Goal: Task Accomplishment & Management: Manage account settings

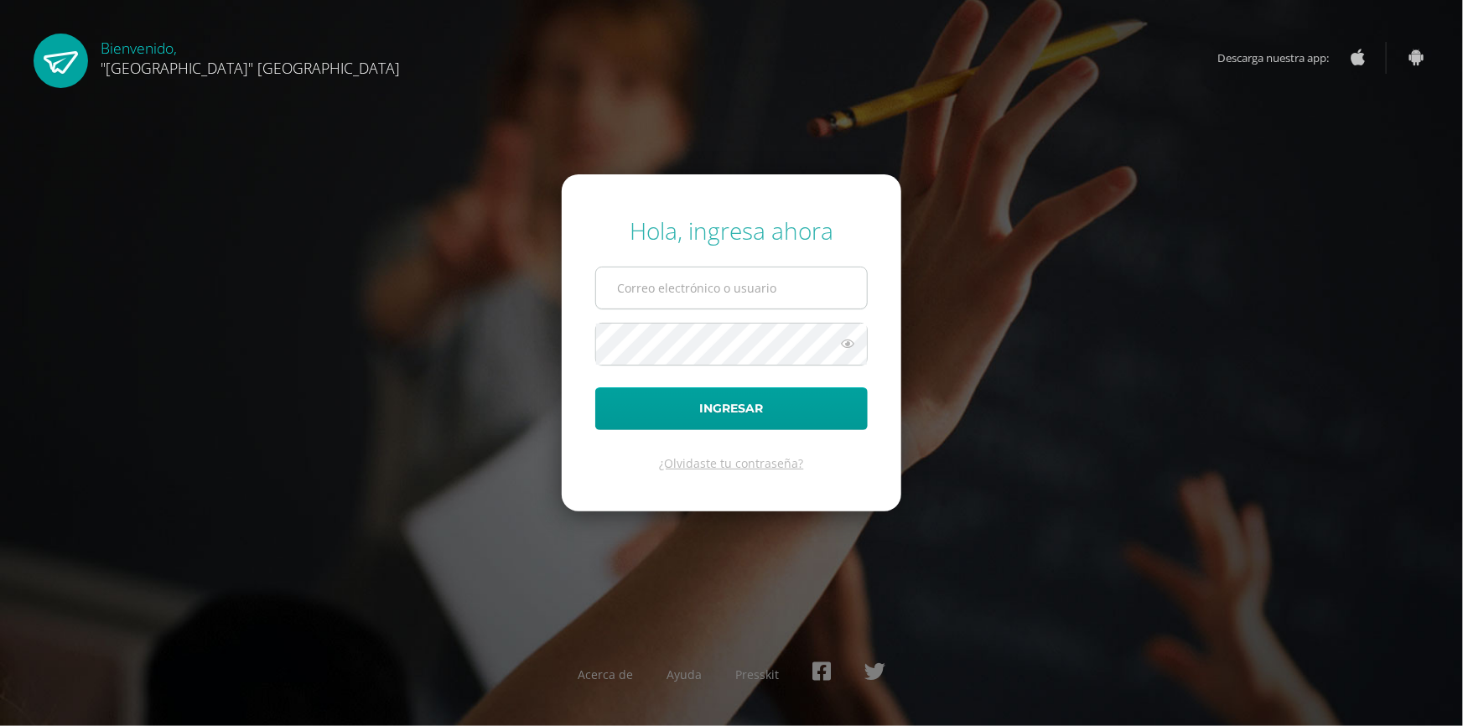
click at [696, 281] on input "text" at bounding box center [731, 287] width 271 height 41
type input "pedagogia@lasallechiquimula.edu.gt"
click at [595, 387] on button "Ingresar" at bounding box center [731, 408] width 273 height 43
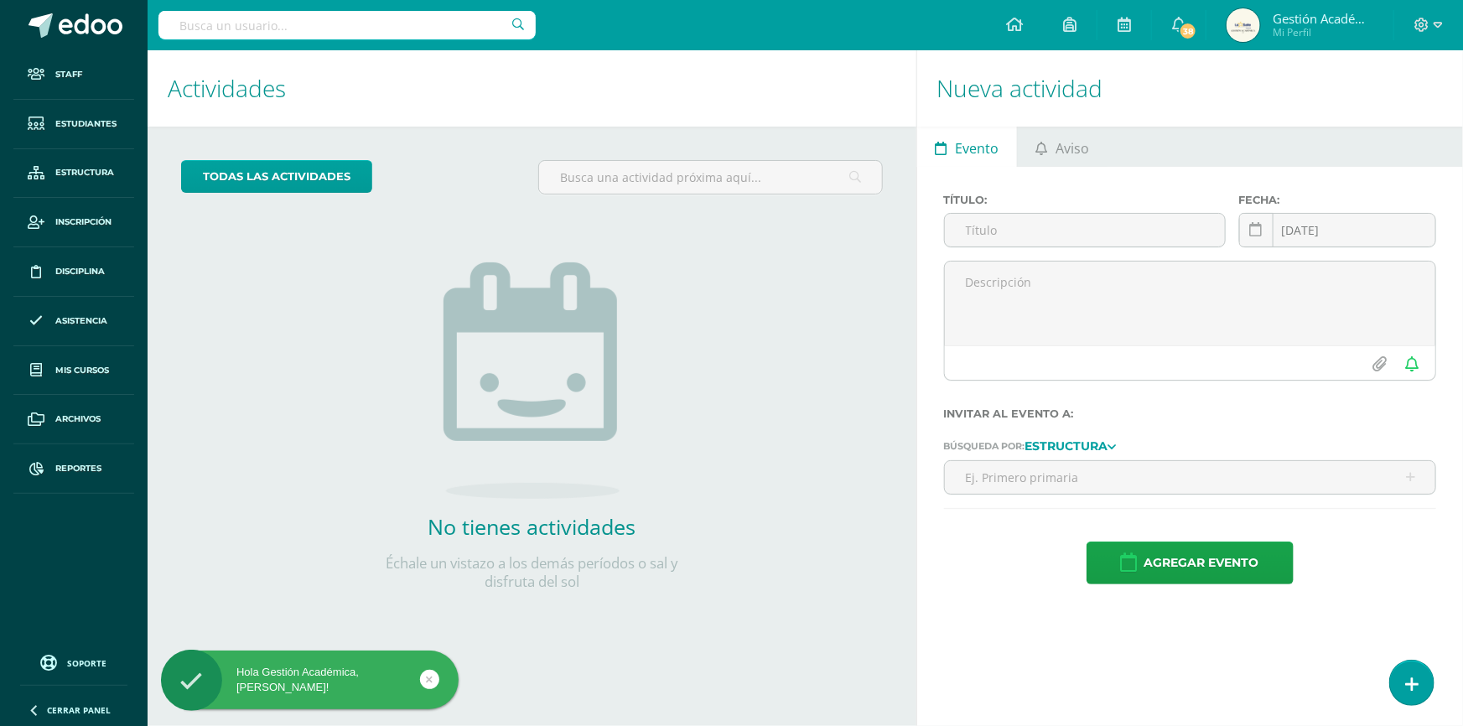
click at [273, 31] on input "text" at bounding box center [346, 25] width 377 height 29
type input "Joselyn"
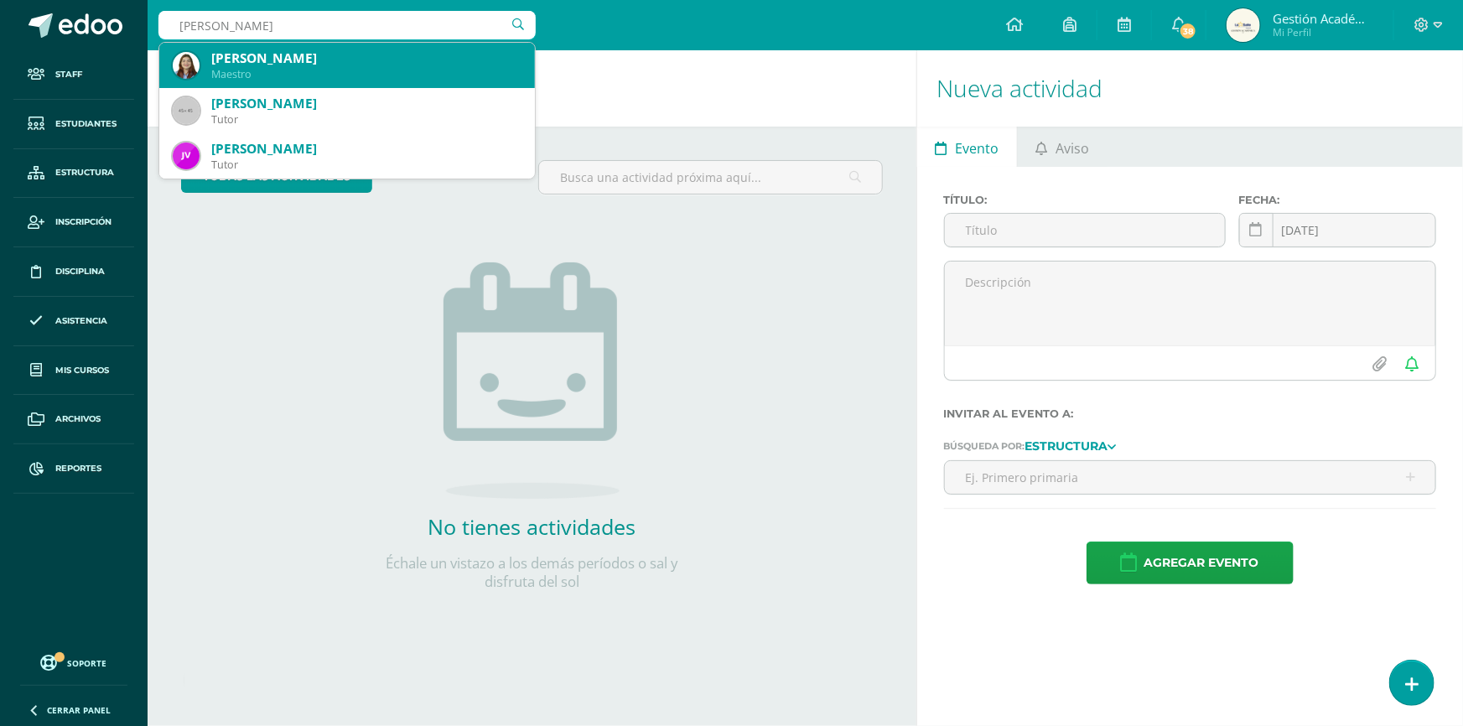
click at [281, 61] on div "[PERSON_NAME]" at bounding box center [366, 58] width 310 height 18
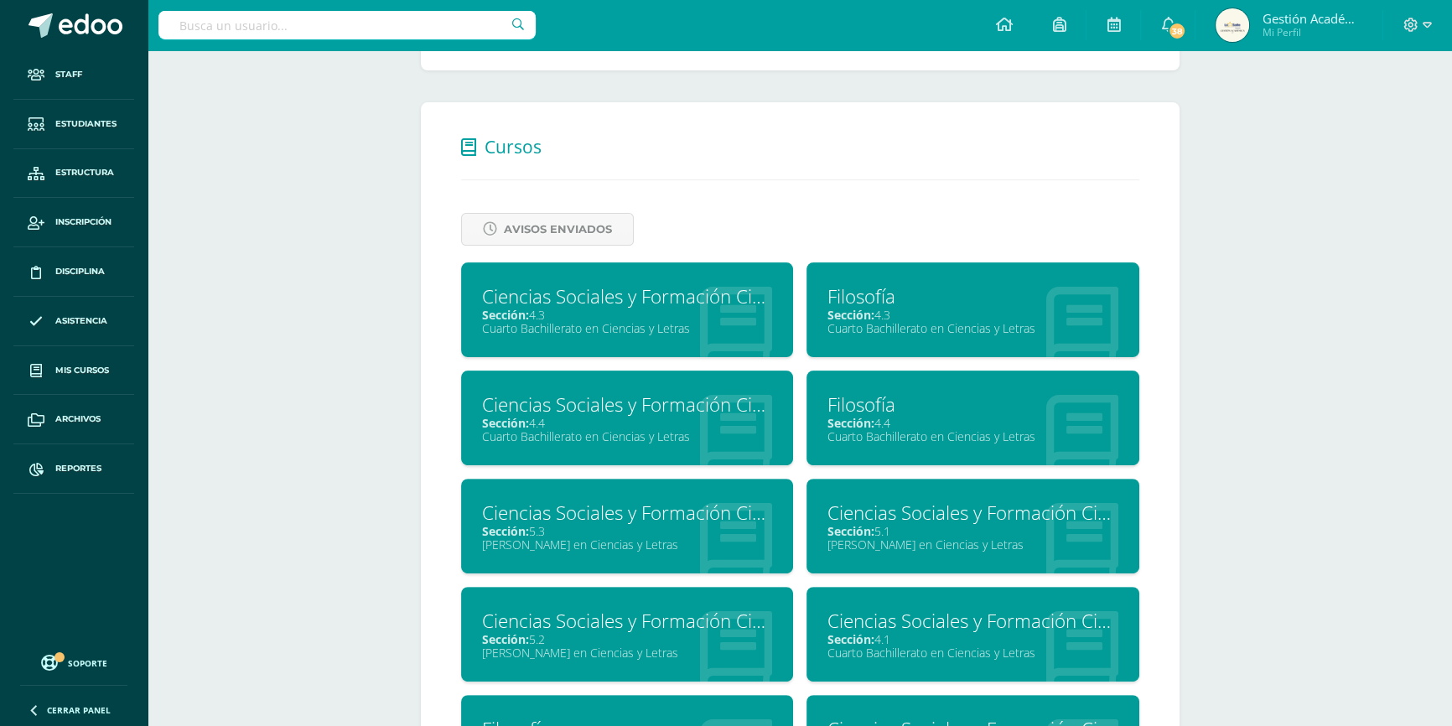
scroll to position [762, 0]
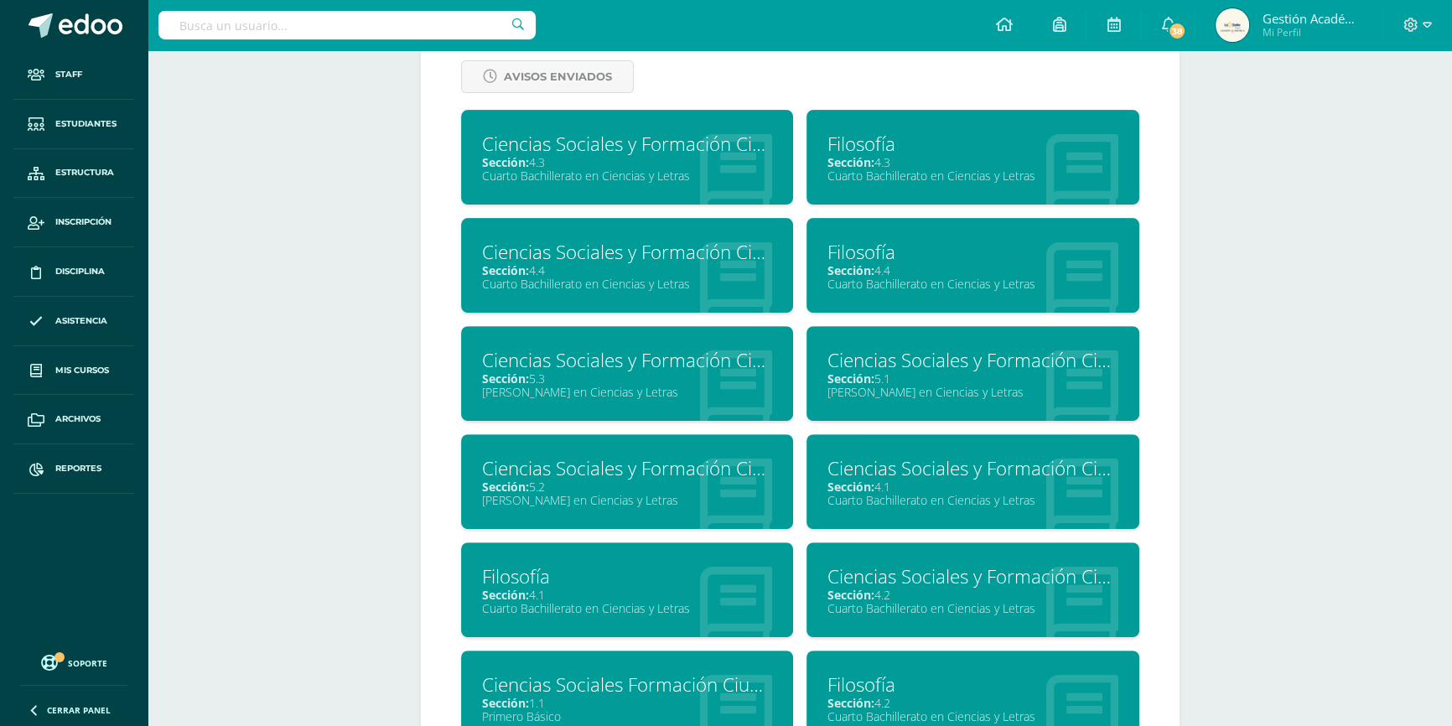
click at [410, 26] on input "text" at bounding box center [346, 25] width 377 height 29
type input "[PERSON_NAME]"
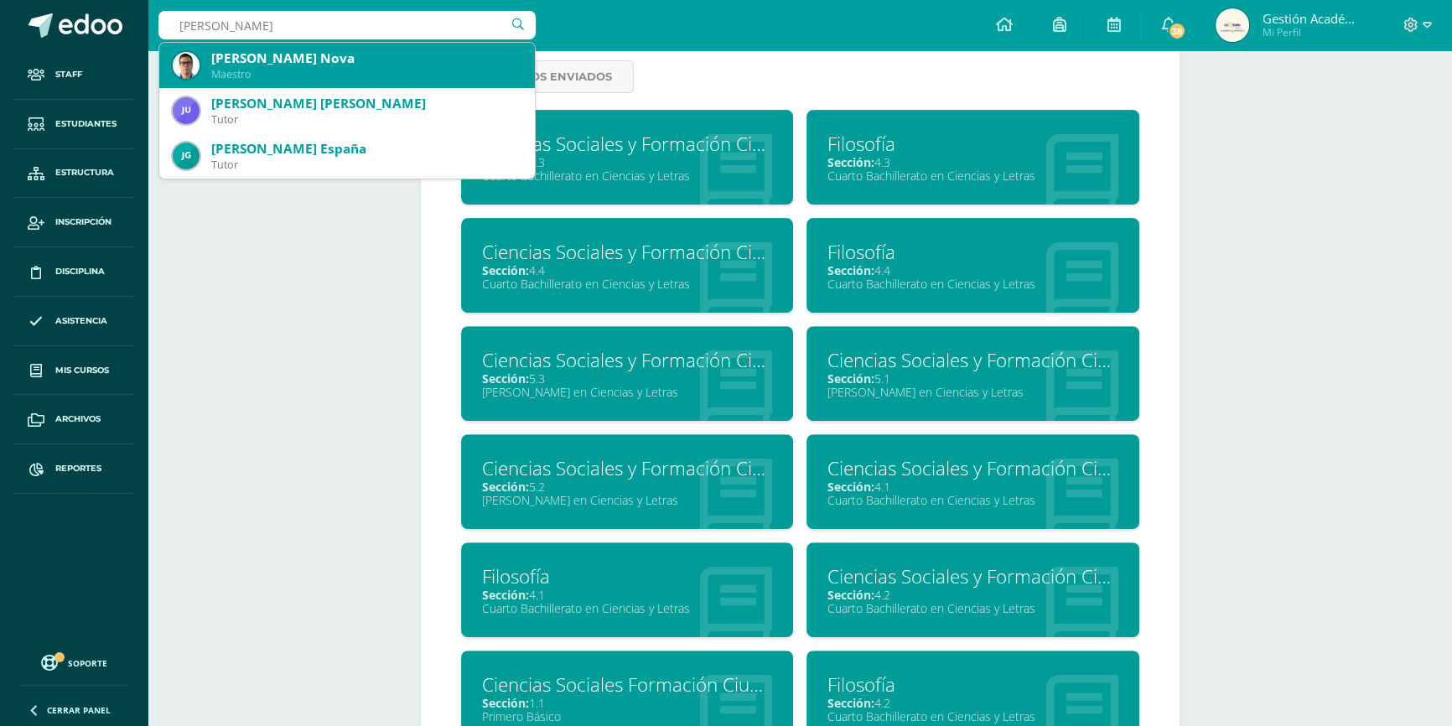
click at [341, 63] on div "Julio César Villatoro Nova" at bounding box center [366, 58] width 310 height 18
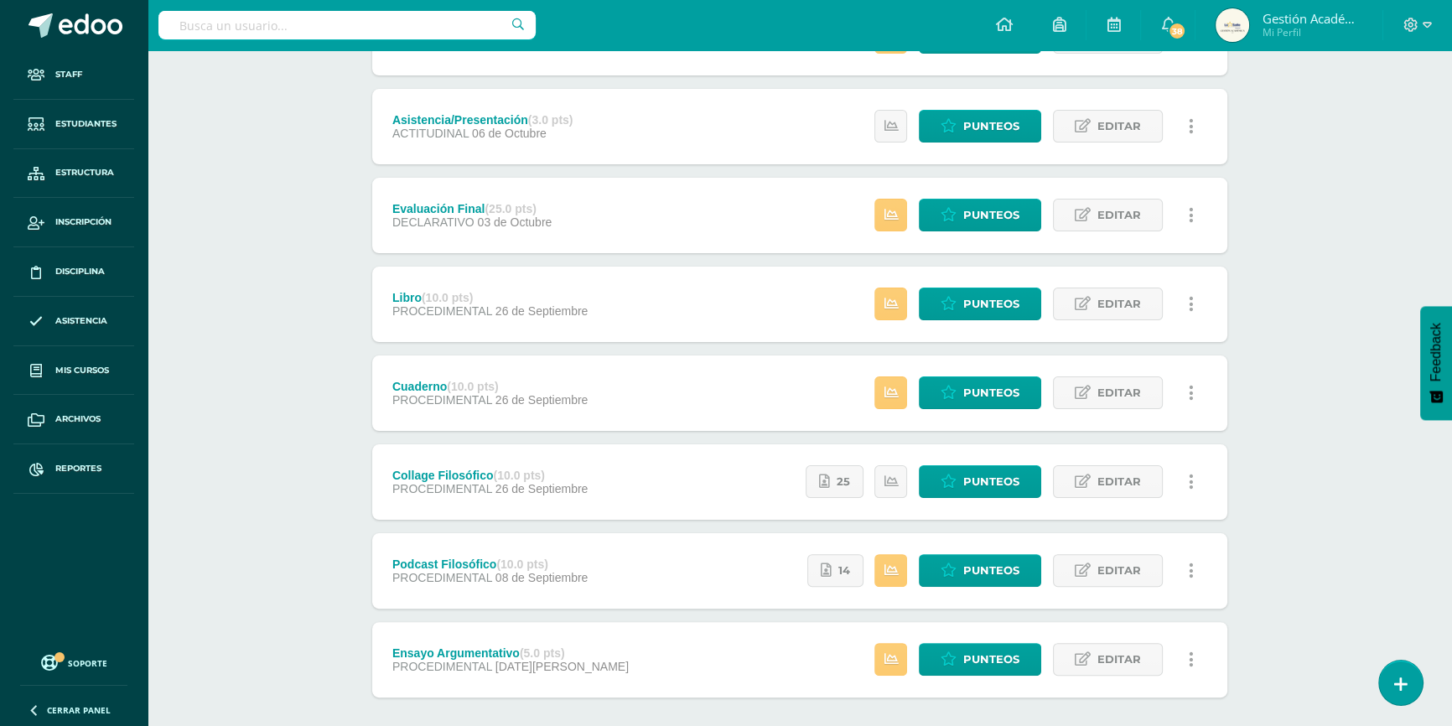
scroll to position [532, 0]
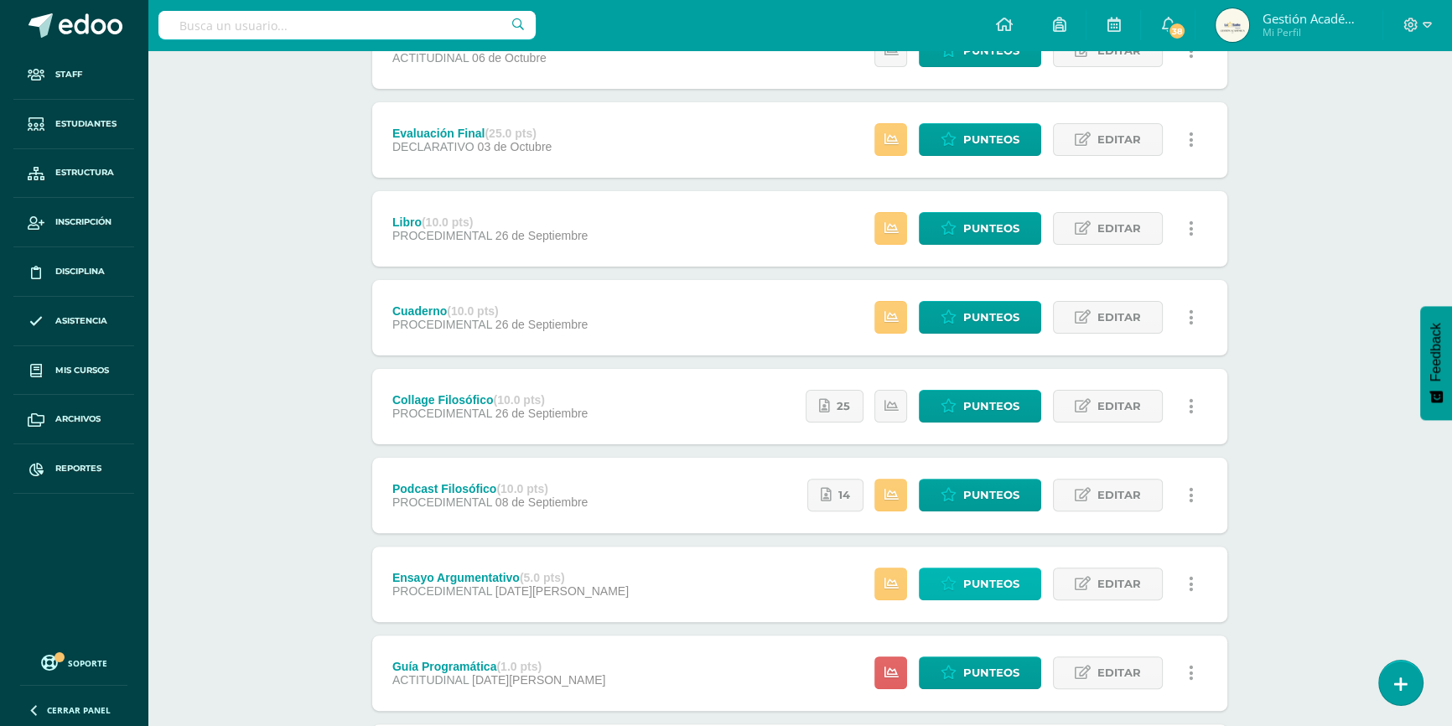
click at [980, 586] on span "Punteos" at bounding box center [991, 583] width 56 height 31
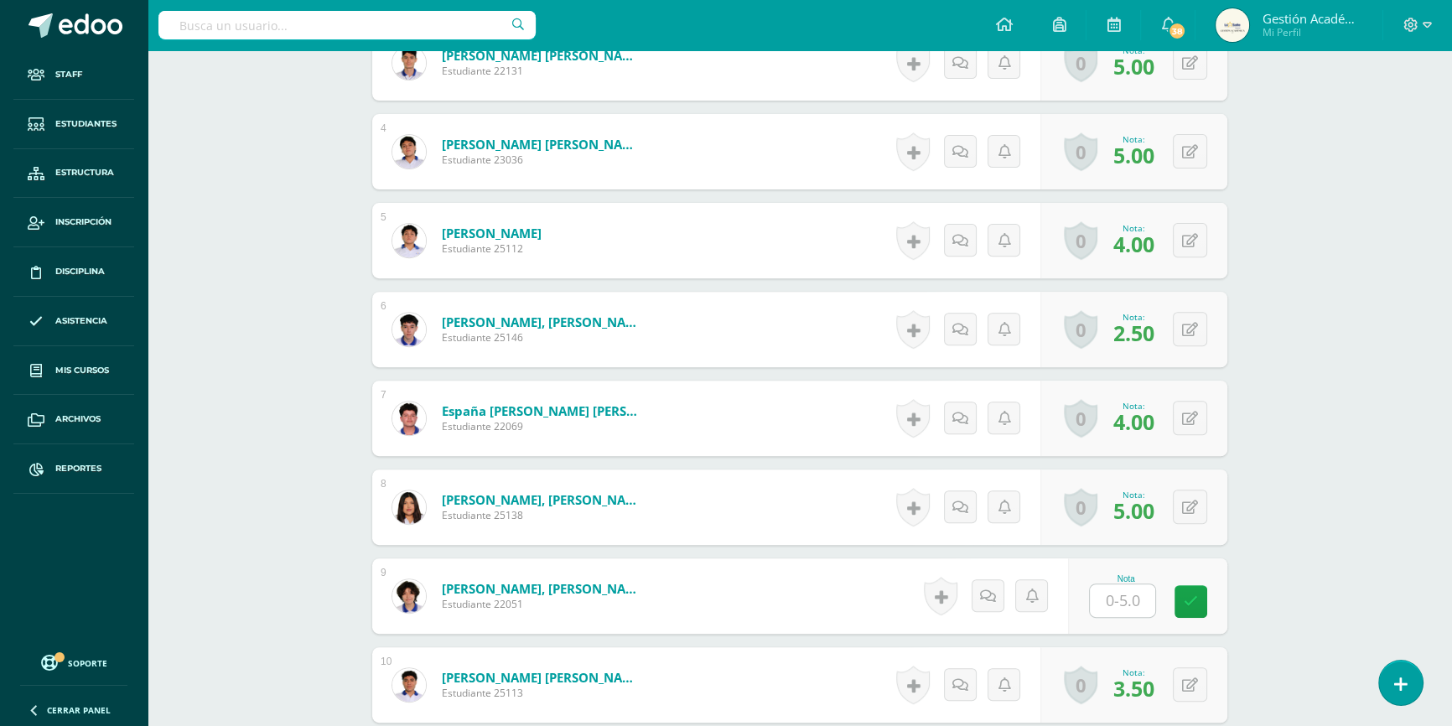
scroll to position [774, 0]
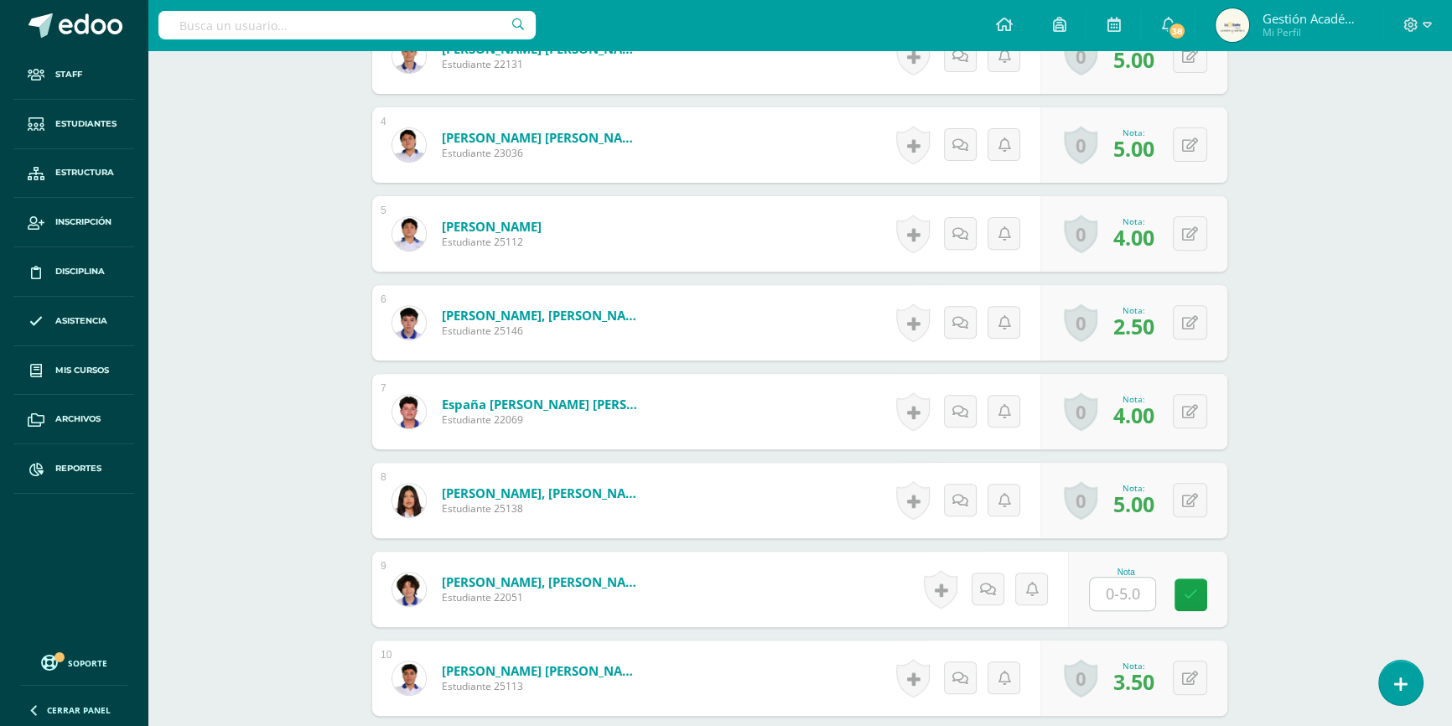
click at [1116, 586] on input "text" at bounding box center [1122, 594] width 65 height 33
type input "4"
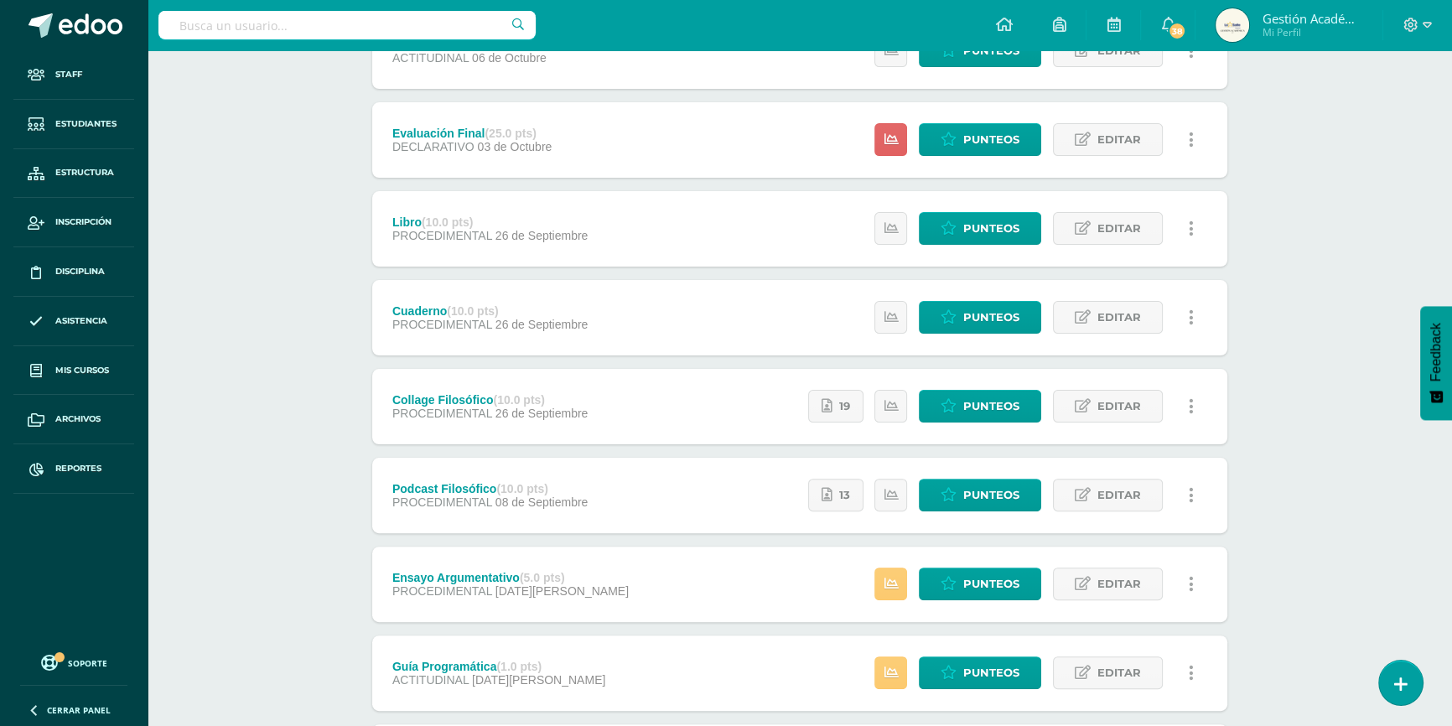
scroll to position [685, 0]
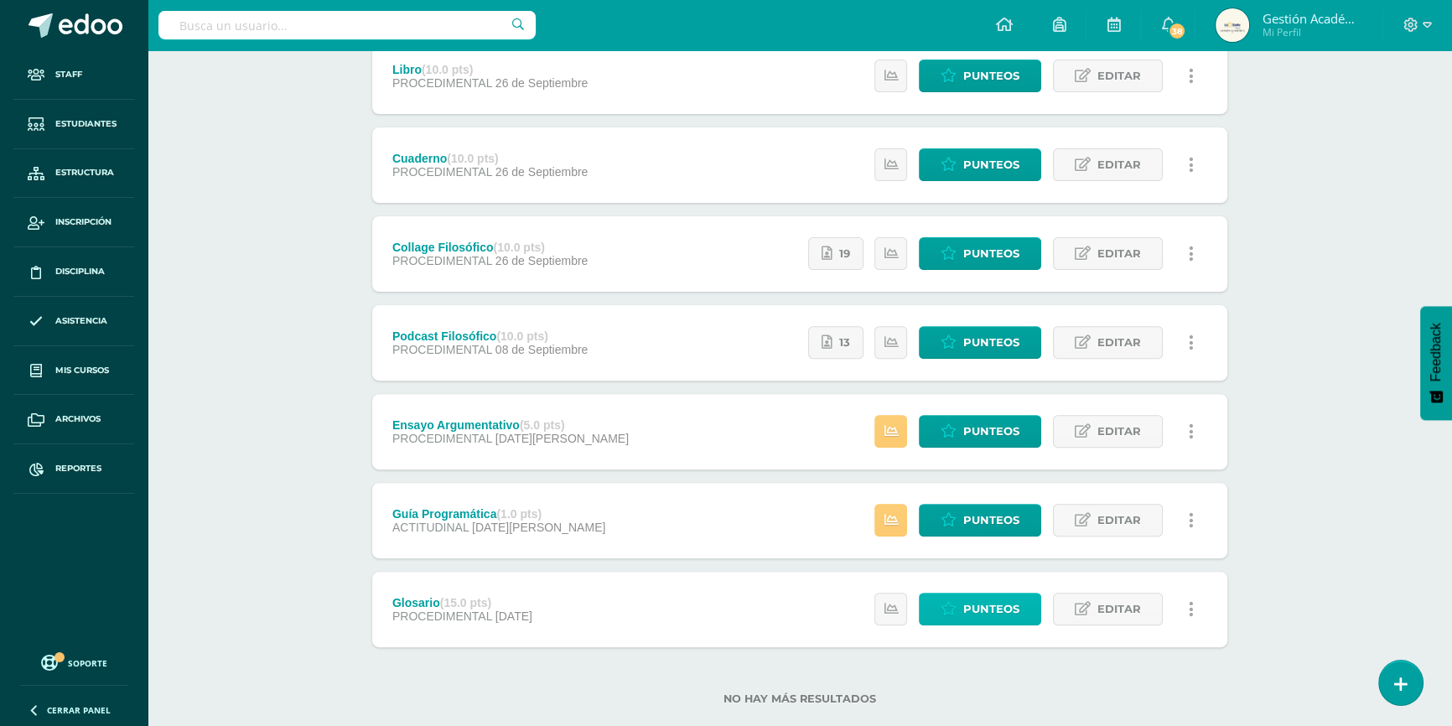
click at [973, 606] on span "Punteos" at bounding box center [991, 609] width 56 height 31
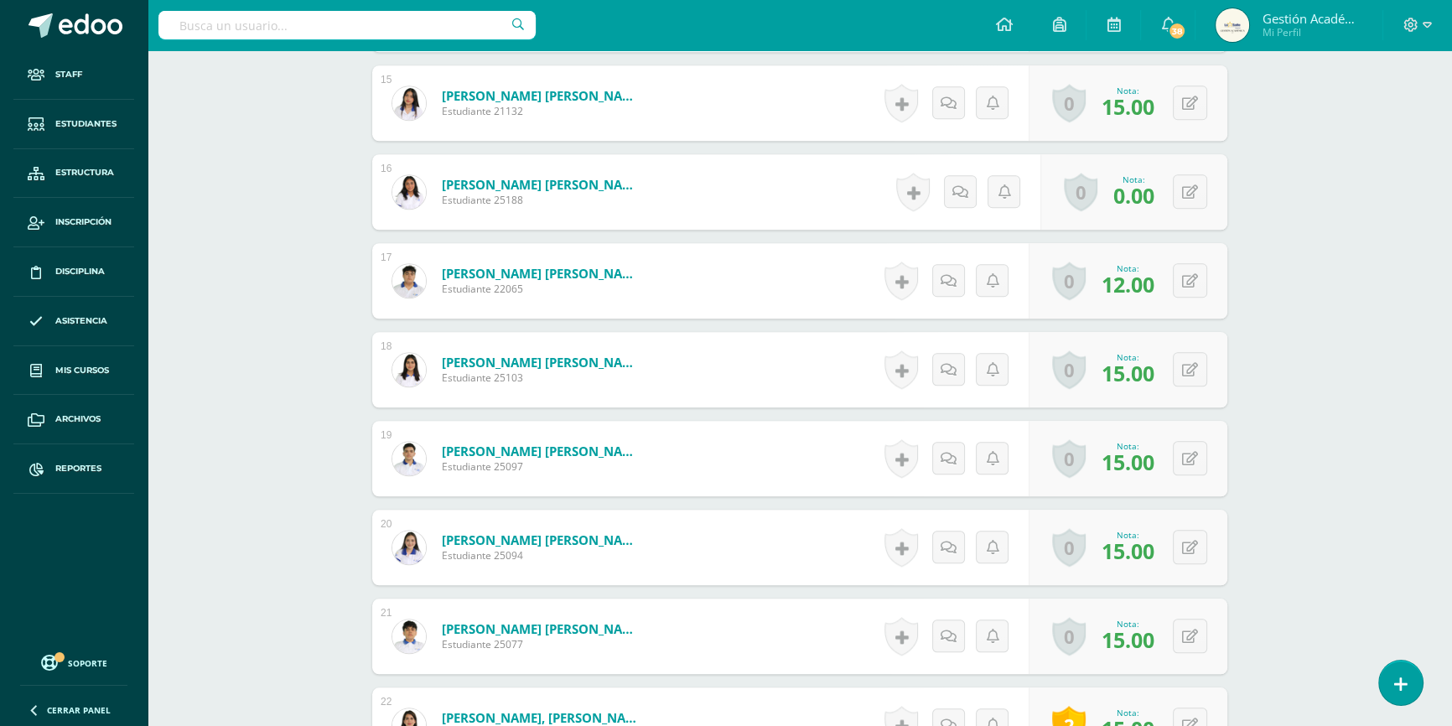
scroll to position [1797, 0]
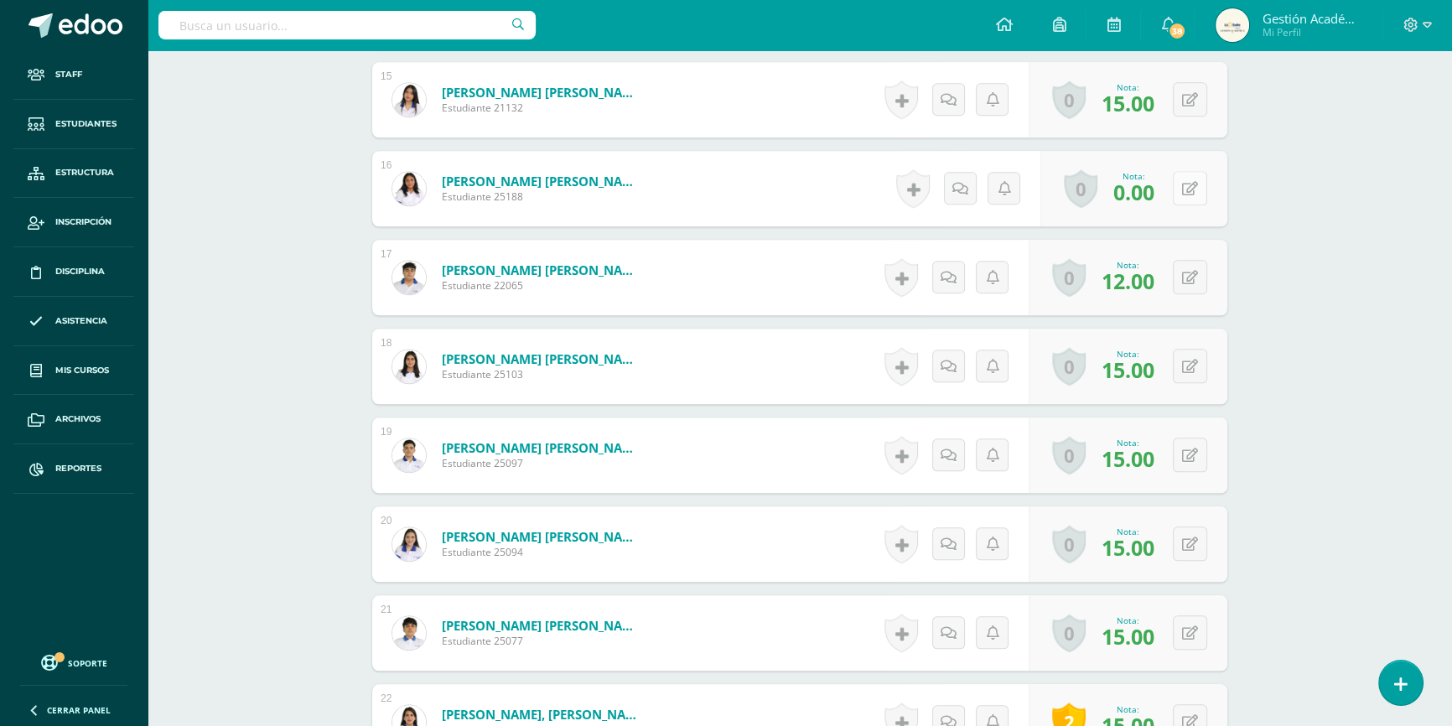
click at [1185, 184] on button at bounding box center [1190, 188] width 34 height 34
type input "10"
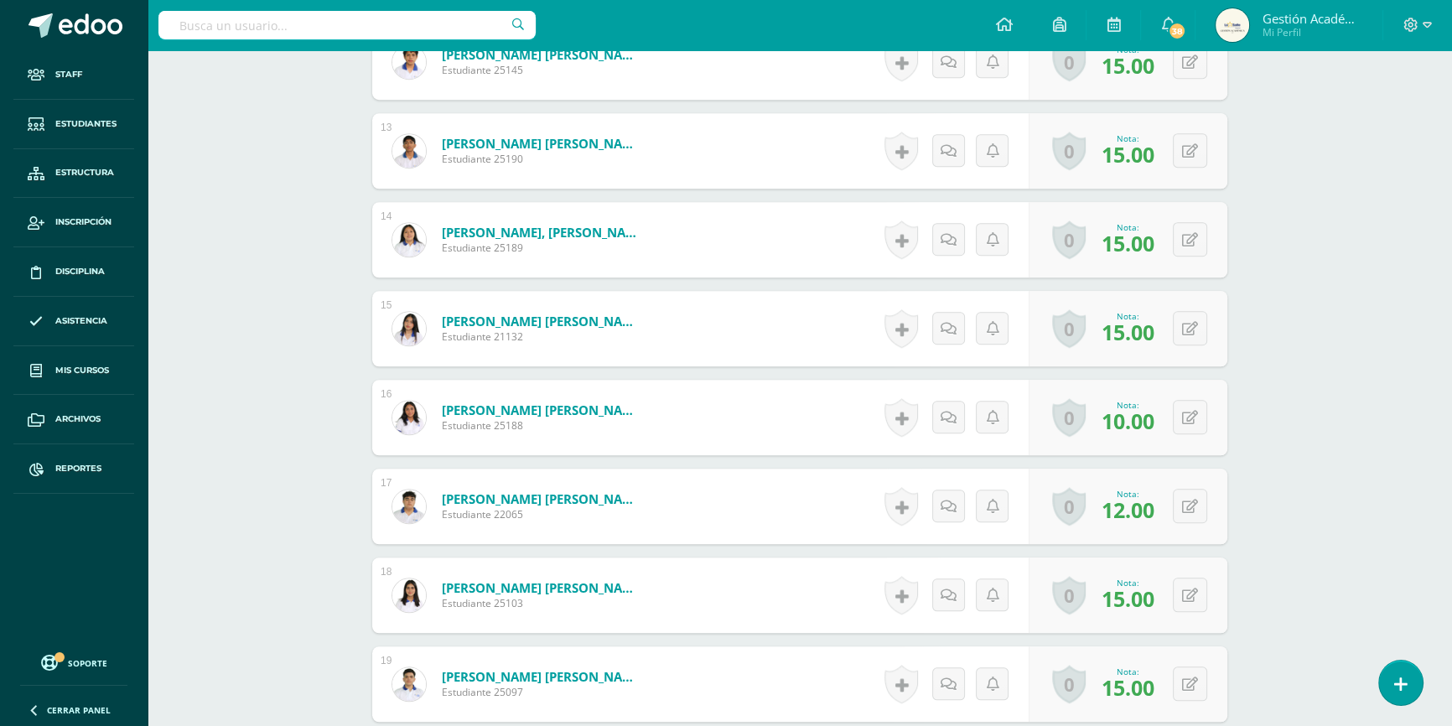
scroll to position [0, 0]
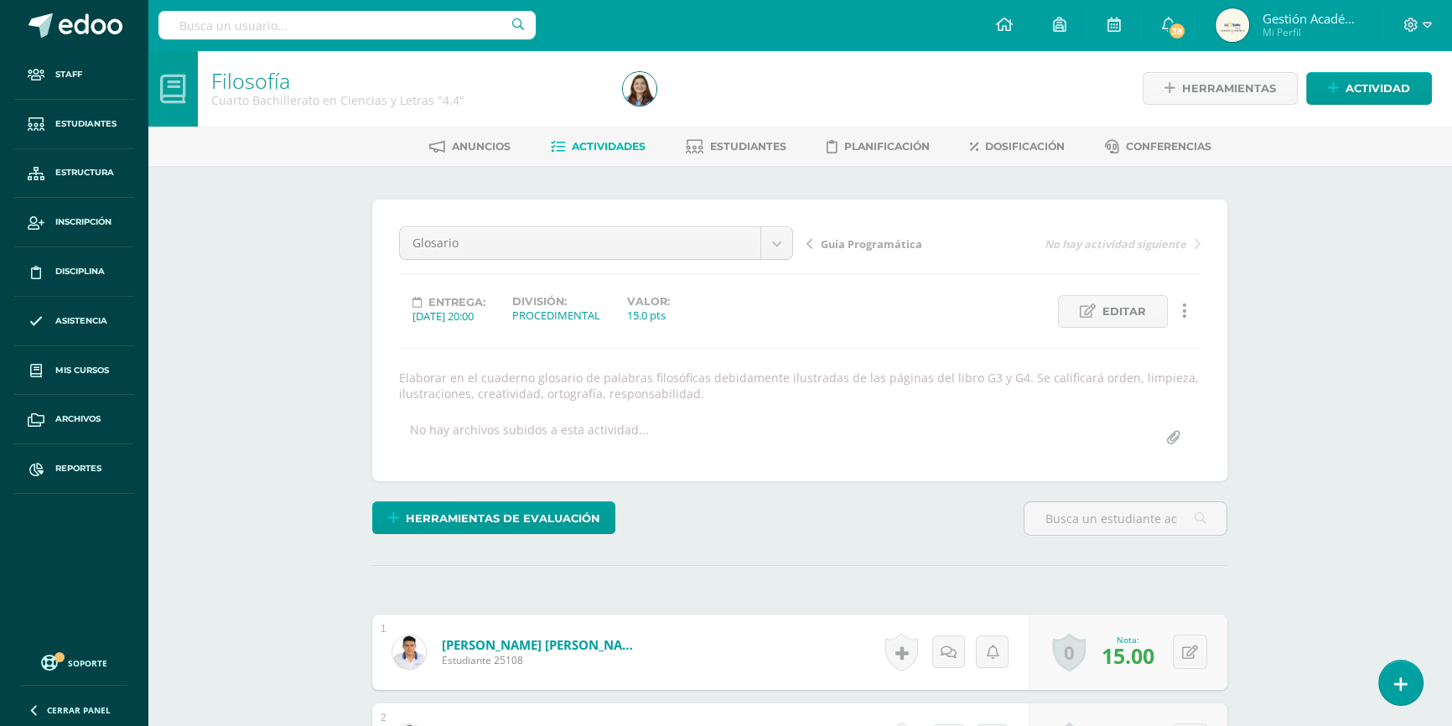
click at [605, 152] on link "Actividades" at bounding box center [598, 146] width 95 height 27
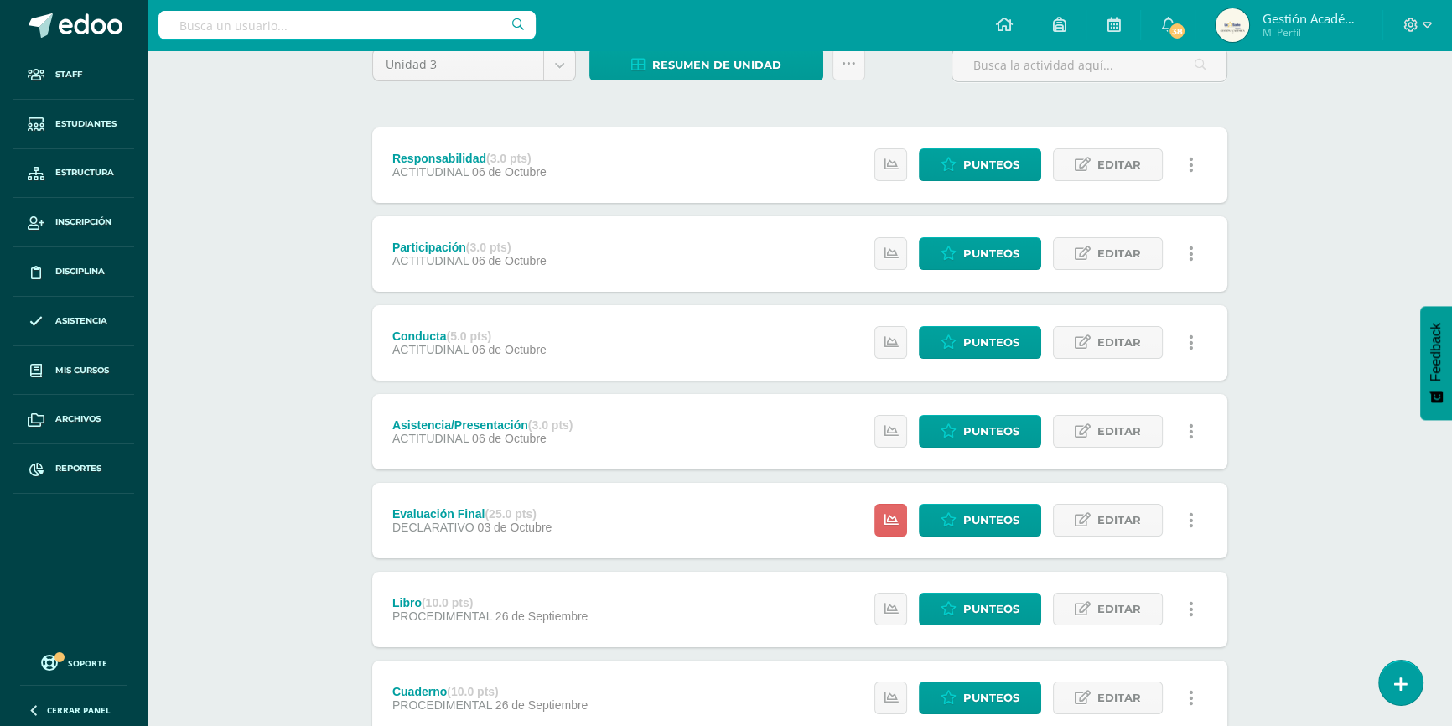
scroll to position [75, 0]
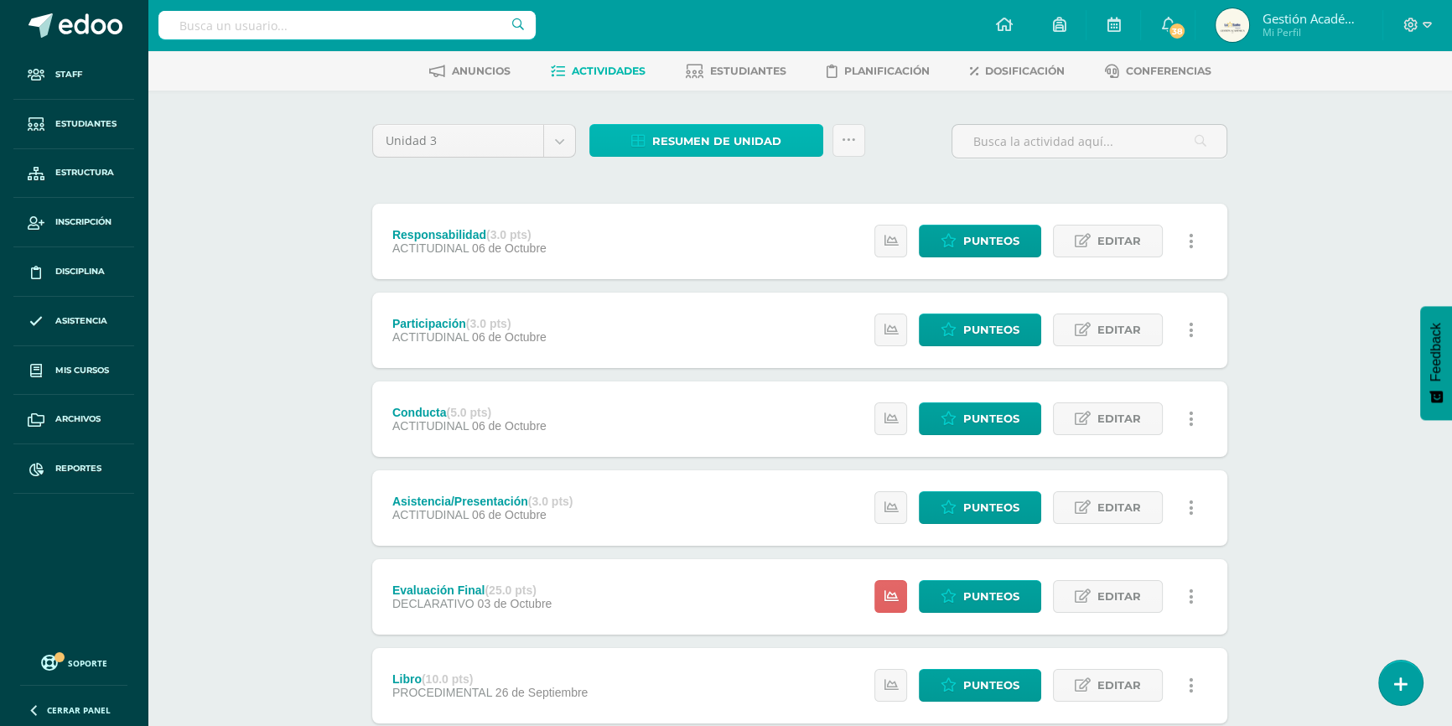
click at [758, 145] on span "Resumen de unidad" at bounding box center [716, 141] width 129 height 31
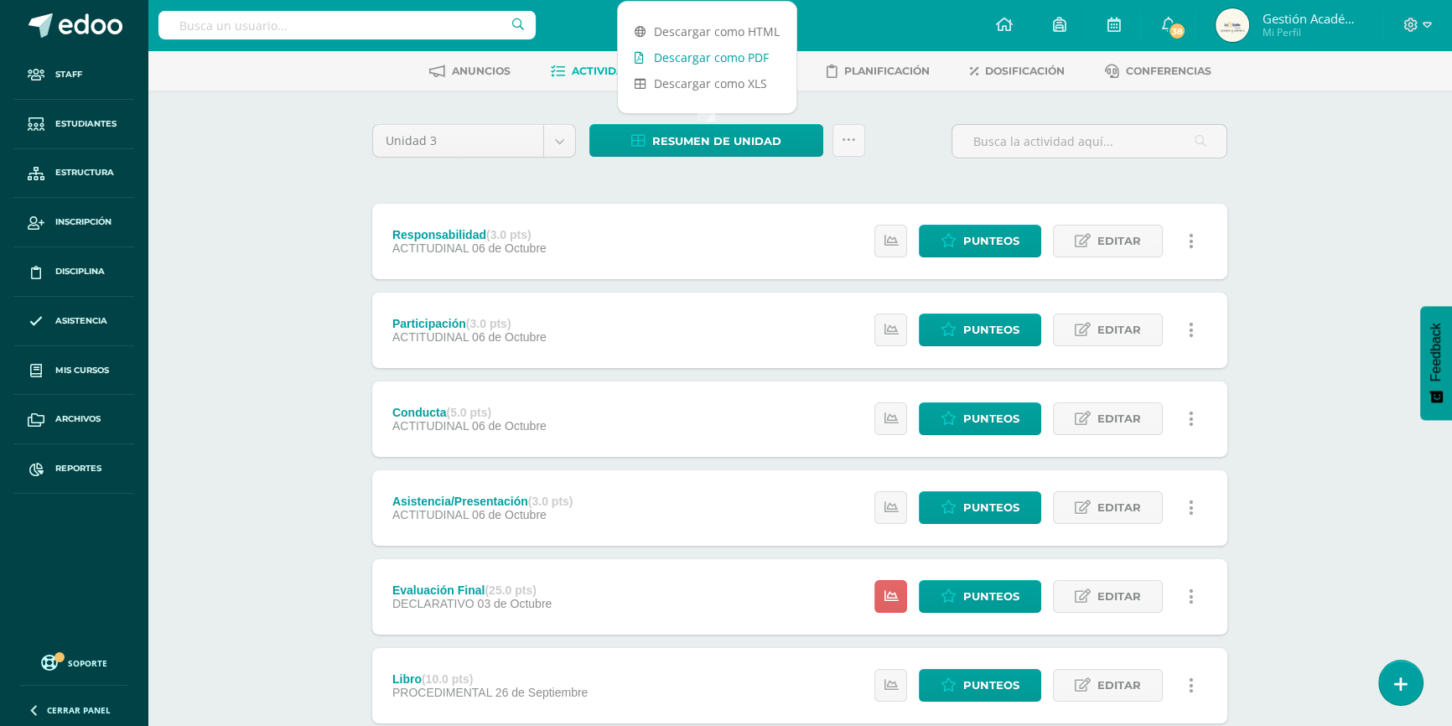
click at [728, 55] on link "Descargar como PDF" at bounding box center [707, 57] width 179 height 26
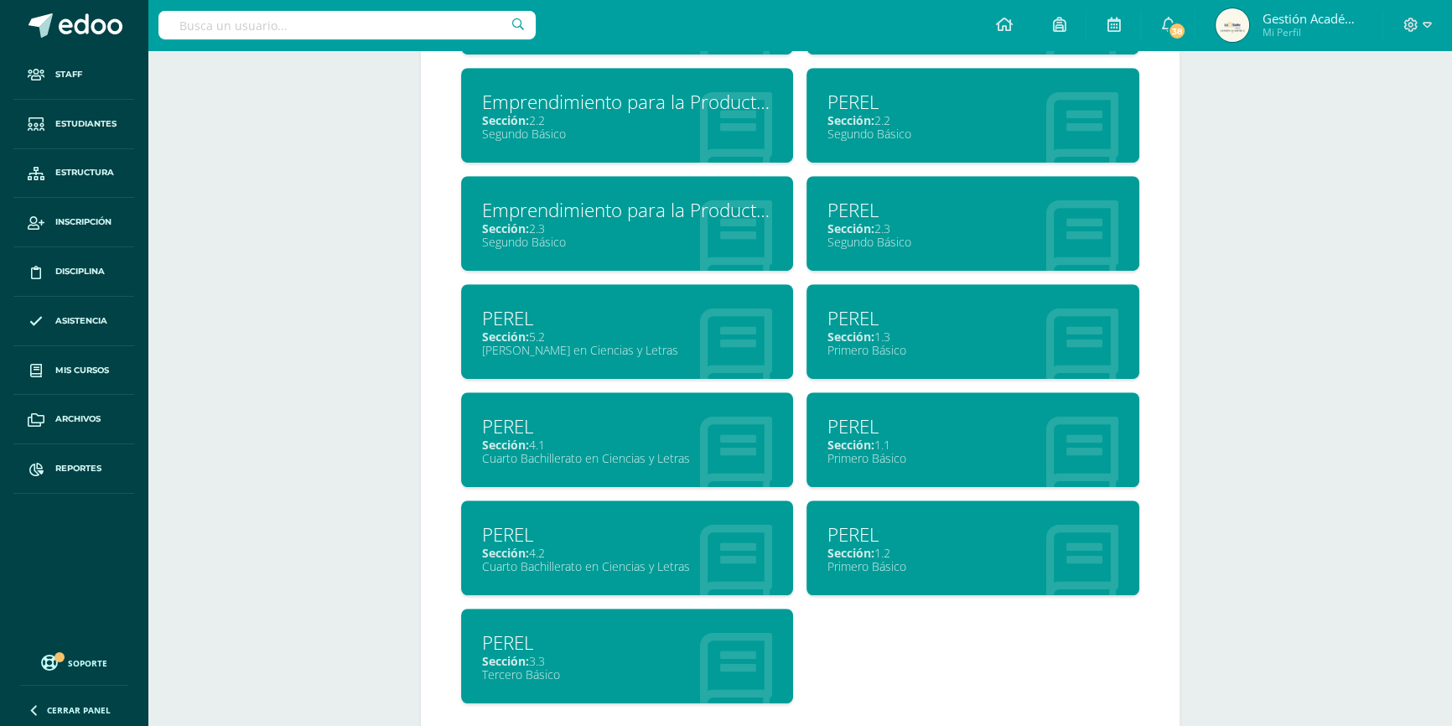
scroll to position [1149, 0]
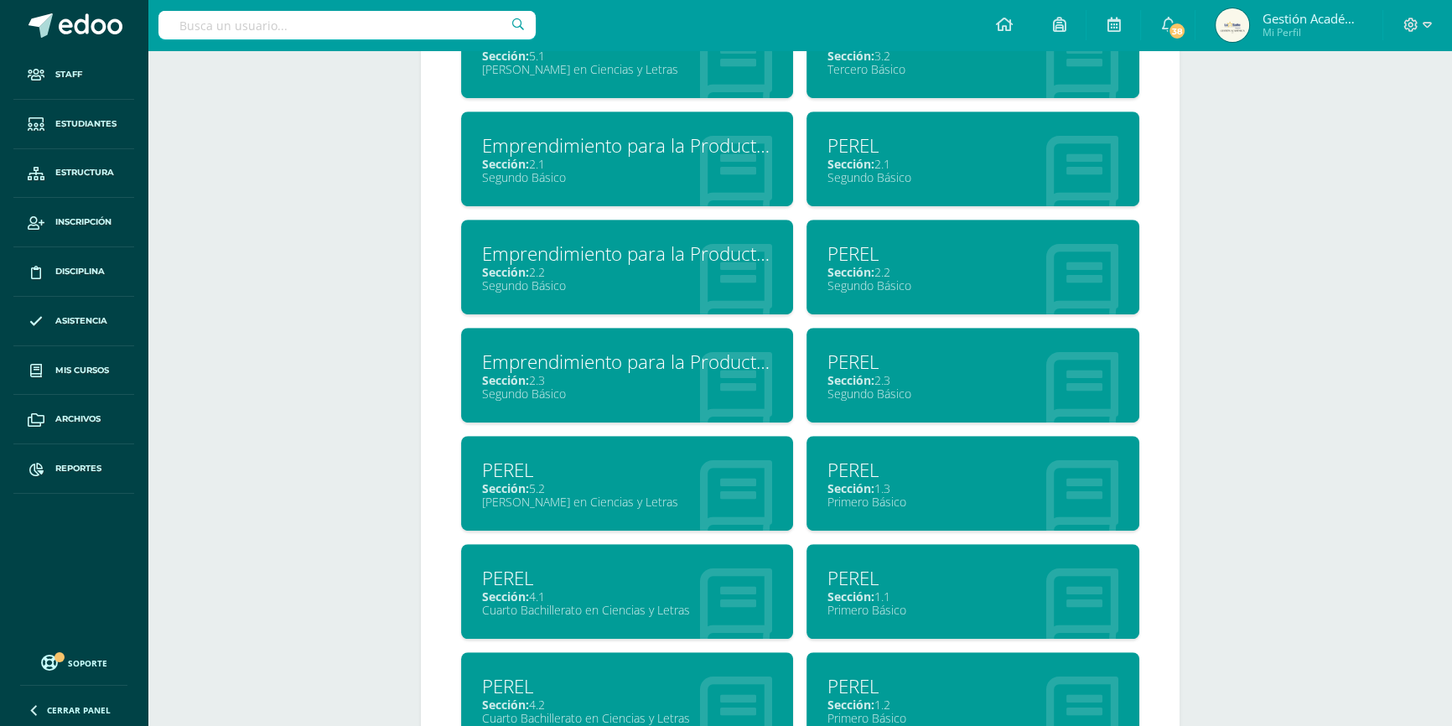
click at [256, 21] on input "text" at bounding box center [346, 25] width 377 height 29
type input "Jei"
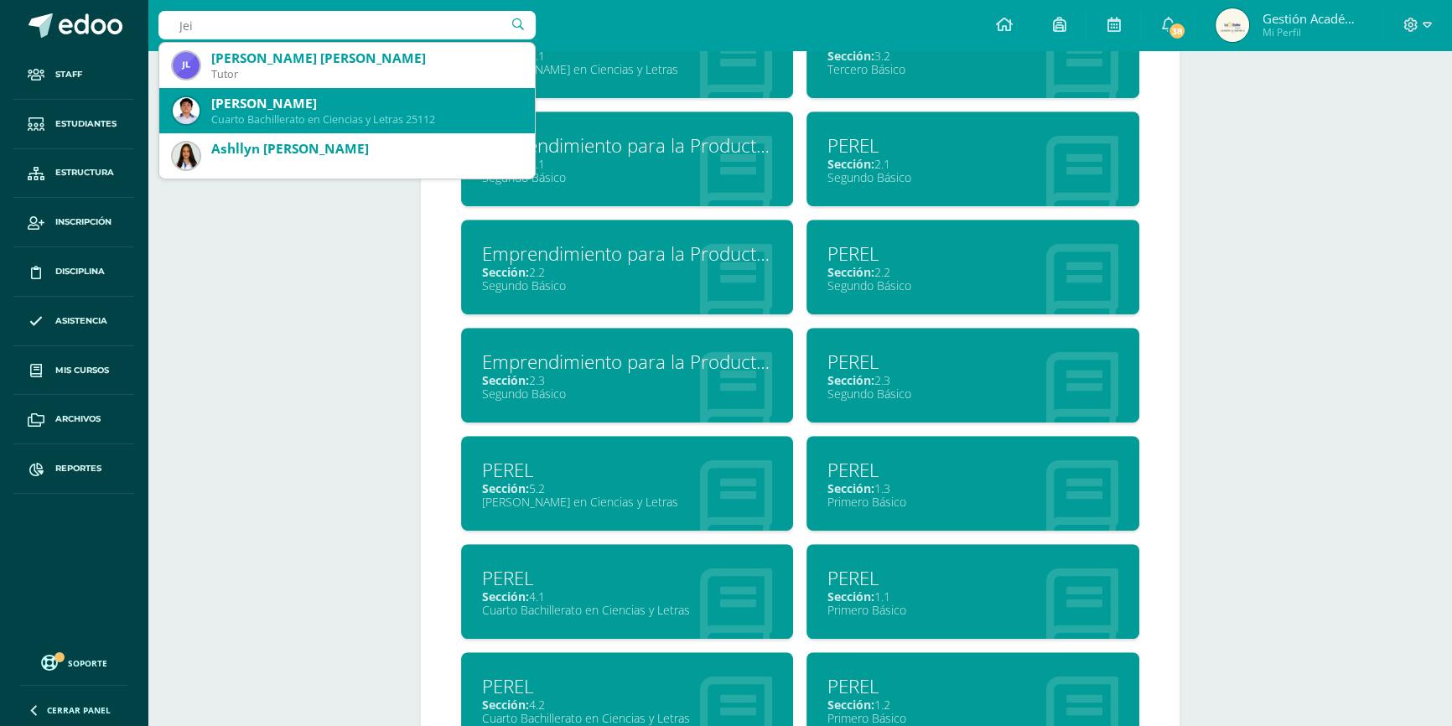
click at [314, 105] on div "Jeison Estanley Chávez Portillo" at bounding box center [366, 104] width 310 height 18
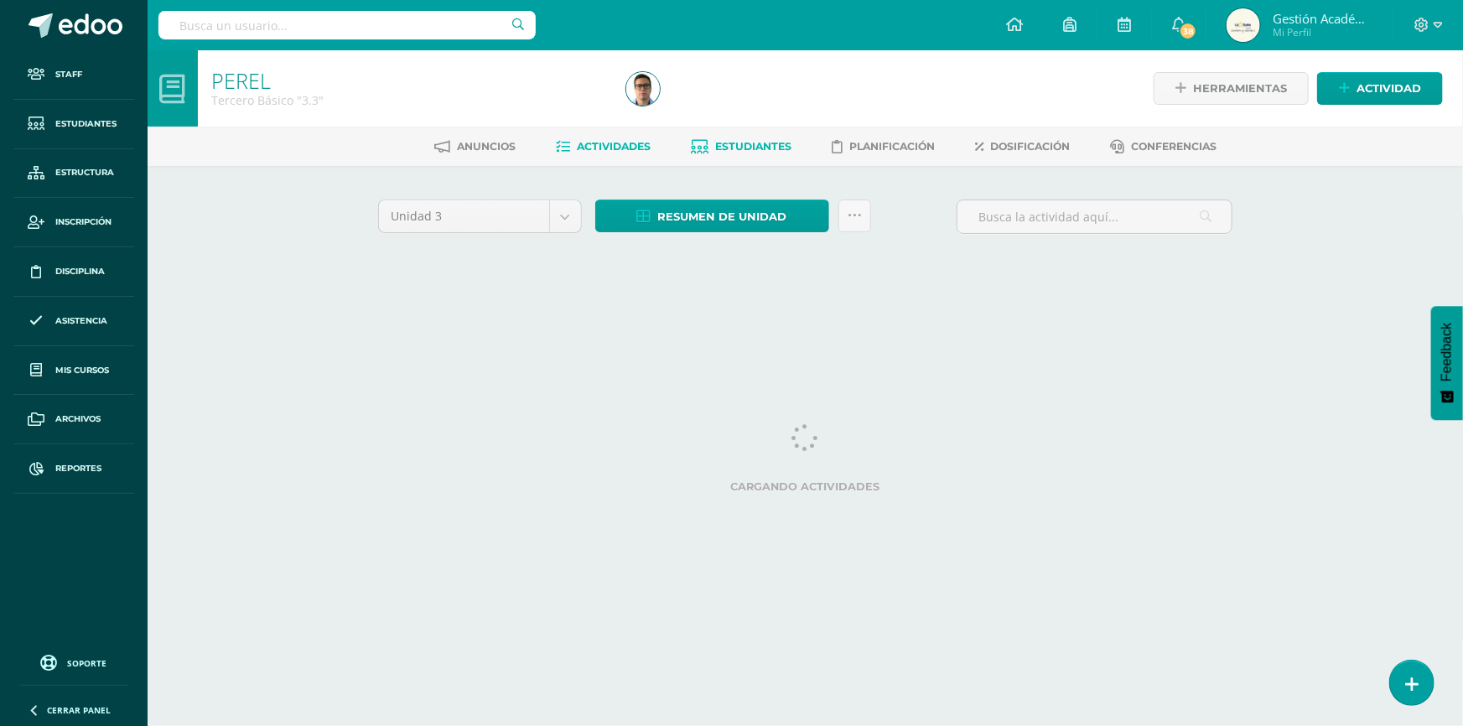
click at [740, 146] on span "Estudiantes" at bounding box center [753, 146] width 76 height 13
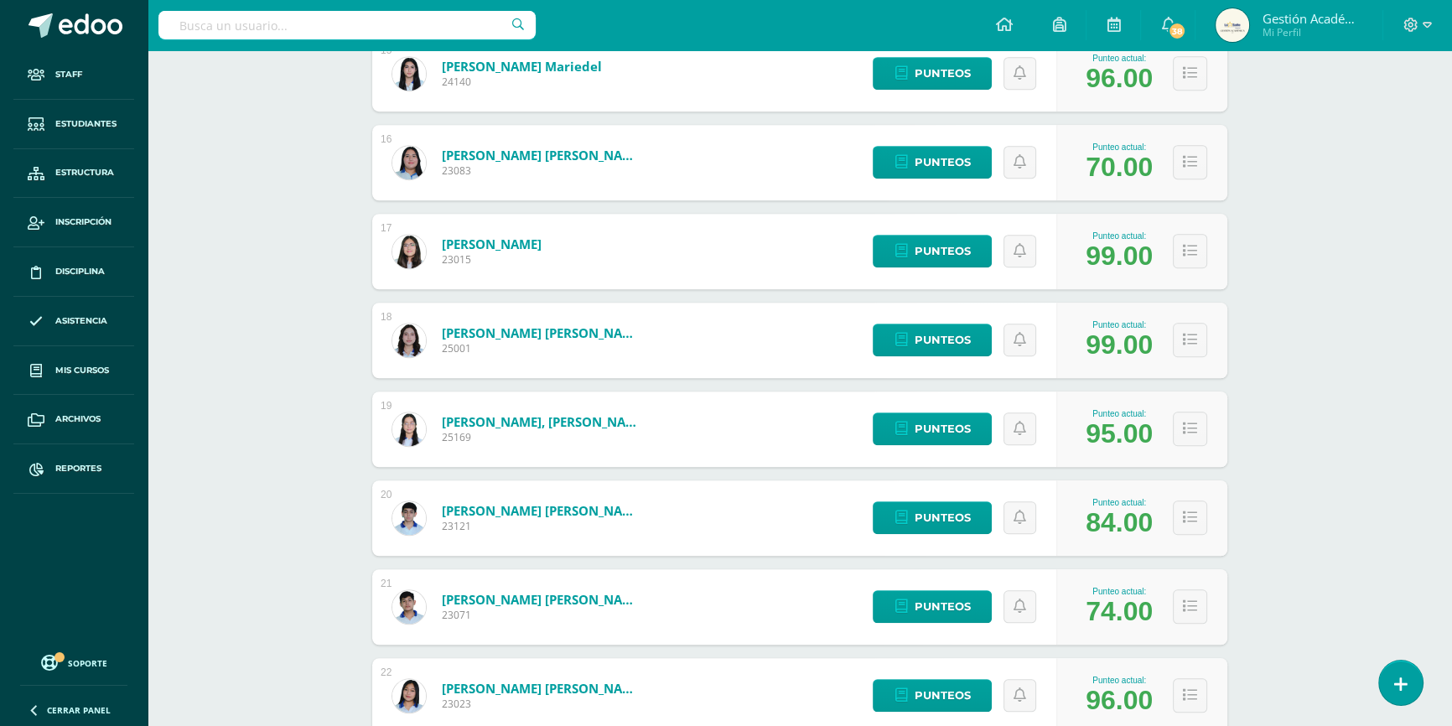
scroll to position [1649, 0]
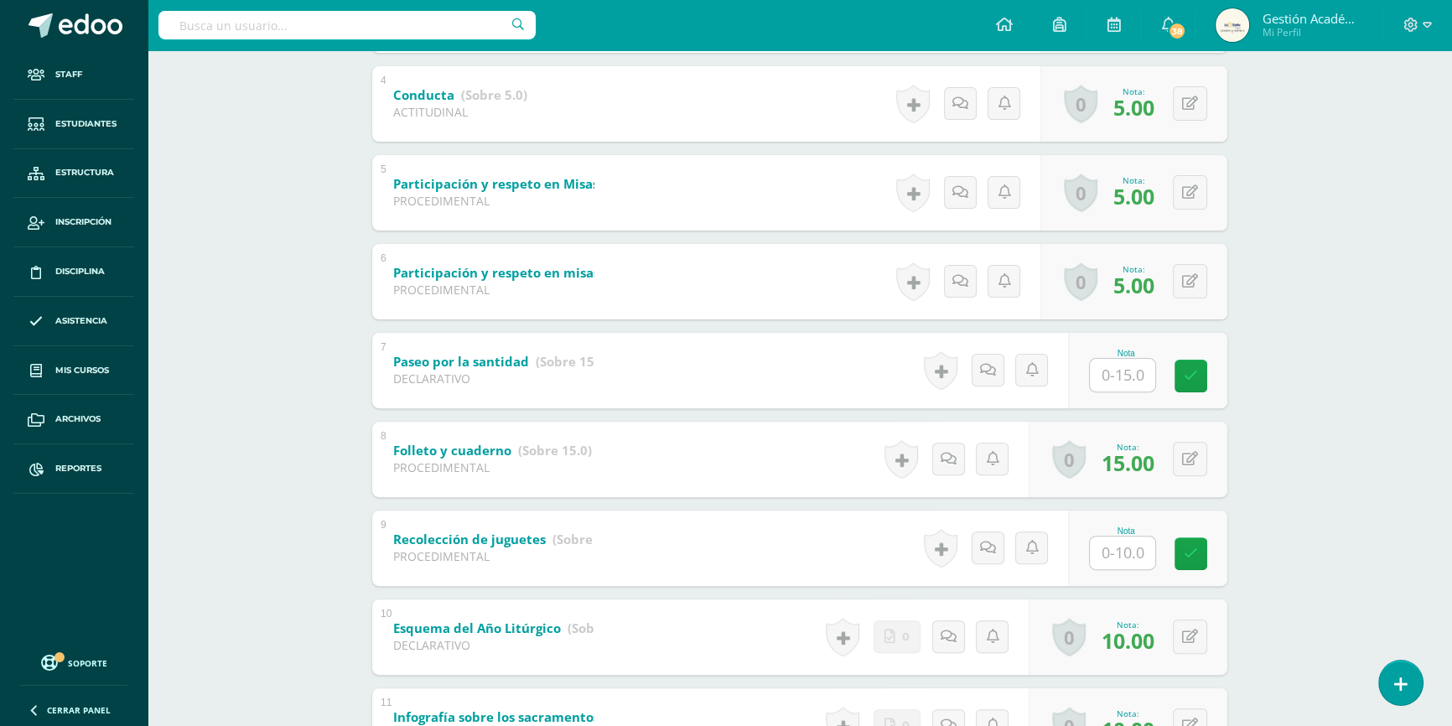
scroll to position [654, 0]
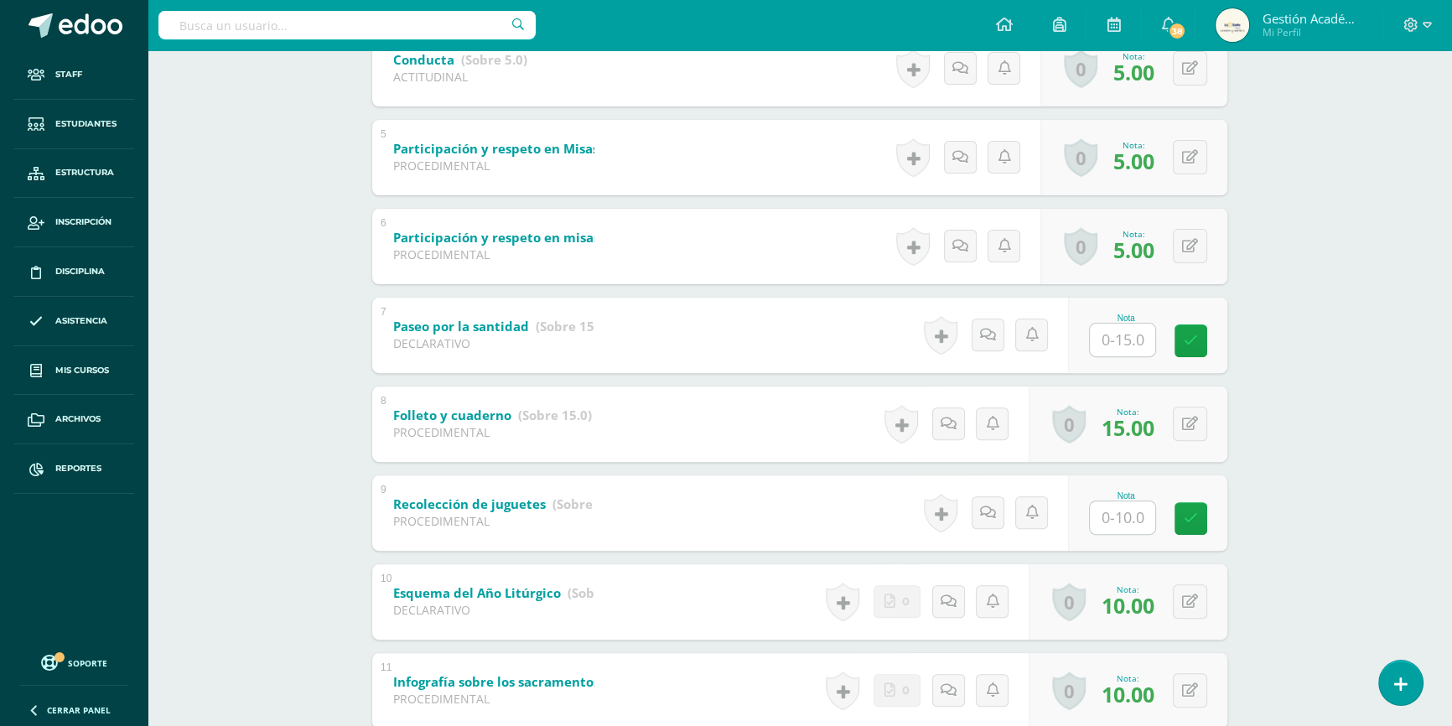
click at [1134, 335] on input "text" at bounding box center [1122, 340] width 65 height 33
type input "15"
click at [1110, 519] on input "text" at bounding box center [1122, 517] width 65 height 33
type input "10"
click at [1319, 520] on div "PEREL Tercero Básico "3.3" Herramientas Detalle de asistencias Actividad Anunci…" at bounding box center [800, 251] width 1305 height 1710
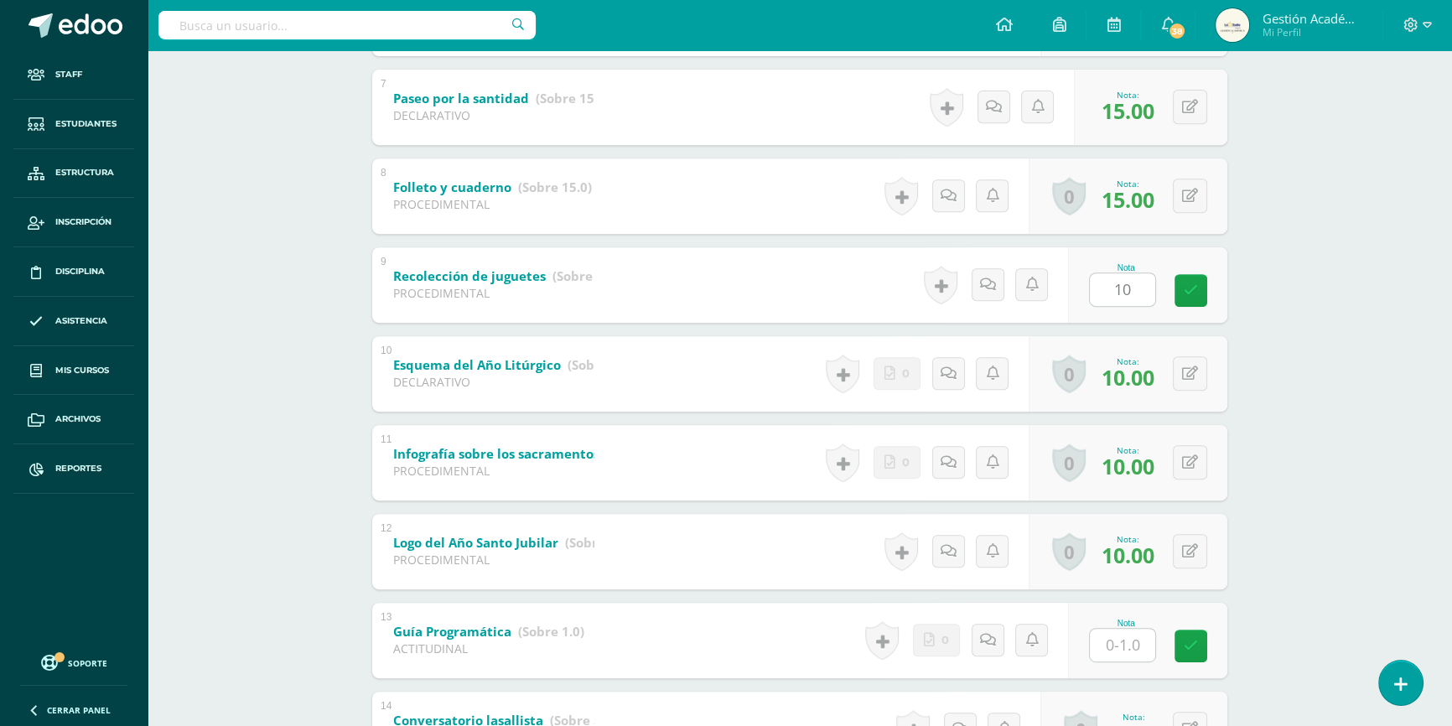
scroll to position [1034, 0]
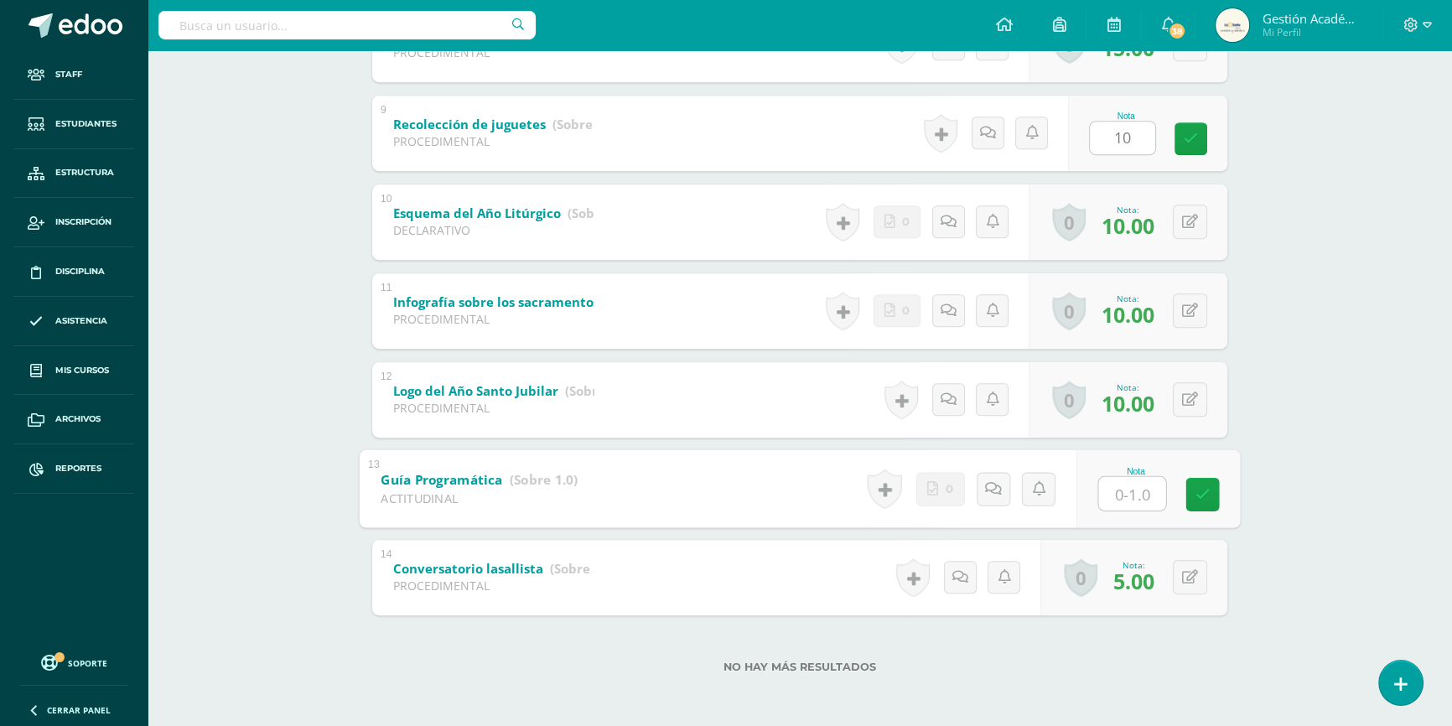
click at [1133, 491] on input "text" at bounding box center [1132, 493] width 67 height 34
type input "1"
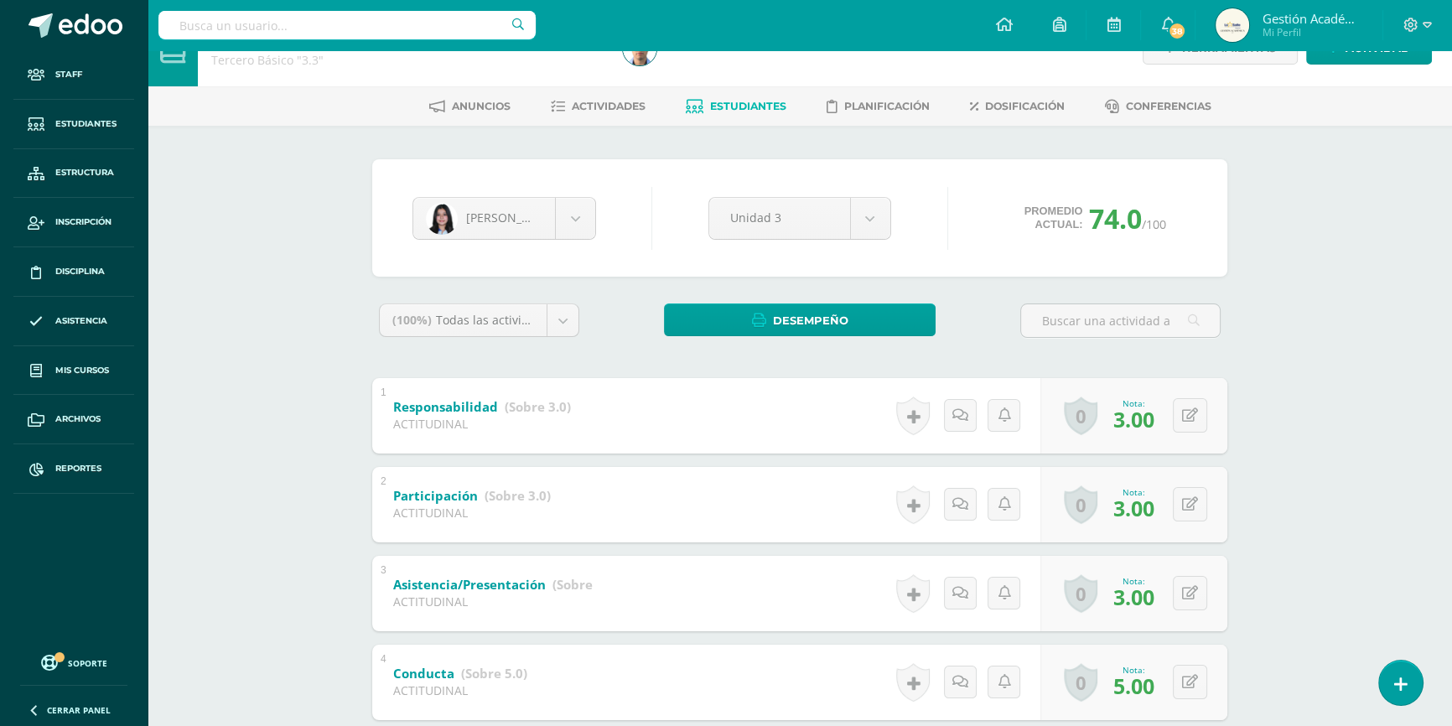
scroll to position [0, 0]
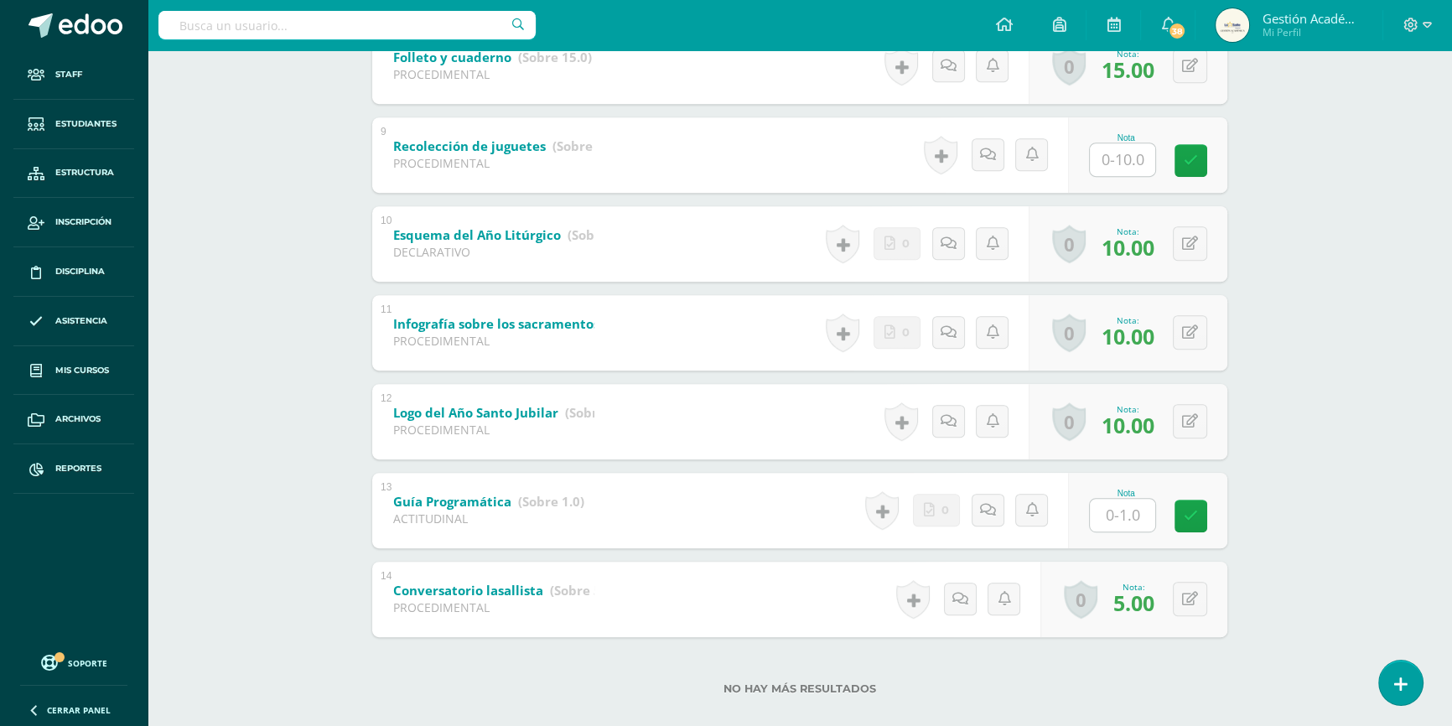
scroll to position [1034, 0]
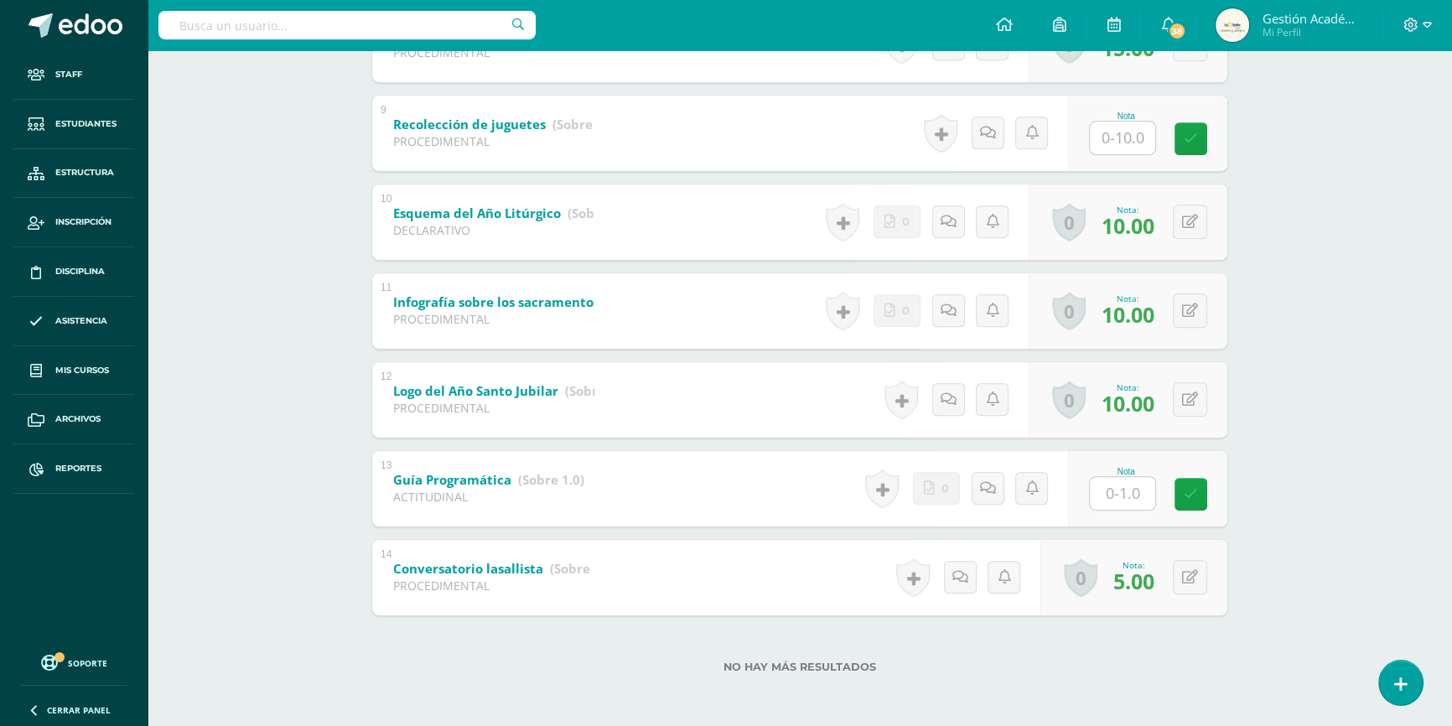
click at [1121, 489] on input "text" at bounding box center [1122, 493] width 65 height 33
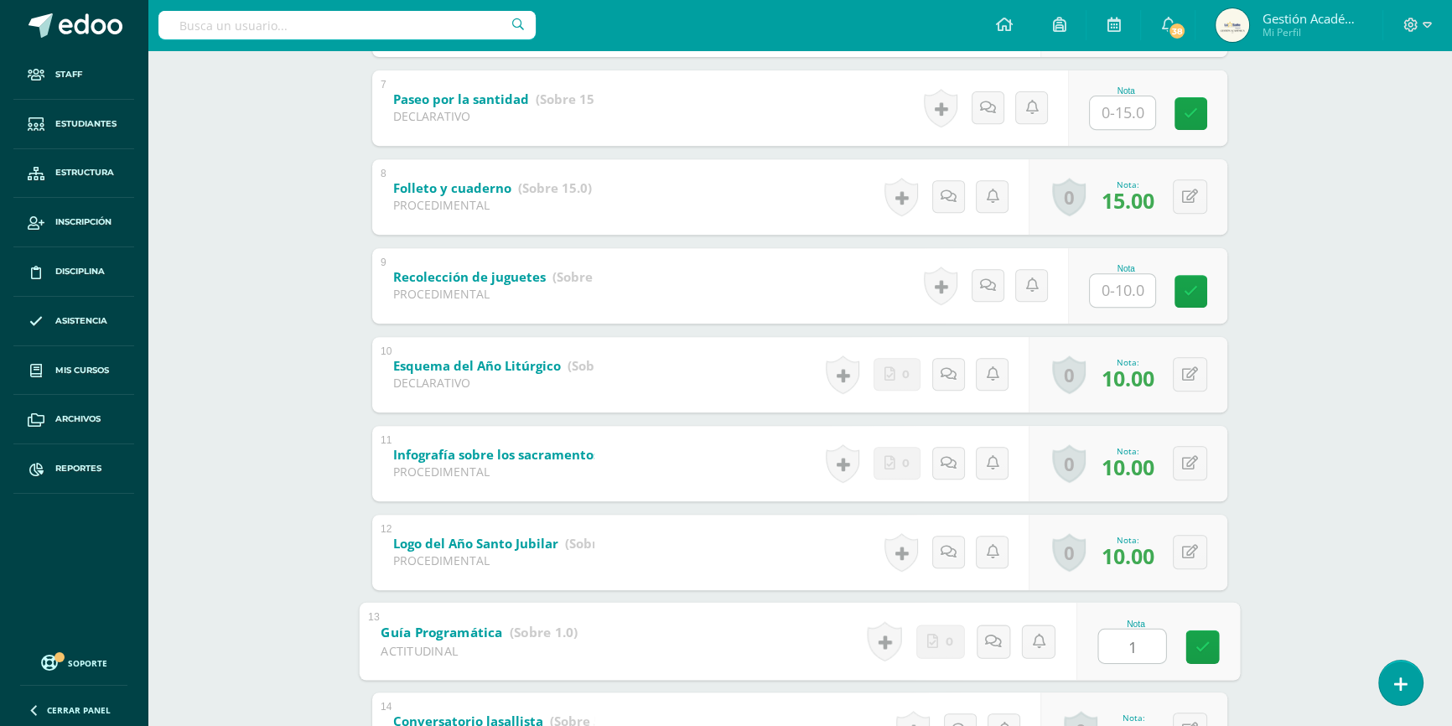
type input "1"
click at [1145, 280] on input "text" at bounding box center [1122, 290] width 65 height 33
type input "10"
click at [1103, 108] on input "text" at bounding box center [1122, 112] width 65 height 33
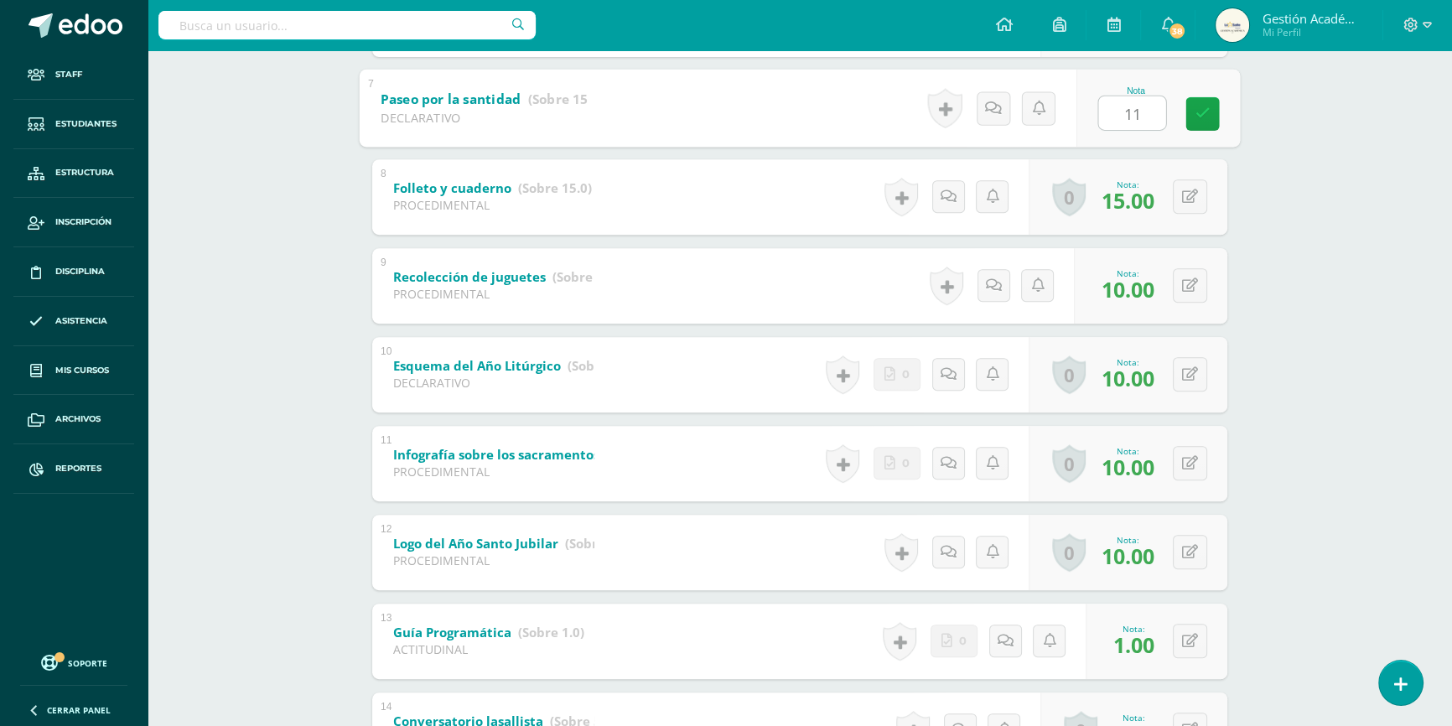
type input "11"
click at [1392, 184] on div "PEREL Tercero Básico "3.3" Herramientas Detalle de asistencias Actividad Anunci…" at bounding box center [800, 24] width 1305 height 1710
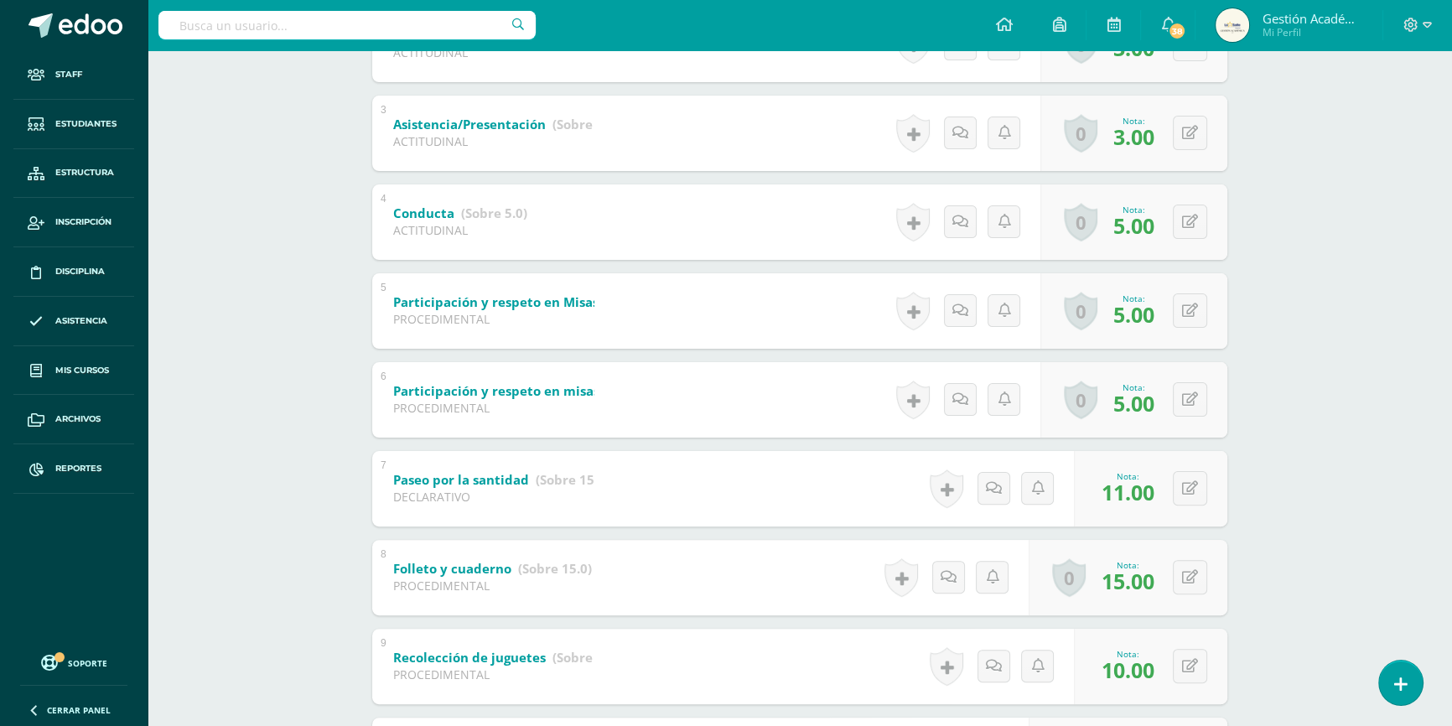
scroll to position [0, 0]
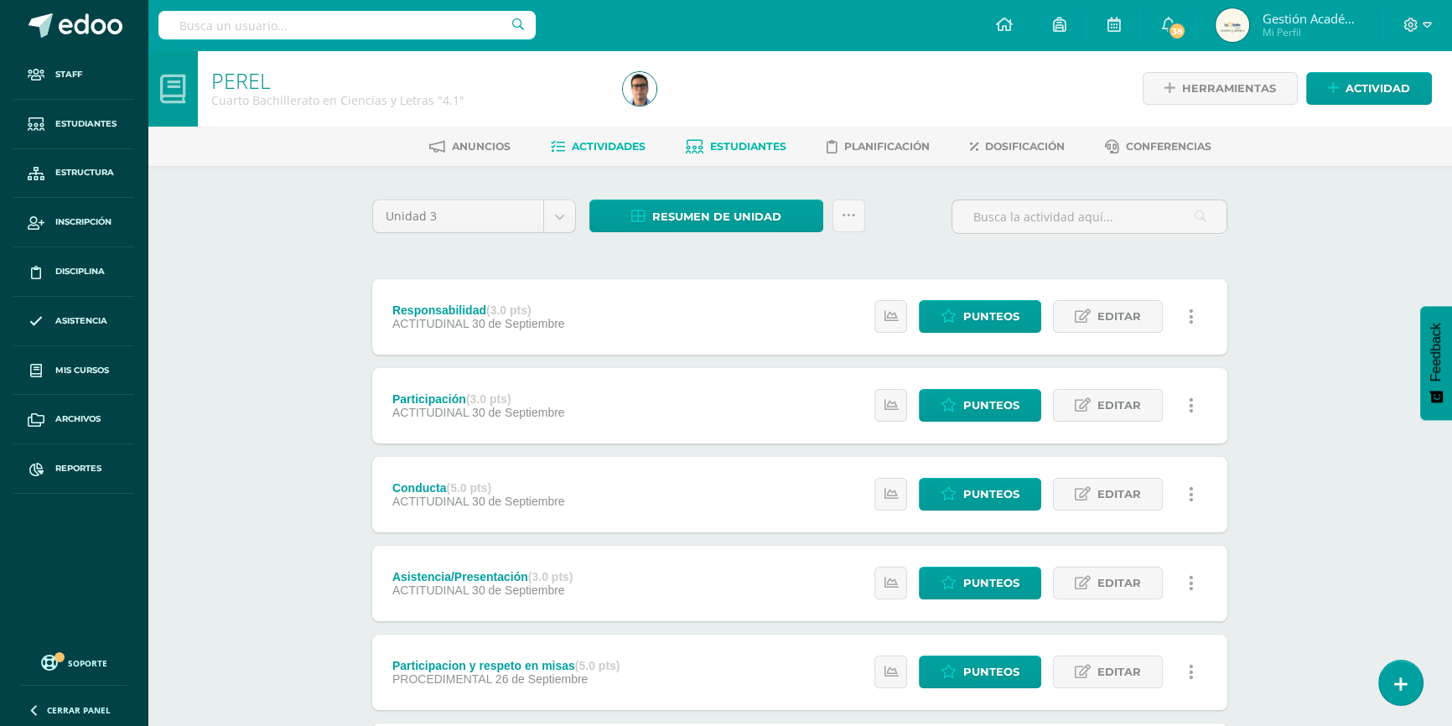
click at [742, 148] on span "Estudiantes" at bounding box center [748, 146] width 76 height 13
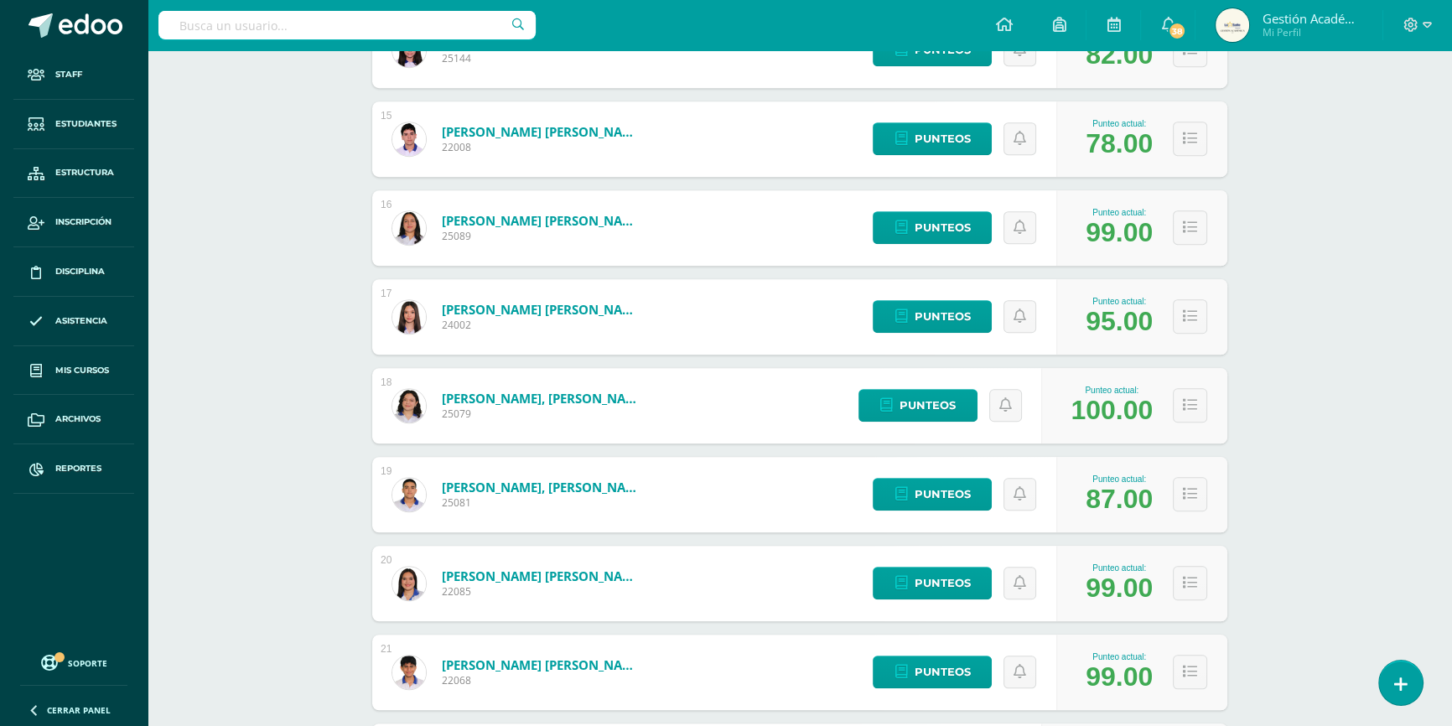
scroll to position [1736, 0]
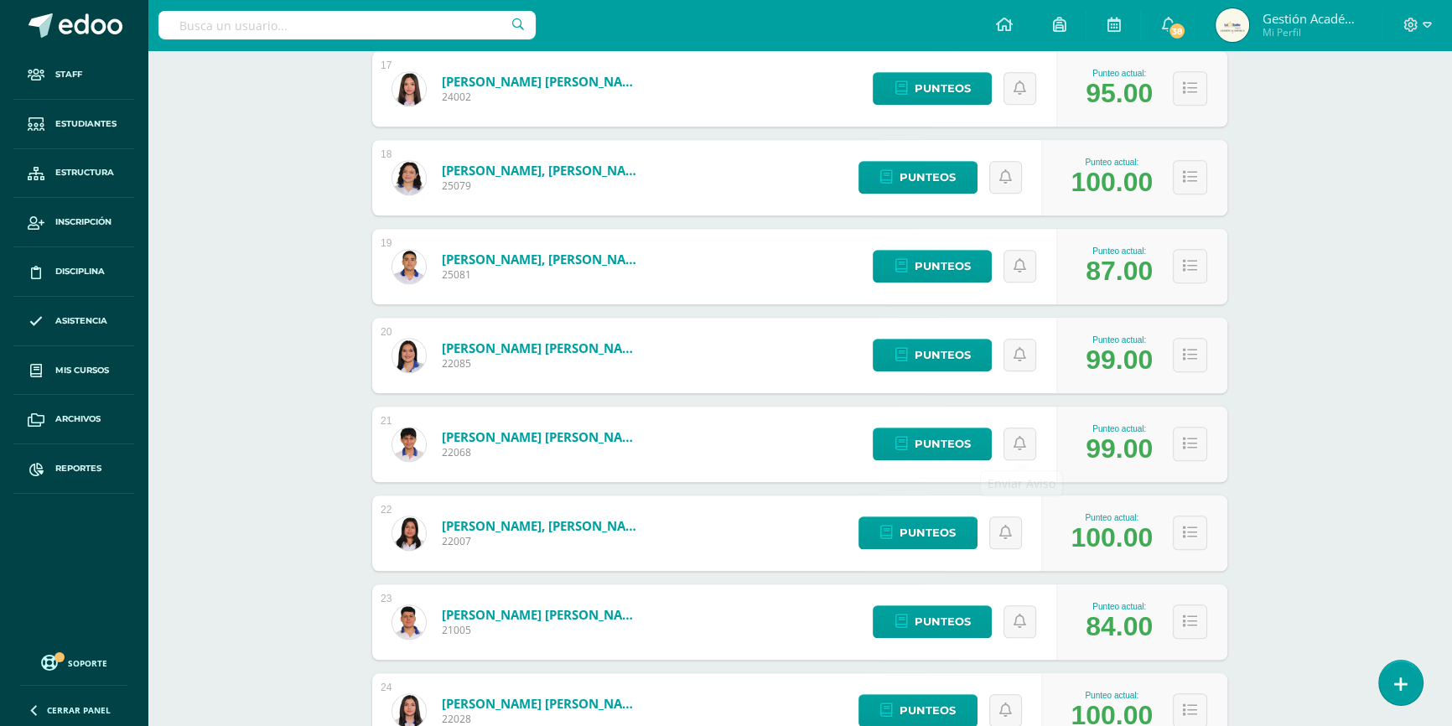
drag, startPoint x: 948, startPoint y: 619, endPoint x: 1014, endPoint y: 437, distance: 193.3
click at [1010, 433] on link at bounding box center [1020, 444] width 33 height 33
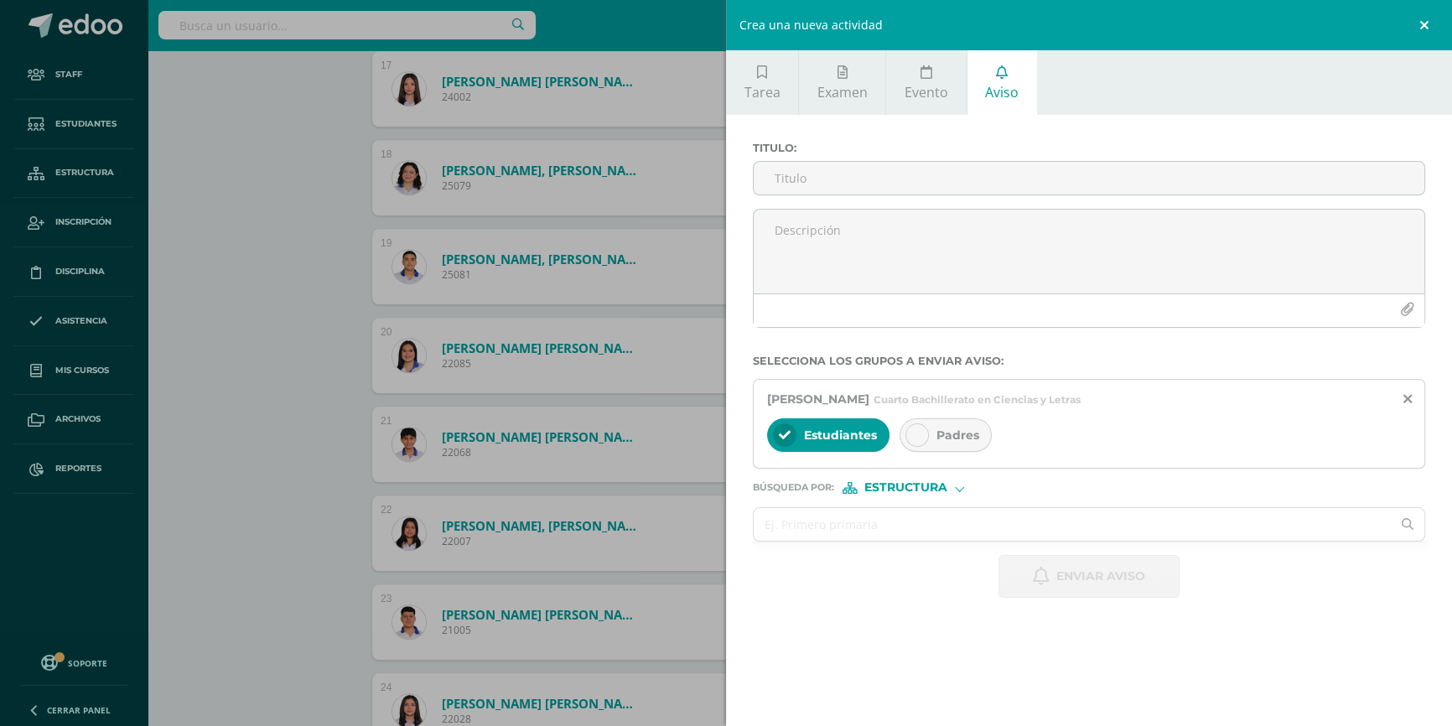
click at [1428, 23] on link at bounding box center [1427, 25] width 50 height 50
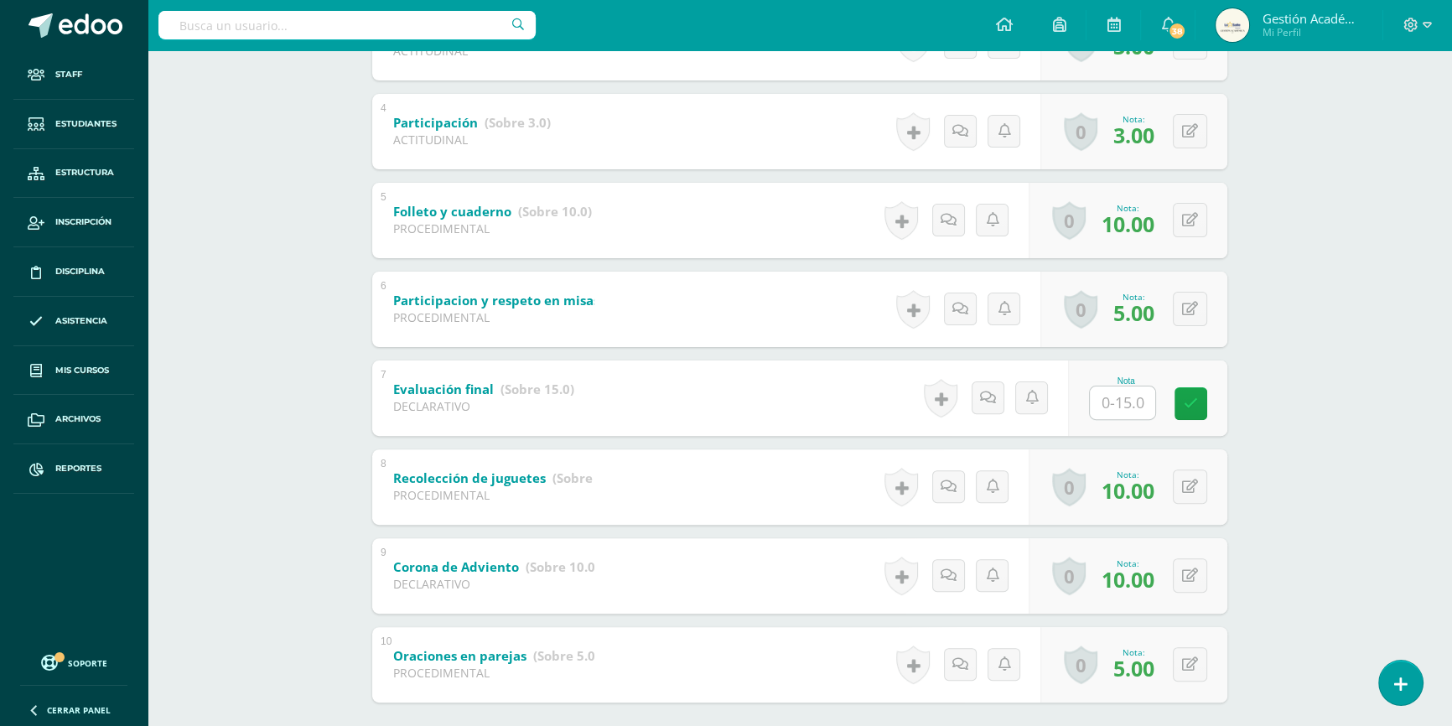
scroll to position [621, 0]
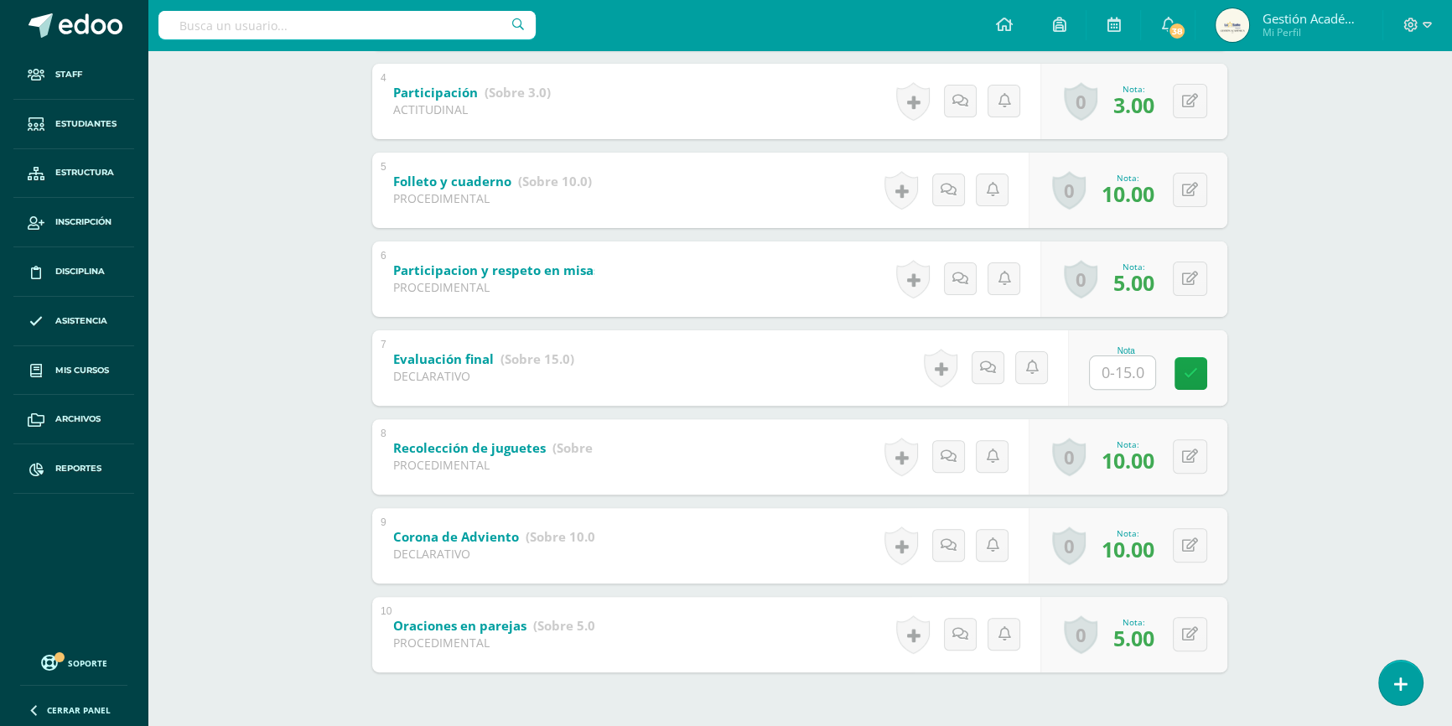
click at [1119, 378] on input "text" at bounding box center [1122, 372] width 65 height 33
type input "15"
click at [1350, 418] on div "[PERSON_NAME] Cuarto Bachillerato en Ciencias y Letras "4.1" Herramientas Detal…" at bounding box center [800, 103] width 1305 height 1349
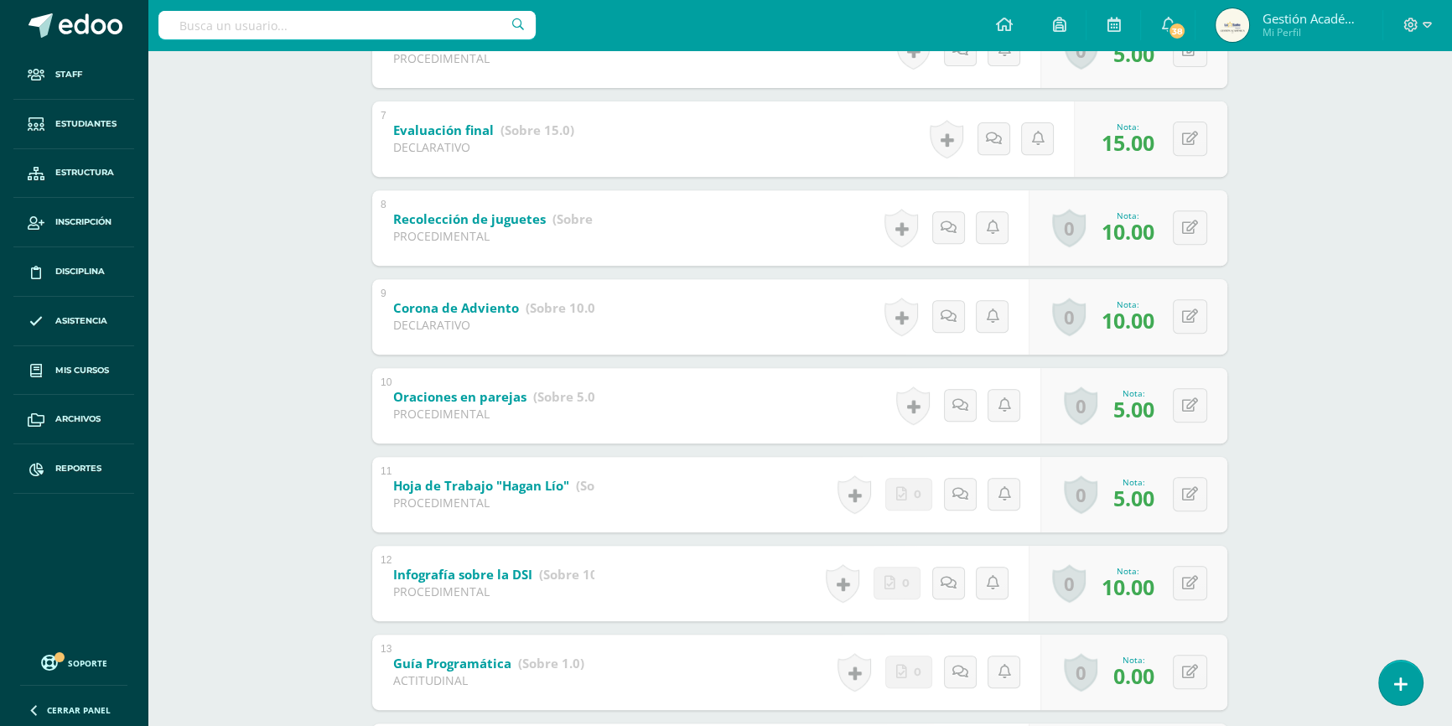
scroll to position [927, 0]
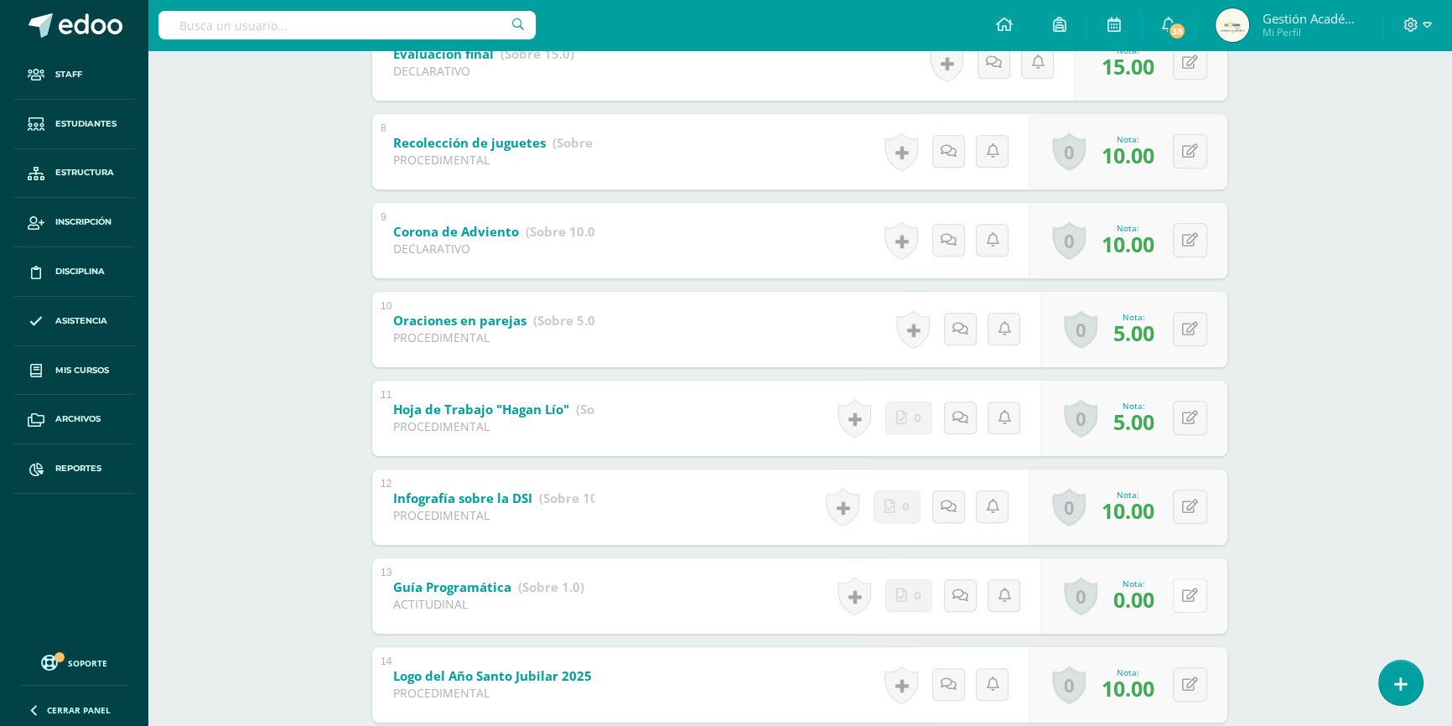
click at [1185, 596] on button at bounding box center [1190, 596] width 34 height 34
click at [1308, 539] on div "[PERSON_NAME] Cuarto Bachillerato en Ciencias y Letras "4.1" Herramientas Detal…" at bounding box center [800, 23] width 1305 height 1799
click at [1178, 591] on button at bounding box center [1190, 596] width 34 height 34
type input "1"
click at [1279, 579] on div "PEREL Cuarto Bachillerato en Ciencias y Letras "4.1" Herramientas Detalle de as…" at bounding box center [800, 23] width 1305 height 1799
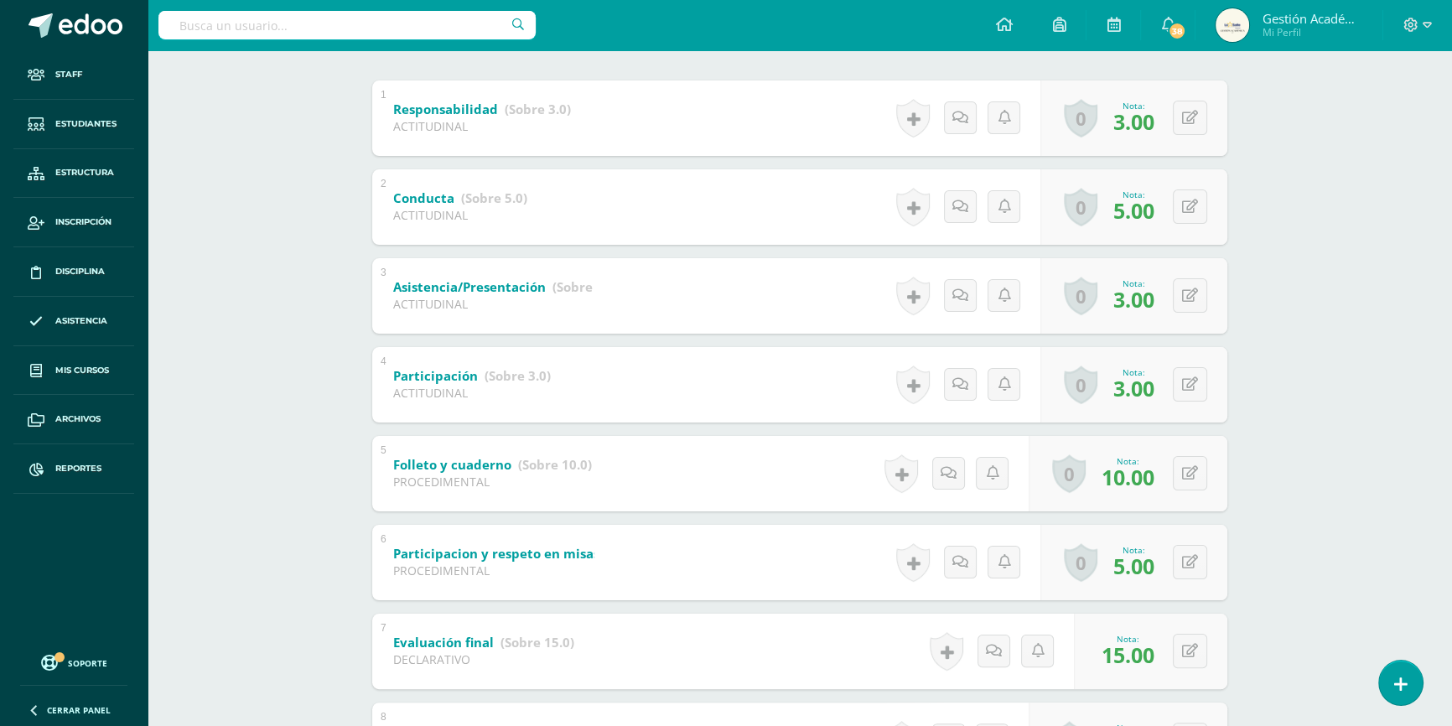
scroll to position [0, 0]
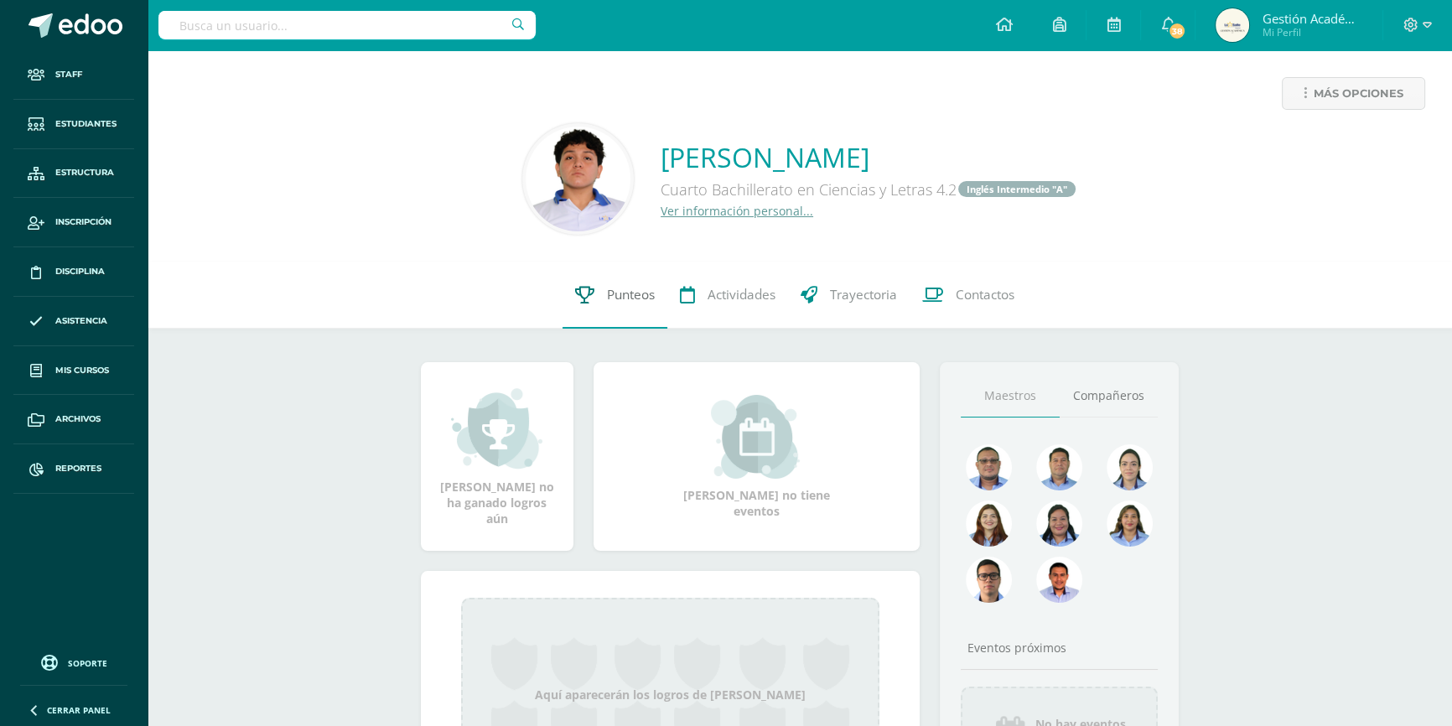
click at [628, 298] on span "Punteos" at bounding box center [631, 295] width 48 height 18
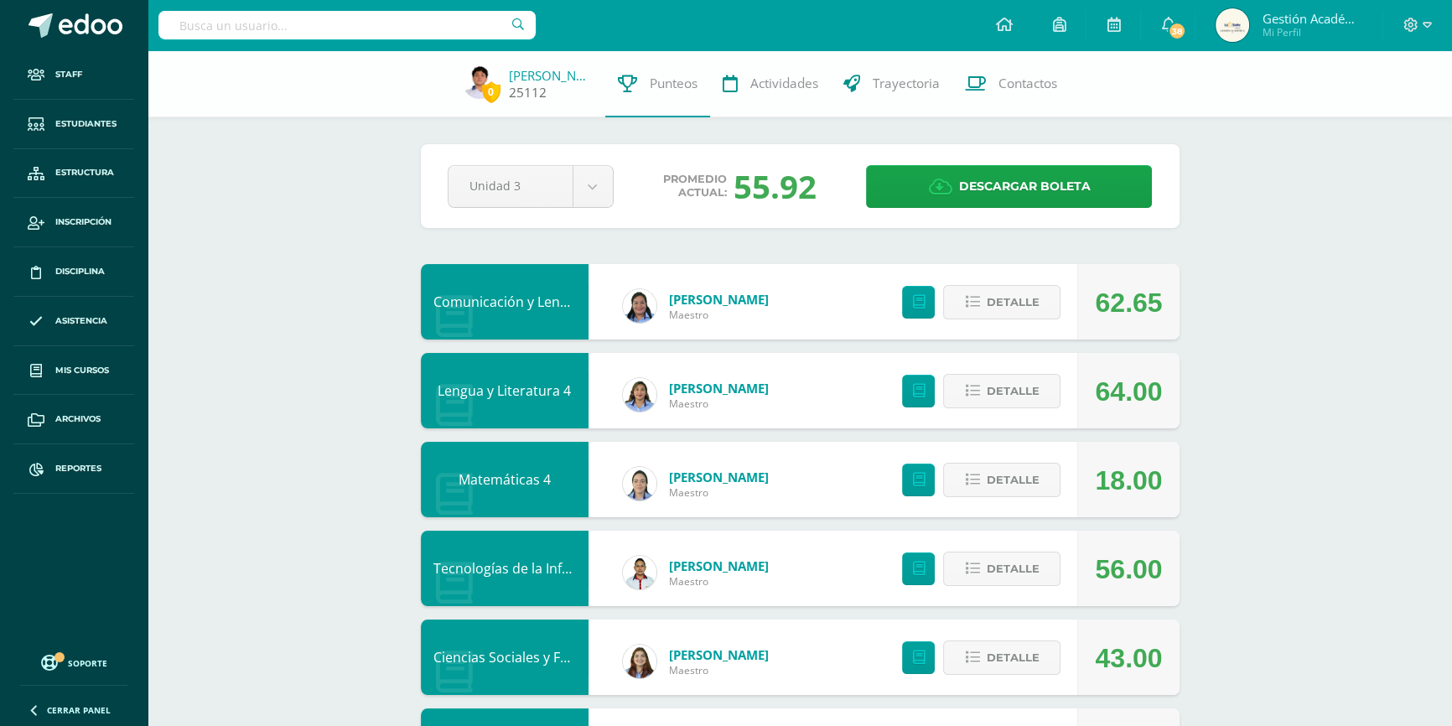
click at [536, 75] on link "Jeison Chávez" at bounding box center [551, 75] width 84 height 17
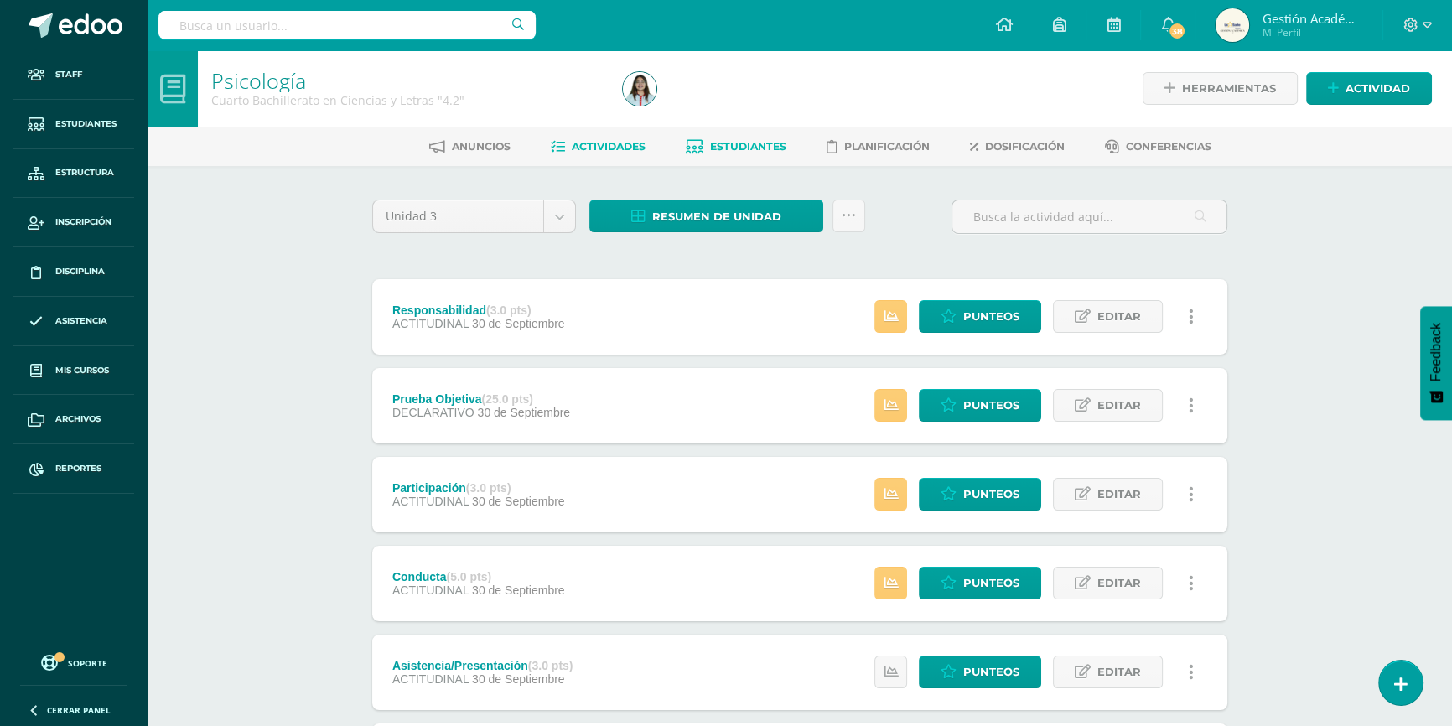
click at [718, 151] on span "Estudiantes" at bounding box center [748, 146] width 76 height 13
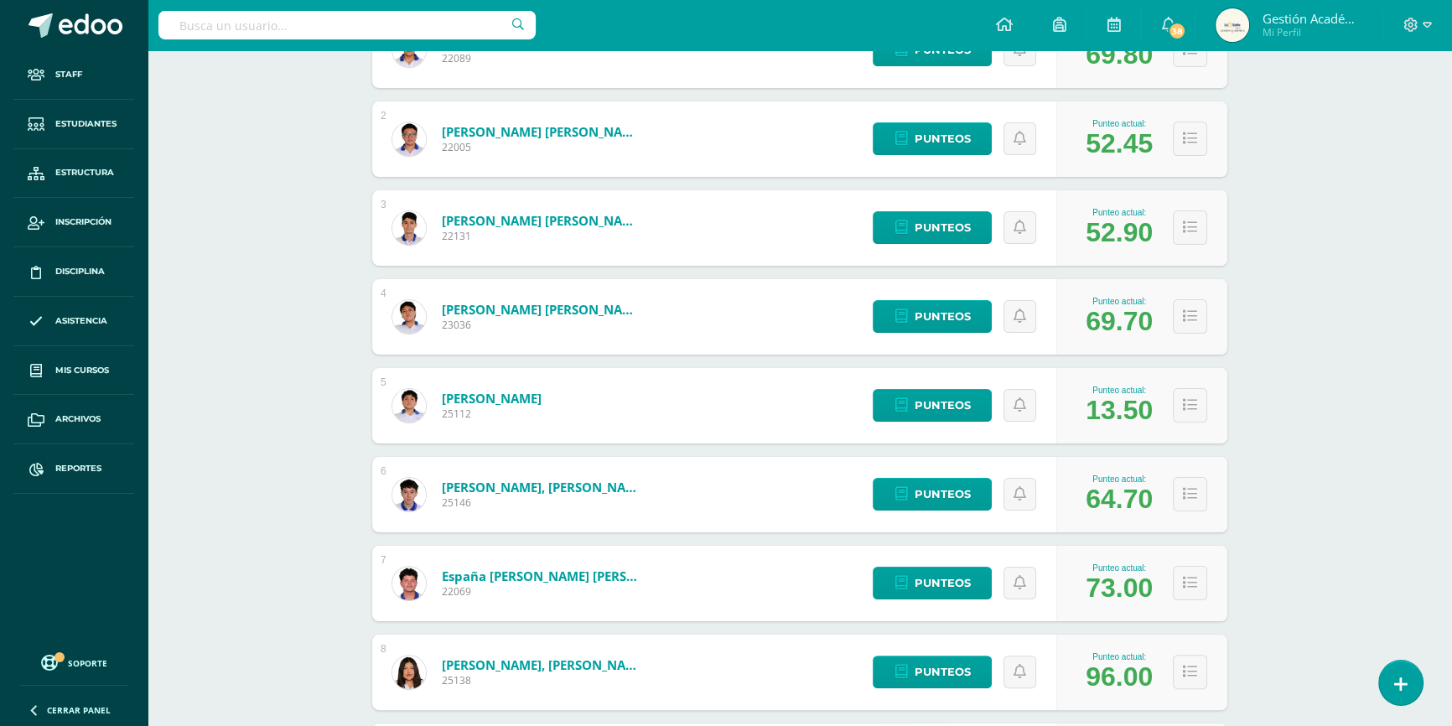
scroll to position [354, 0]
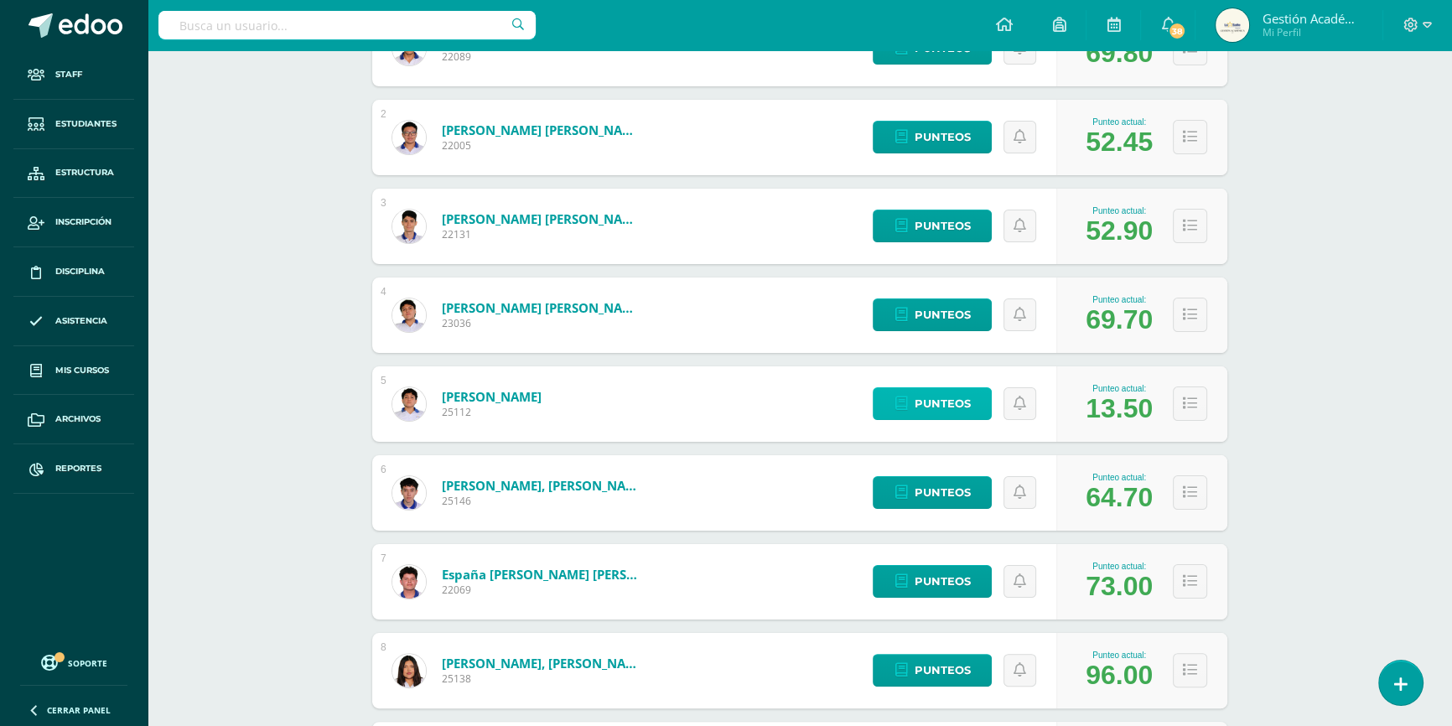
click at [922, 403] on span "Punteos" at bounding box center [942, 403] width 56 height 31
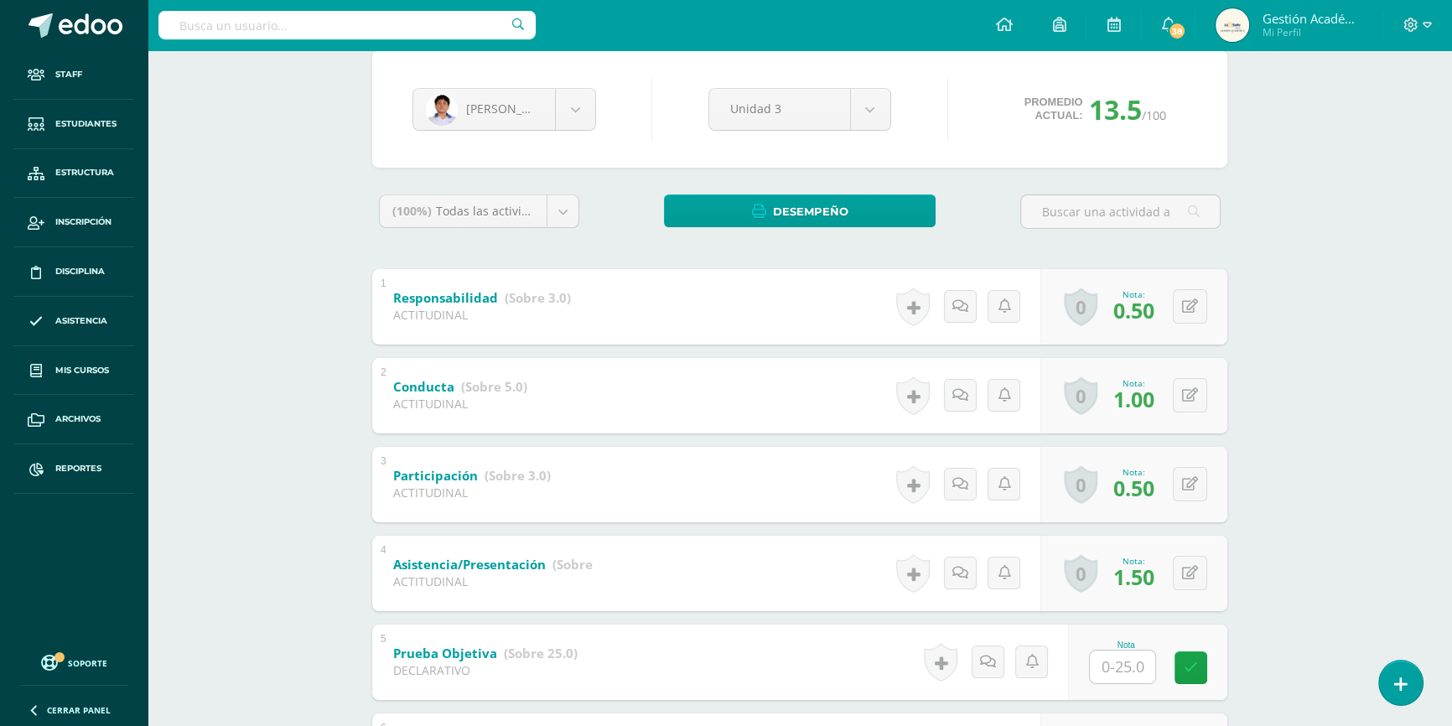
scroll to position [226, 0]
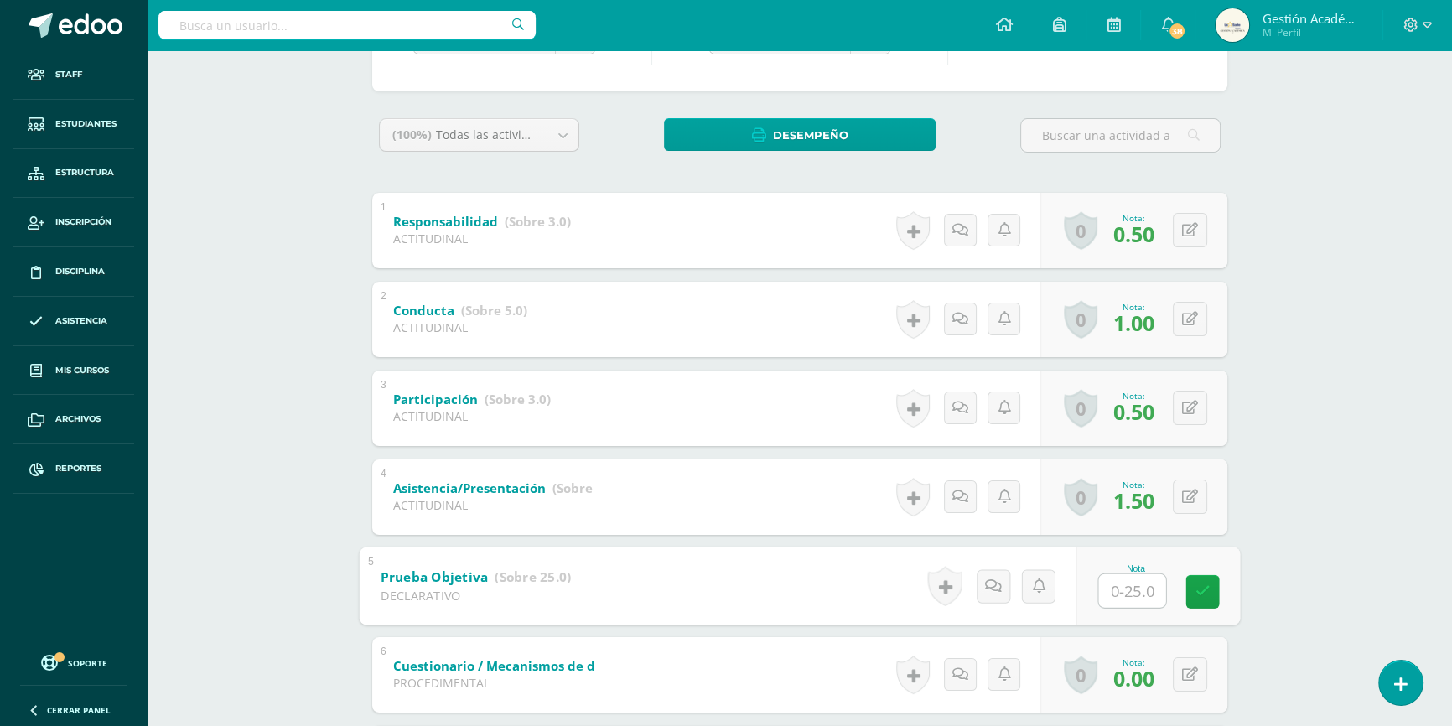
click at [1132, 595] on input "text" at bounding box center [1132, 591] width 67 height 34
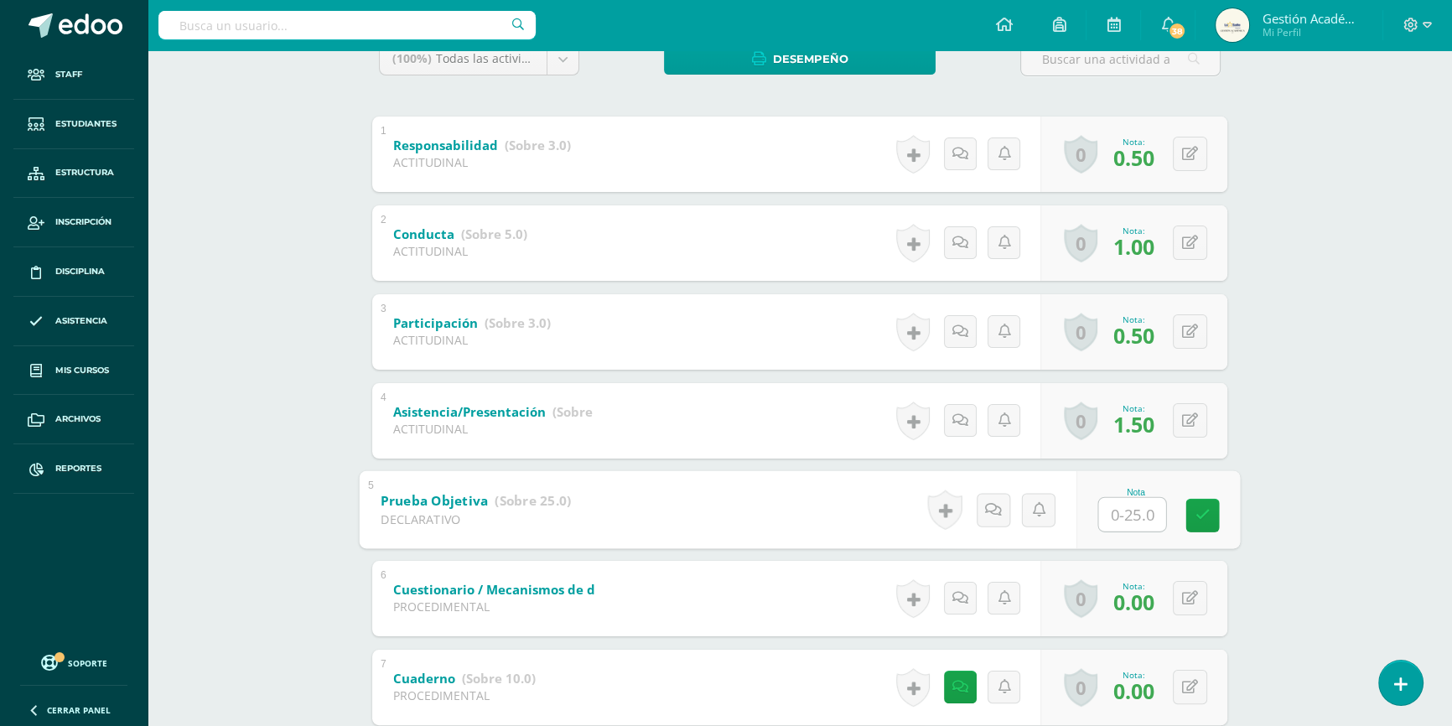
scroll to position [377, 0]
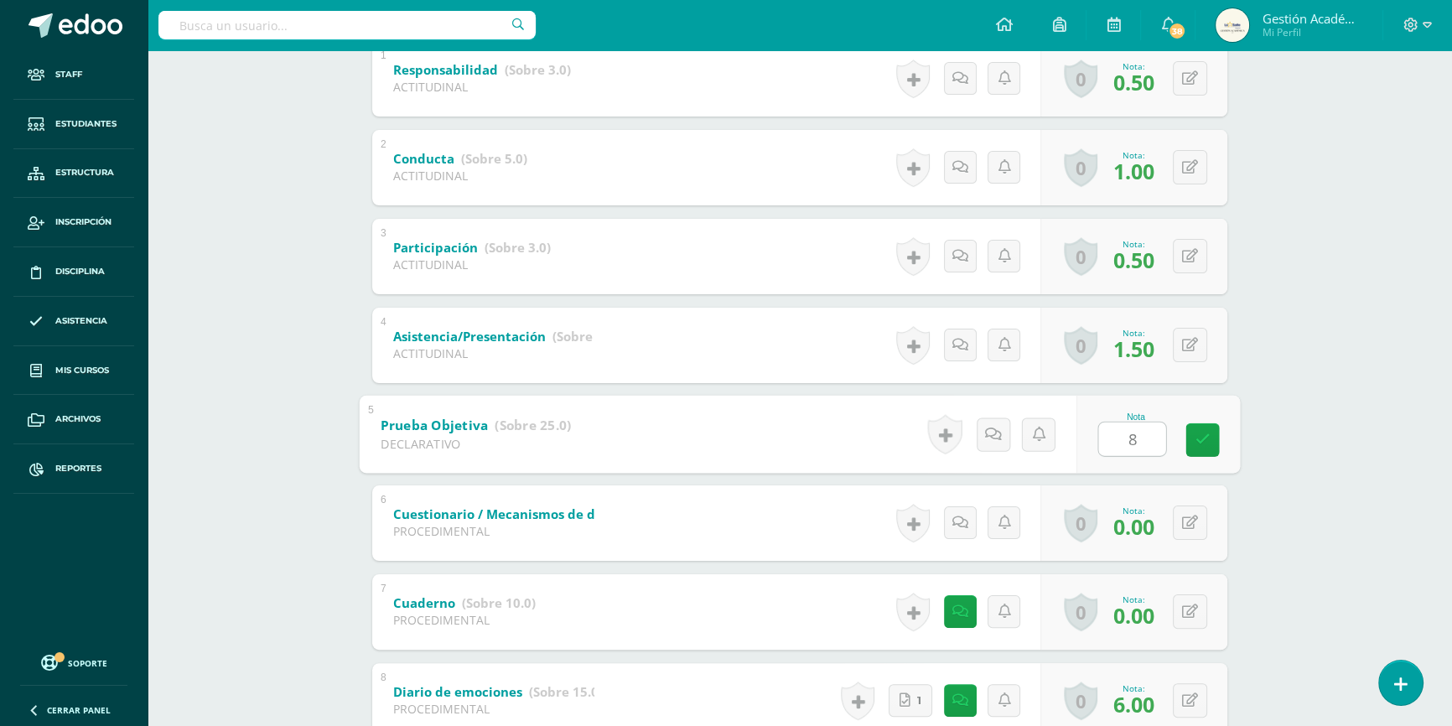
type input "8"
click at [1285, 495] on div "Psicología Cuarto Bachillerato en Ciencias y Letras "4.2" Herramientas Detalle …" at bounding box center [800, 528] width 1305 height 1710
click at [1189, 513] on button at bounding box center [1190, 523] width 34 height 34
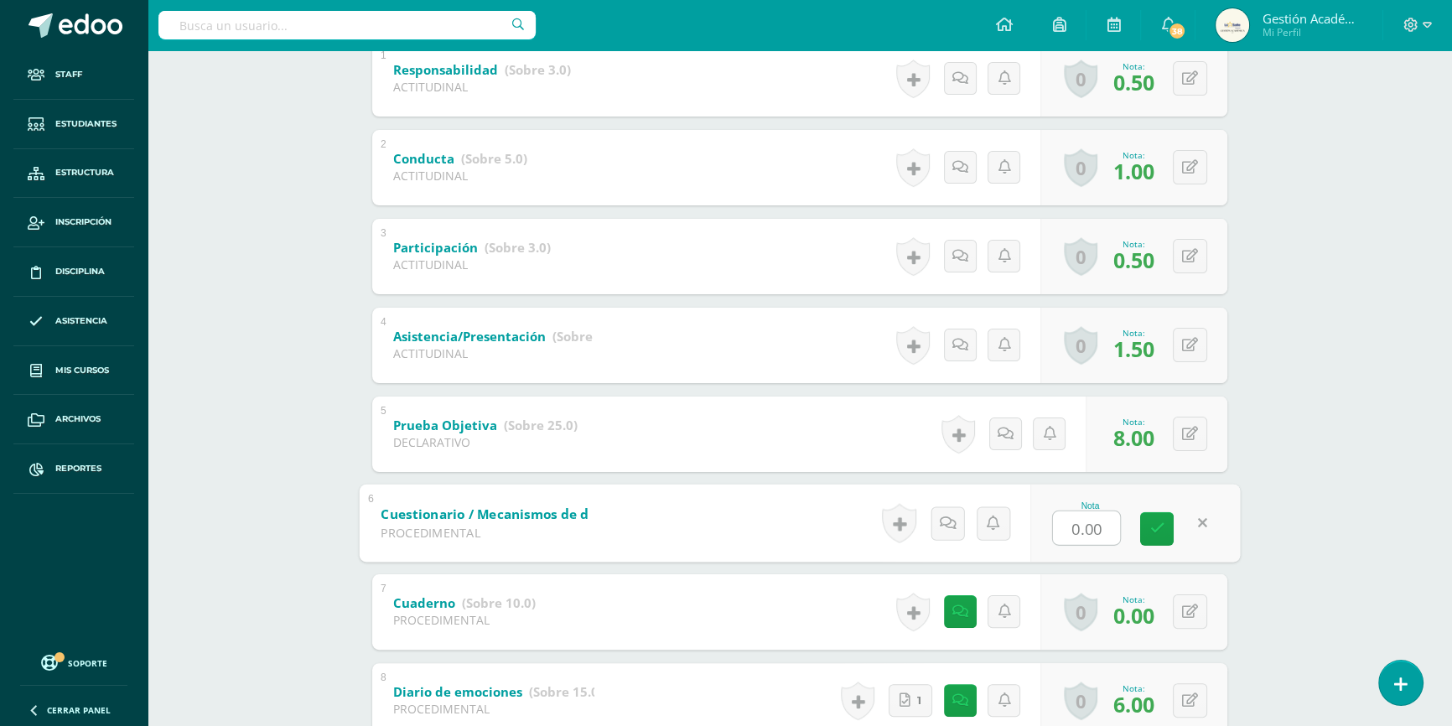
click at [1384, 475] on div "Psicología Cuarto Bachillerato en Ciencias y Letras "4.2" Herramientas Detalle …" at bounding box center [800, 528] width 1305 height 1710
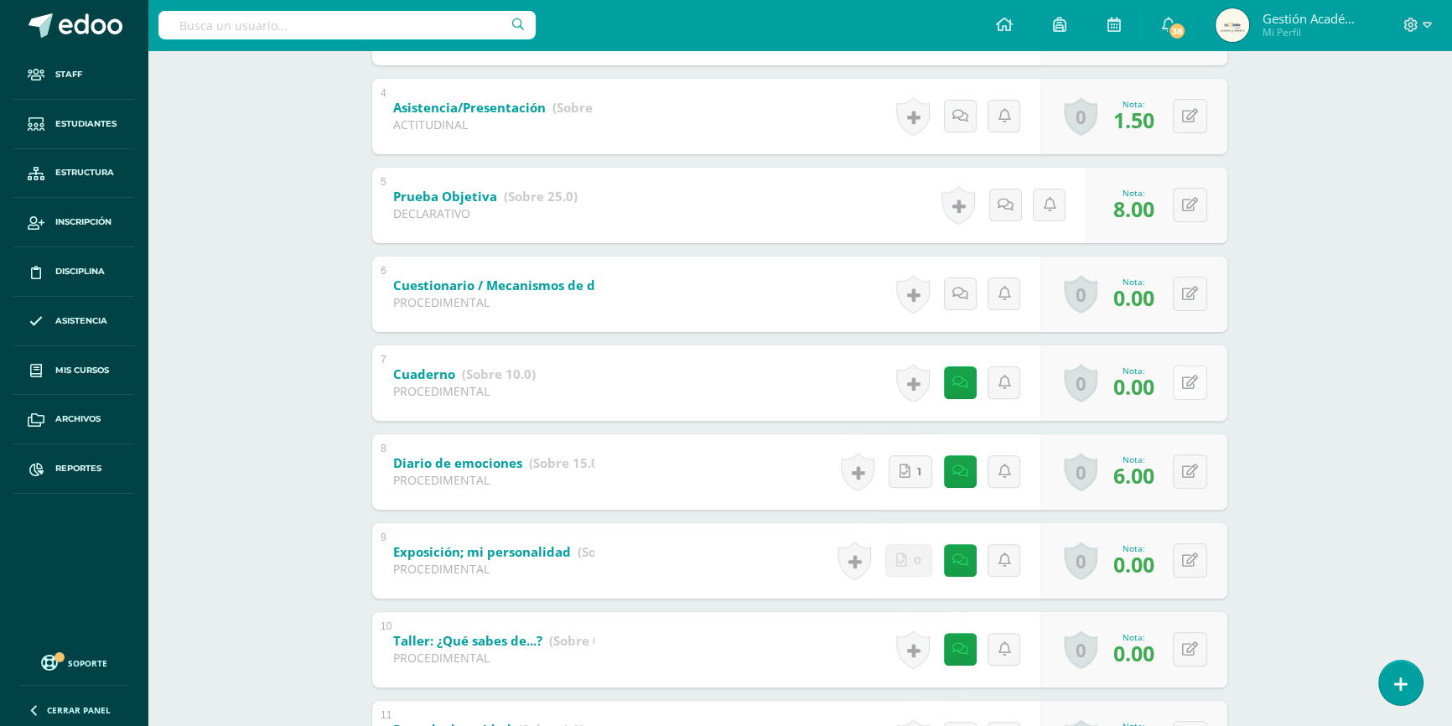
scroll to position [683, 0]
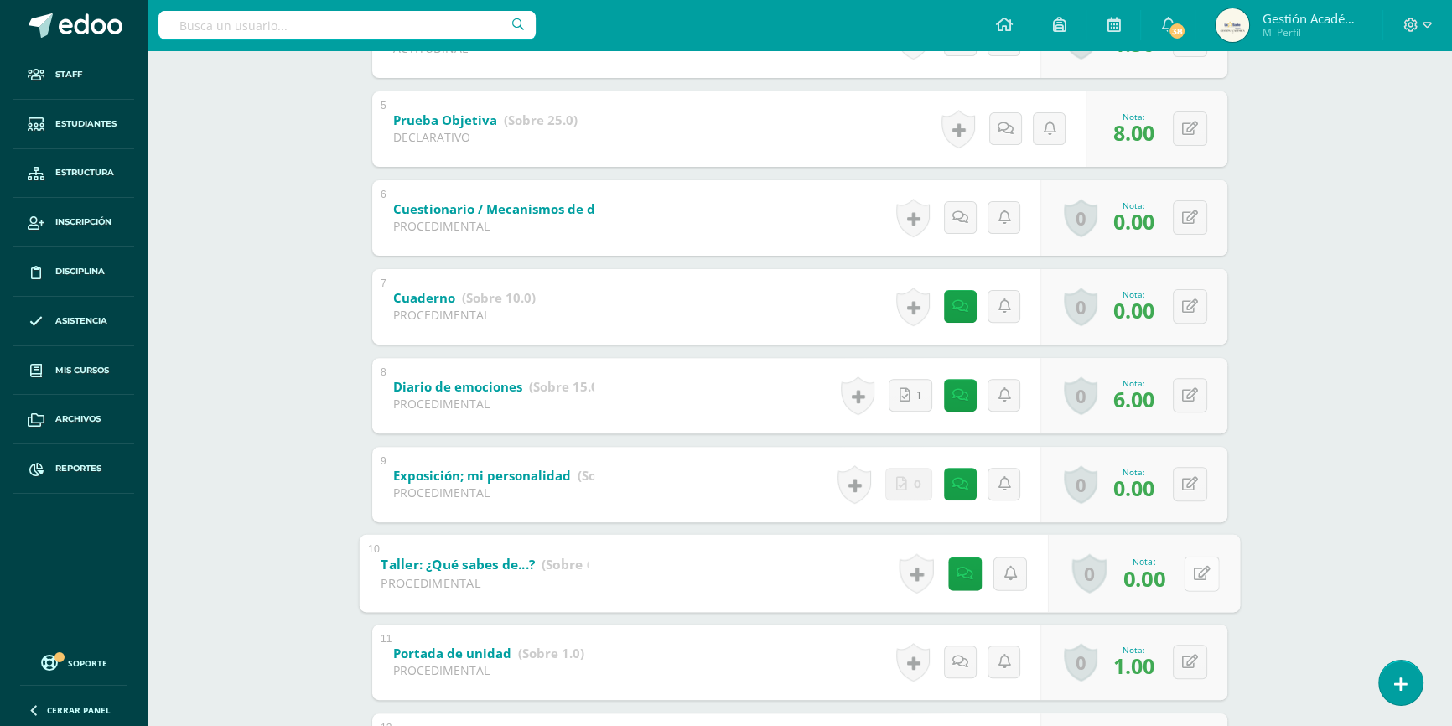
click at [1207, 573] on button at bounding box center [1201, 573] width 35 height 35
type input "6"
click at [1326, 563] on div "Psicología Cuarto Bachillerato en Ciencias y Letras "4.2" Herramientas Detalle …" at bounding box center [800, 223] width 1305 height 1710
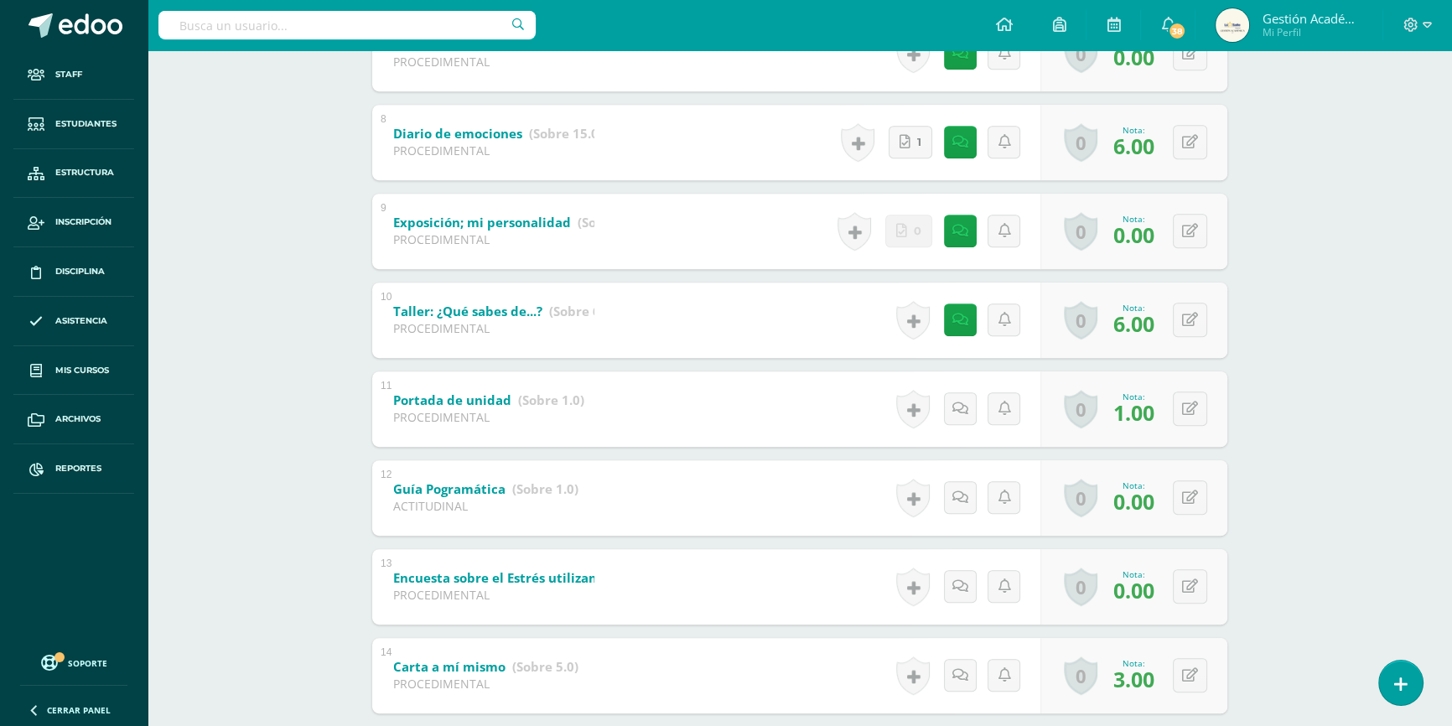
scroll to position [932, 0]
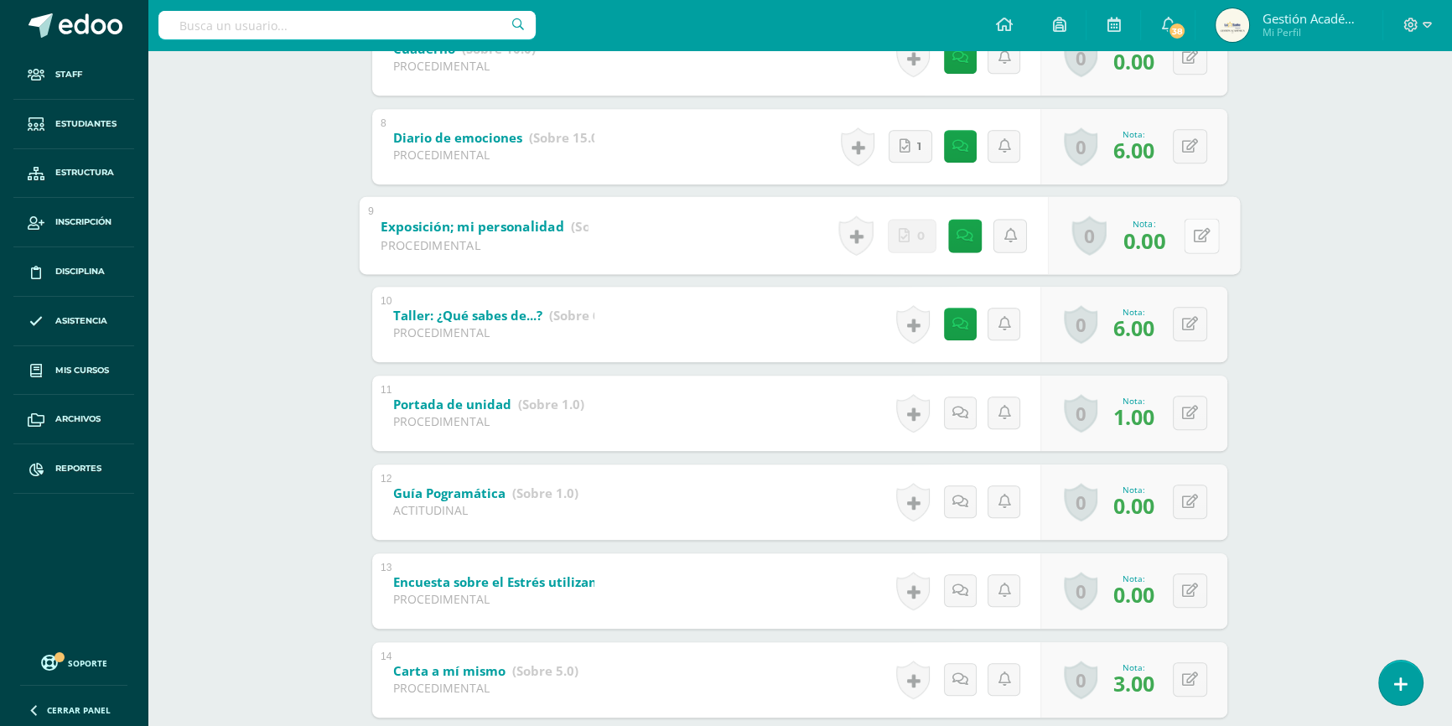
click at [1186, 230] on button at bounding box center [1201, 235] width 35 height 35
type input "8"
click at [1186, 144] on button at bounding box center [1190, 146] width 34 height 34
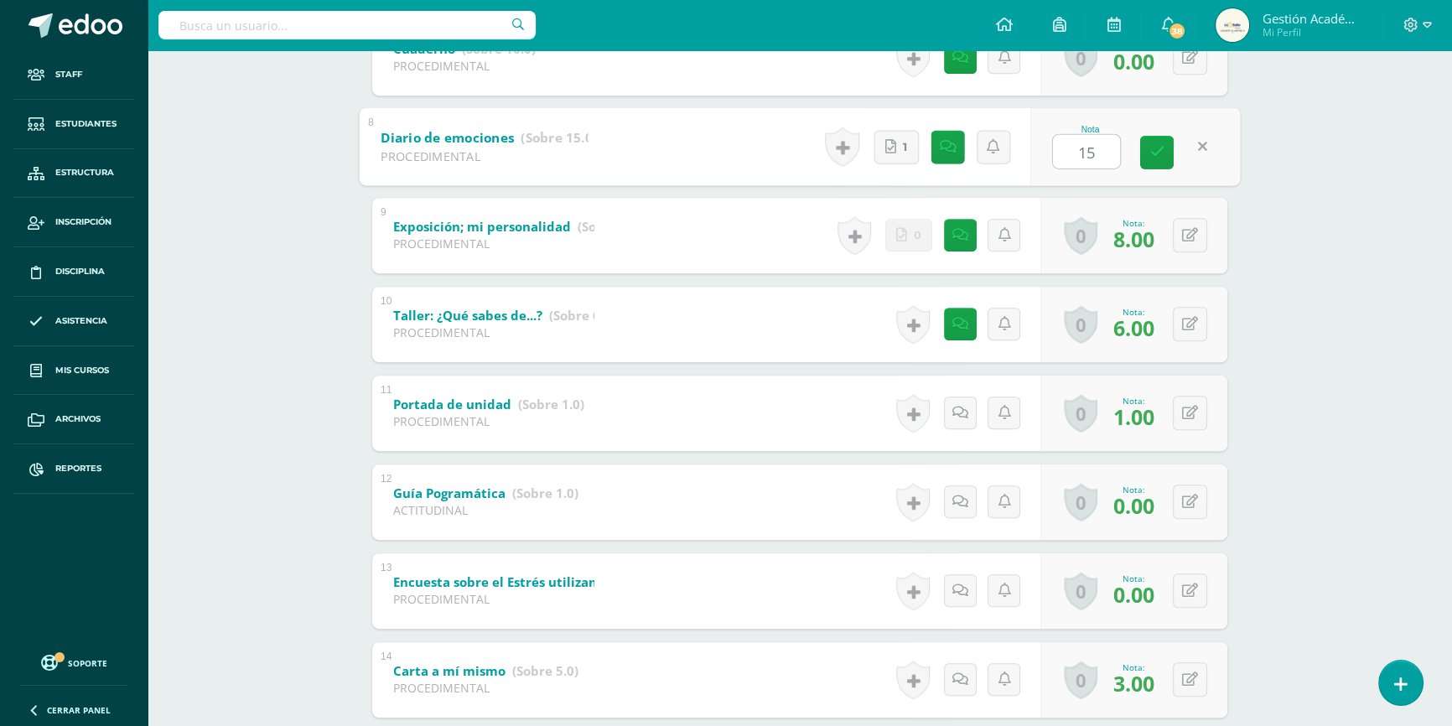
type input "15"
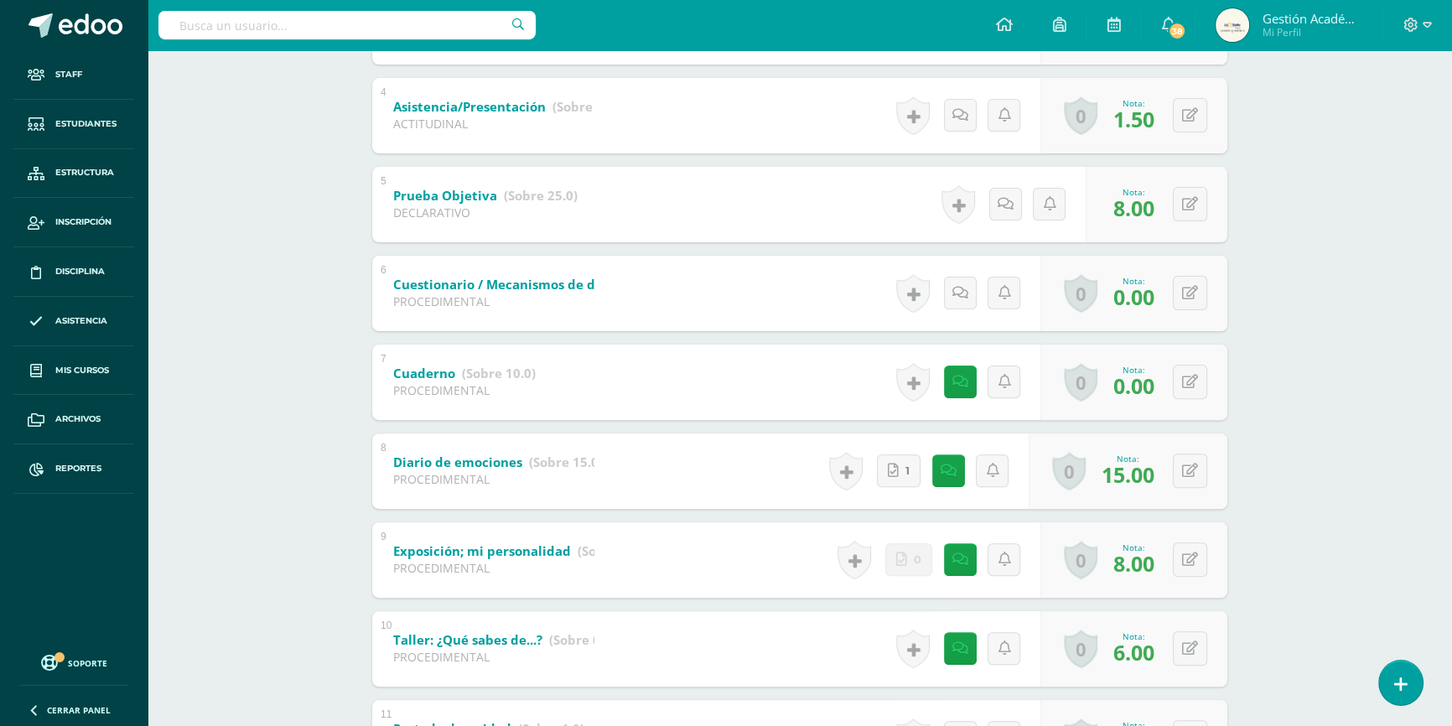
scroll to position [559, 0]
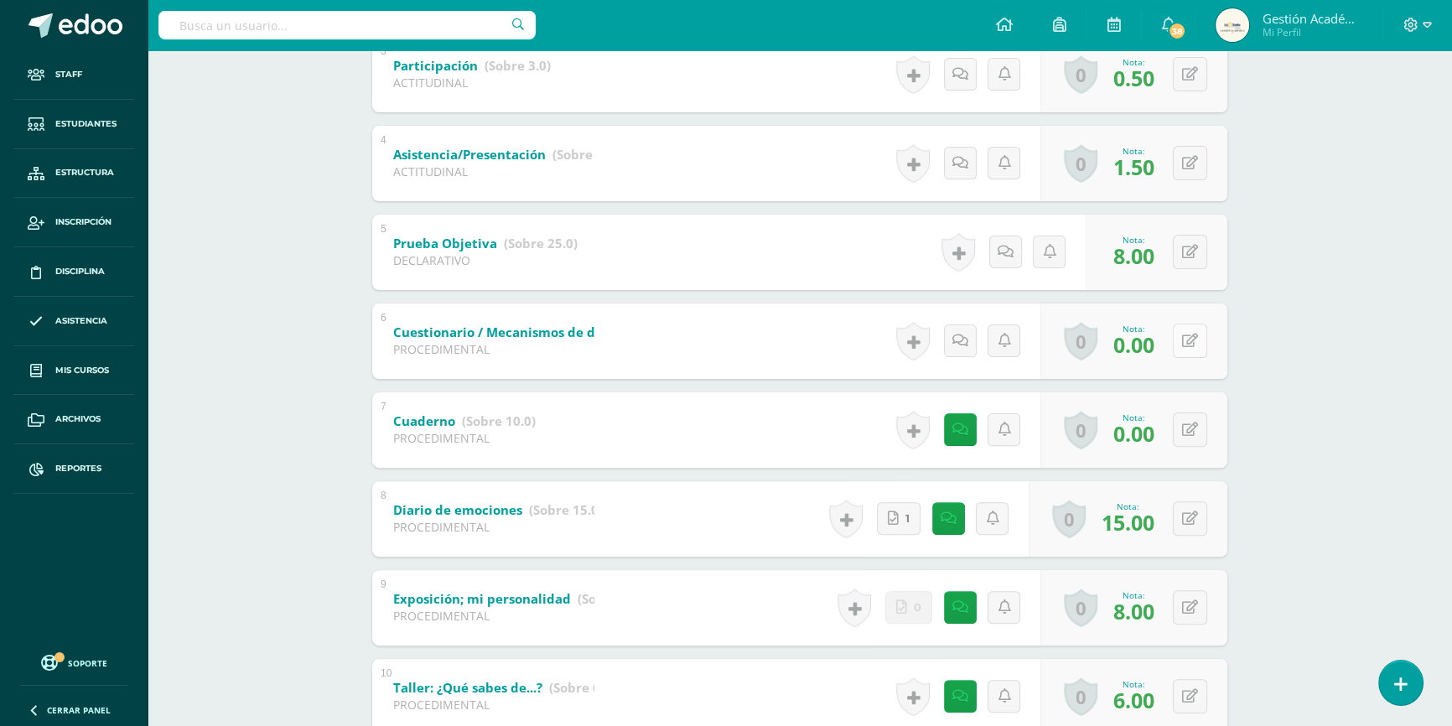
click at [1195, 346] on button at bounding box center [1190, 341] width 34 height 34
type input "5"
click at [1398, 370] on div "Psicología Cuarto Bachillerato en Ciencias y Letras "4.2" Herramientas Detalle …" at bounding box center [800, 346] width 1305 height 1710
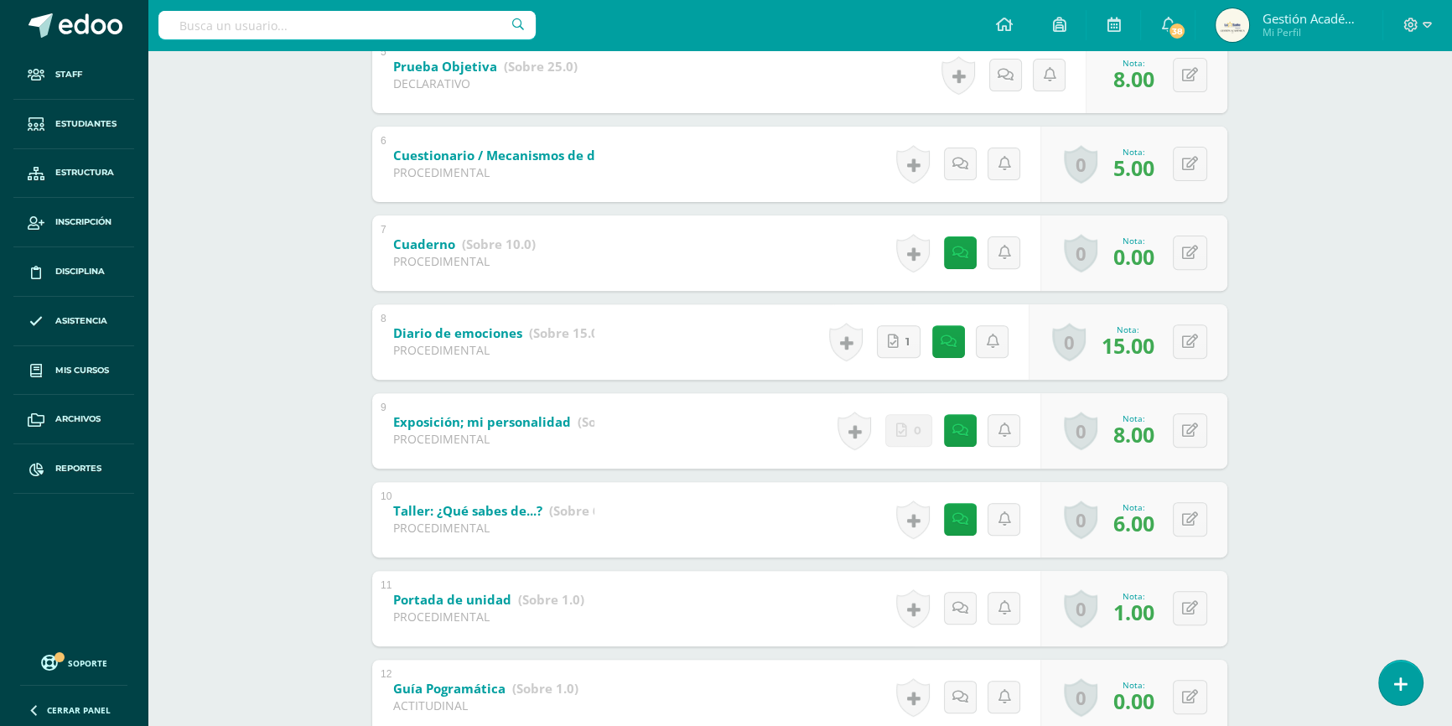
scroll to position [732, 0]
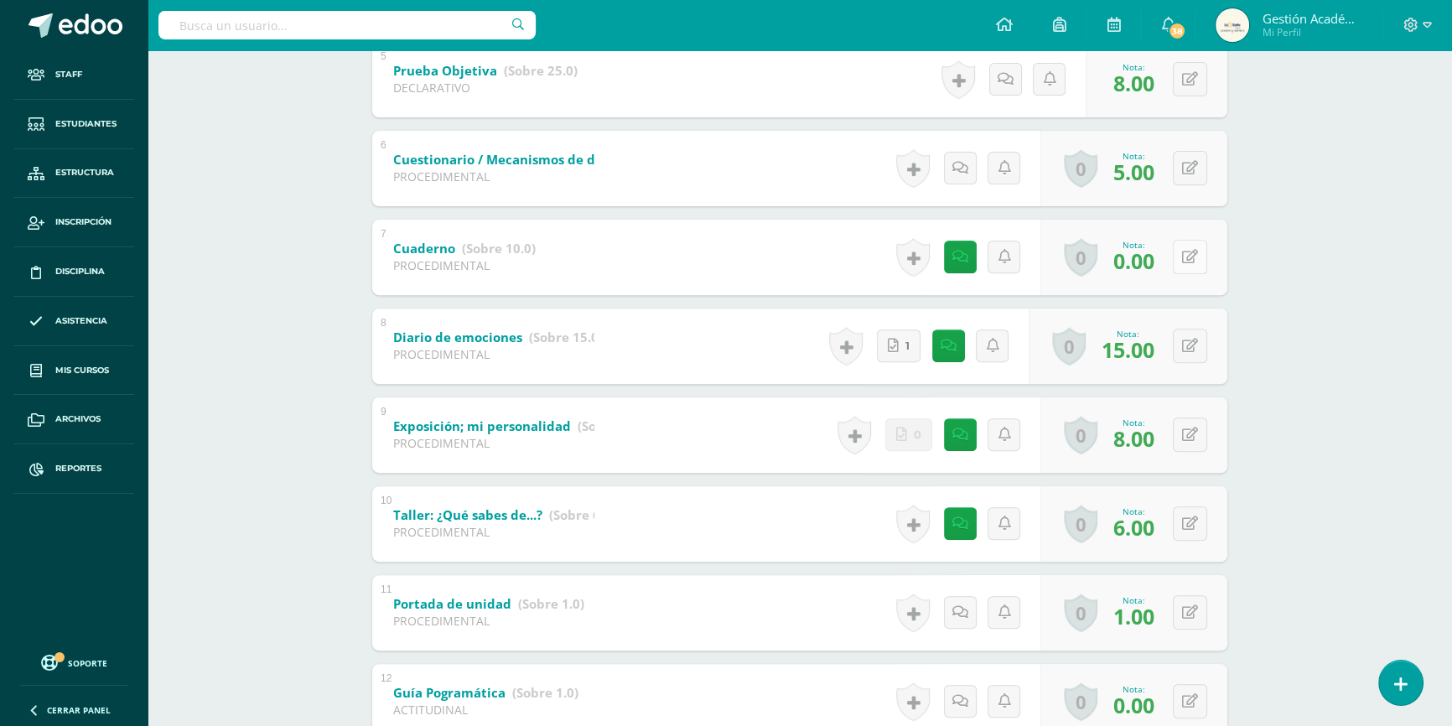
click at [1196, 256] on icon at bounding box center [1190, 257] width 16 height 14
type input "0"
type input "10"
click at [1383, 294] on div "Psicología Cuarto Bachillerato en Ciencias y Letras "4.2" Herramientas Detalle …" at bounding box center [800, 173] width 1305 height 1710
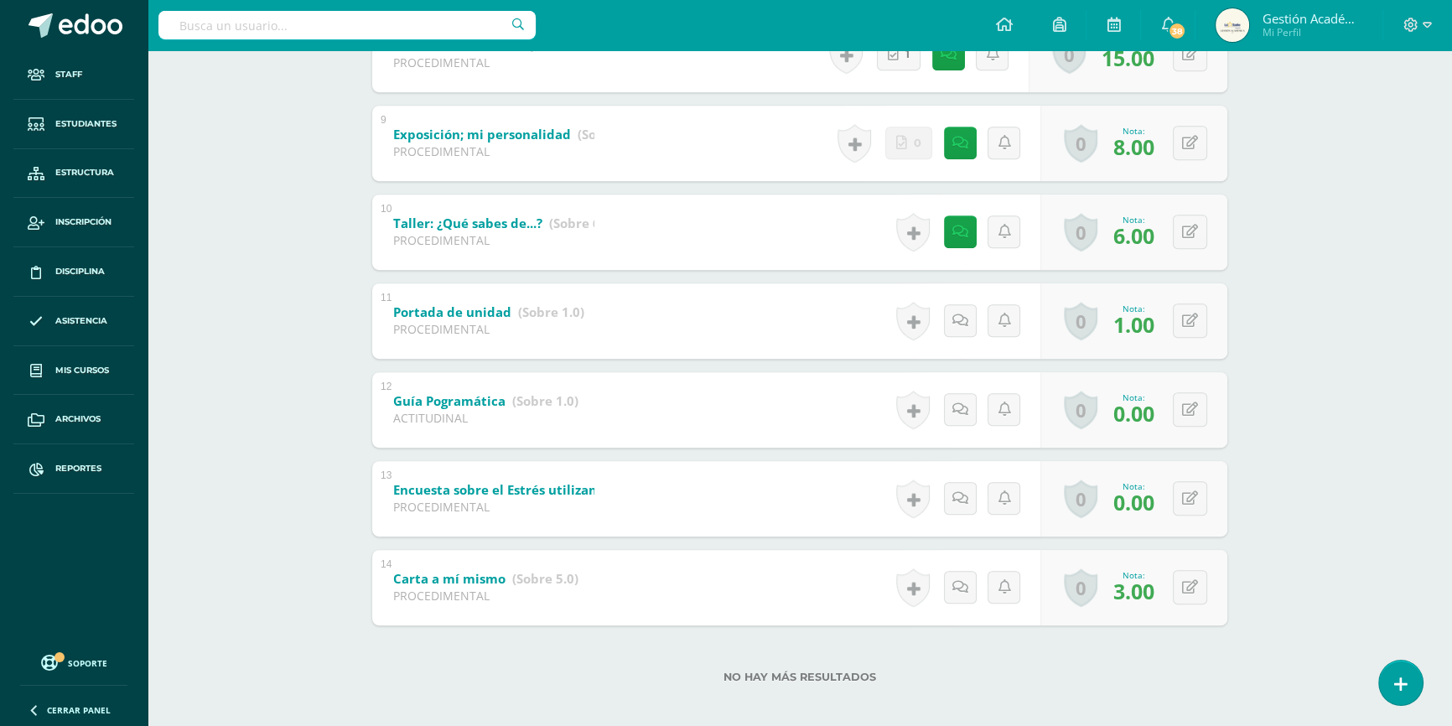
scroll to position [1034, 0]
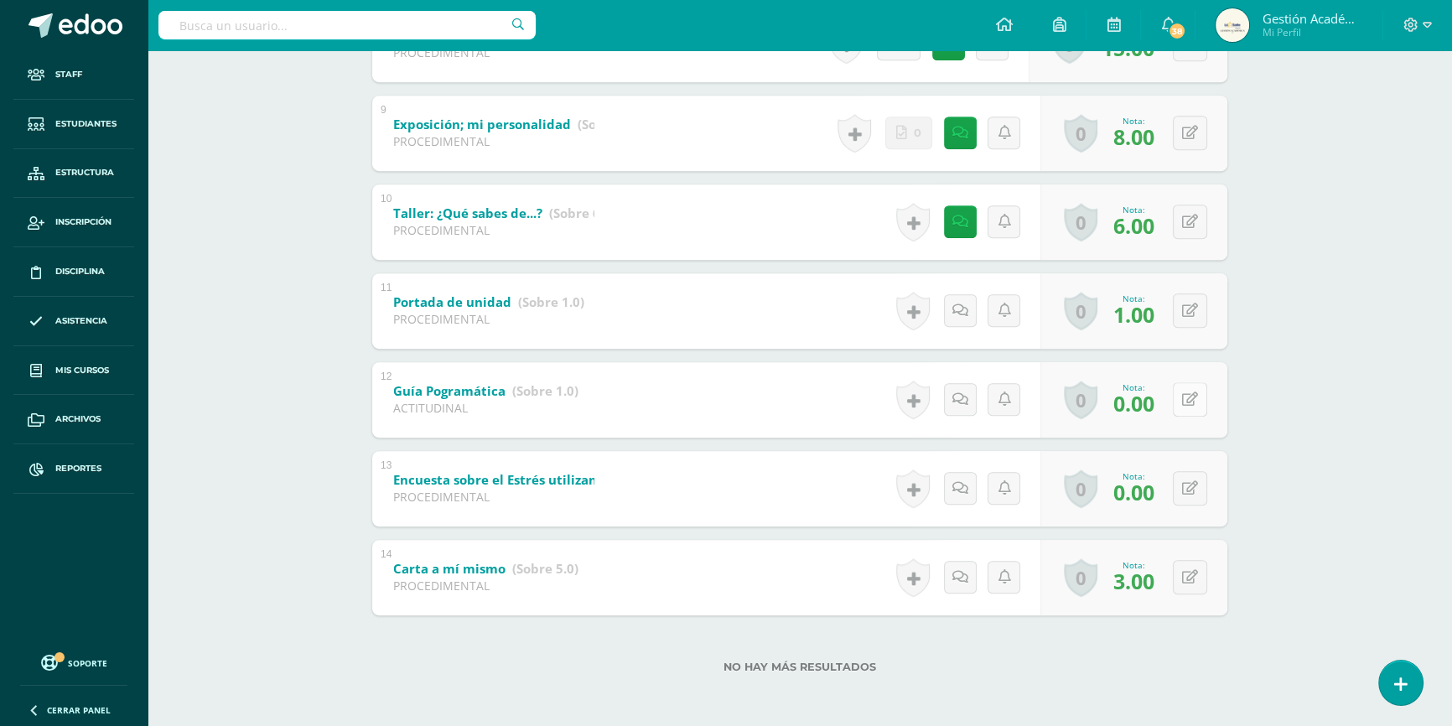
click at [1205, 396] on button at bounding box center [1190, 399] width 34 height 34
type input "1"
click at [1186, 491] on button at bounding box center [1201, 488] width 35 height 35
type input "5"
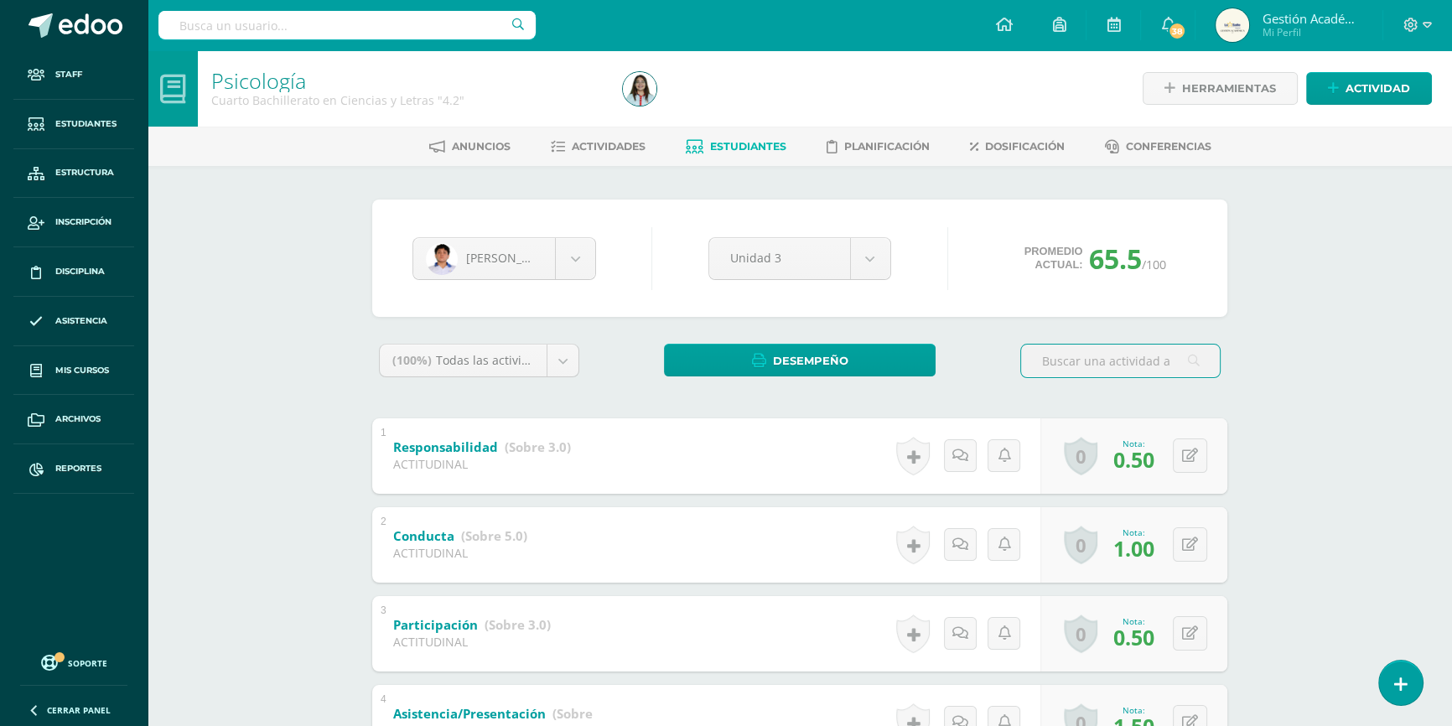
click at [311, 33] on input "text" at bounding box center [346, 25] width 377 height 29
type input "[PERSON_NAME]"
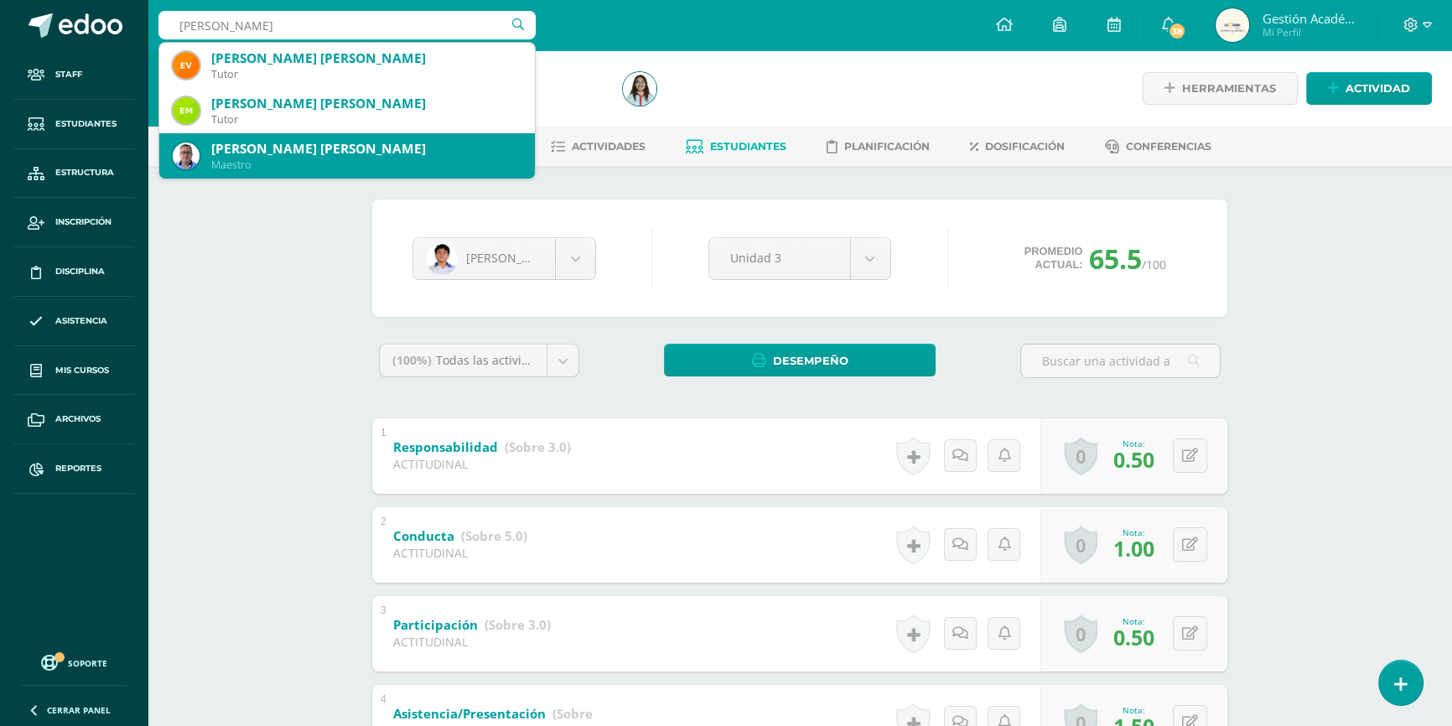
click at [272, 144] on div "[PERSON_NAME] [PERSON_NAME]" at bounding box center [366, 149] width 310 height 18
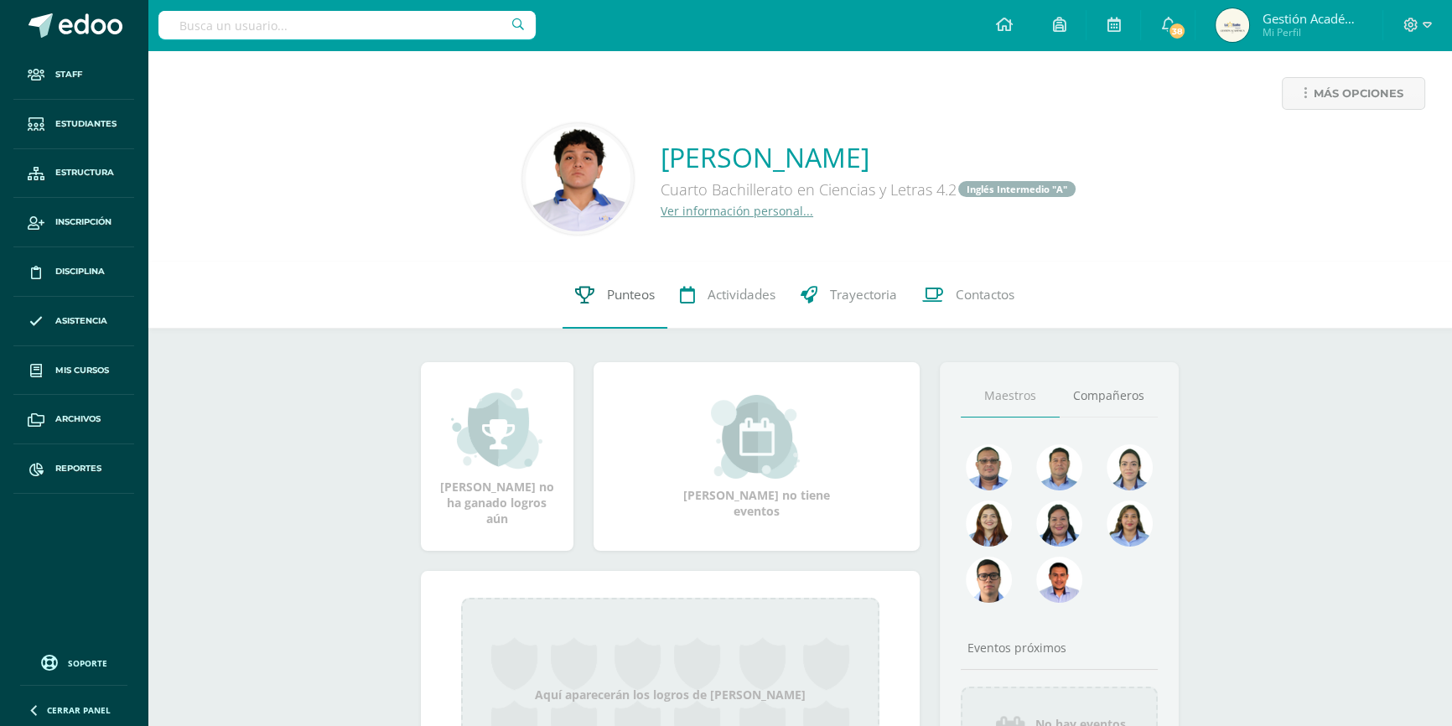
click at [649, 299] on span "Punteos" at bounding box center [631, 295] width 48 height 18
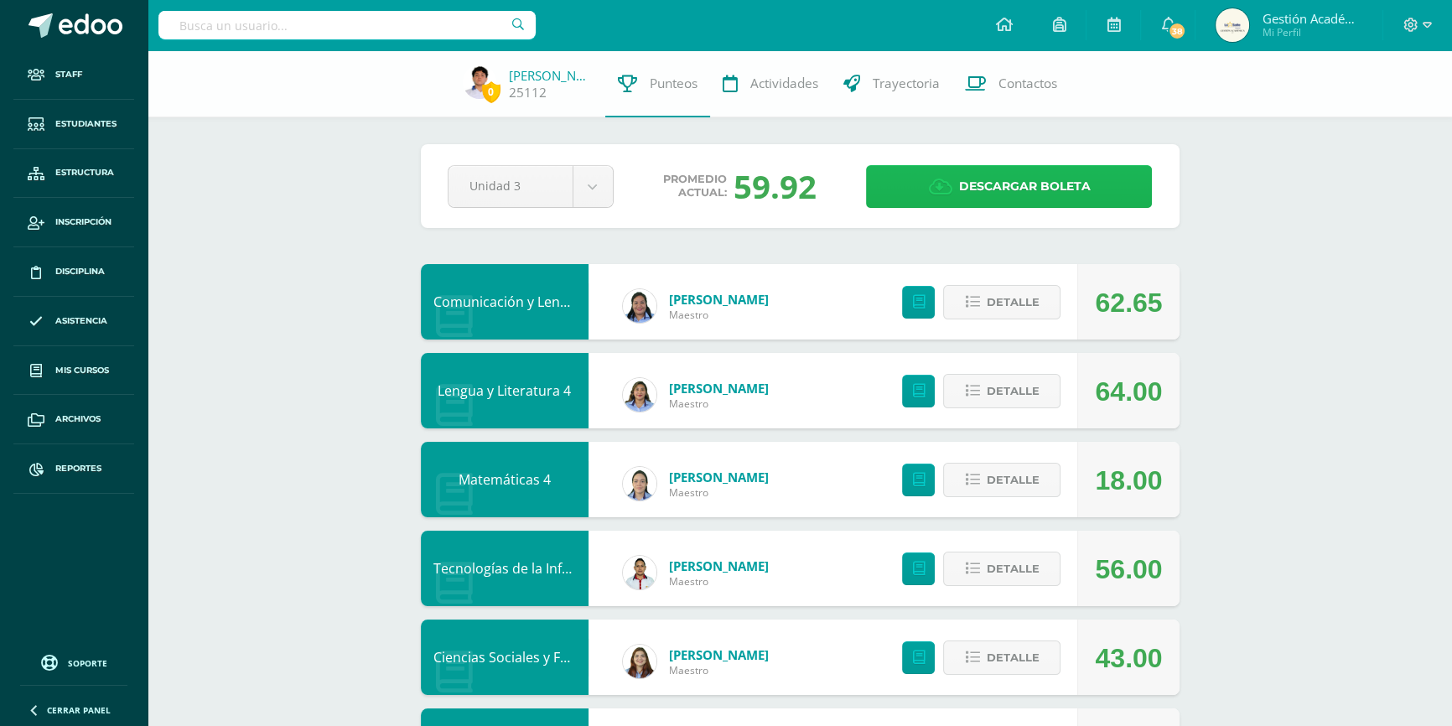
click at [1023, 184] on span "Descargar boleta" at bounding box center [1024, 186] width 132 height 41
click at [344, 22] on input "text" at bounding box center [346, 25] width 377 height 29
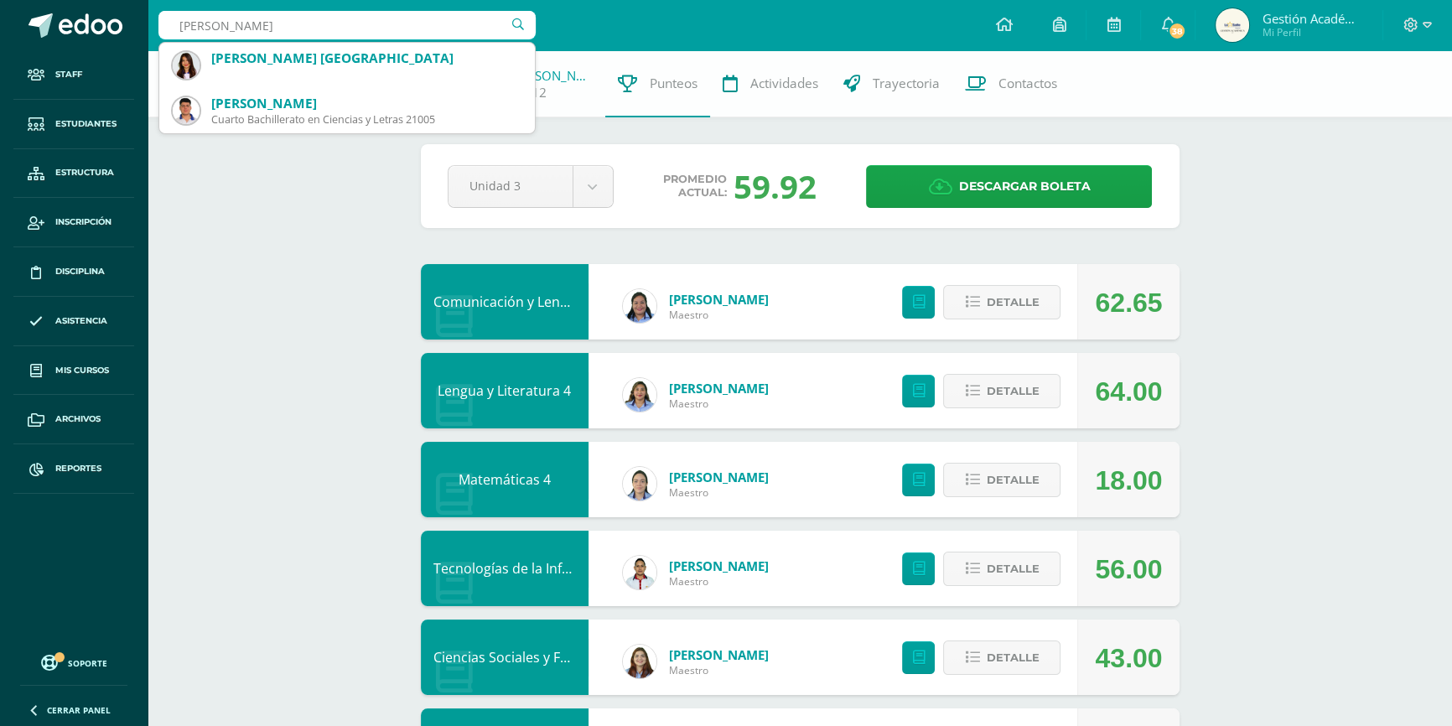
type input "Cèsar Adriàn"
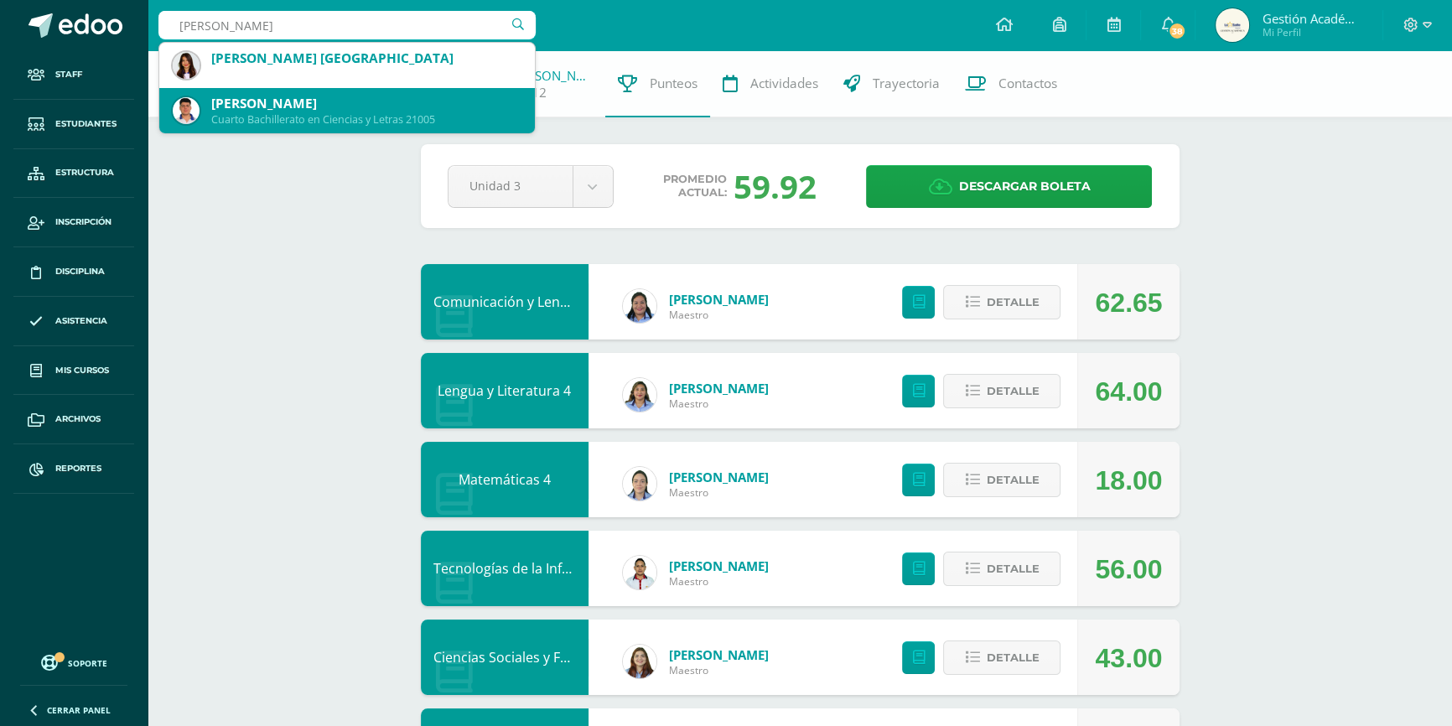
click at [278, 127] on div "César Adrián Portillo Marin Cuarto Bachillerato en Ciencias y Letras 21005" at bounding box center [347, 110] width 349 height 45
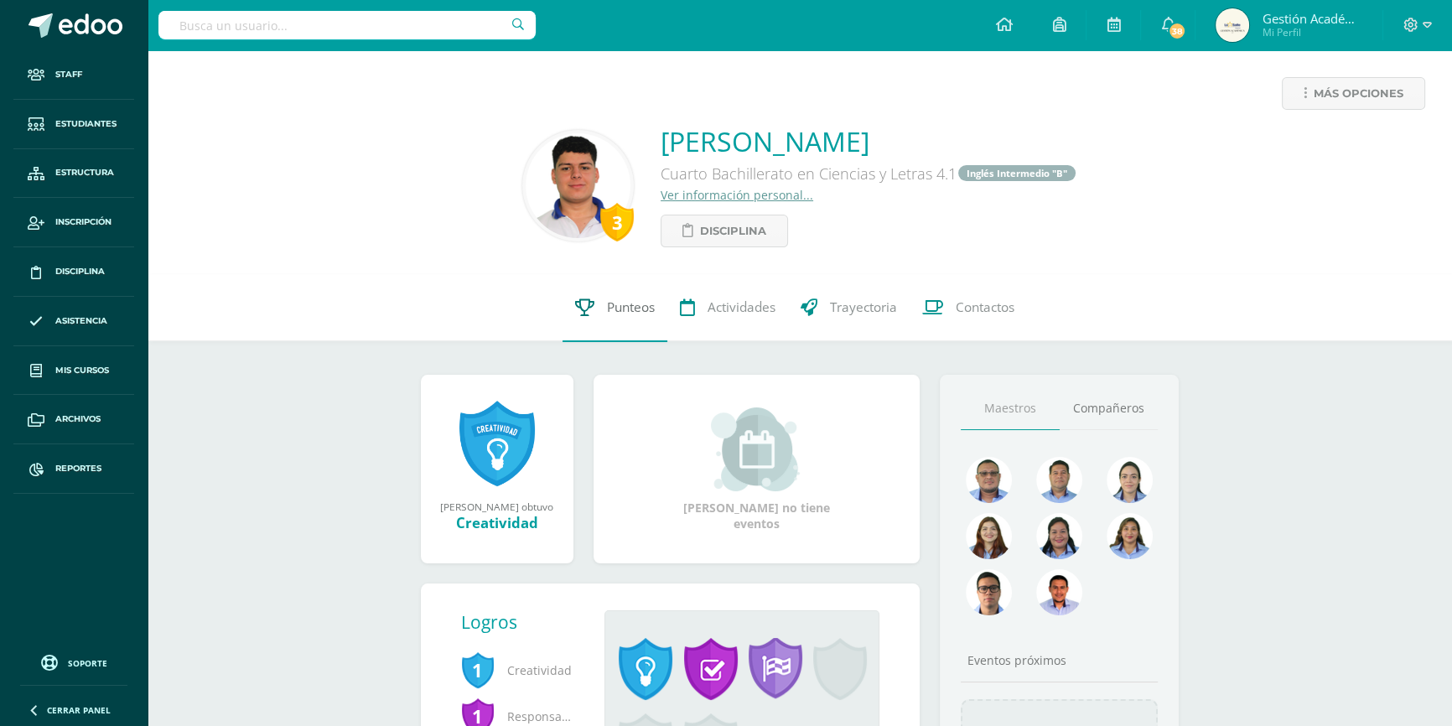
click at [603, 304] on link "Punteos" at bounding box center [615, 307] width 105 height 67
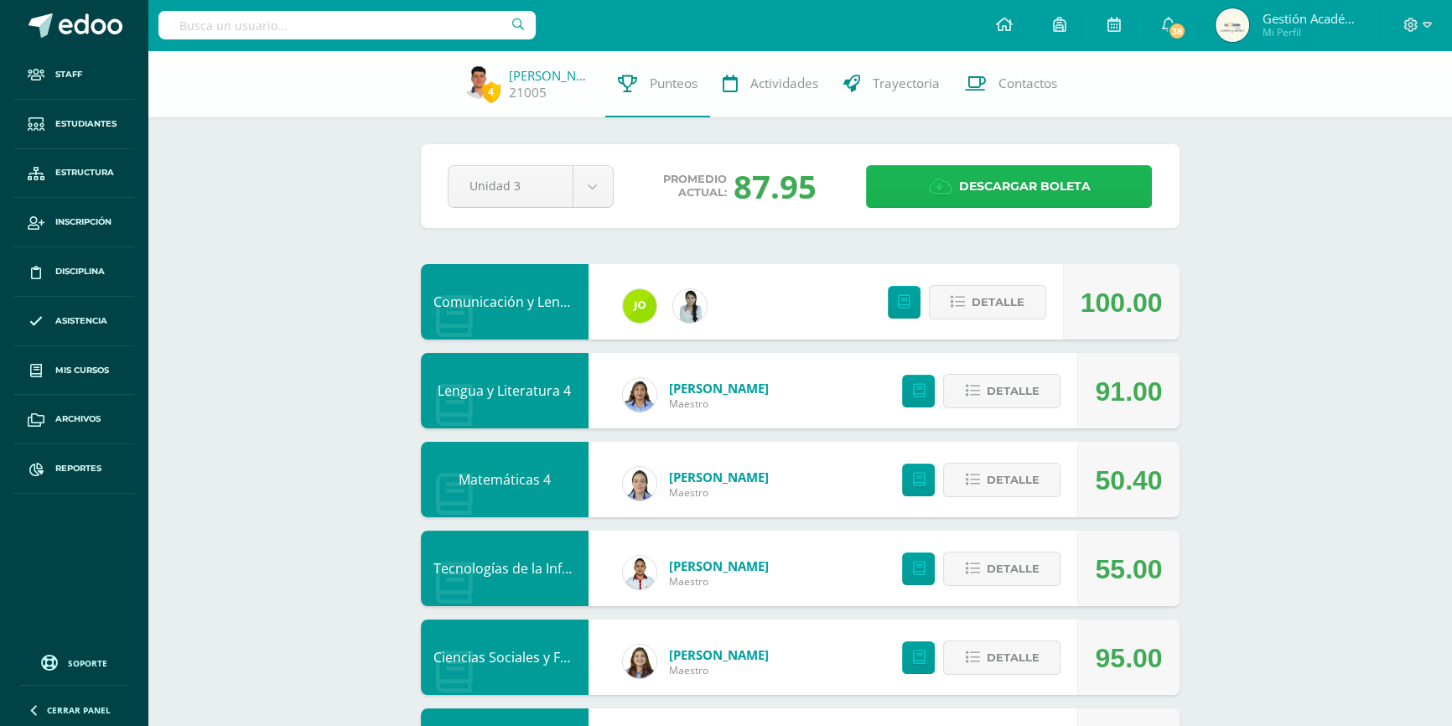
click at [968, 178] on span "Descargar boleta" at bounding box center [1024, 186] width 132 height 41
click at [227, 23] on input "text" at bounding box center [346, 25] width 377 height 29
type input "Ricardo"
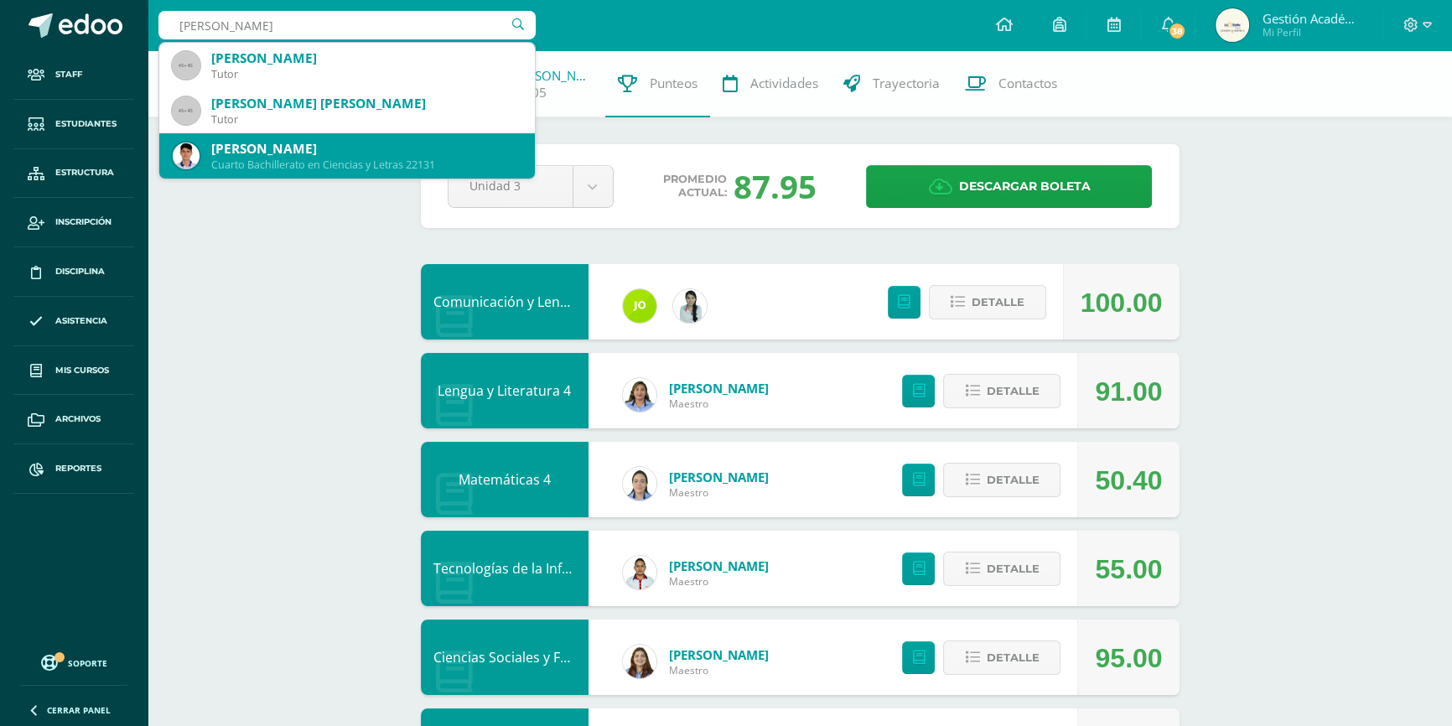
click at [279, 156] on div "Ricardo José Cardona Rubio" at bounding box center [366, 149] width 310 height 18
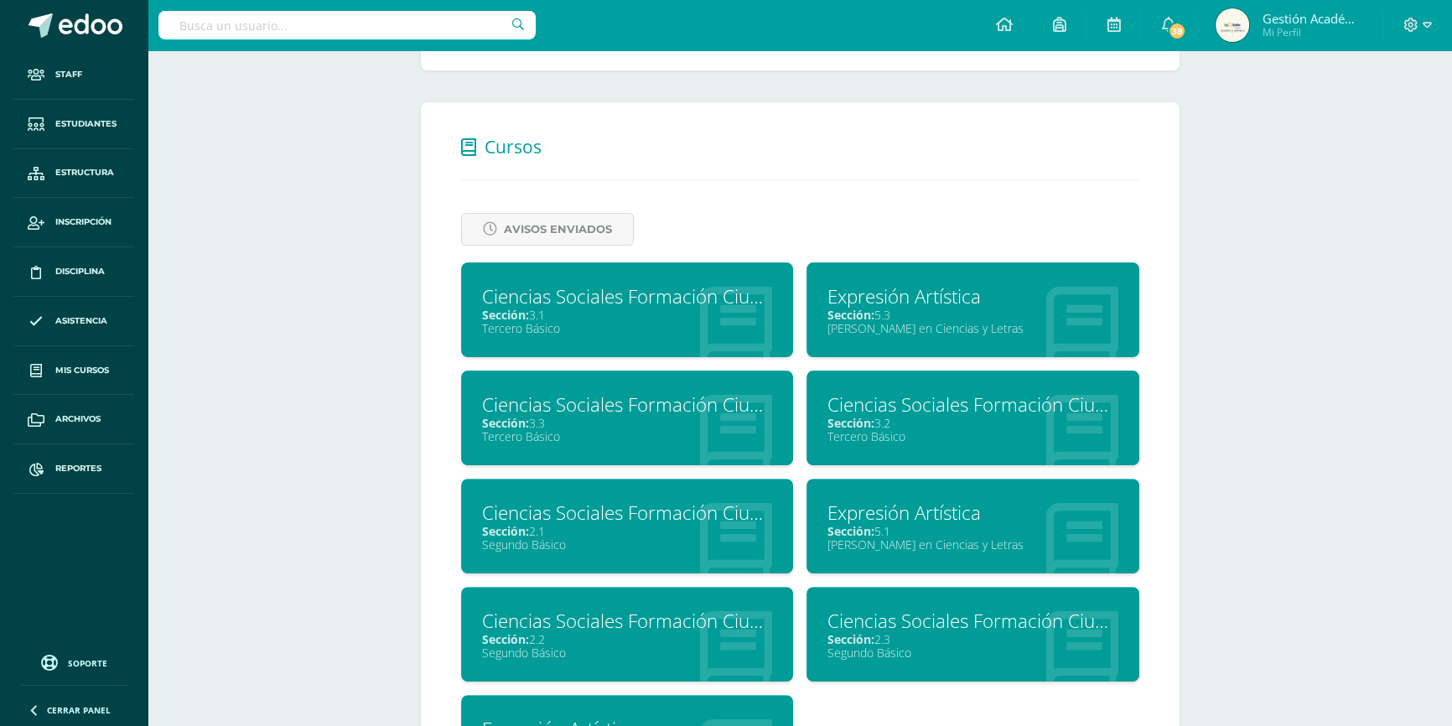
scroll to position [686, 0]
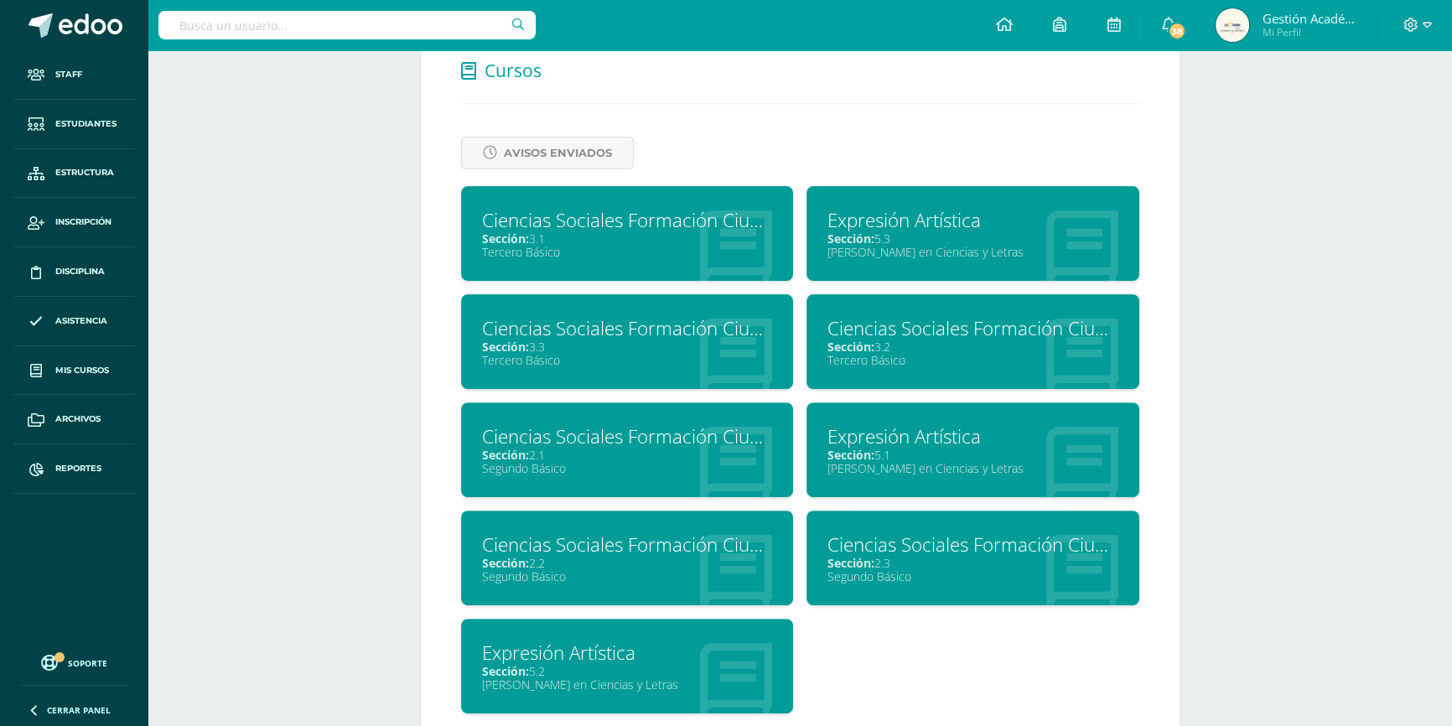
click at [426, 22] on input "text" at bounding box center [346, 25] width 377 height 29
type input "[PERSON_NAME]"
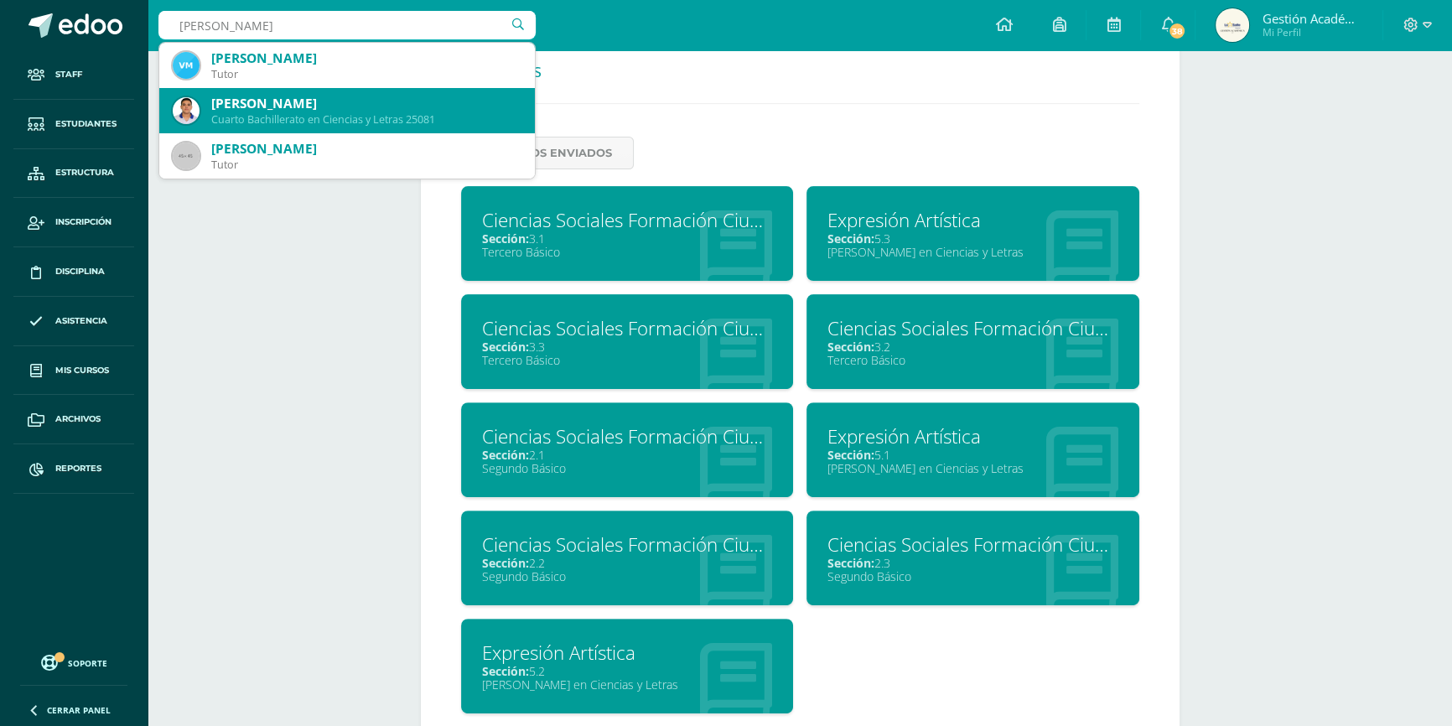
click at [328, 105] on div "[PERSON_NAME]" at bounding box center [366, 104] width 310 height 18
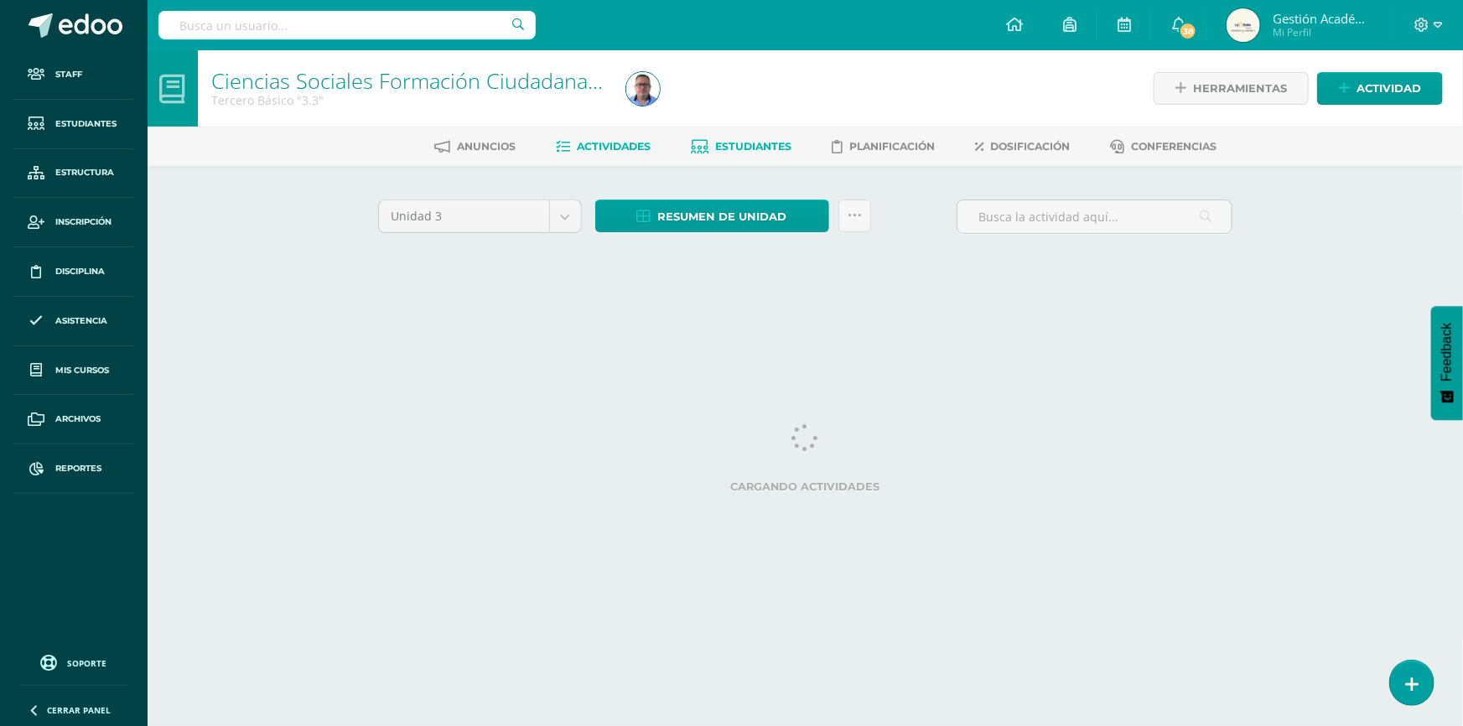
click at [741, 144] on span "Estudiantes" at bounding box center [753, 146] width 76 height 13
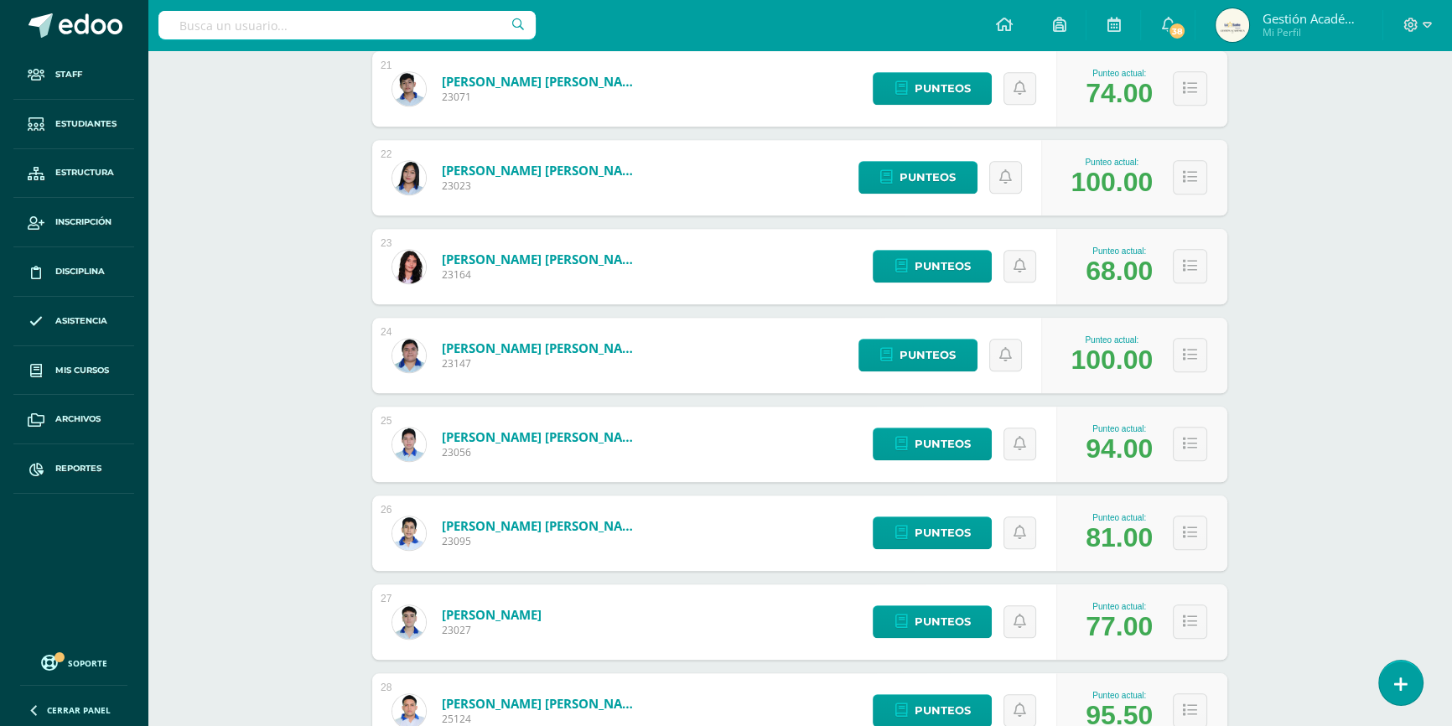
scroll to position [2015, 0]
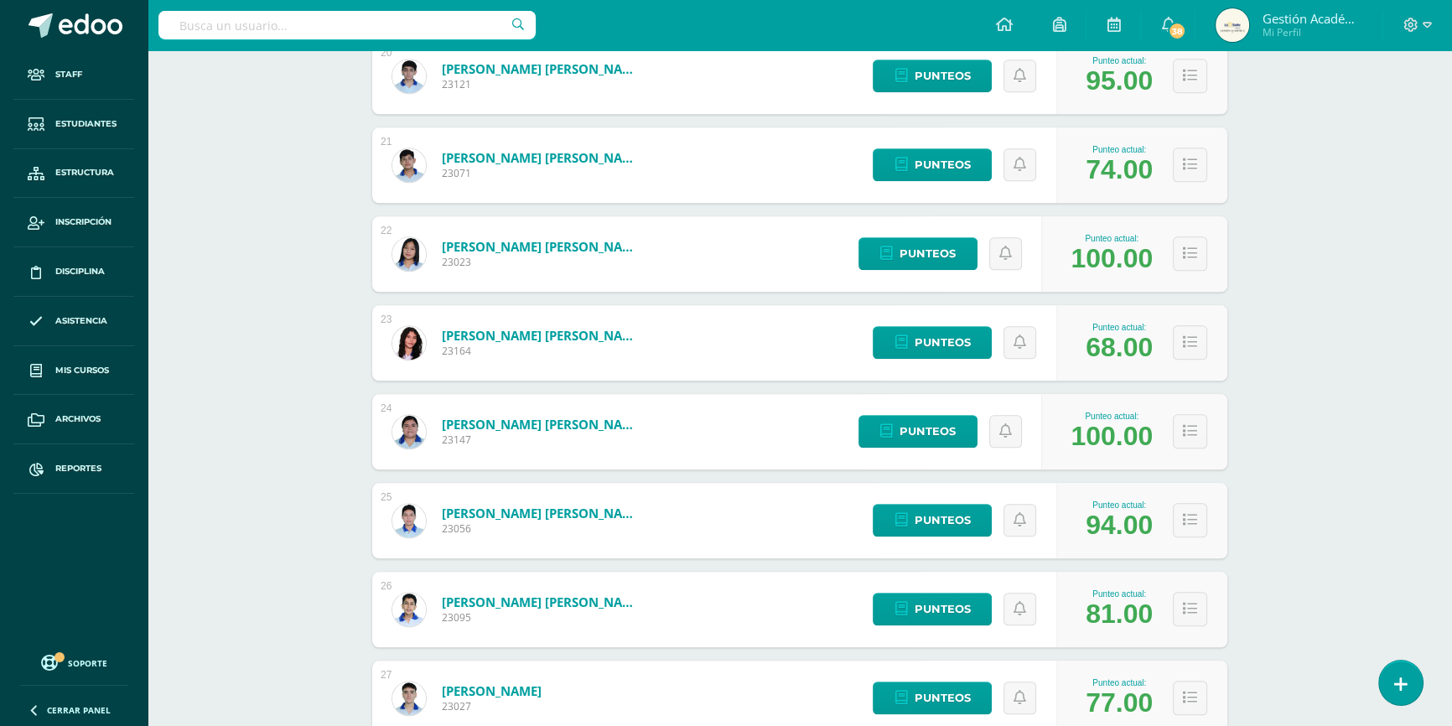
click at [379, 19] on input "text" at bounding box center [346, 25] width 377 height 29
type input "Eleaneth"
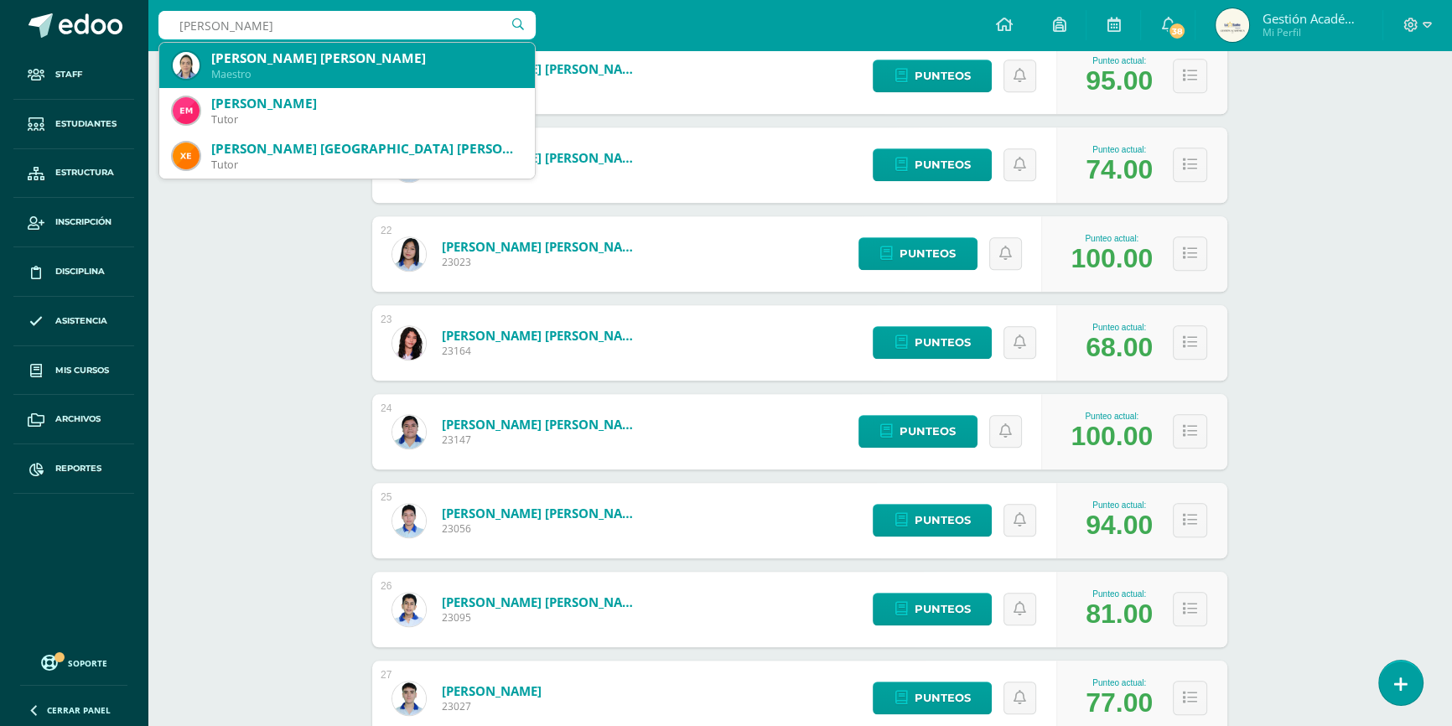
click at [282, 83] on div "Eleaneth Zayra María Ramírez Morales Maestro" at bounding box center [347, 65] width 349 height 45
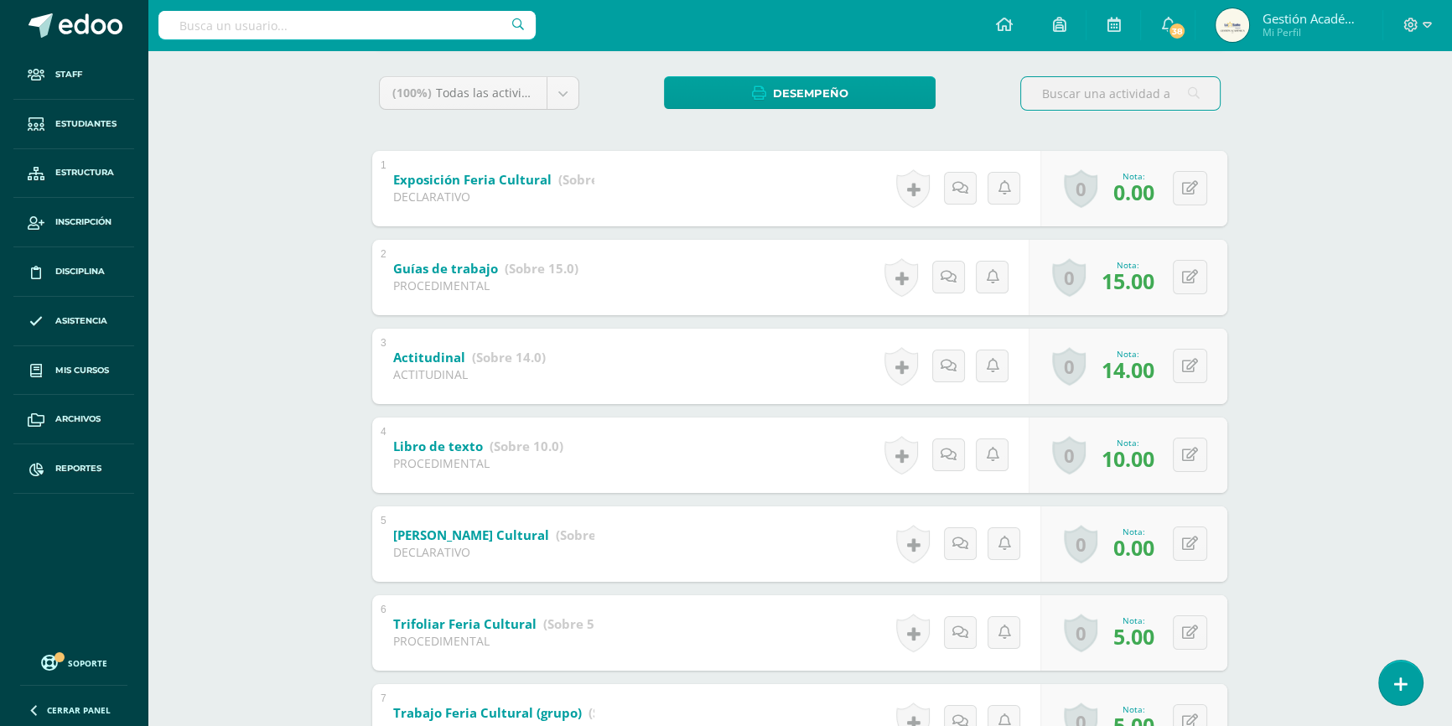
scroll to position [217, 0]
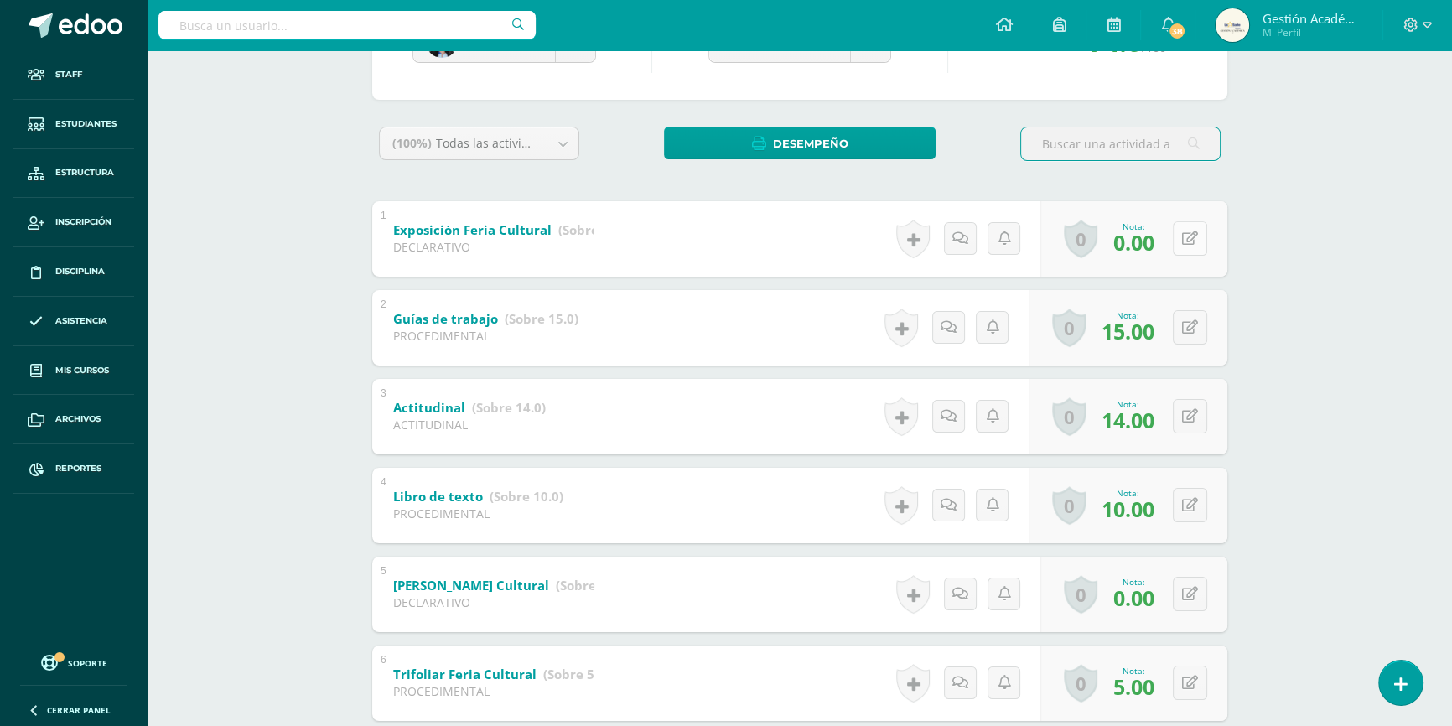
click at [1194, 239] on icon at bounding box center [1190, 238] width 16 height 14
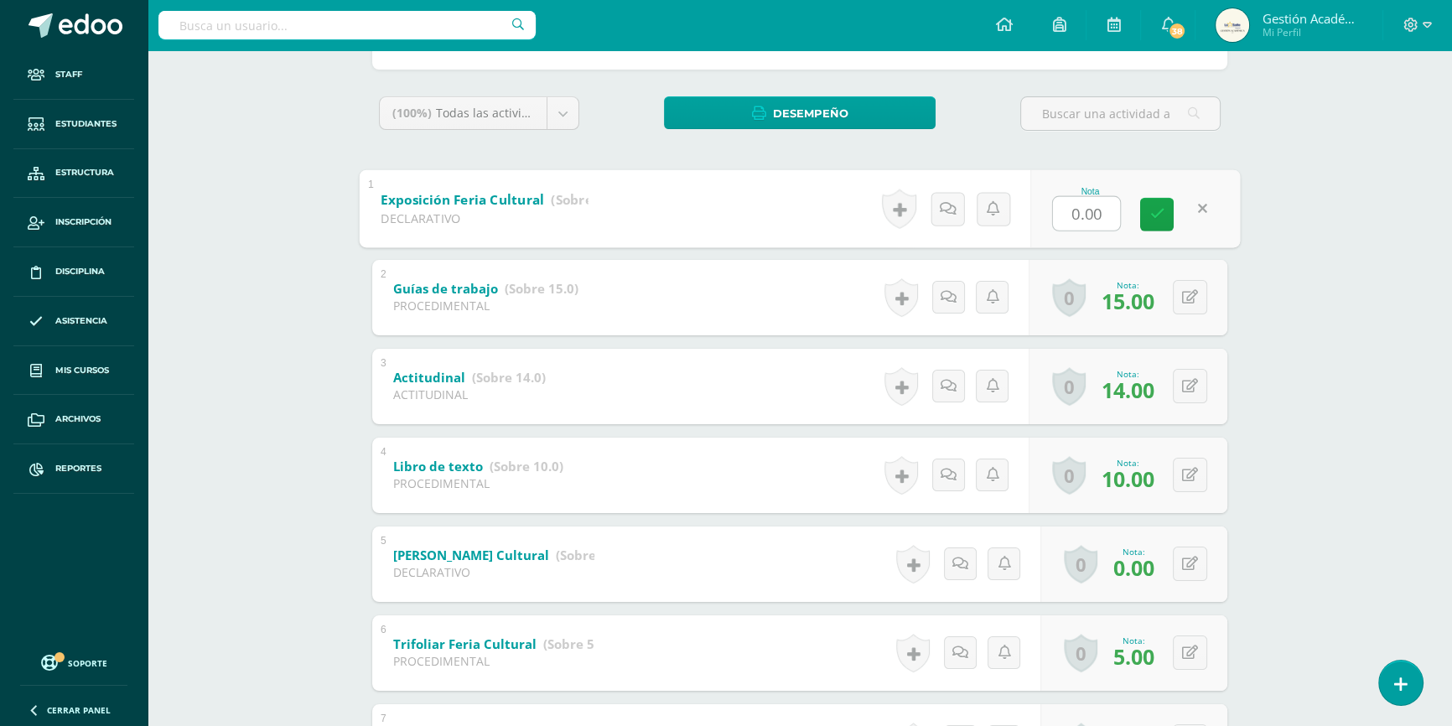
scroll to position [249, 0]
type input "7.5"
click at [1332, 468] on div "Ciencias Sociales Formación Ciudadana e Interculturalidad Tercero Básico "3.3" …" at bounding box center [800, 478] width 1305 height 1355
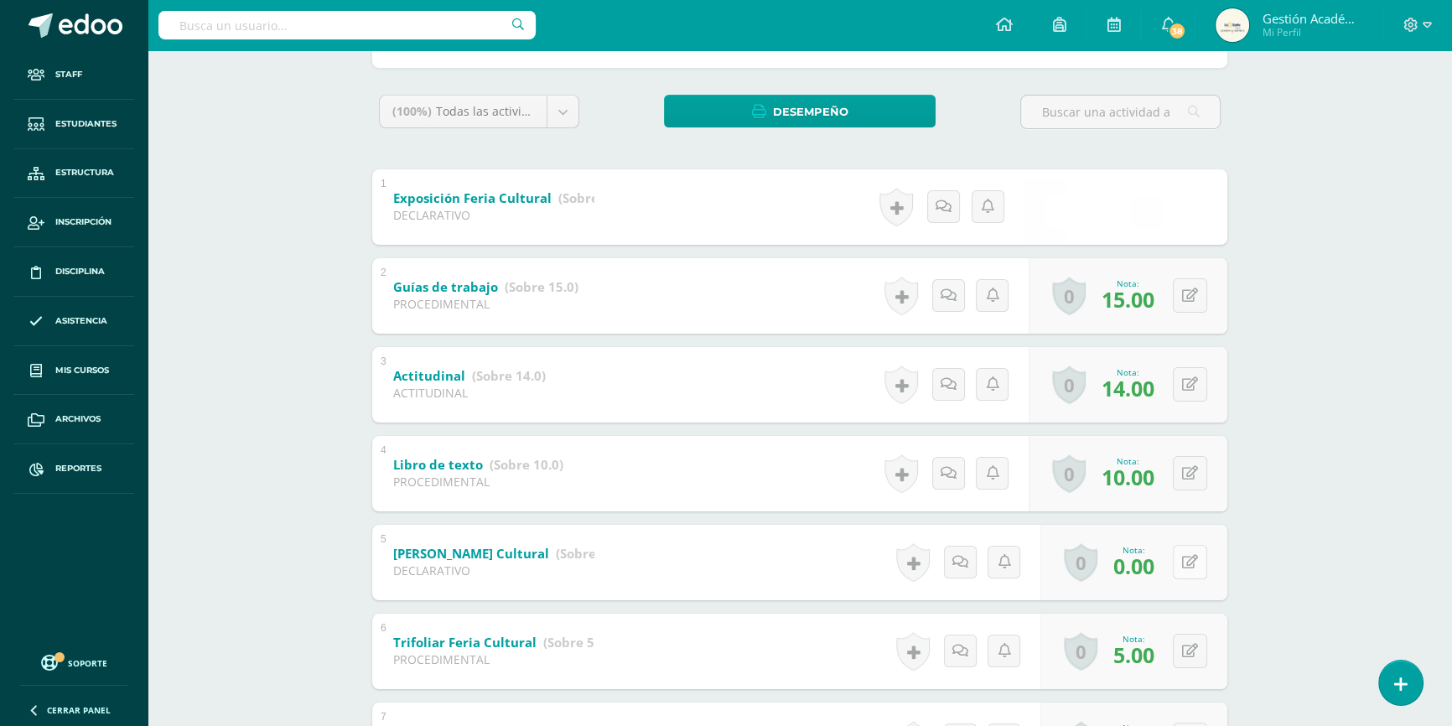
click at [1185, 553] on button at bounding box center [1190, 562] width 34 height 34
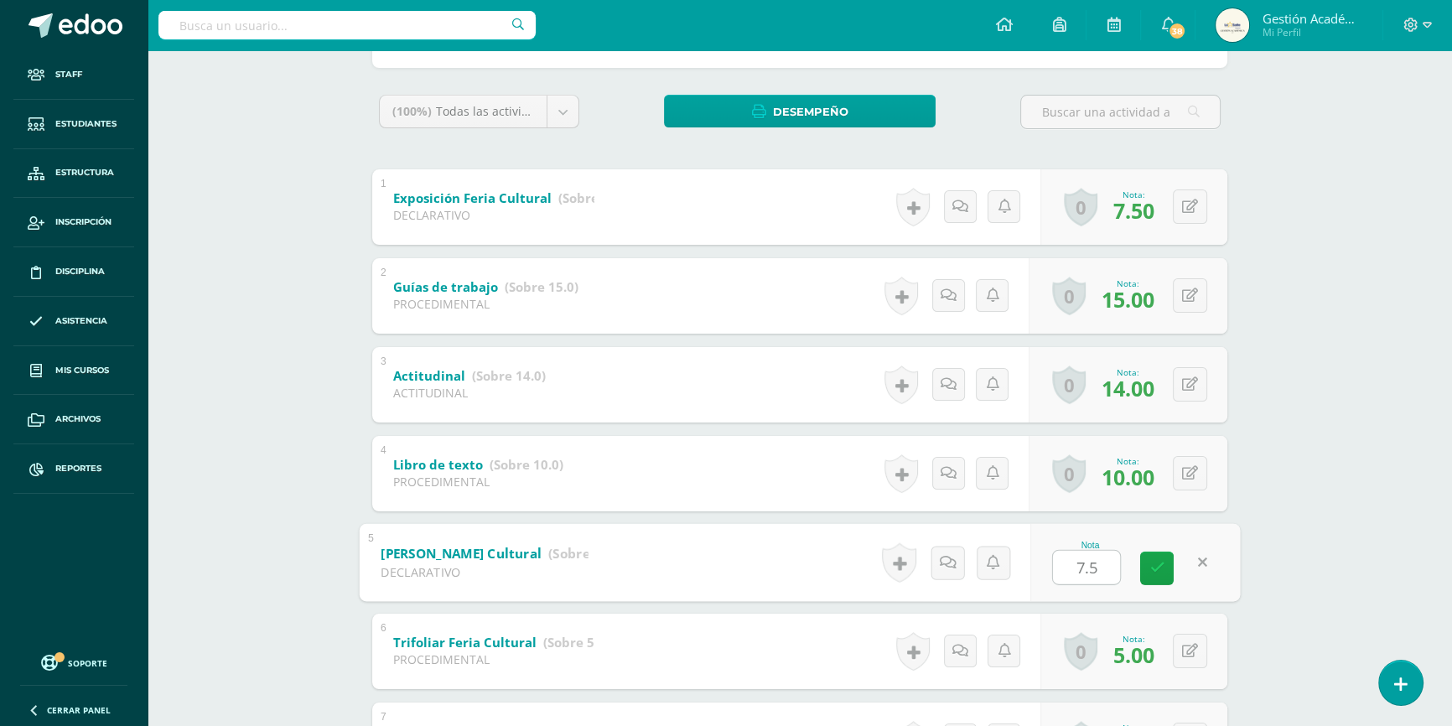
type input "7.5"
click at [1329, 511] on div "Ciencias Sociales Formación Ciudadana e Interculturalidad Tercero Básico "3.3" …" at bounding box center [800, 478] width 1305 height 1355
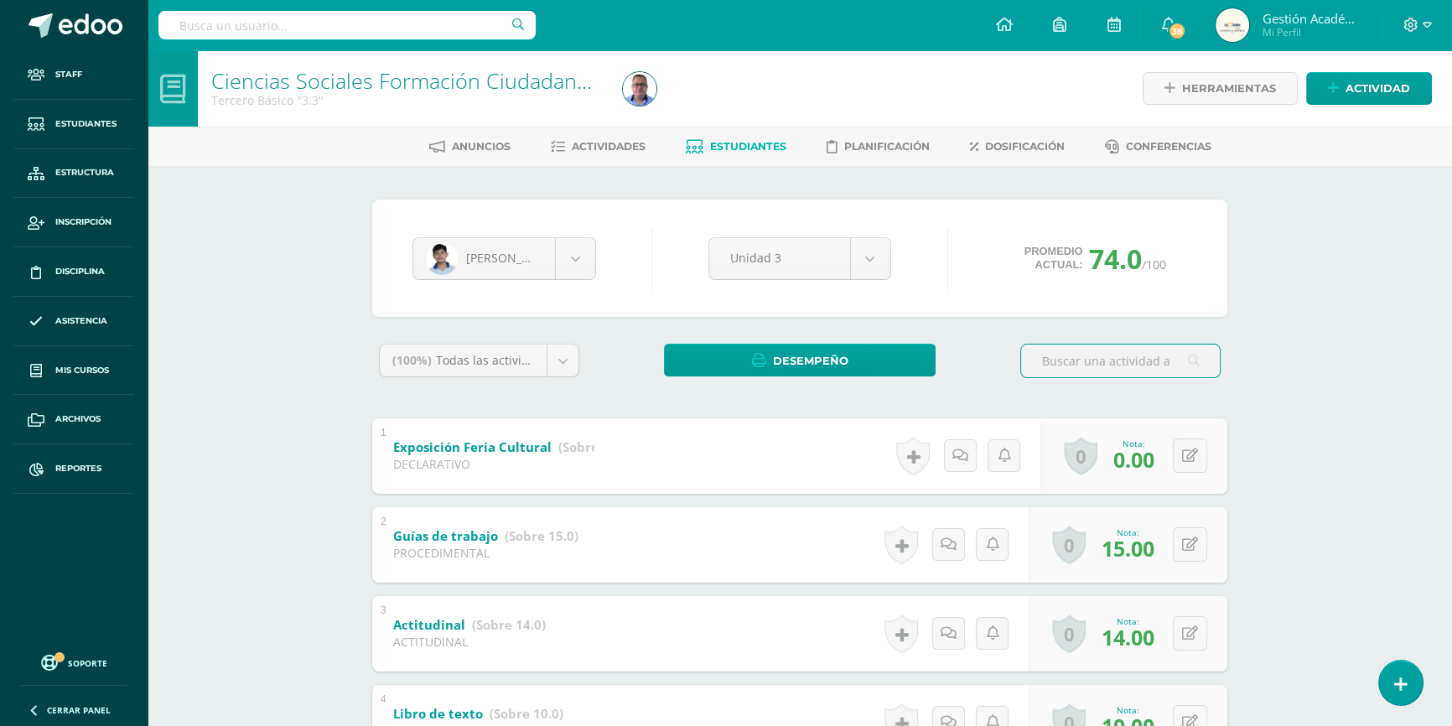
scroll to position [152, 0]
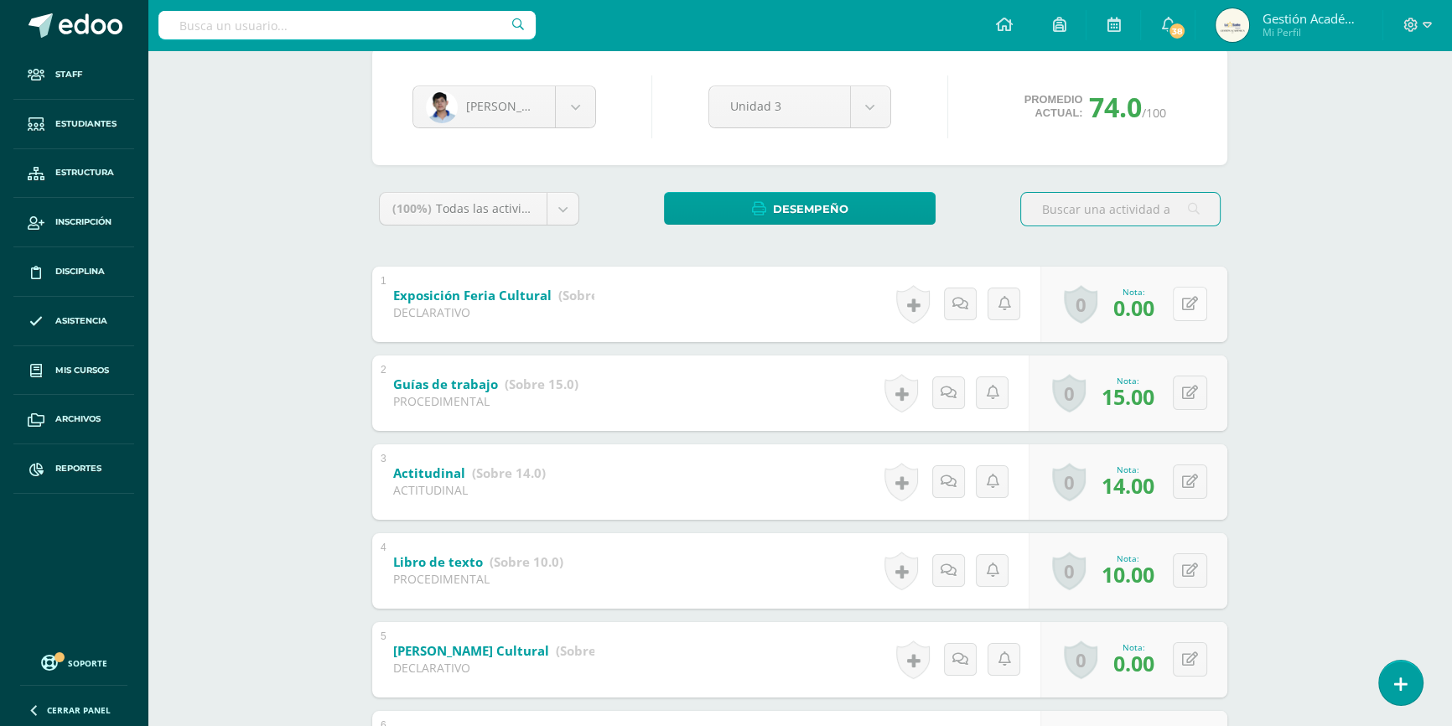
click at [1194, 307] on icon at bounding box center [1190, 304] width 16 height 14
type input "7.5"
click at [1321, 356] on div "Ciencias Sociales Formación Ciudadana e Interculturalidad Tercero Básico "3.3" …" at bounding box center [800, 576] width 1305 height 1355
click at [1194, 654] on icon at bounding box center [1190, 659] width 16 height 14
type input "7.5"
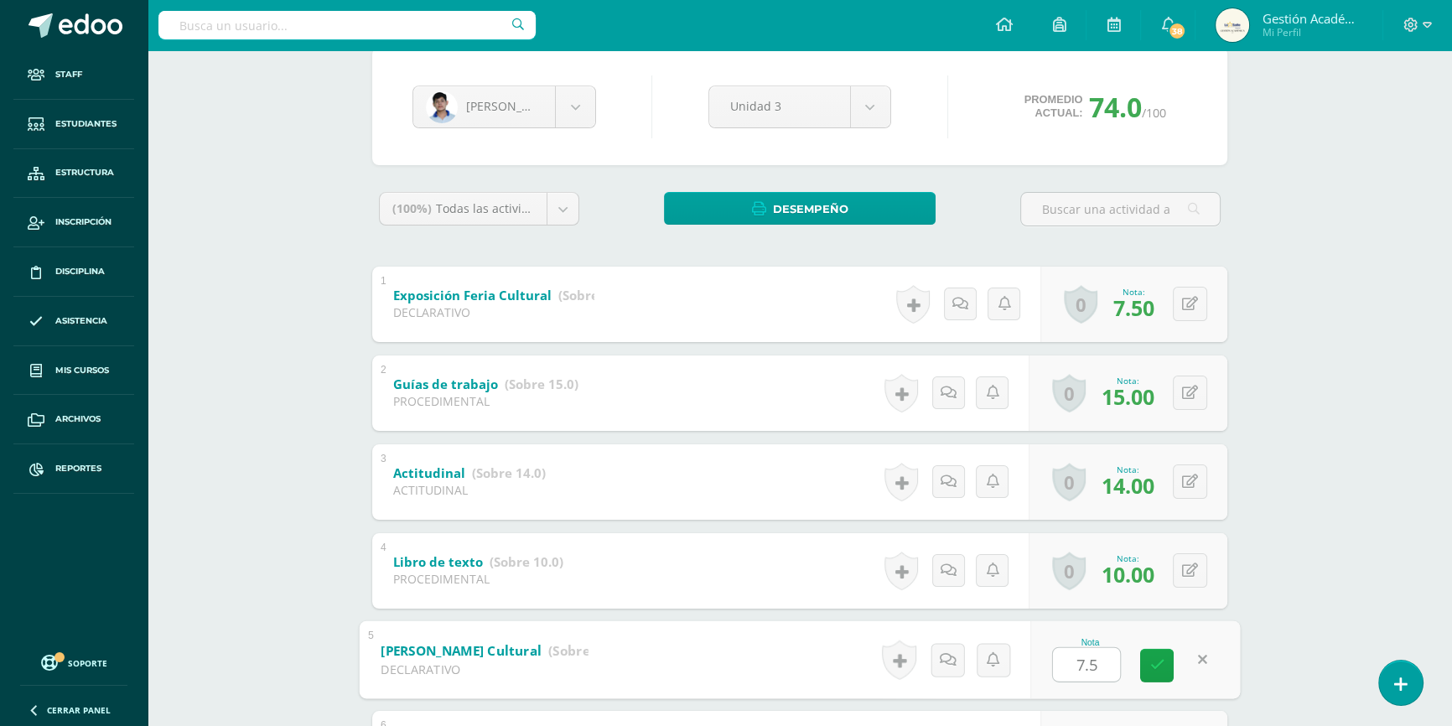
click at [1351, 616] on div "Ciencias Sociales Formación Ciudadana e Interculturalidad Tercero Básico "3.3" …" at bounding box center [800, 576] width 1305 height 1355
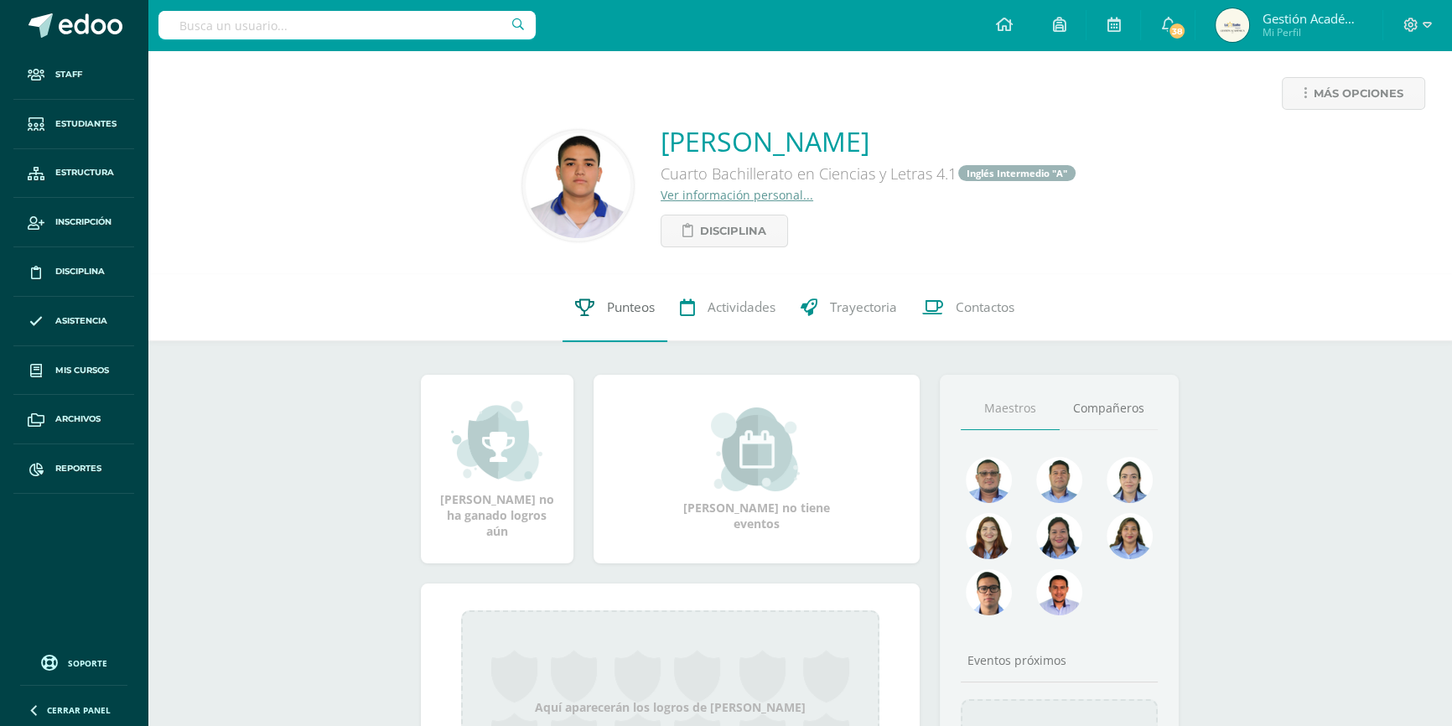
click at [619, 325] on link "Punteos" at bounding box center [615, 307] width 105 height 67
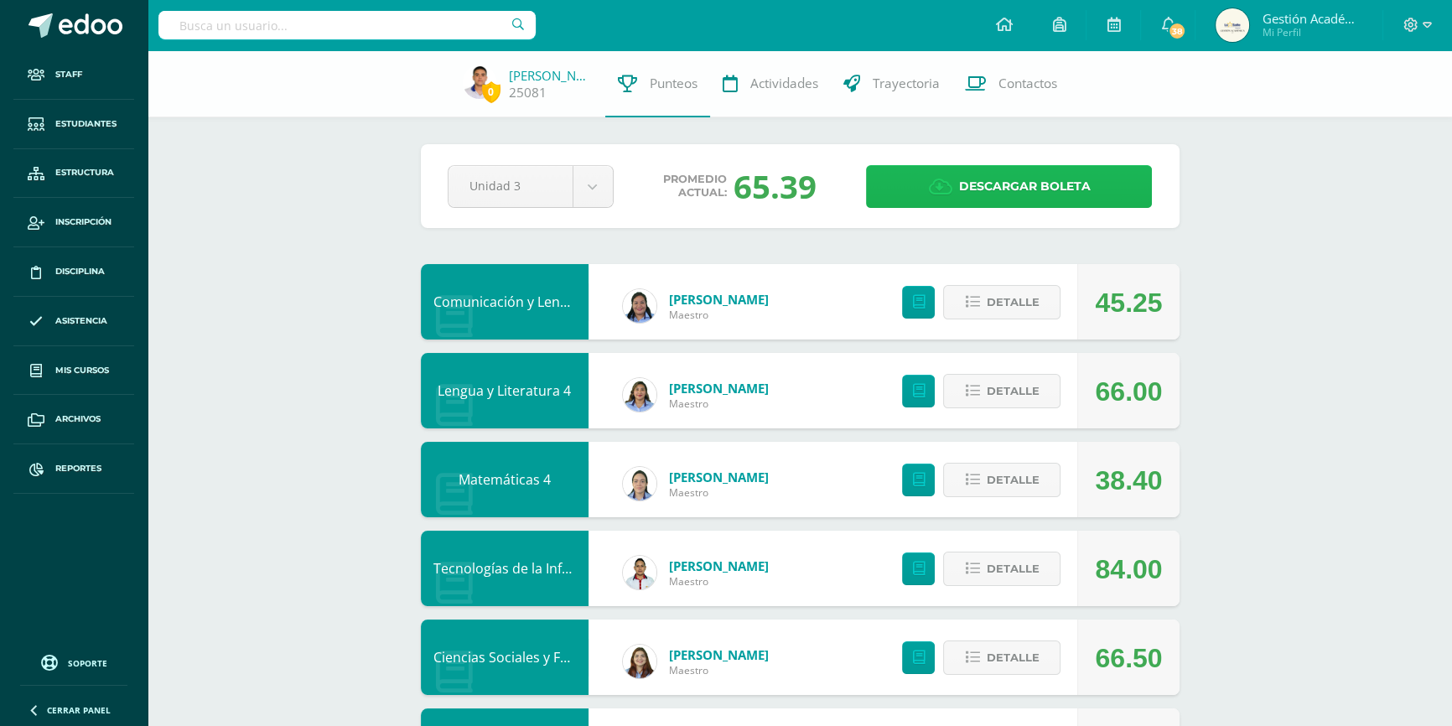
click at [999, 180] on span "Descargar boleta" at bounding box center [1024, 186] width 132 height 41
click at [413, 28] on input "text" at bounding box center [346, 25] width 377 height 29
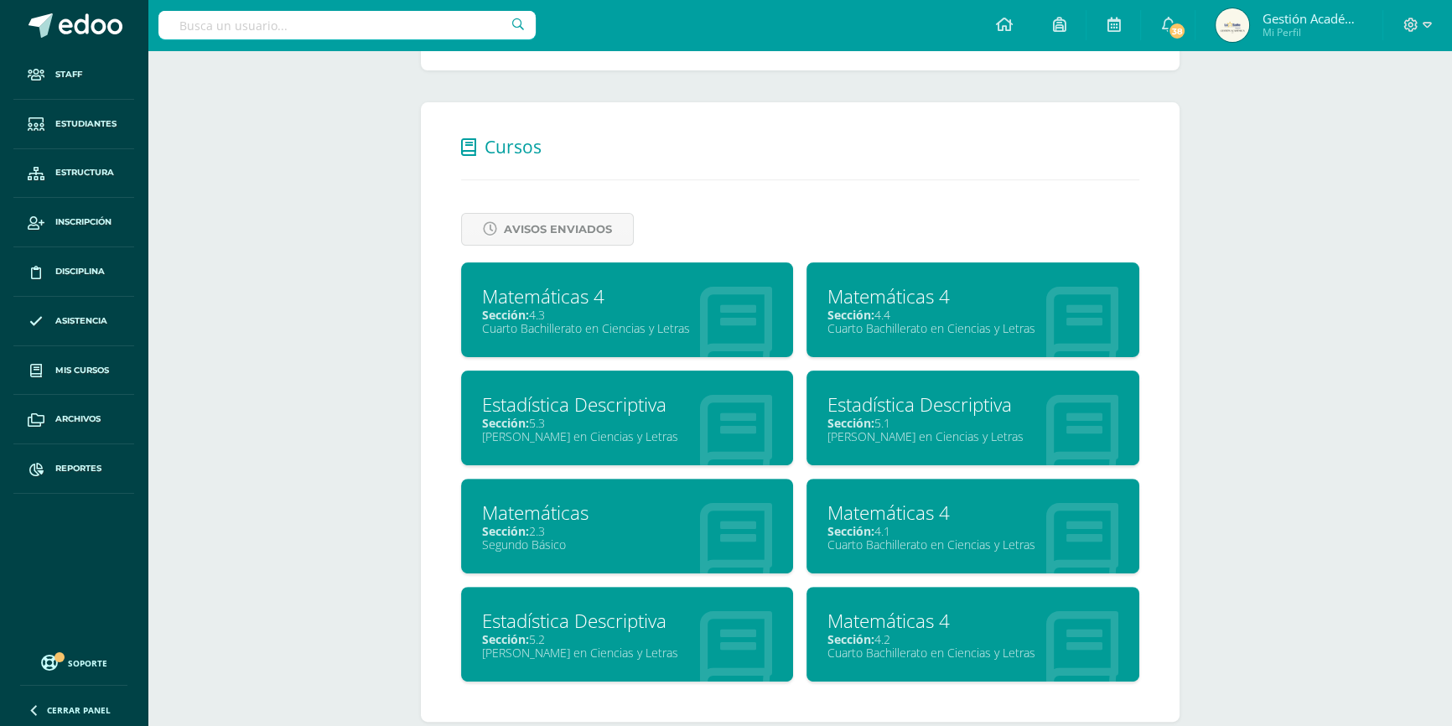
scroll to position [637, 0]
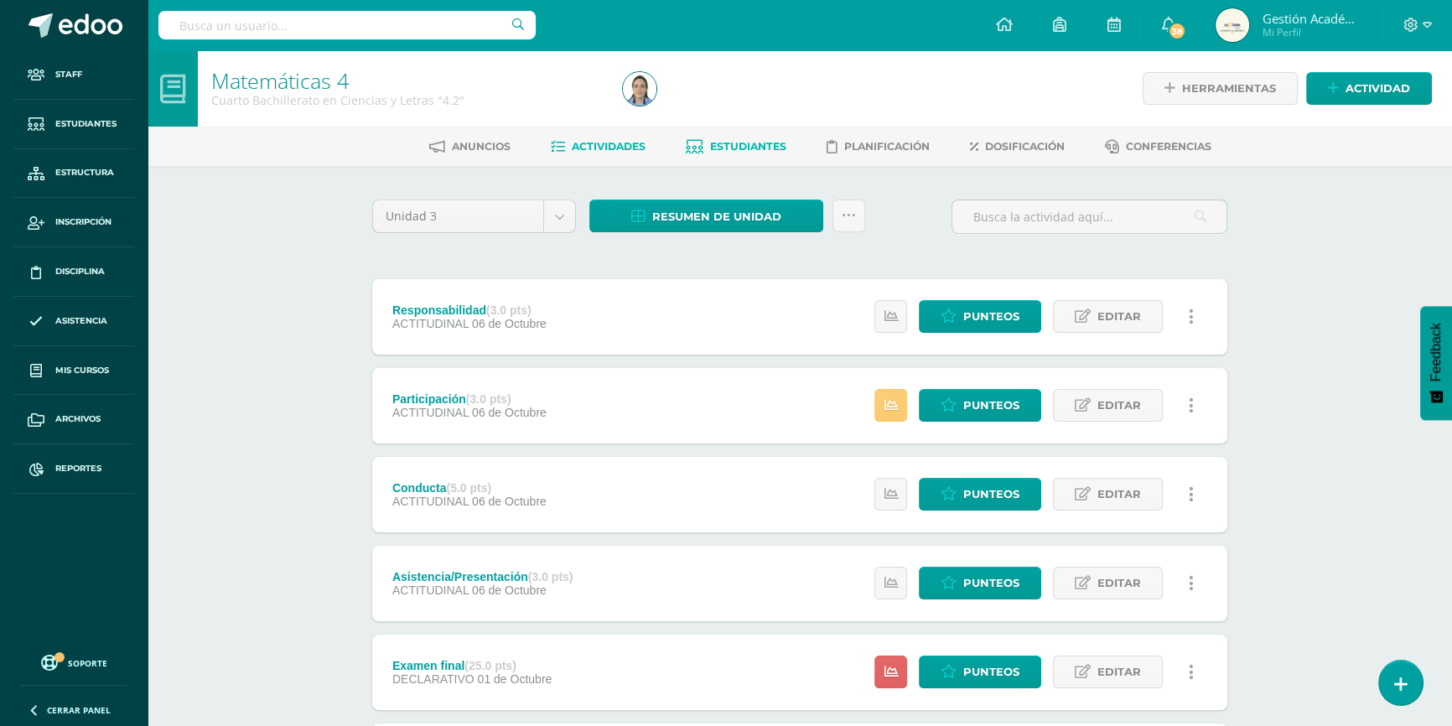
click at [745, 133] on link "Estudiantes" at bounding box center [736, 146] width 101 height 27
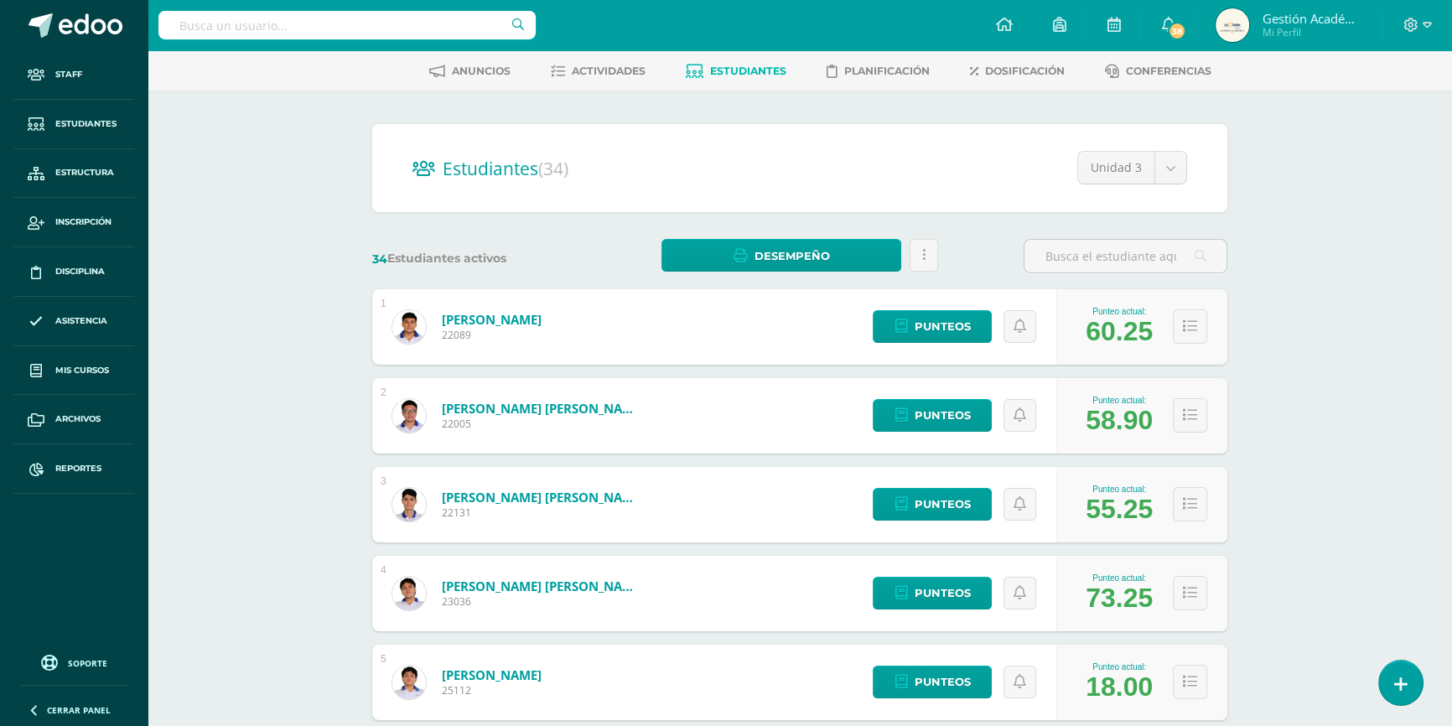
scroll to position [228, 0]
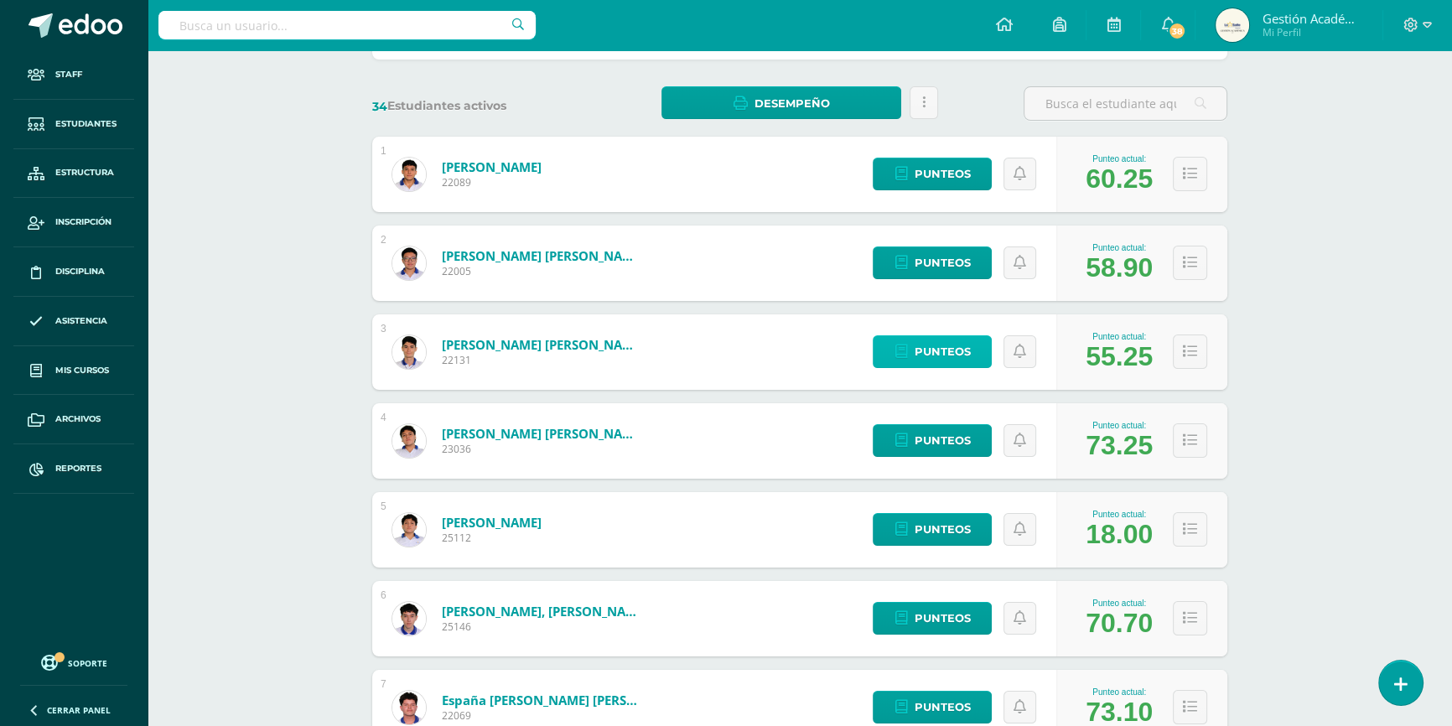
click at [948, 356] on span "Punteos" at bounding box center [942, 351] width 56 height 31
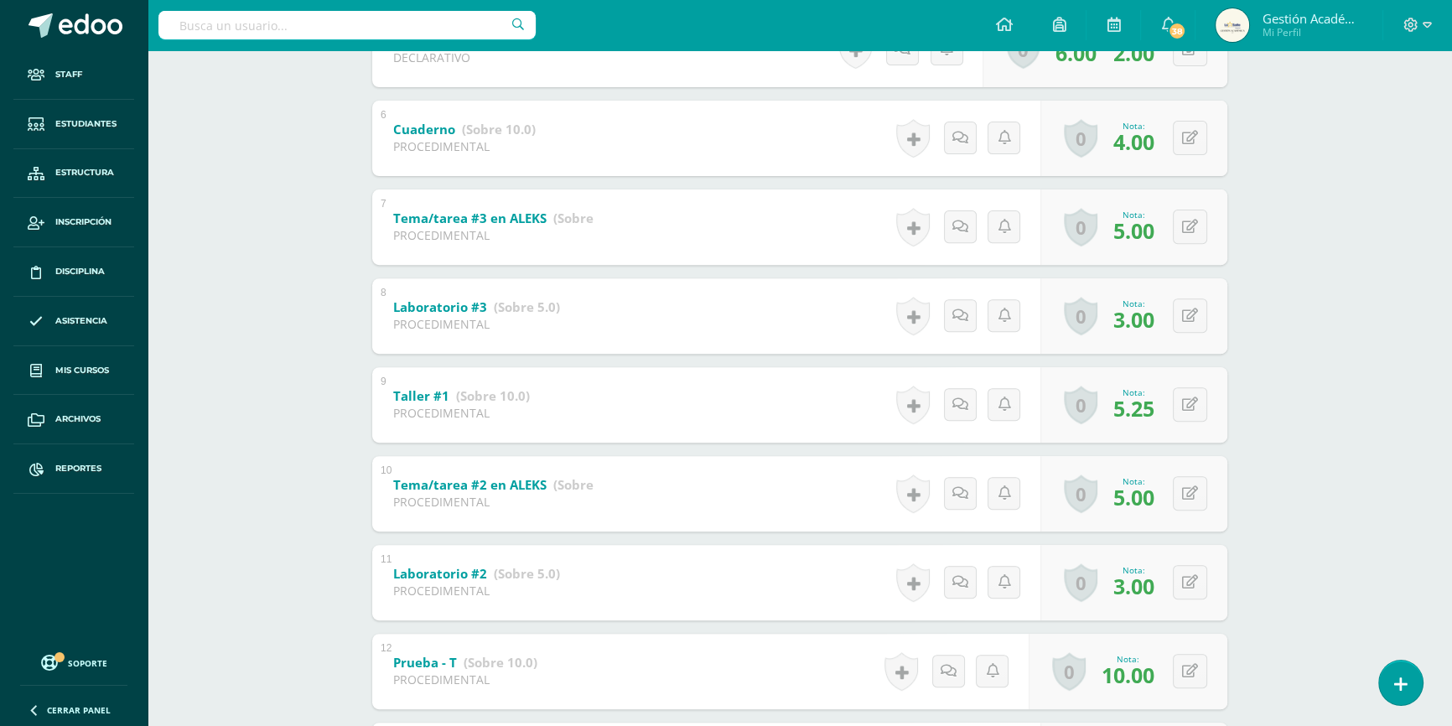
scroll to position [914, 0]
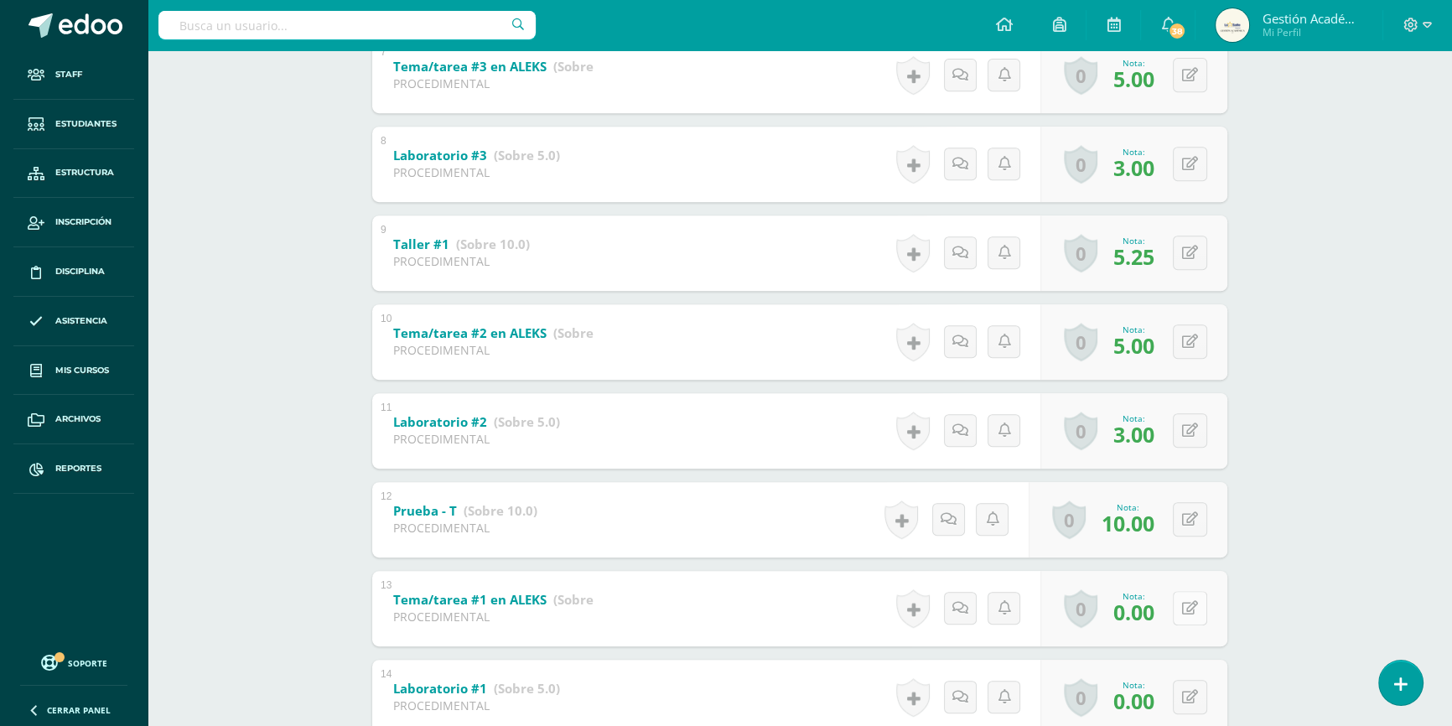
click at [1196, 601] on icon at bounding box center [1190, 608] width 16 height 14
type input "5"
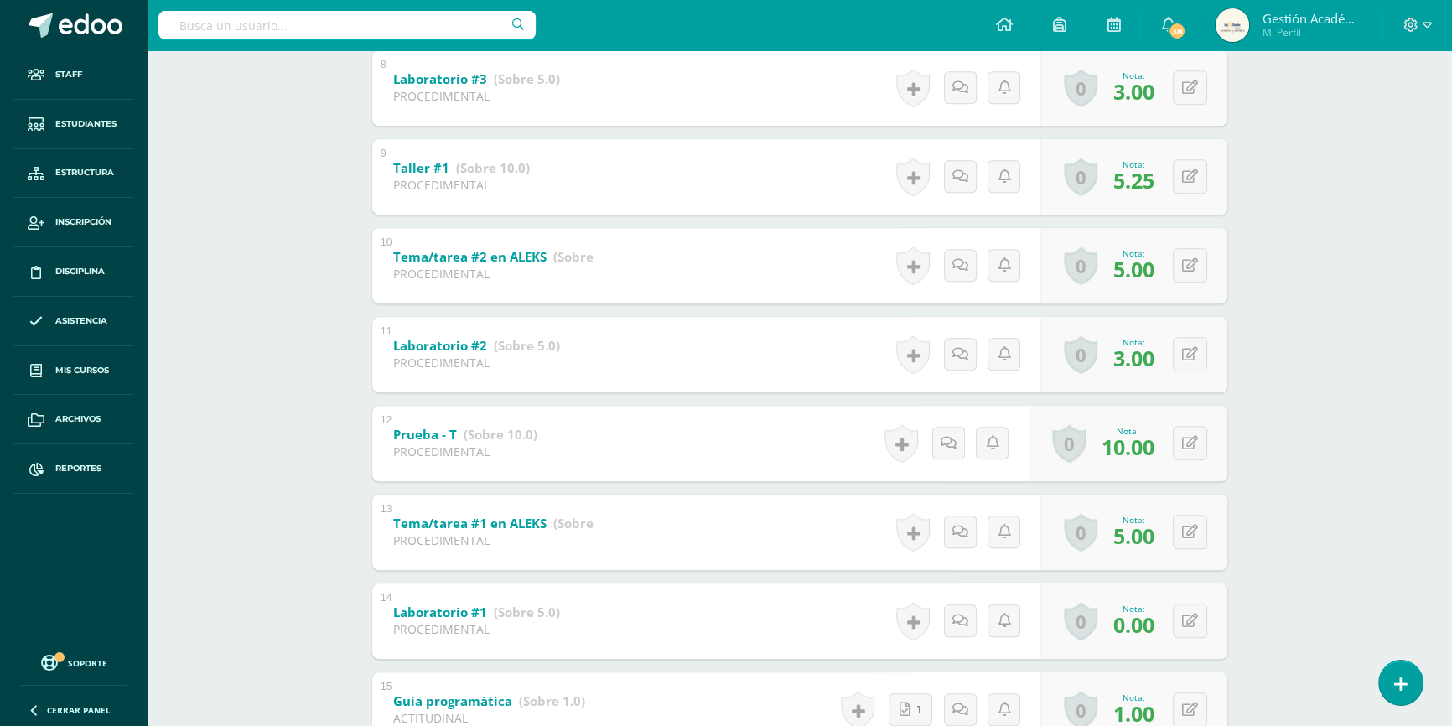
scroll to position [1067, 0]
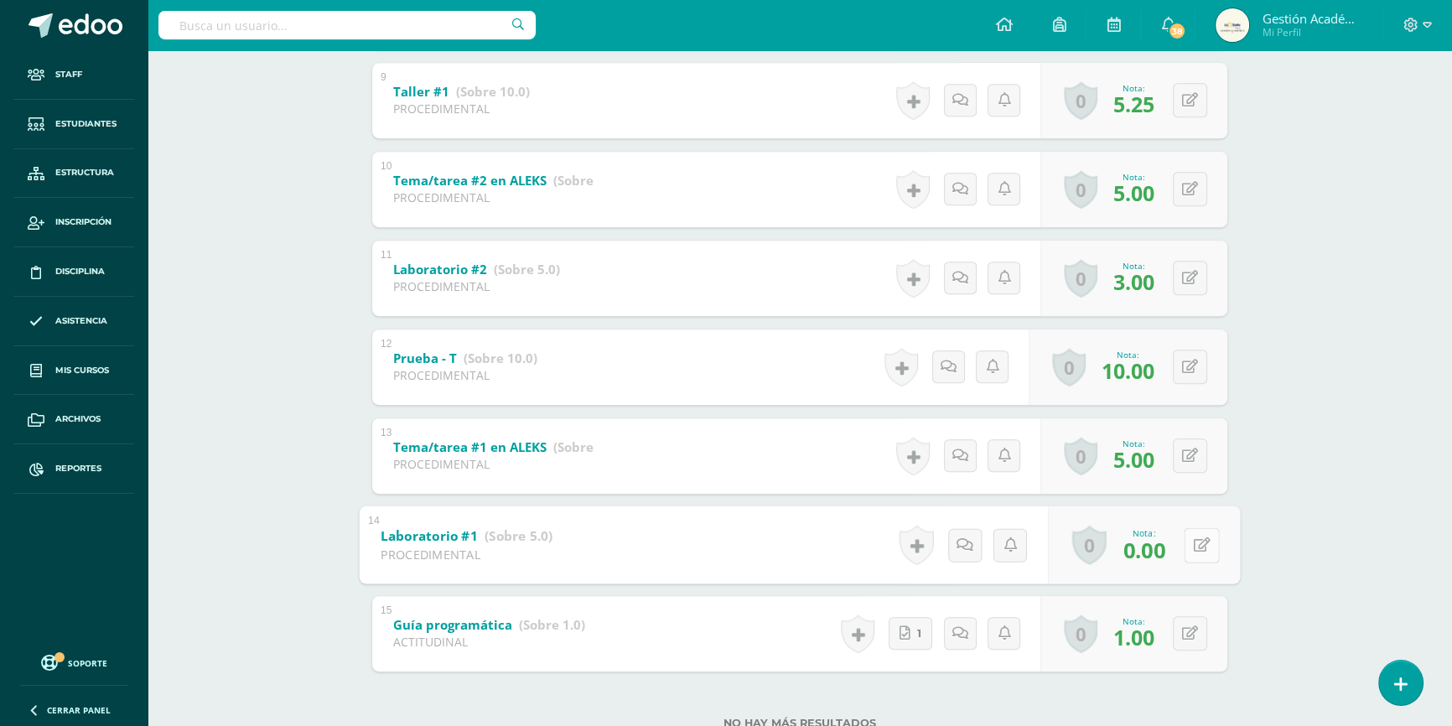
click at [1196, 541] on icon at bounding box center [1202, 544] width 17 height 14
type input "3"
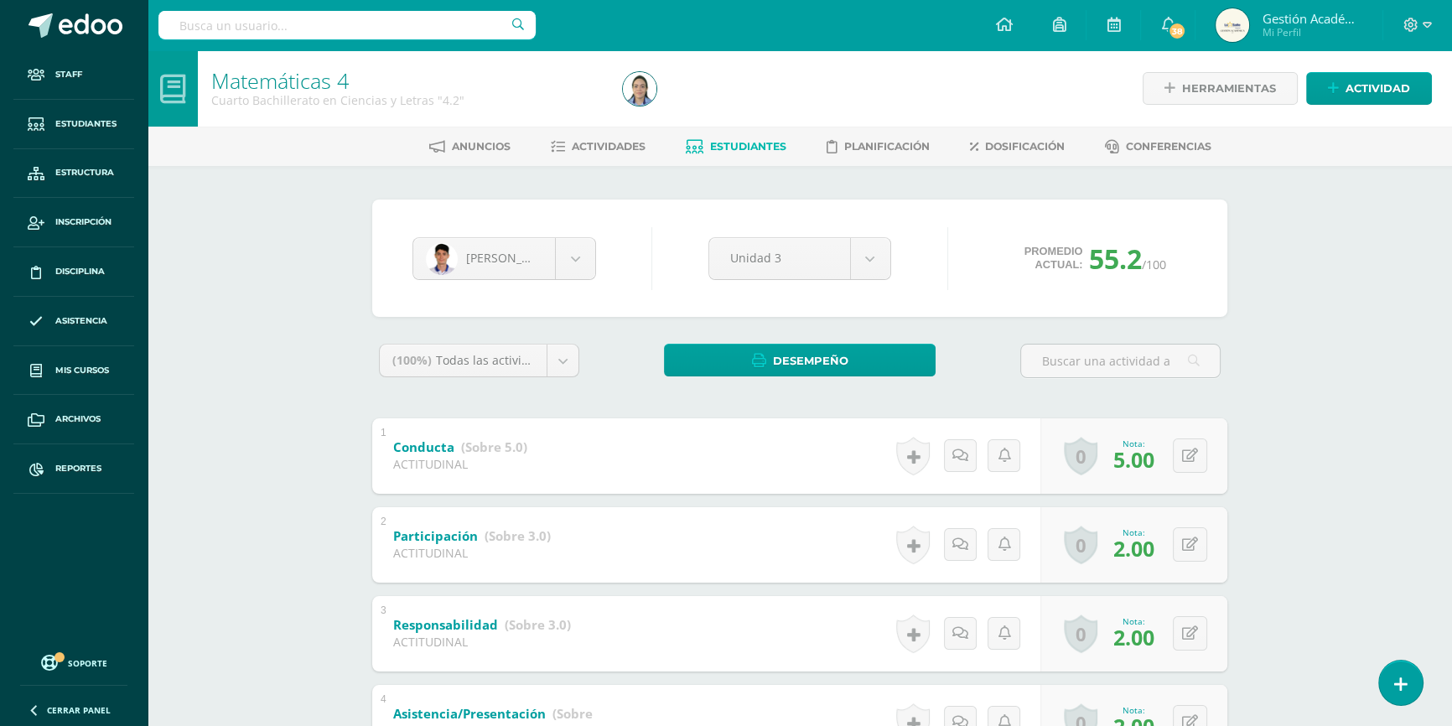
scroll to position [75, 0]
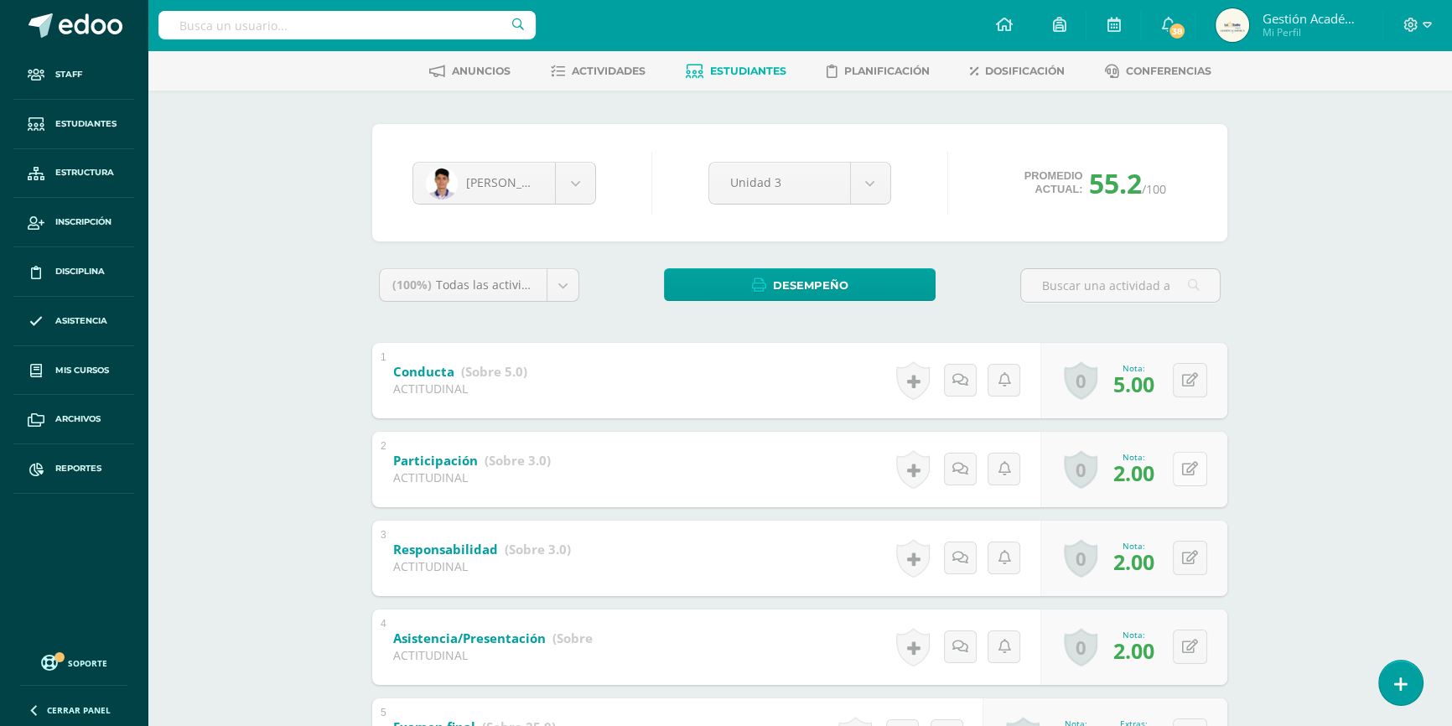
click at [1194, 467] on icon at bounding box center [1190, 469] width 16 height 14
type input "3"
click at [1187, 646] on button at bounding box center [1201, 647] width 35 height 35
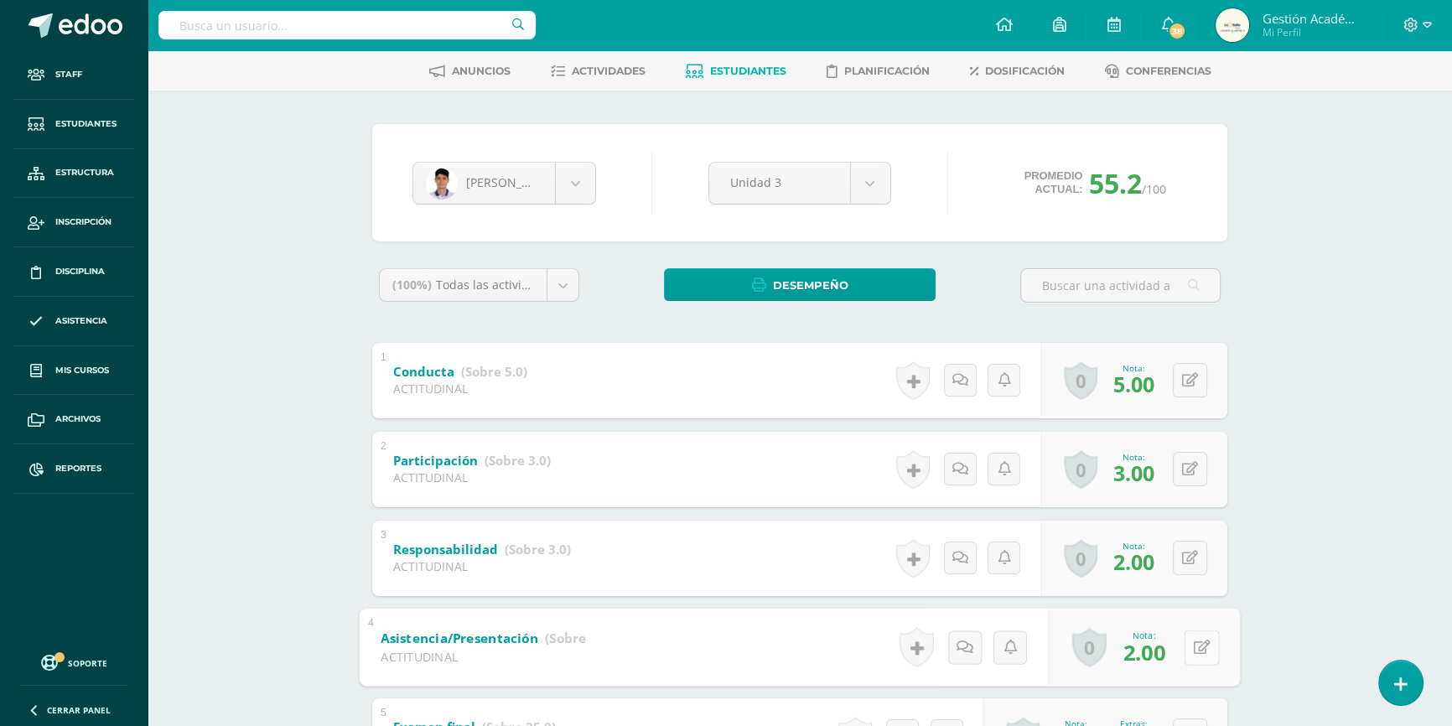
click at [1184, 647] on button at bounding box center [1201, 647] width 35 height 35
type input "3"
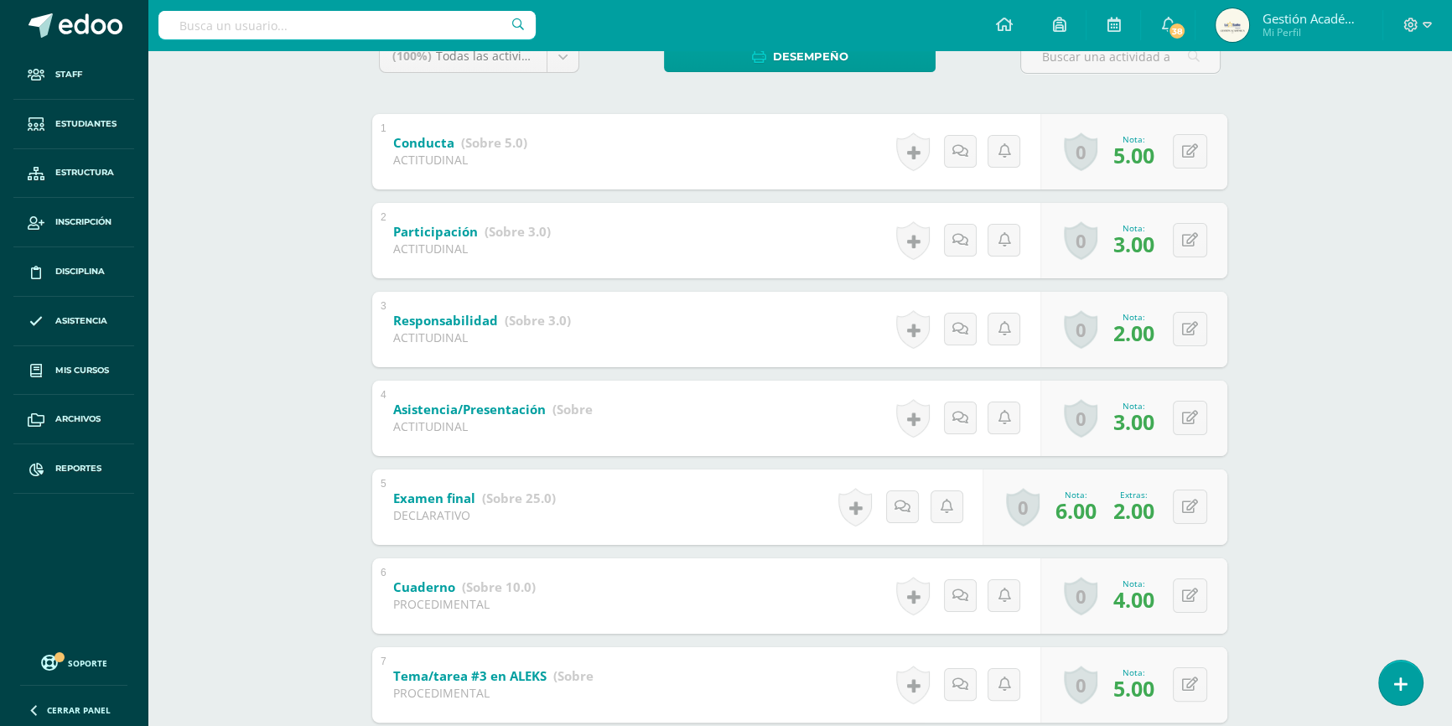
scroll to position [228, 0]
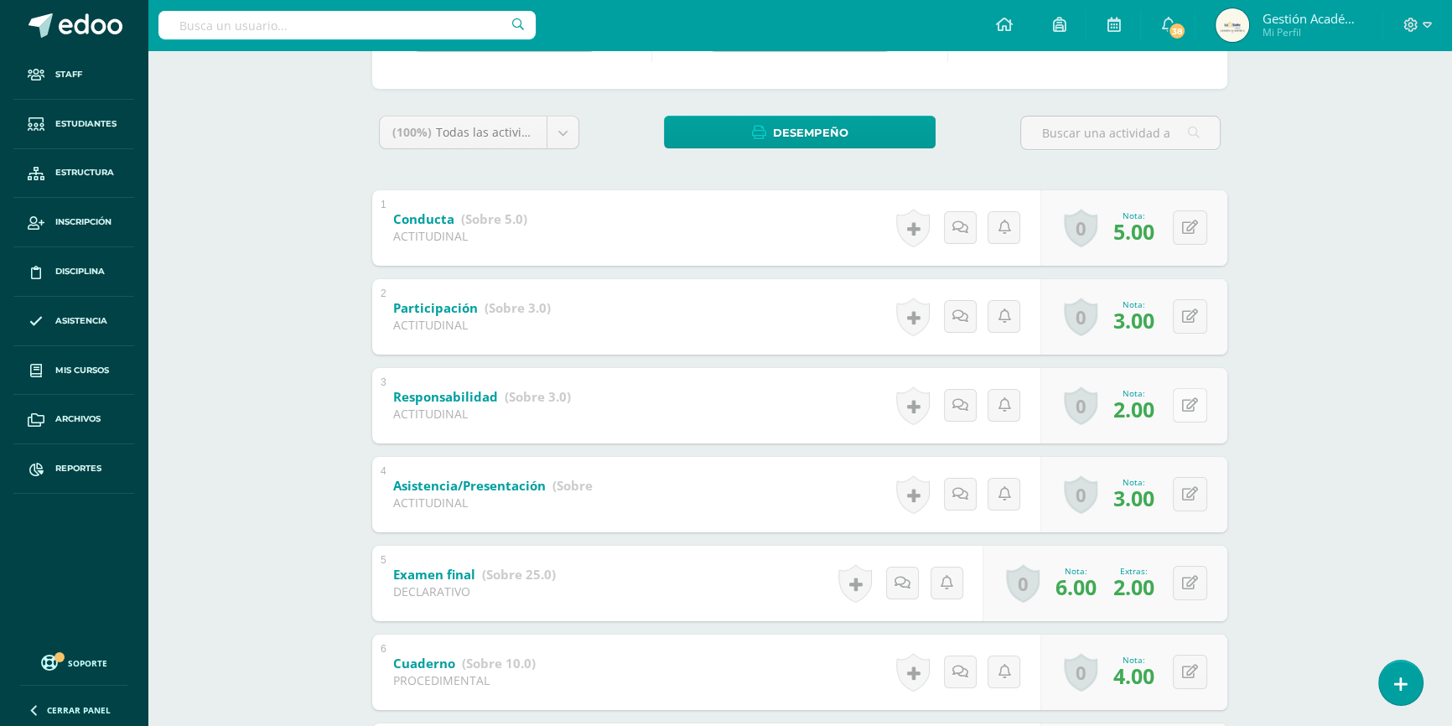
click at [1188, 405] on button at bounding box center [1190, 405] width 34 height 34
click at [1324, 447] on div "Matemáticas 4 Cuarto Bachillerato en Ciencias y Letras "4.2" Herramientas Detal…" at bounding box center [800, 721] width 1305 height 1799
click at [1189, 402] on button at bounding box center [1190, 405] width 34 height 34
type input "3"
click at [1342, 418] on div "Matemáticas 4 Cuarto Bachillerato en Ciencias y Letras "4.2" Herramientas Detal…" at bounding box center [800, 721] width 1305 height 1799
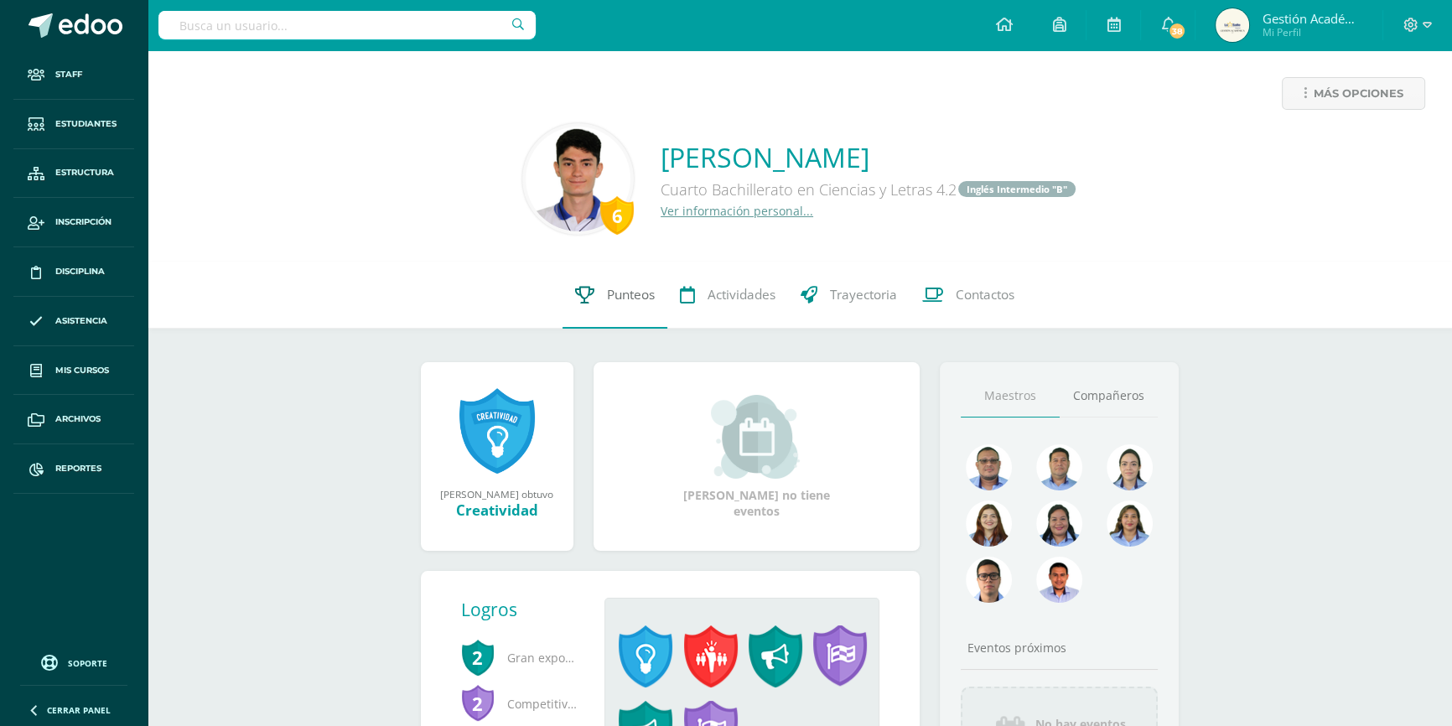
click at [607, 294] on span "Punteos" at bounding box center [631, 295] width 48 height 18
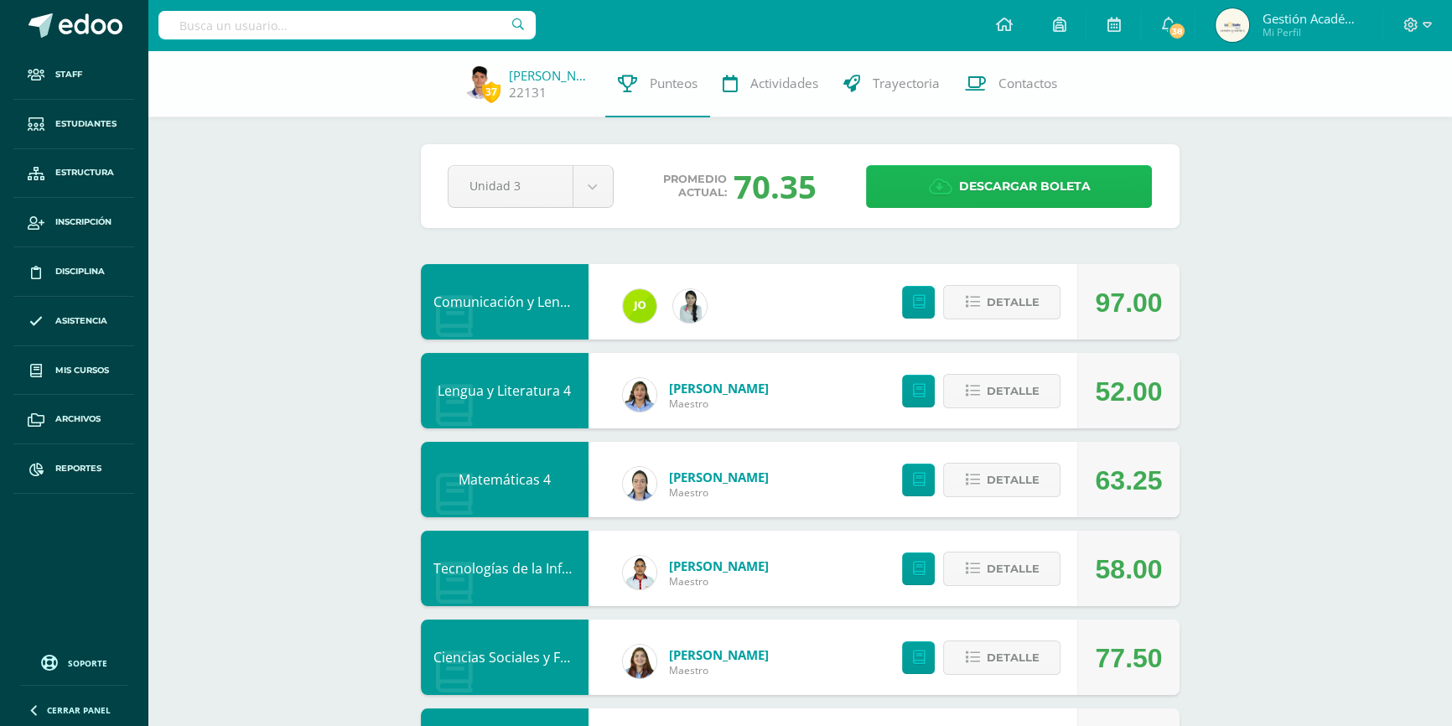
click at [1093, 176] on link "Descargar boleta" at bounding box center [1009, 186] width 286 height 43
click at [386, 23] on input "text" at bounding box center [346, 25] width 377 height 29
type input "Lima"
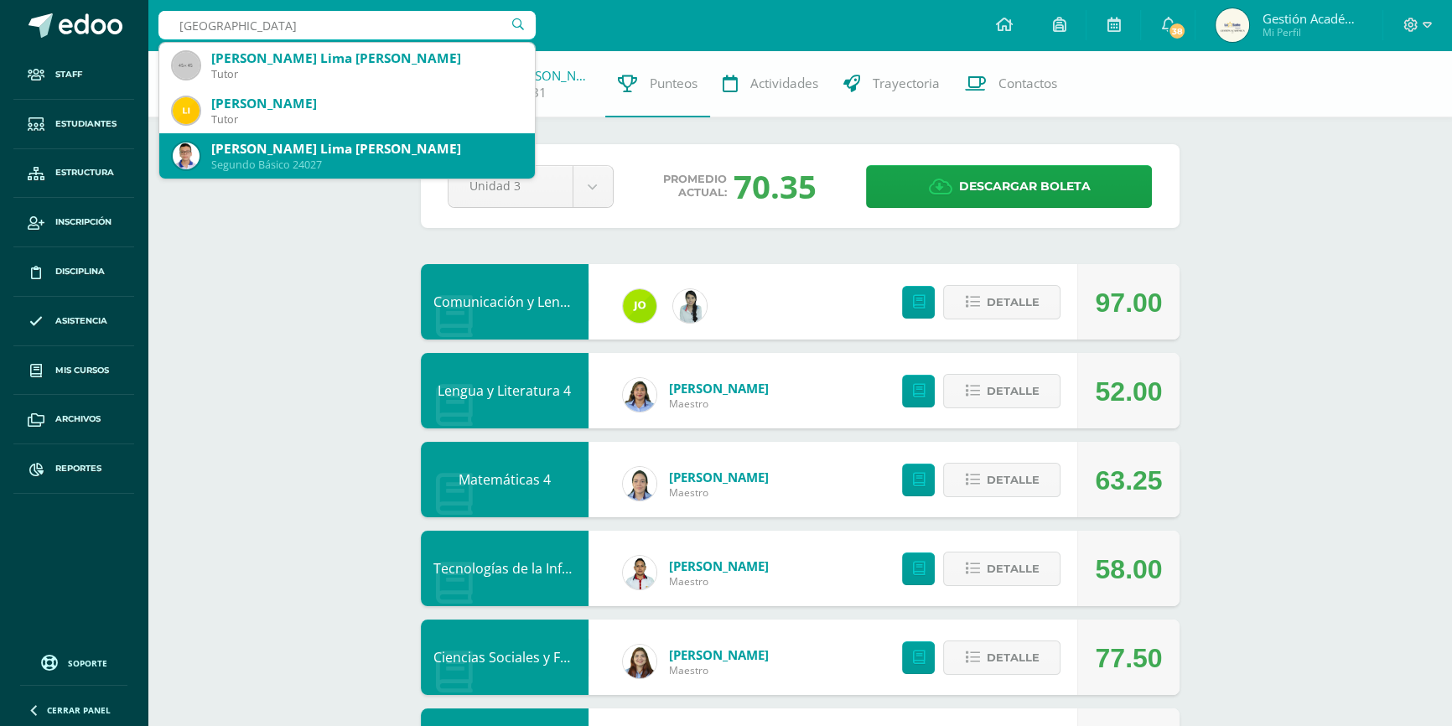
click at [330, 162] on div "Segundo Básico 24027" at bounding box center [366, 165] width 310 height 14
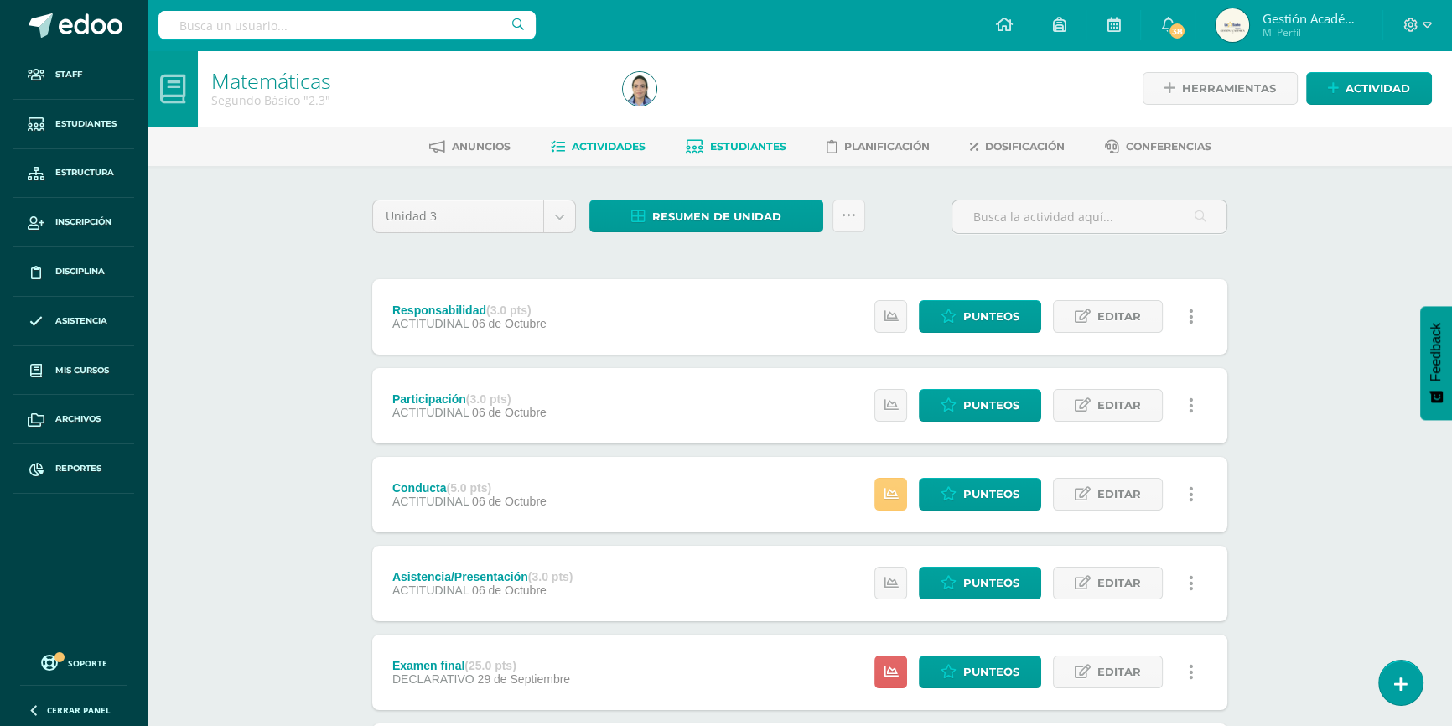
click at [713, 143] on span "Estudiantes" at bounding box center [748, 146] width 76 height 13
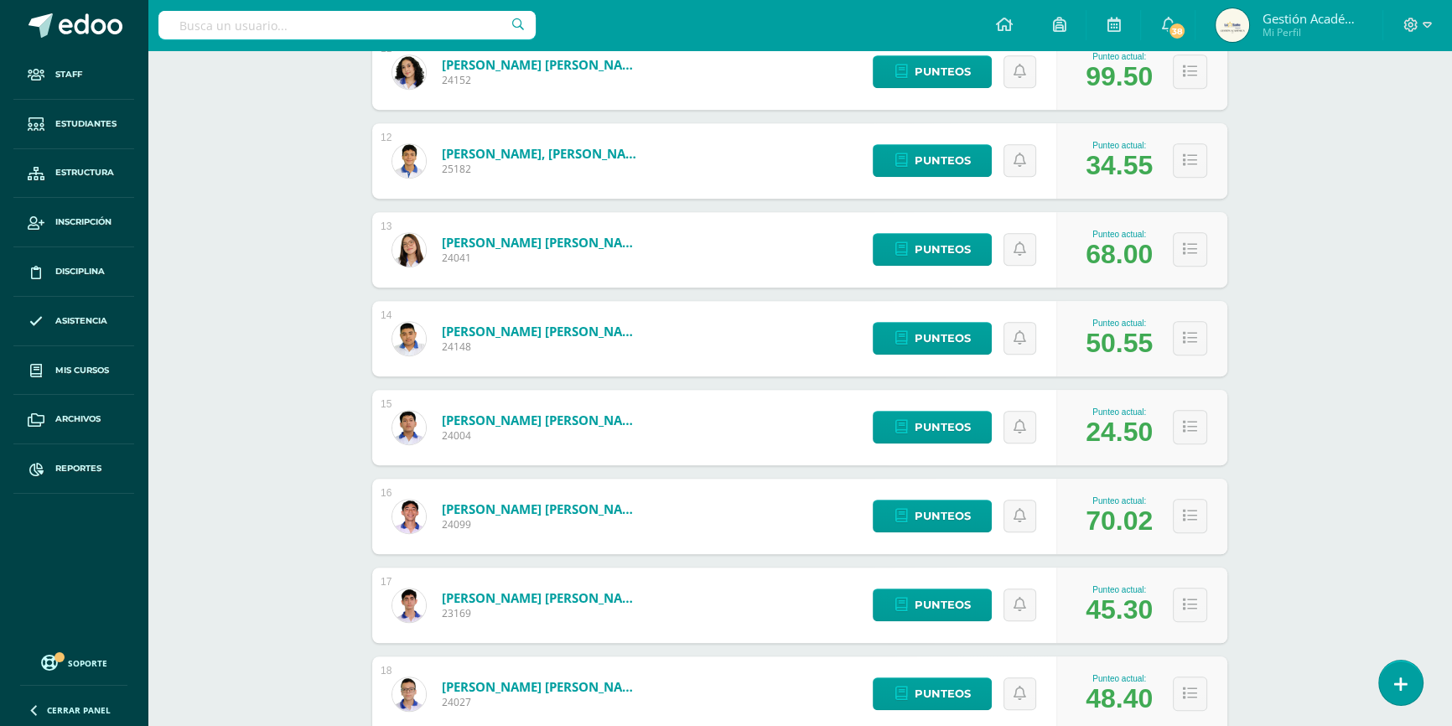
scroll to position [1372, 0]
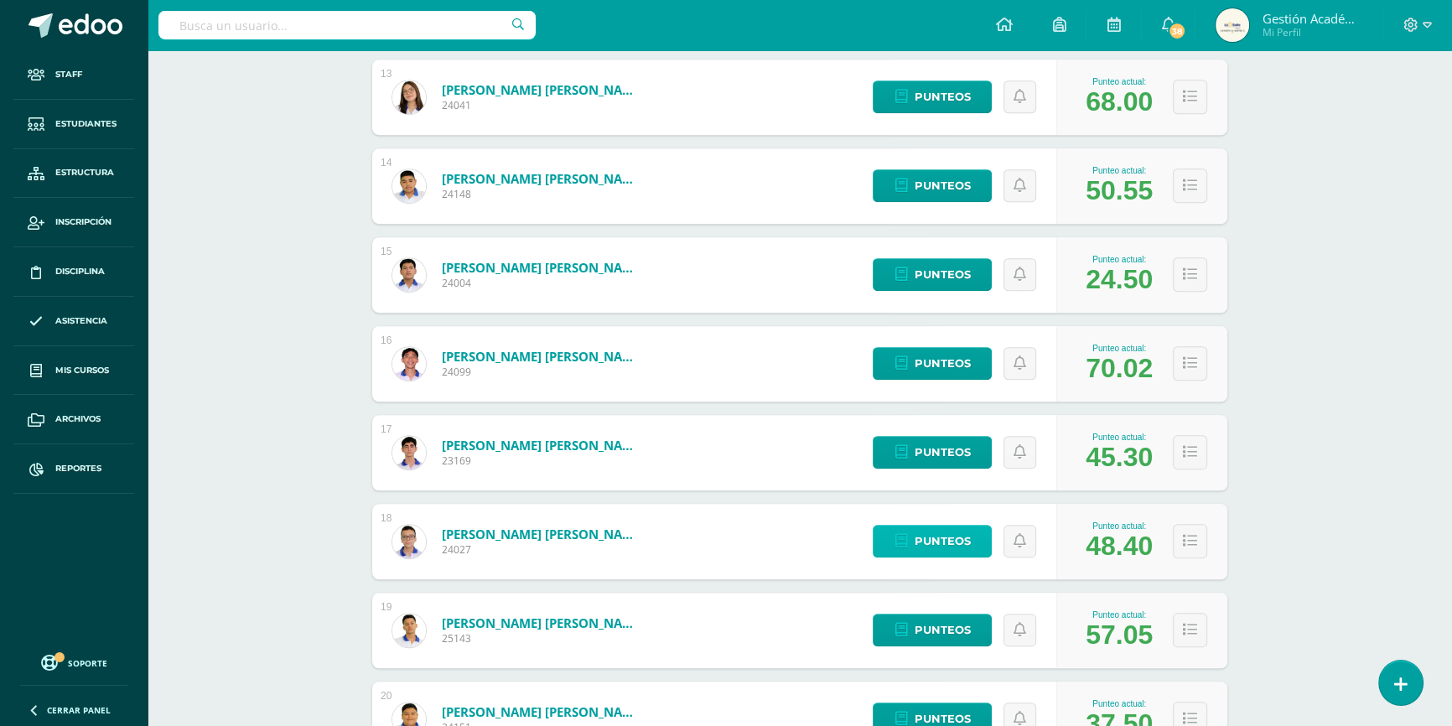
click at [908, 540] on link "Punteos" at bounding box center [932, 541] width 119 height 33
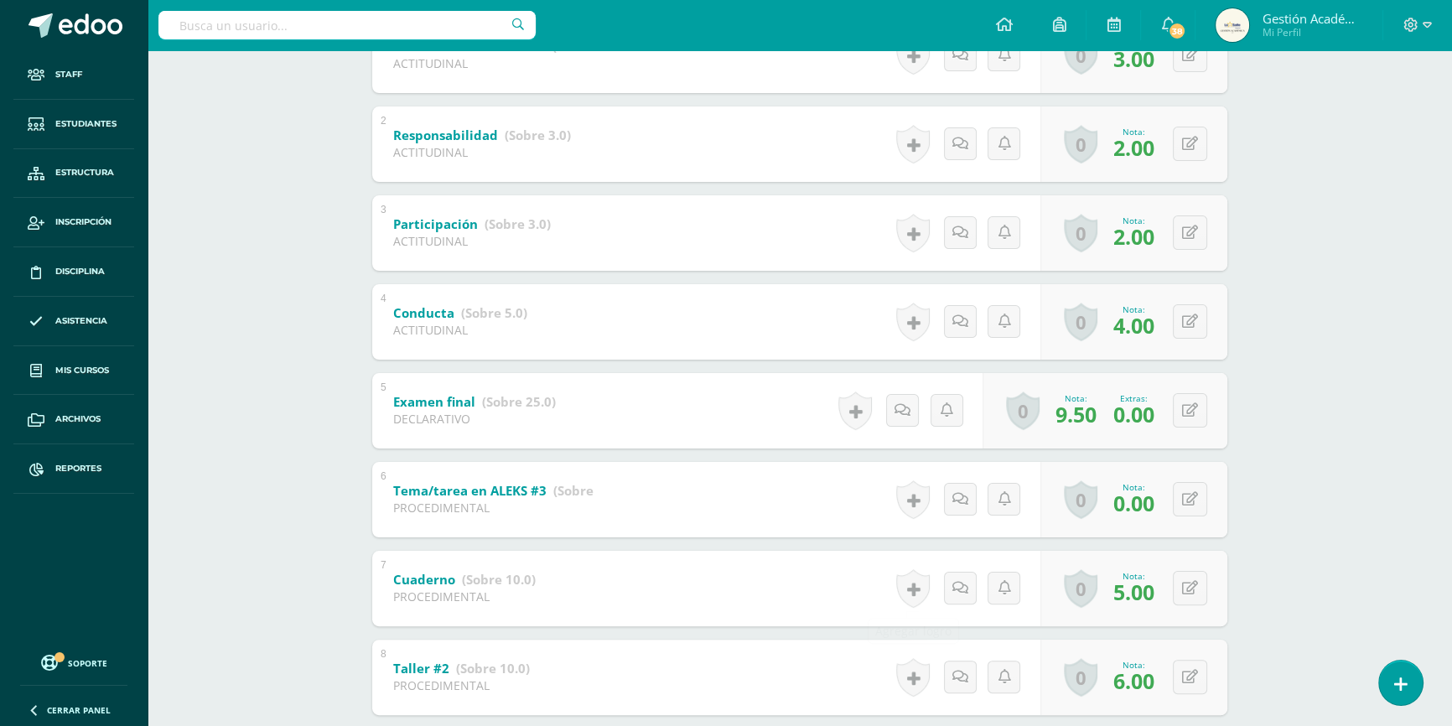
scroll to position [477, 0]
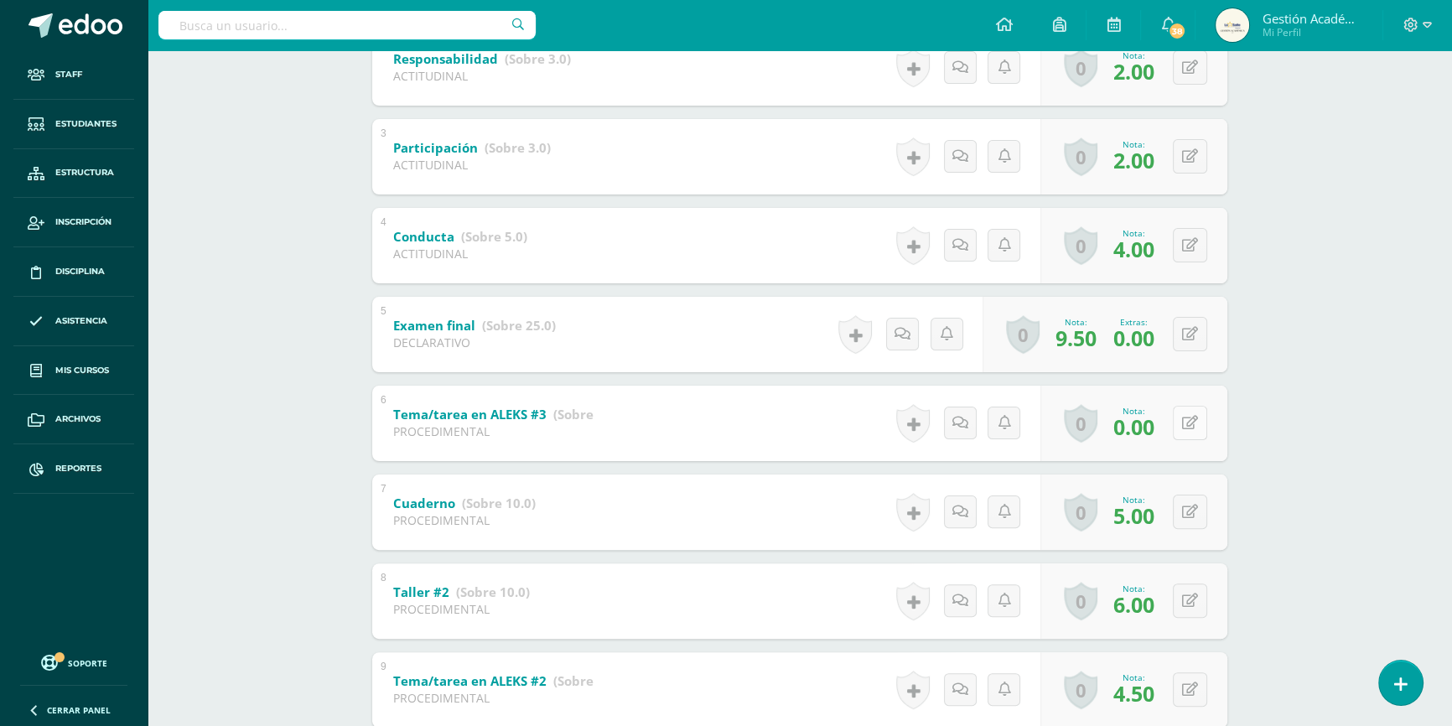
click at [1191, 418] on icon at bounding box center [1190, 423] width 16 height 14
type input "5"
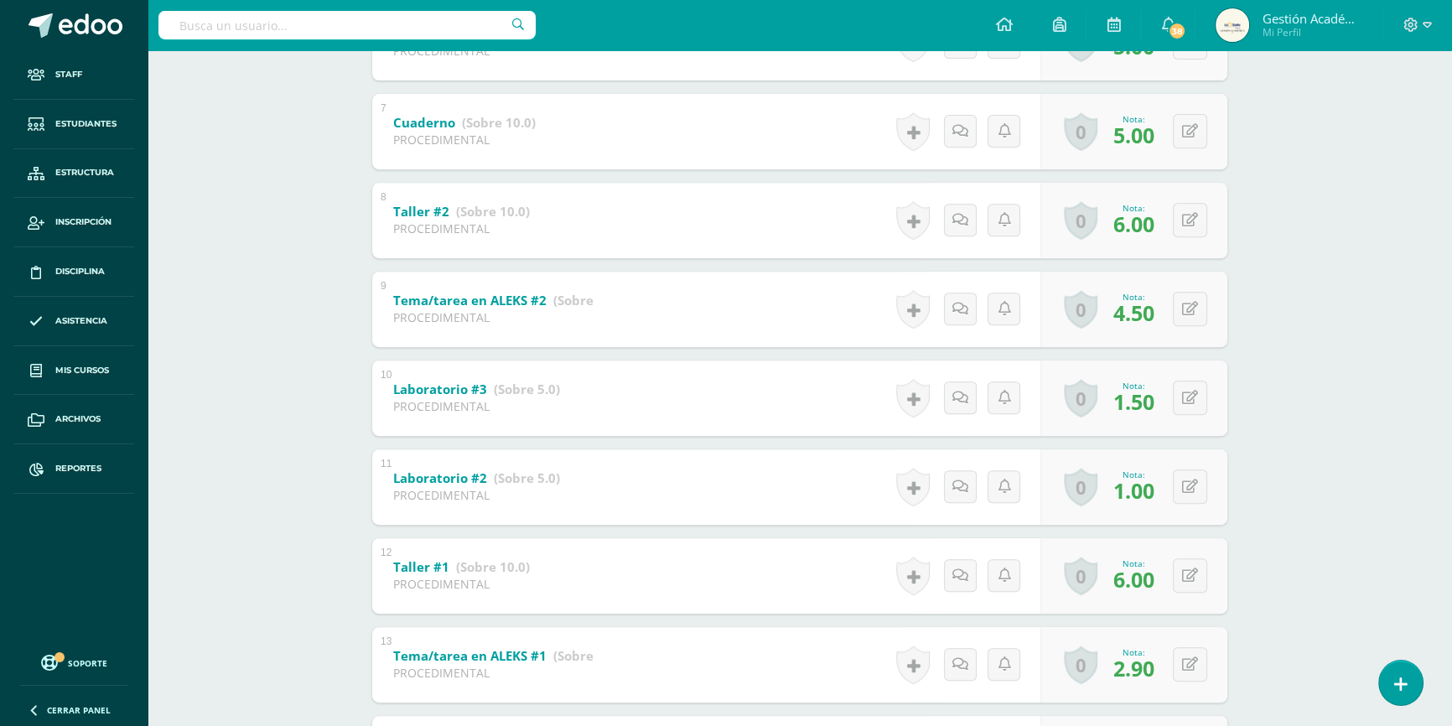
scroll to position [934, 0]
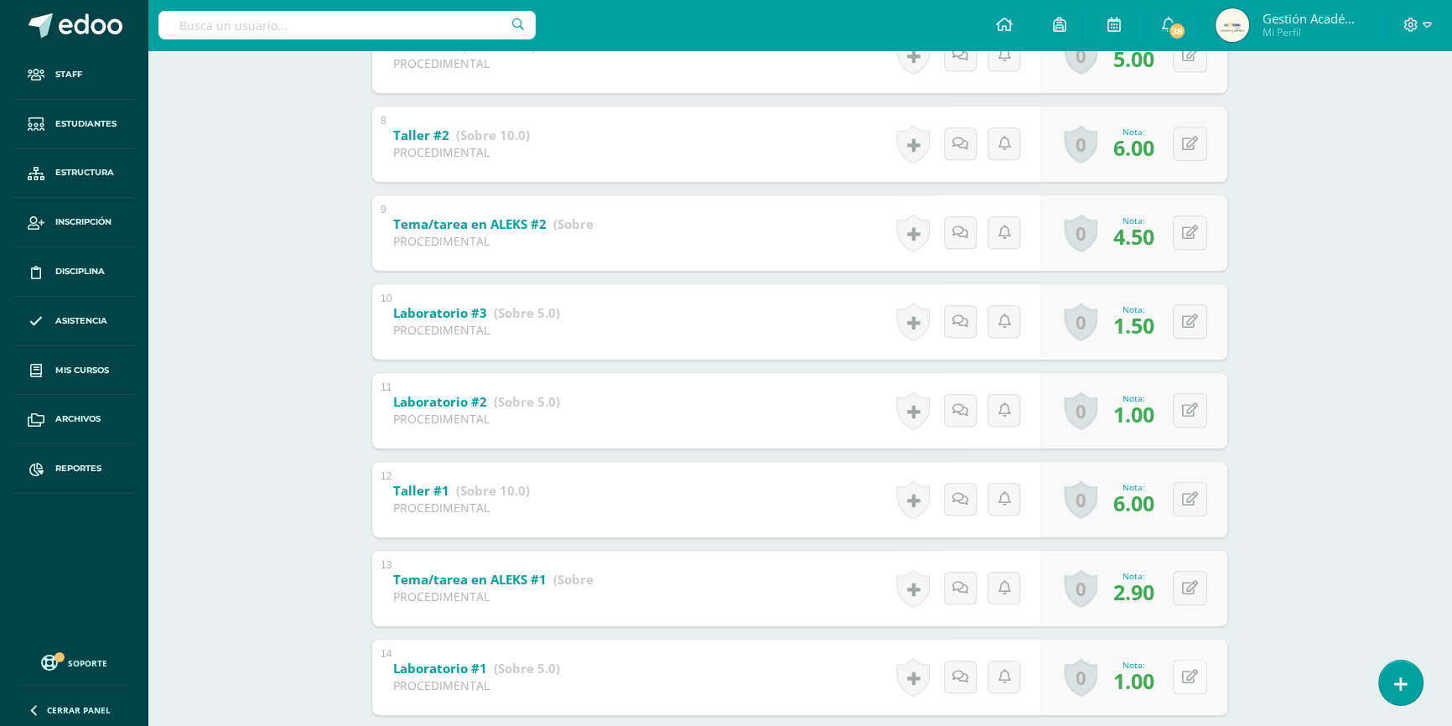
click at [1180, 667] on div "0 Logros Logros obtenidos Aún no hay logros agregados Nota: 1.00" at bounding box center [1134, 677] width 187 height 75
click at [1191, 674] on button at bounding box center [1201, 677] width 35 height 35
type input "3"
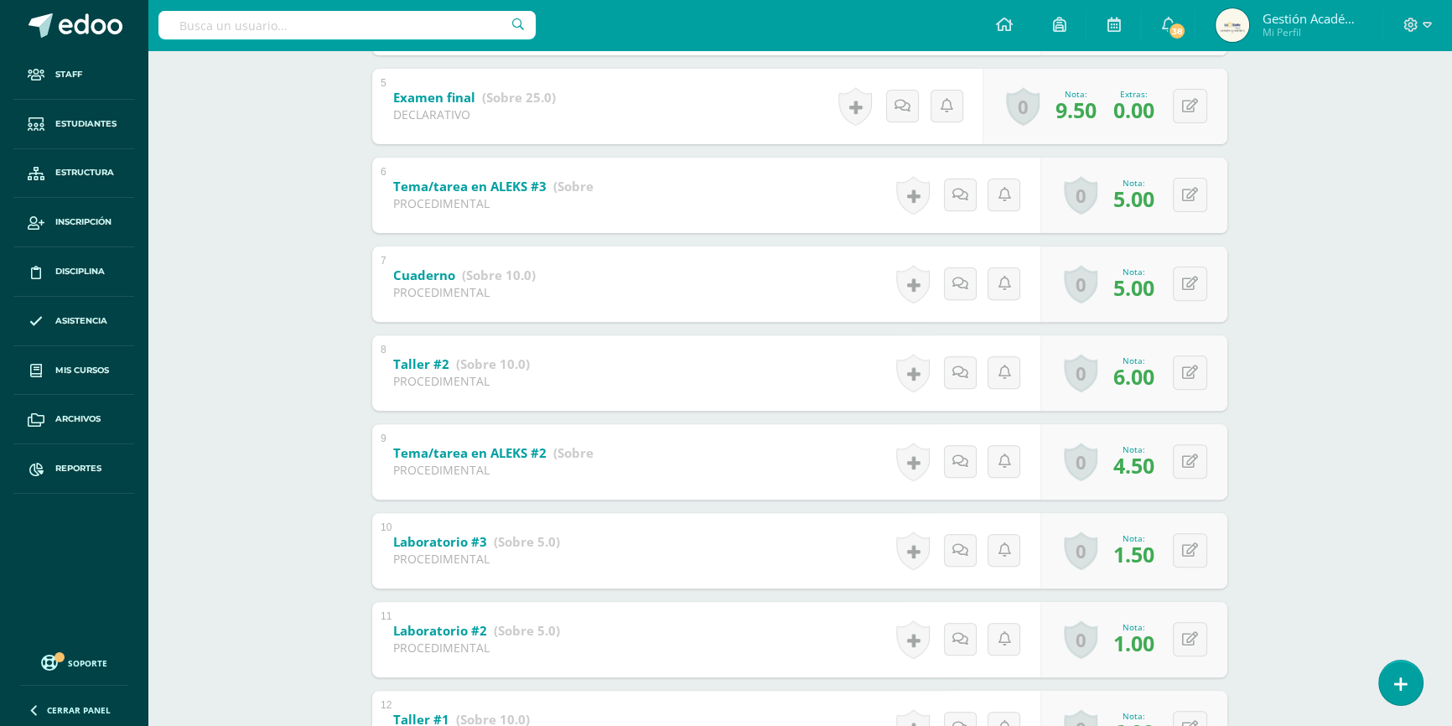
scroll to position [96, 0]
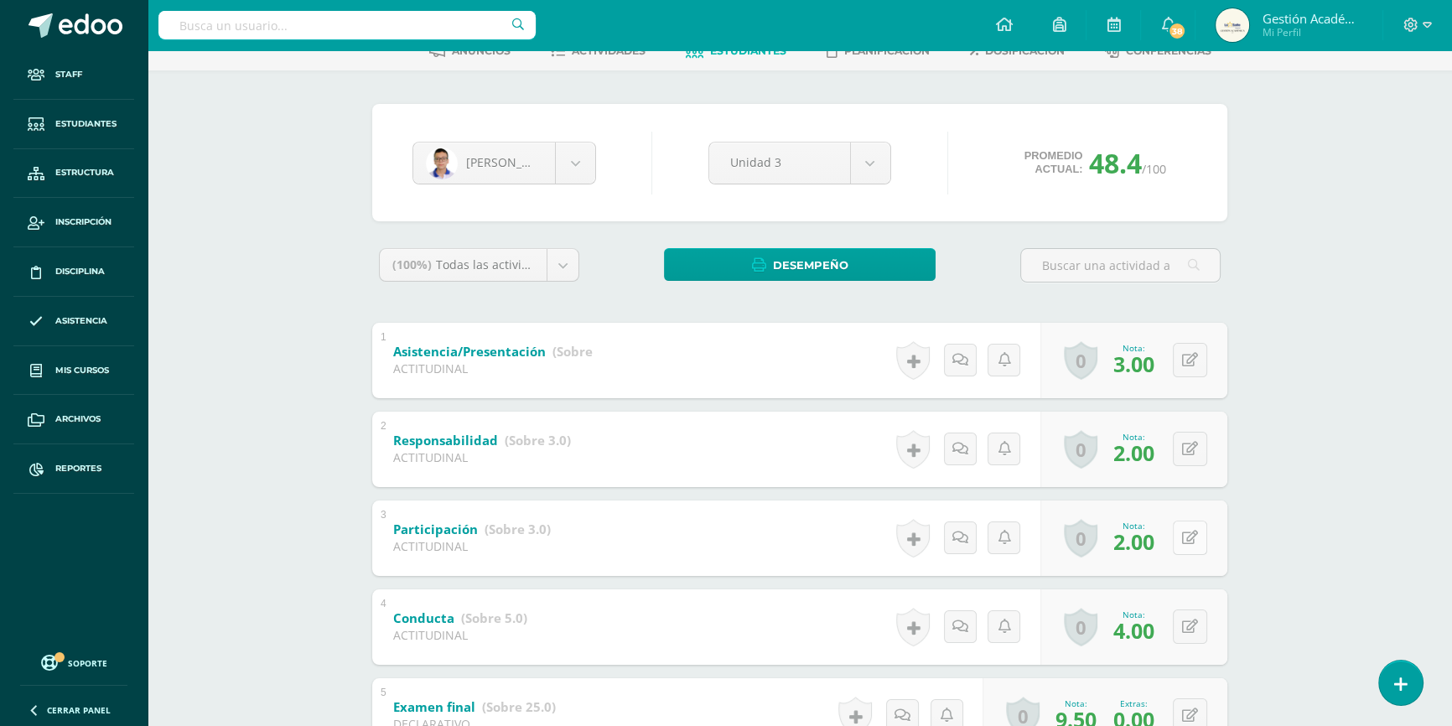
click at [1185, 544] on button at bounding box center [1190, 538] width 34 height 34
type input "3"
click at [1196, 444] on icon at bounding box center [1190, 449] width 16 height 14
type input "3"
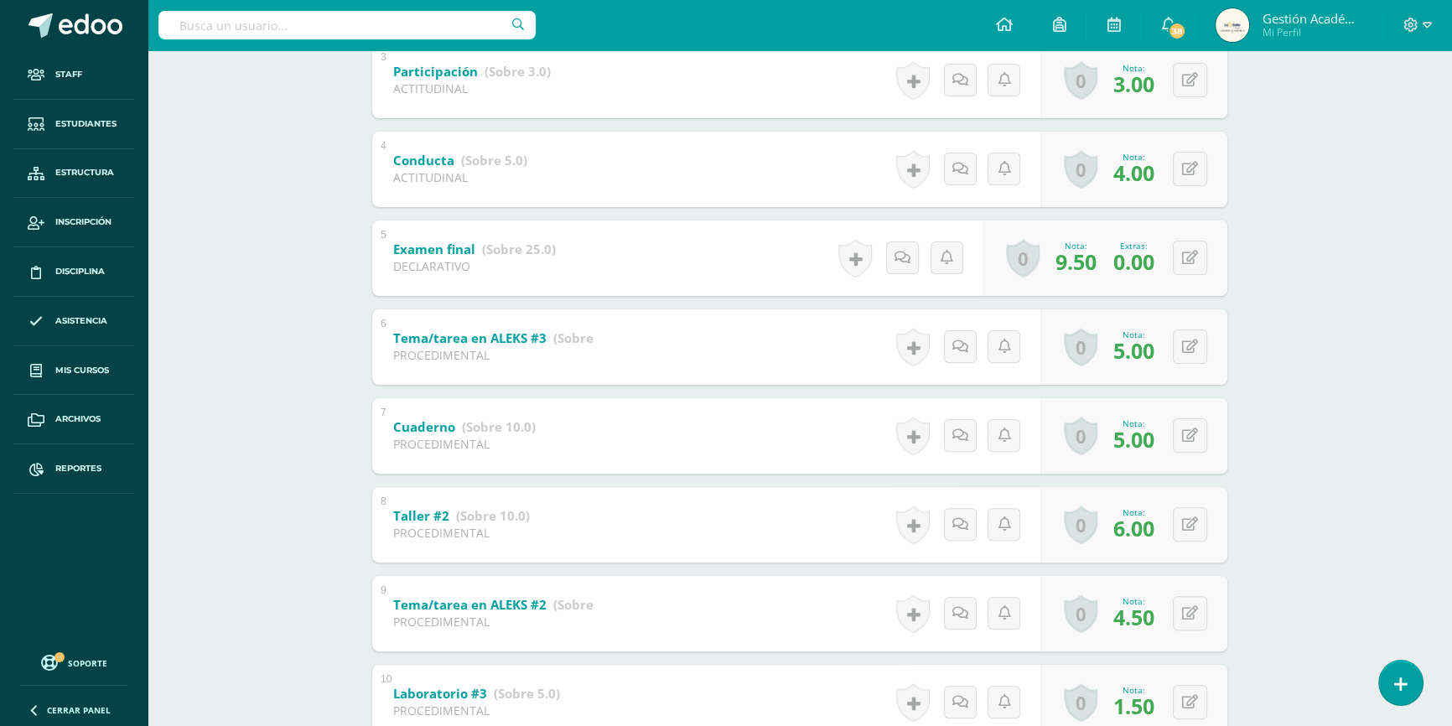
scroll to position [324, 0]
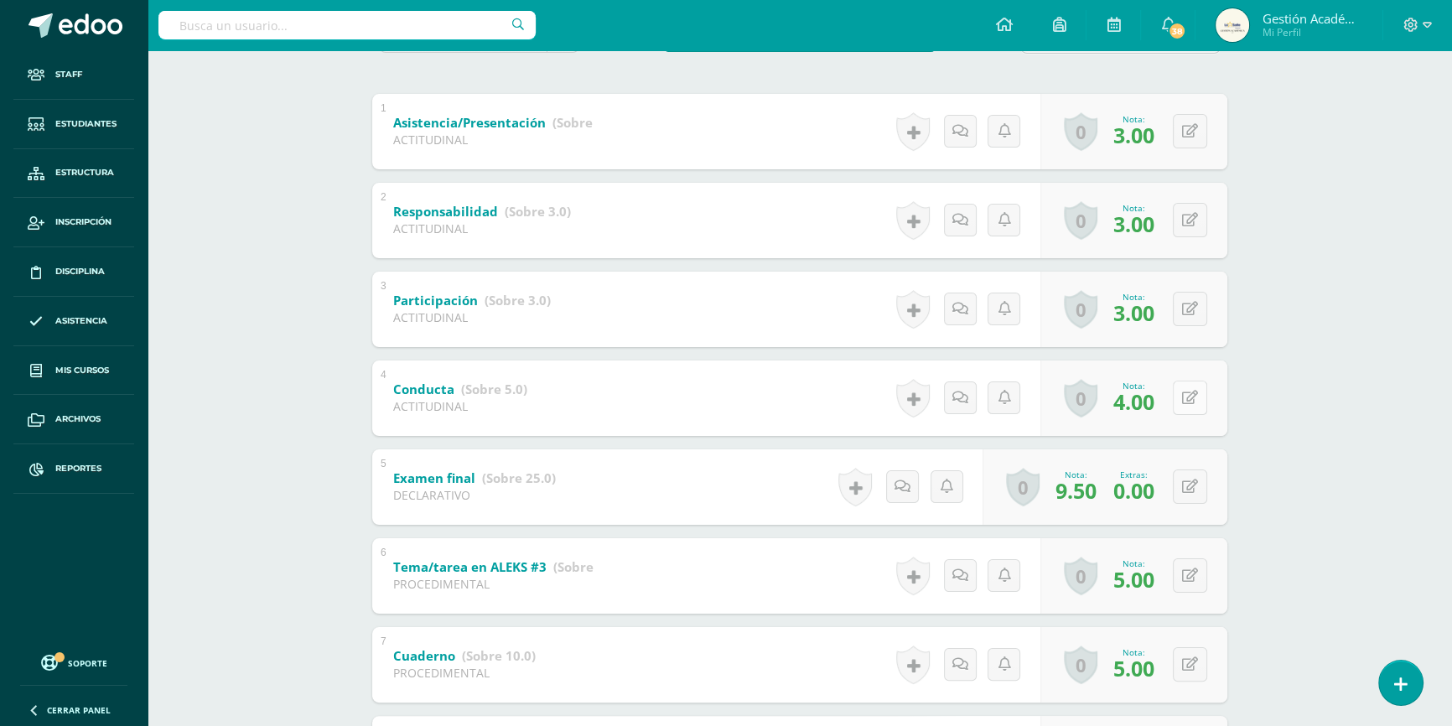
click at [1190, 394] on icon at bounding box center [1190, 398] width 16 height 14
type input "4.25"
click at [1356, 433] on div "Matemáticas Segundo Básico "2.3" Herramientas Detalle de asistencias Actividad …" at bounding box center [800, 625] width 1305 height 1799
click at [388, 29] on input "text" at bounding box center [346, 25] width 377 height 29
click at [367, 31] on input "text" at bounding box center [346, 25] width 377 height 29
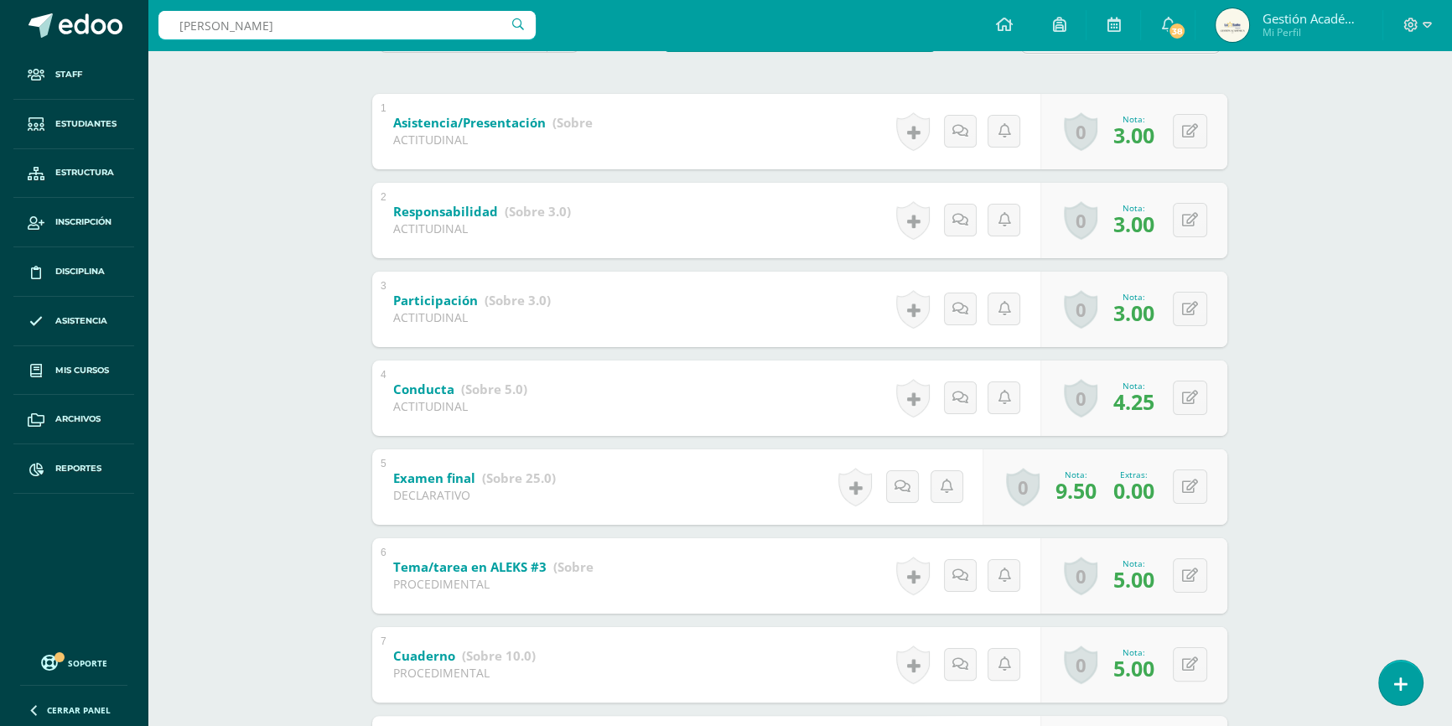
type input "Allany"
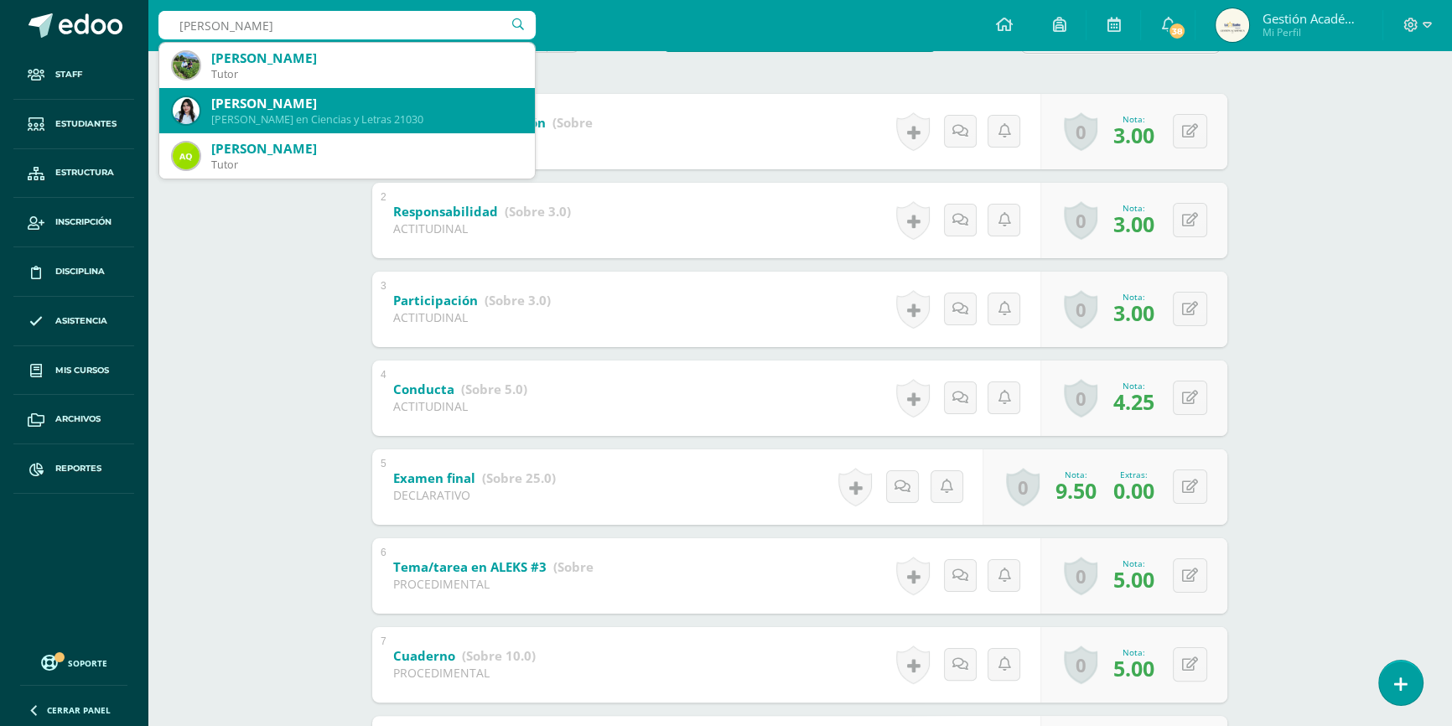
click at [278, 112] on div "Quinto Bachillerato en Ciencias y Letras 21030" at bounding box center [366, 119] width 310 height 14
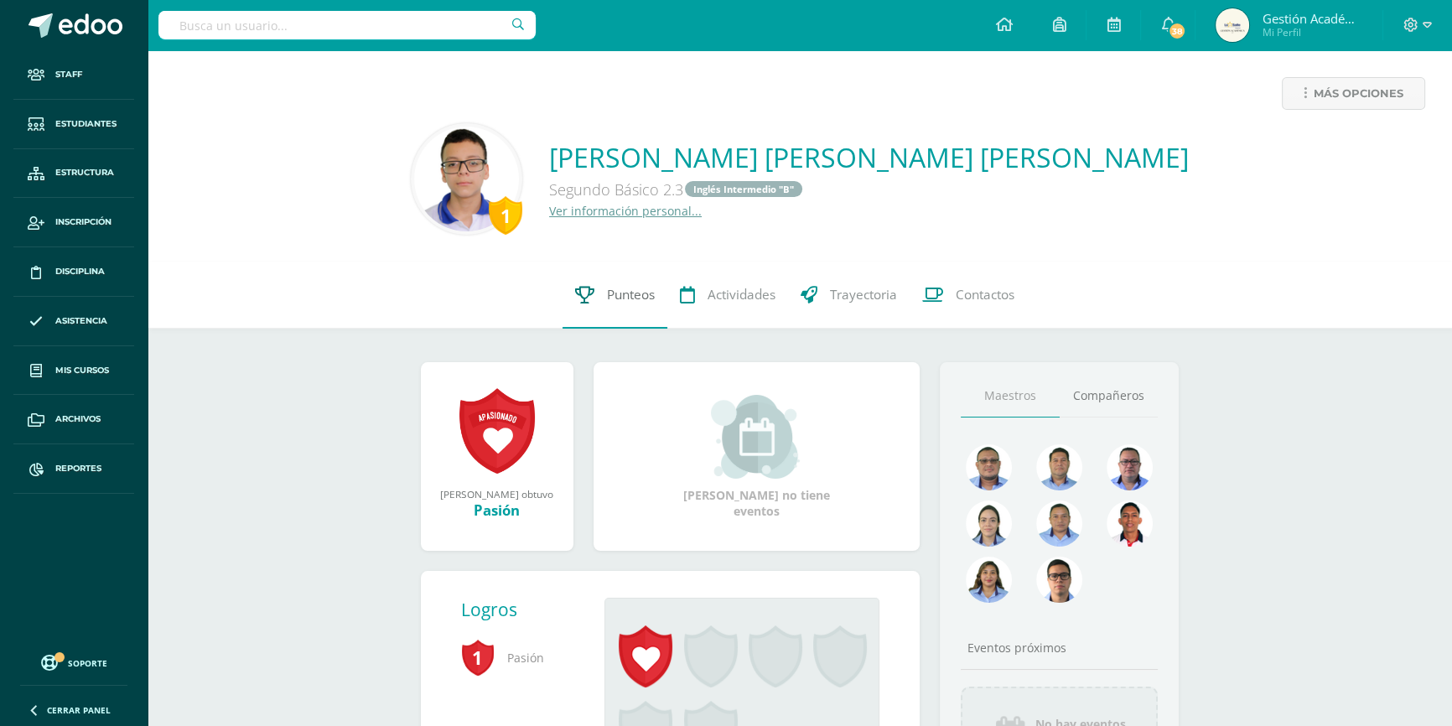
click at [642, 313] on link "Punteos" at bounding box center [615, 295] width 105 height 67
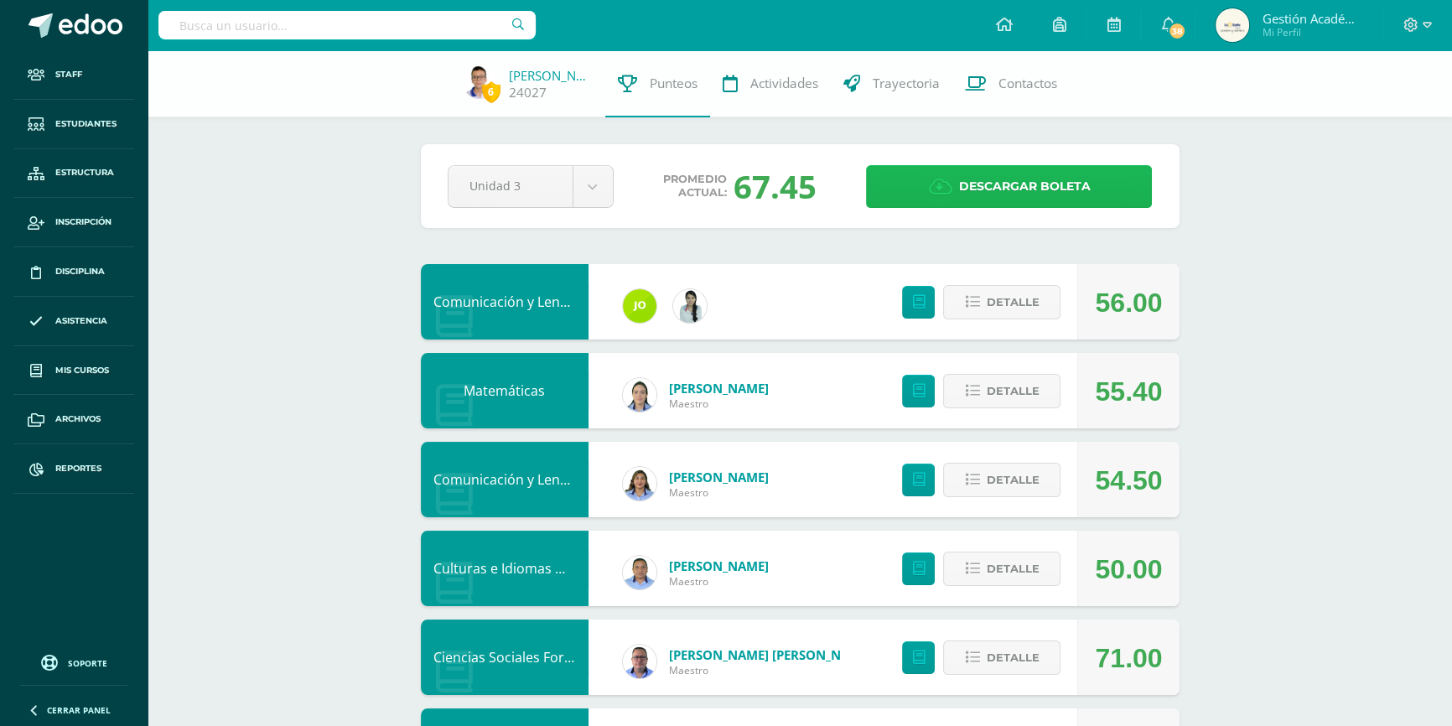
click at [918, 191] on link "Descargar boleta" at bounding box center [1009, 186] width 286 height 43
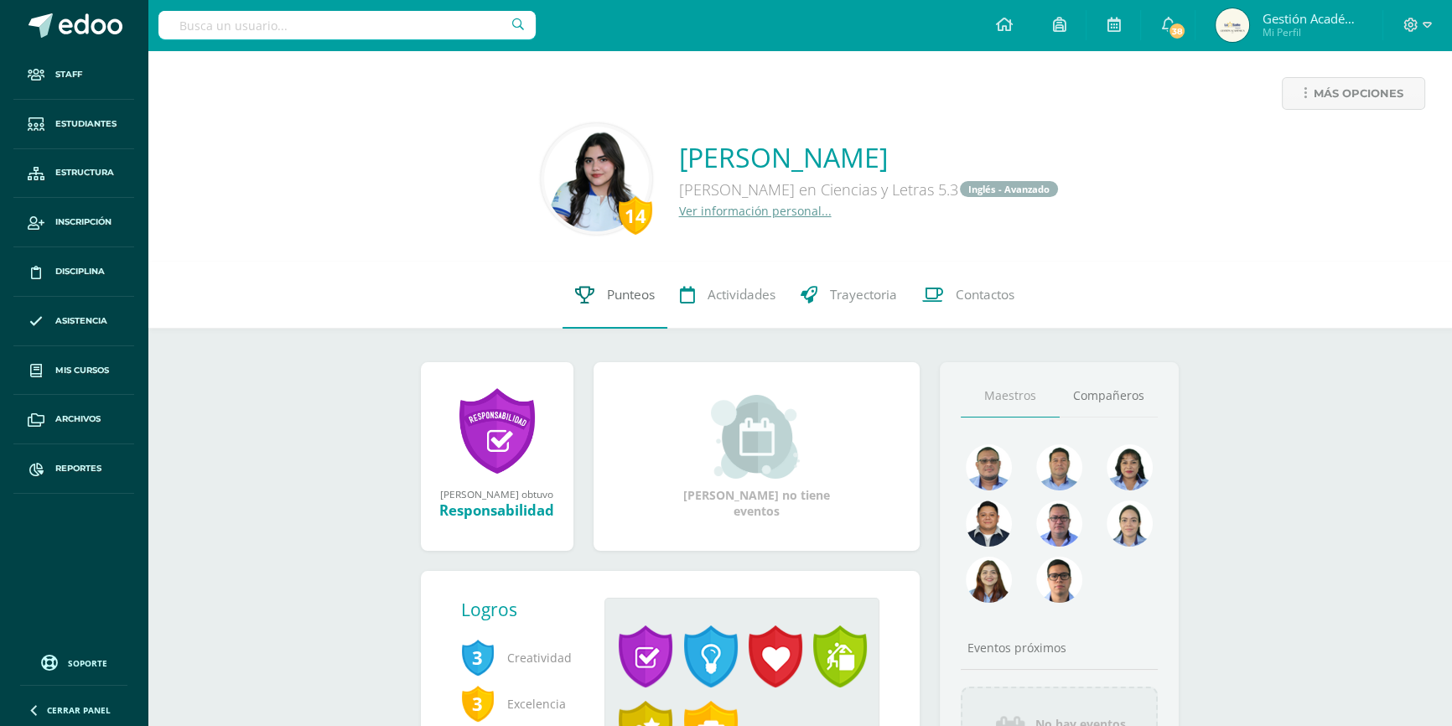
click at [594, 312] on link "Punteos" at bounding box center [615, 295] width 105 height 67
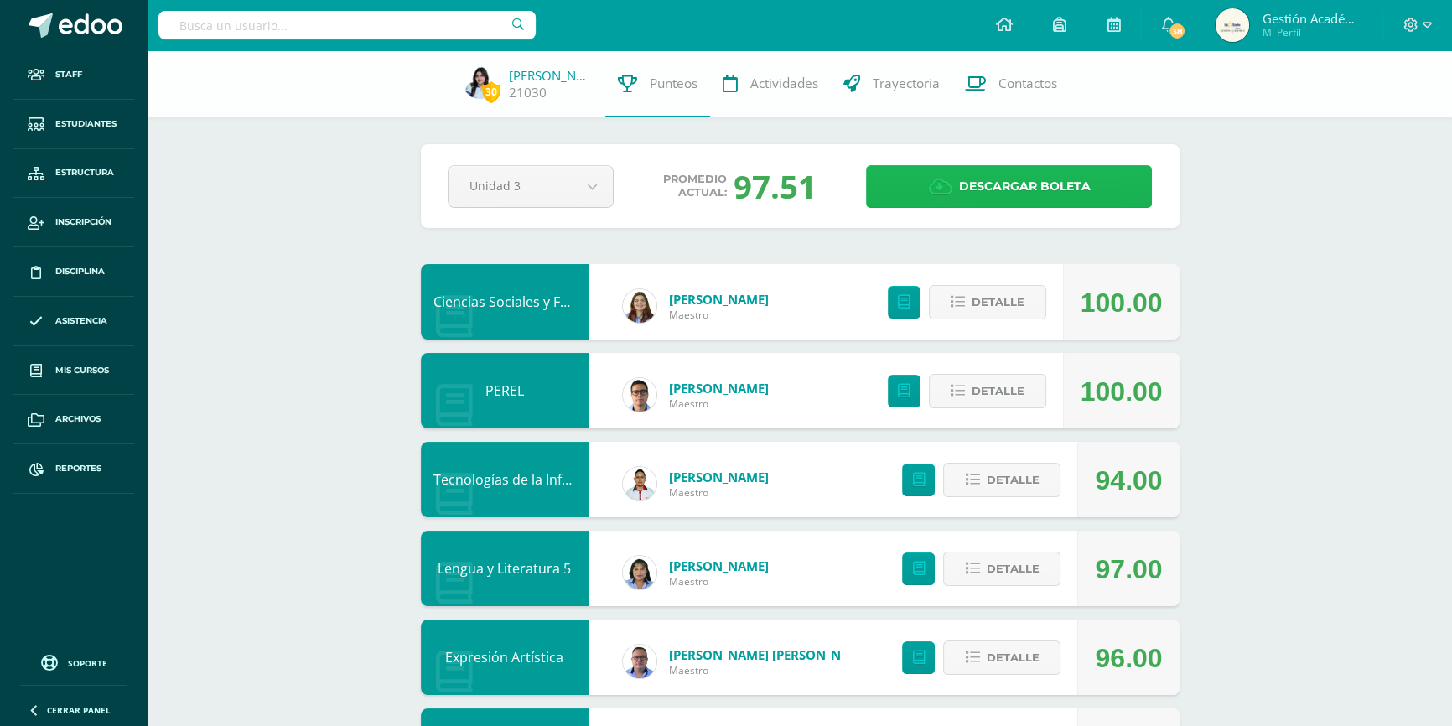
click at [951, 184] on icon at bounding box center [939, 187] width 23 height 18
click at [428, 29] on input "text" at bounding box center [346, 25] width 377 height 29
type input "Lysander"
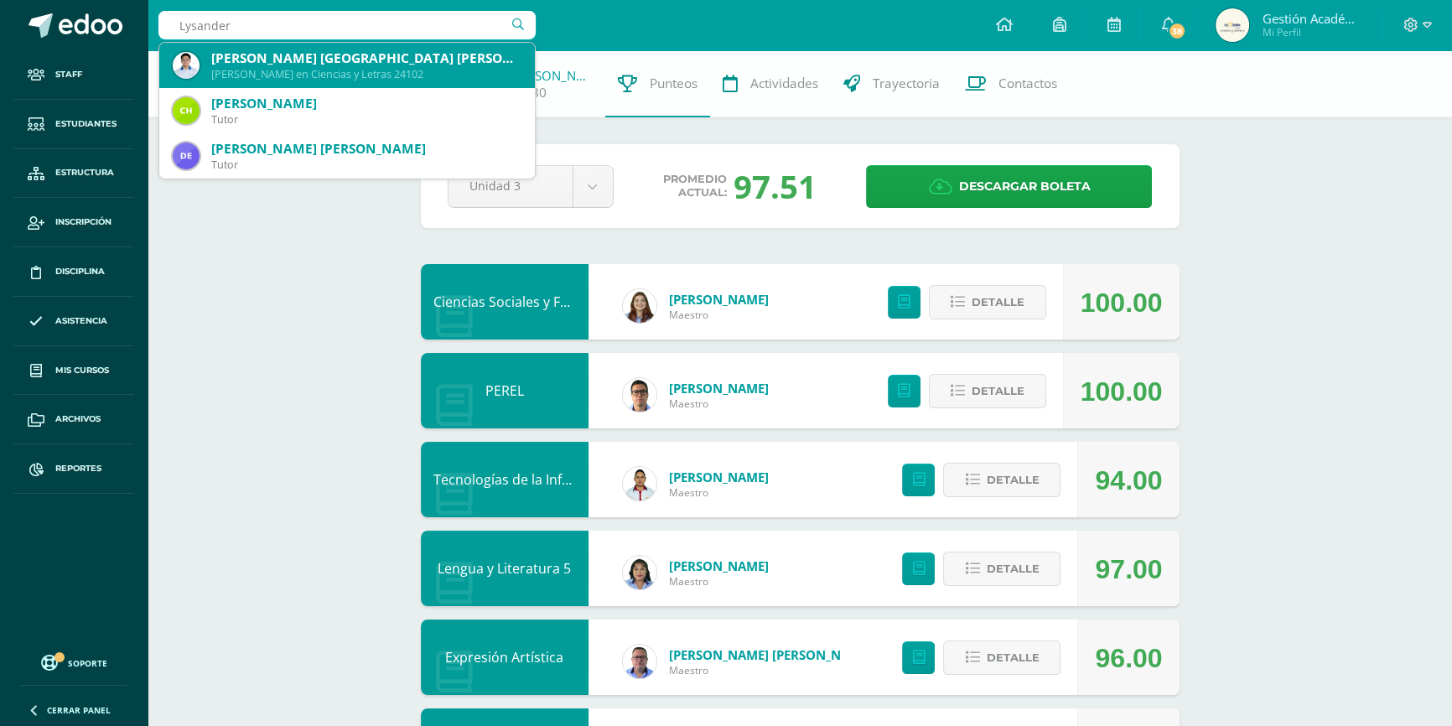
click at [348, 72] on div "Quinto Bachillerato en Ciencias y Letras 24102" at bounding box center [366, 74] width 310 height 14
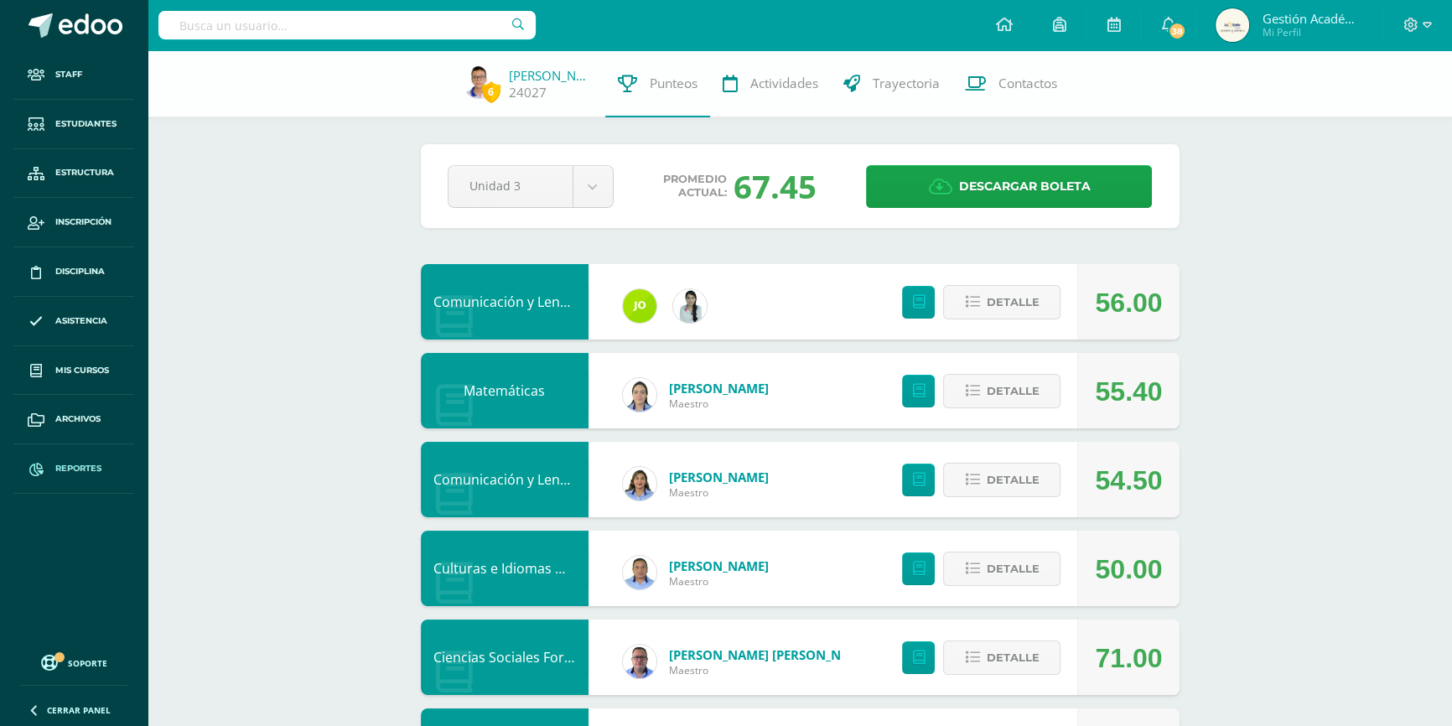
click at [71, 465] on span "Reportes" at bounding box center [78, 468] width 46 height 13
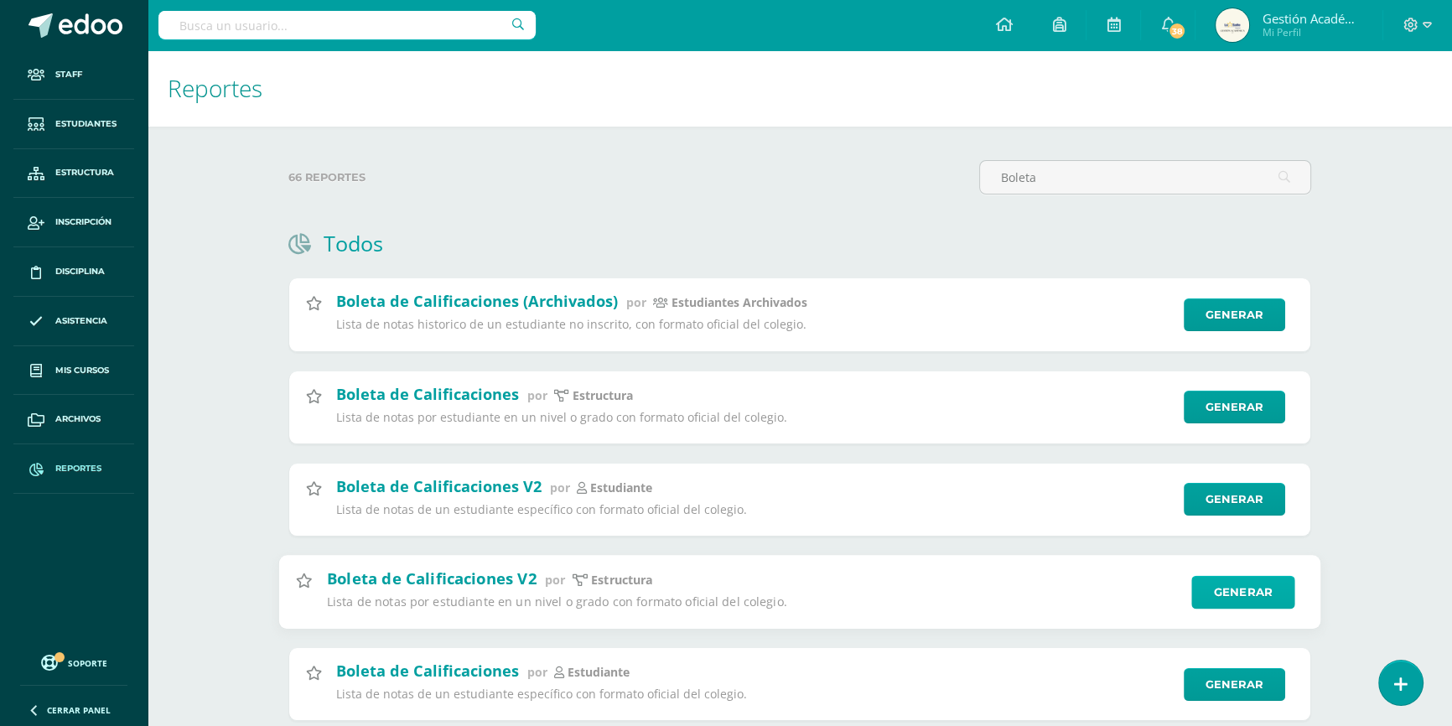
type input "Boleta"
click at [1241, 584] on link "Generar" at bounding box center [1242, 592] width 103 height 34
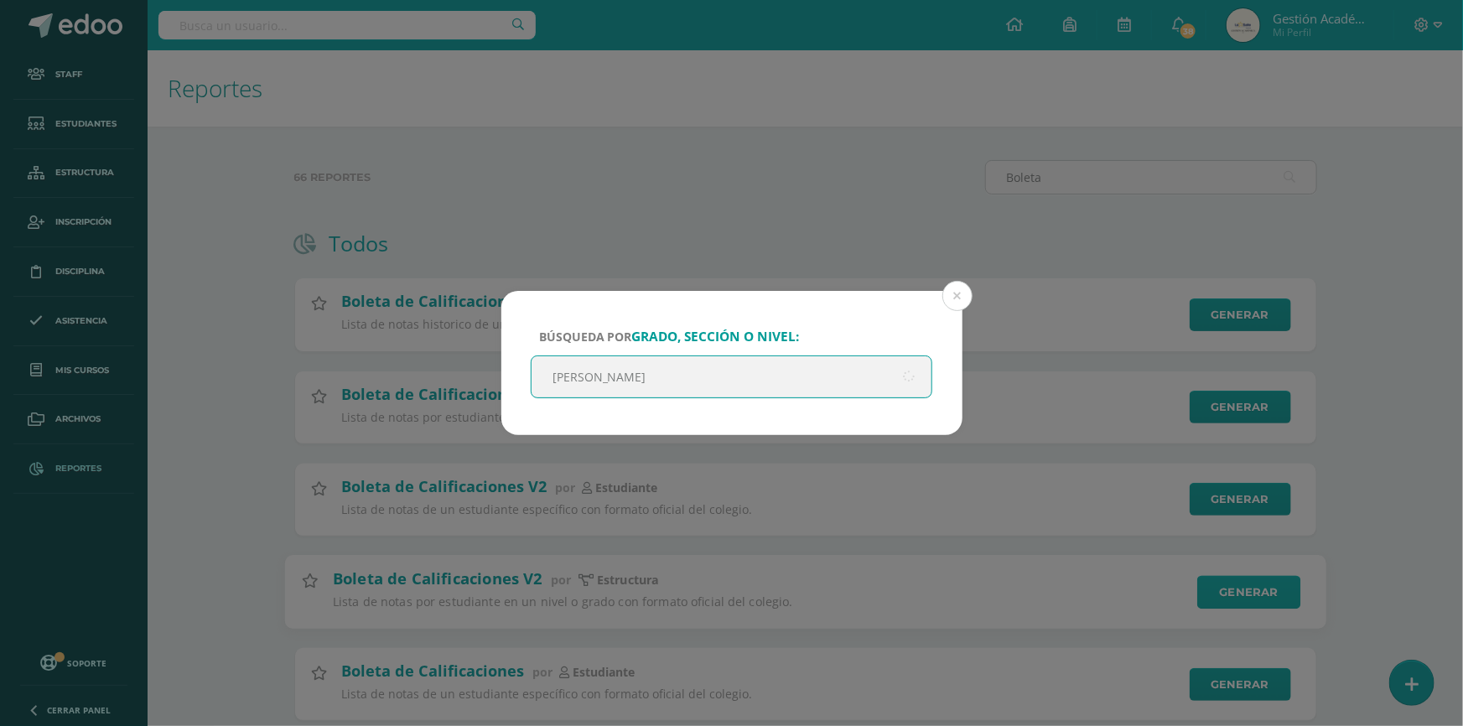
type input "QUinto"
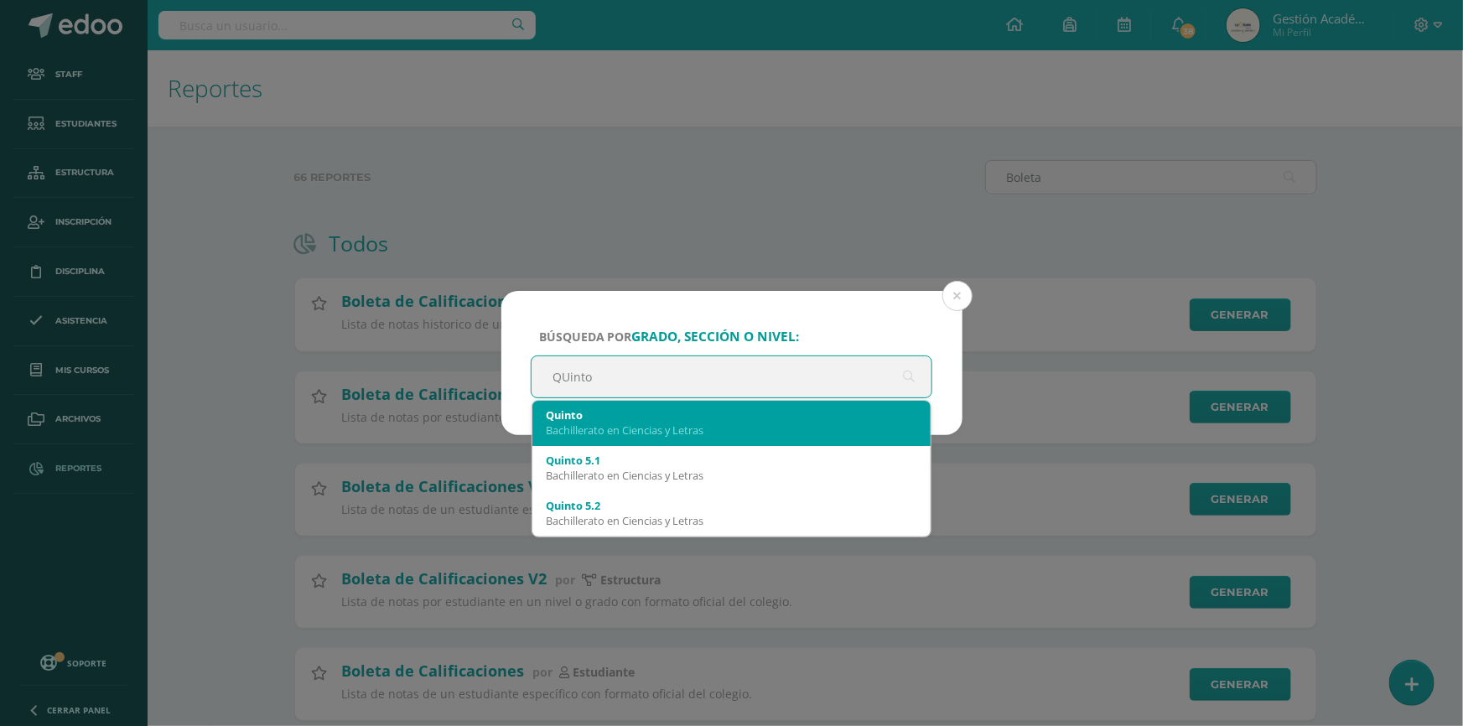
click at [662, 427] on div "Bachillerato en Ciencias y Letras" at bounding box center [732, 430] width 372 height 15
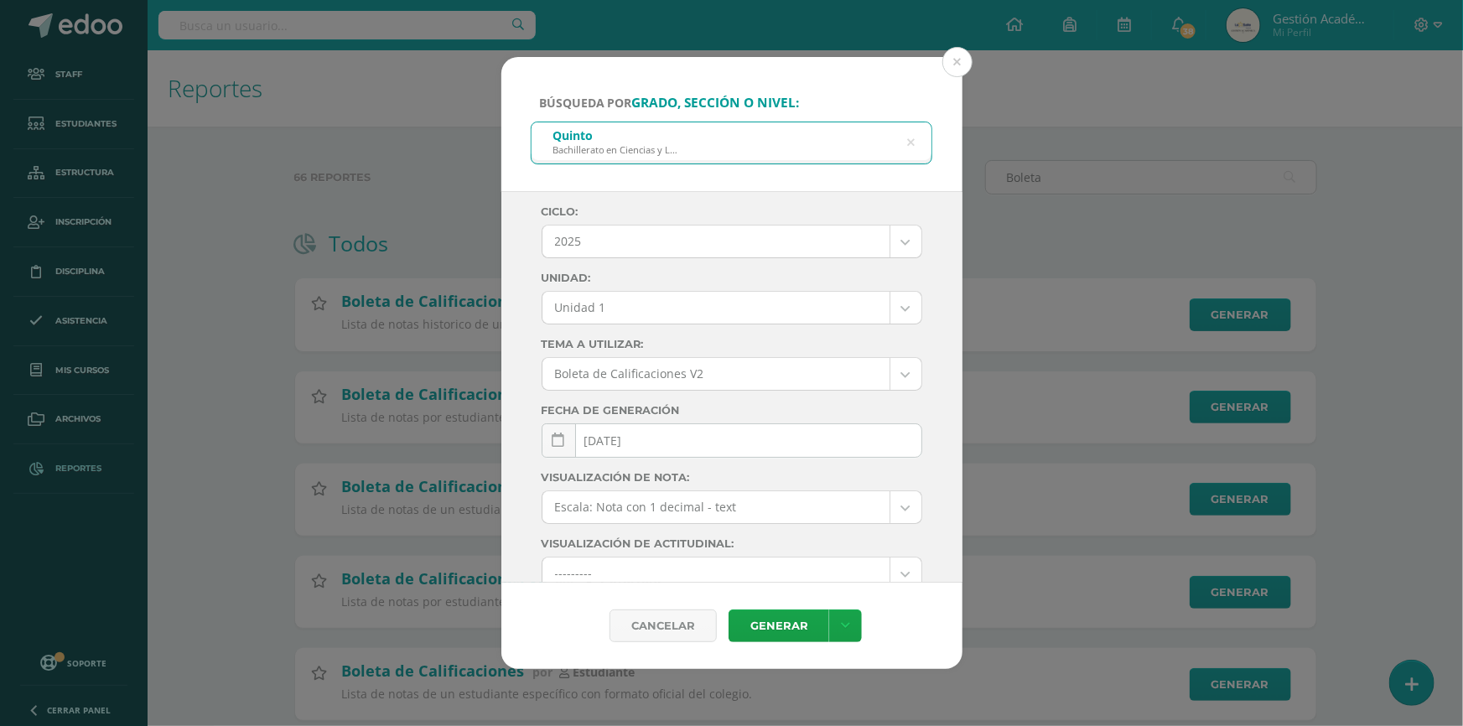
click at [771, 310] on body "Búsqueda por grado, sección o nivel: Quinto Bachillerato en Ciencias y Letras Q…" at bounding box center [731, 387] width 1463 height 774
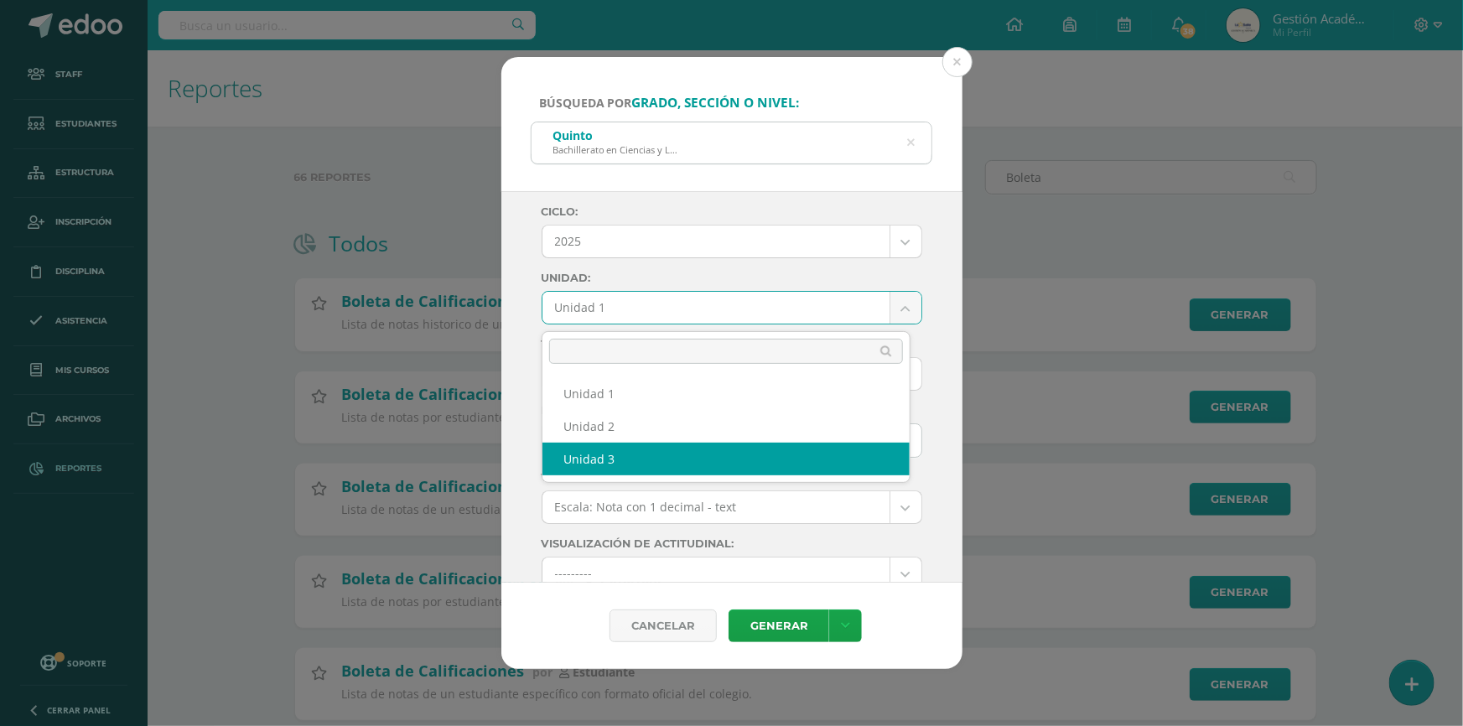
select select "Unidad 3"
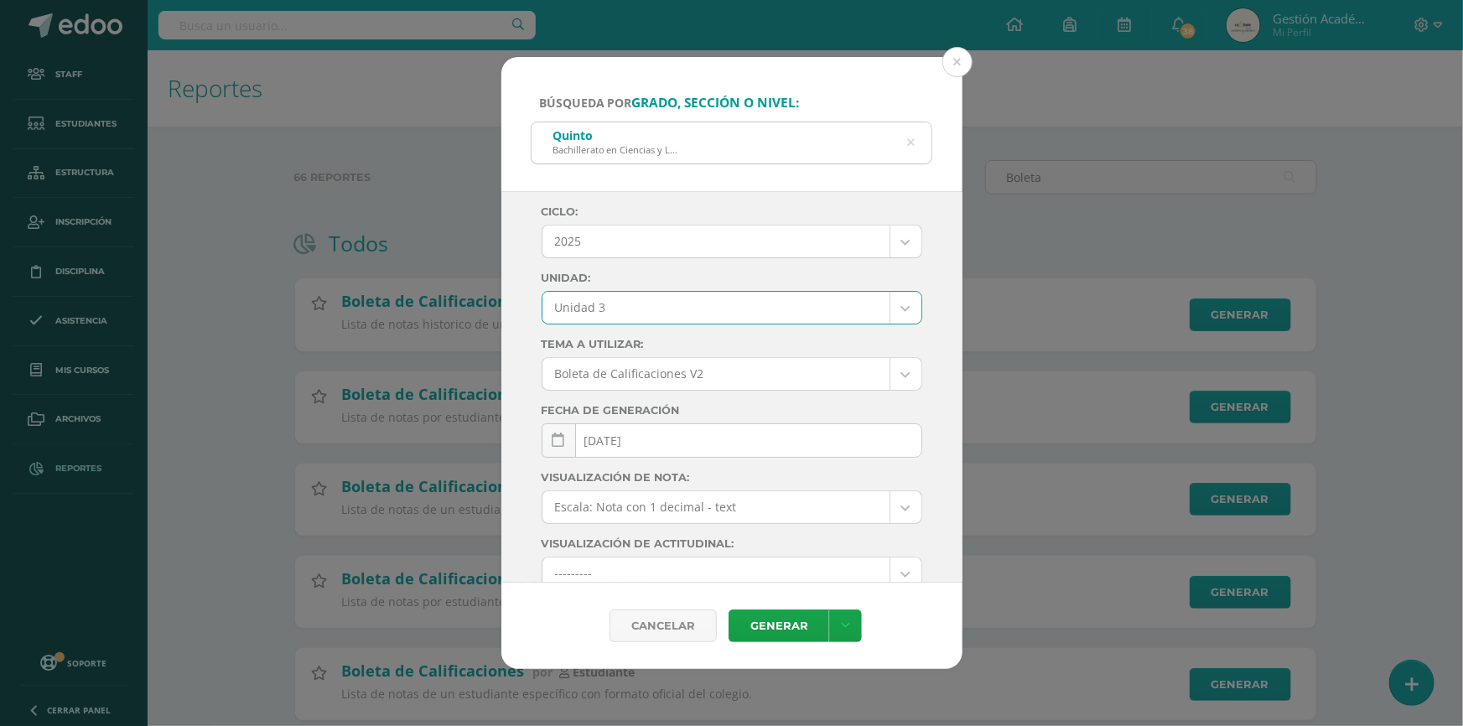
click at [760, 504] on body "Búsqueda por grado, sección o nivel: Quinto Bachillerato en Ciencias y Letras Q…" at bounding box center [731, 387] width 1463 height 774
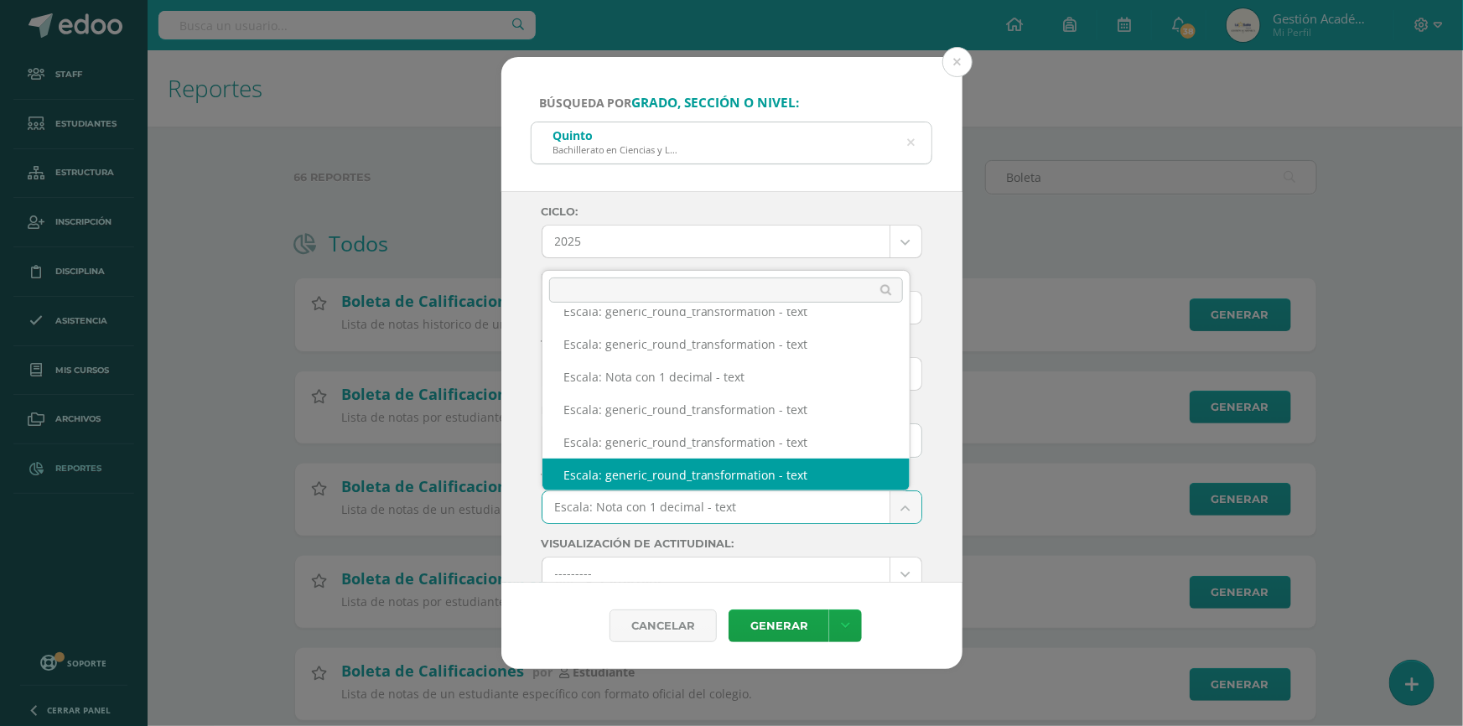
scroll to position [191, 0]
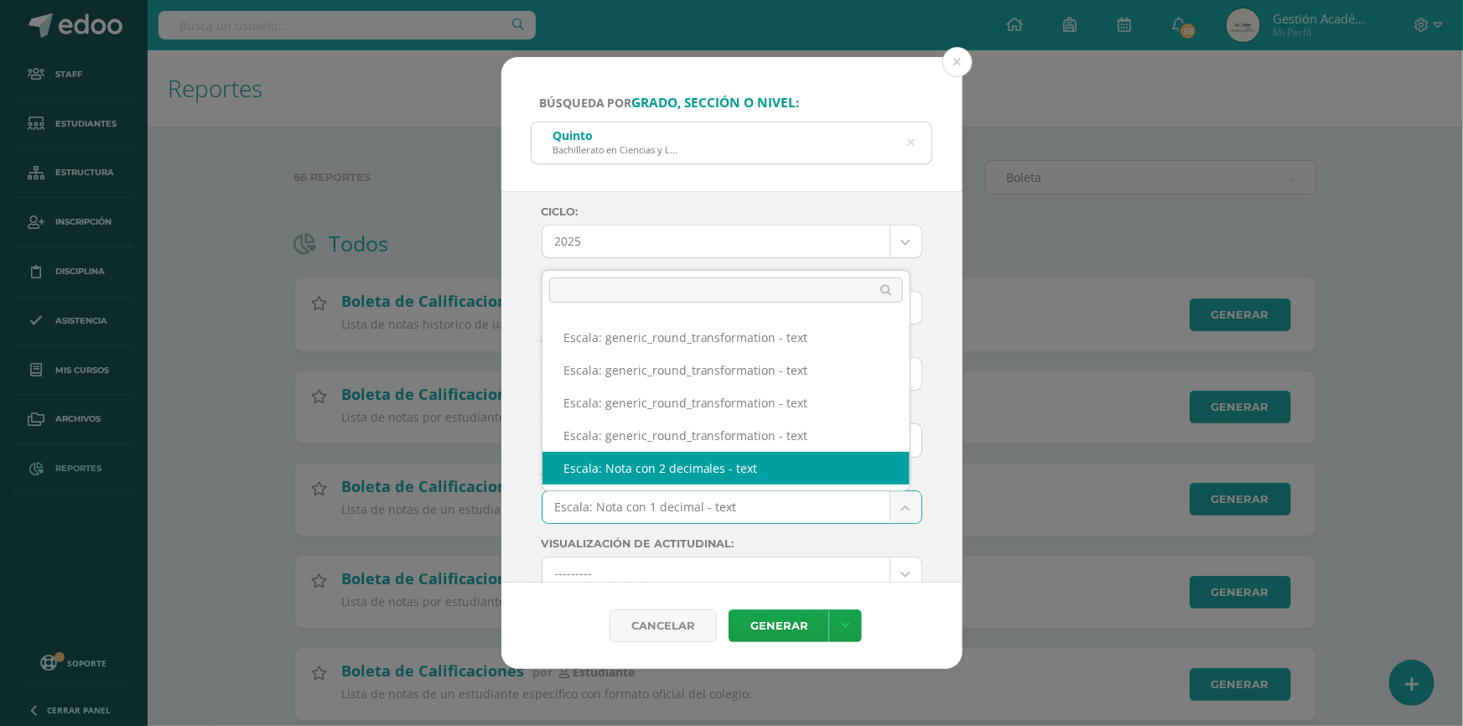
select select "2"
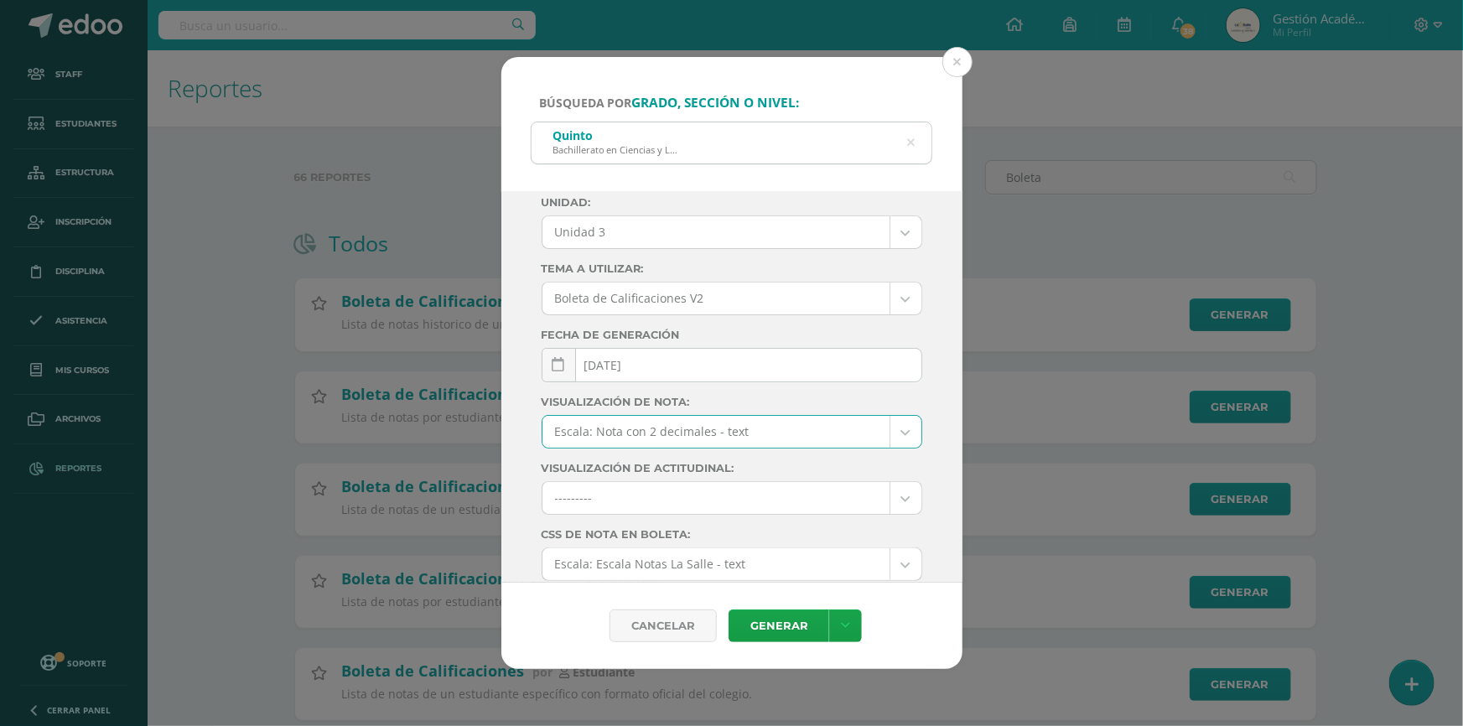
scroll to position [207, 0]
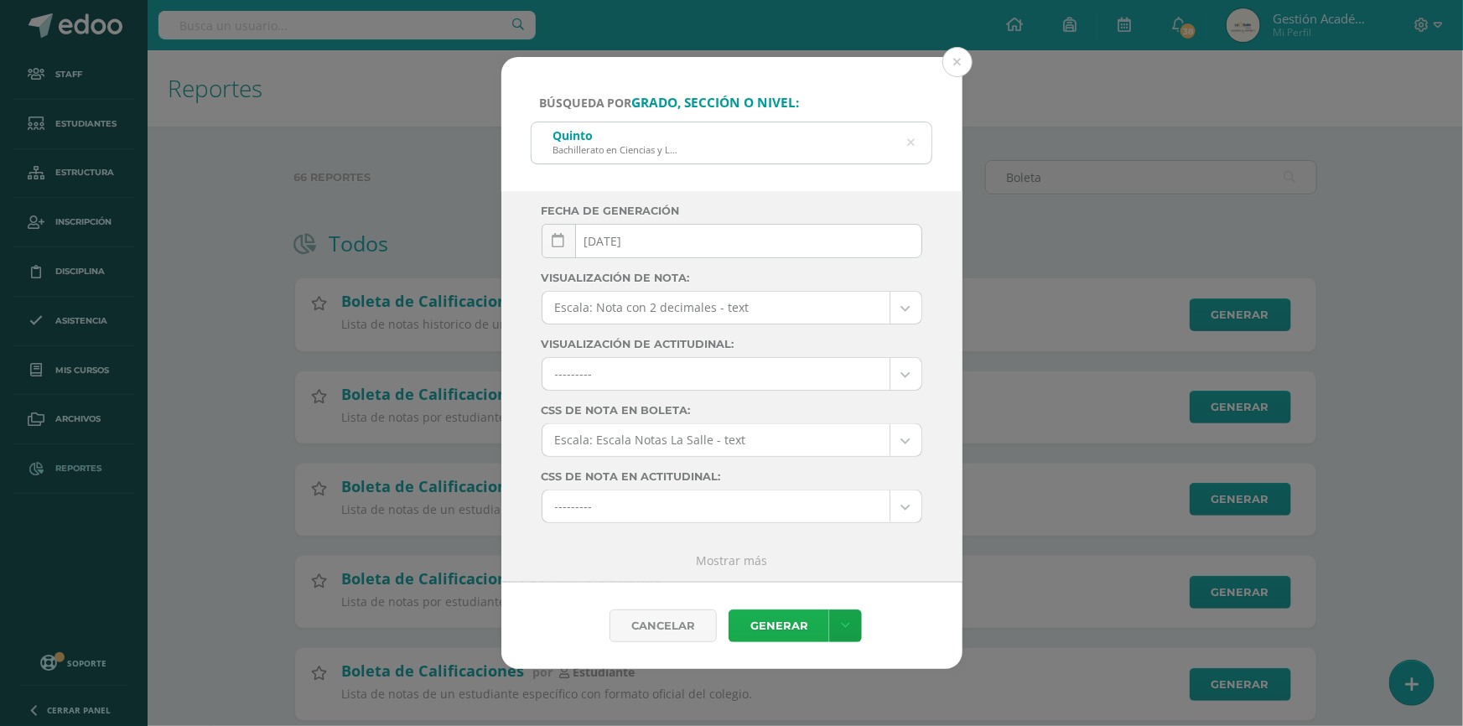
click at [796, 630] on link "Generar" at bounding box center [779, 626] width 101 height 33
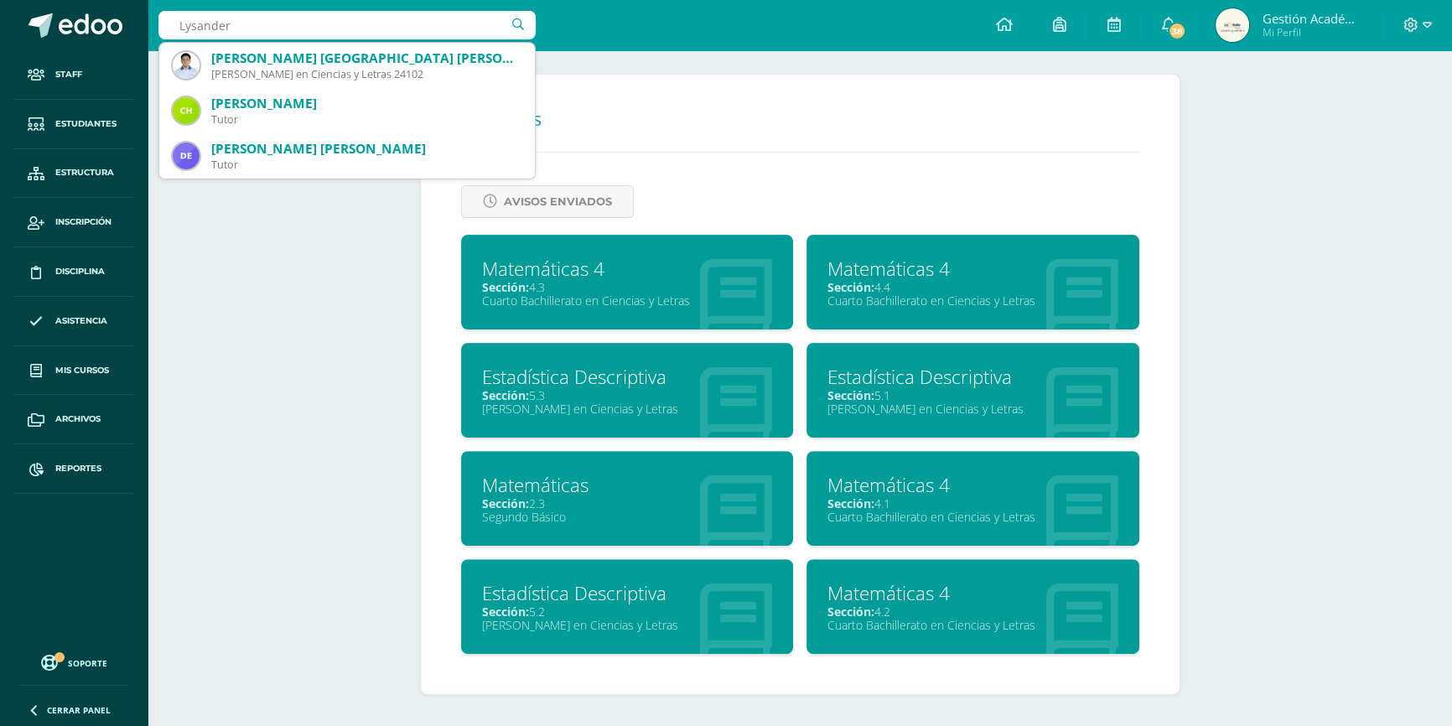
type input "Lysander"
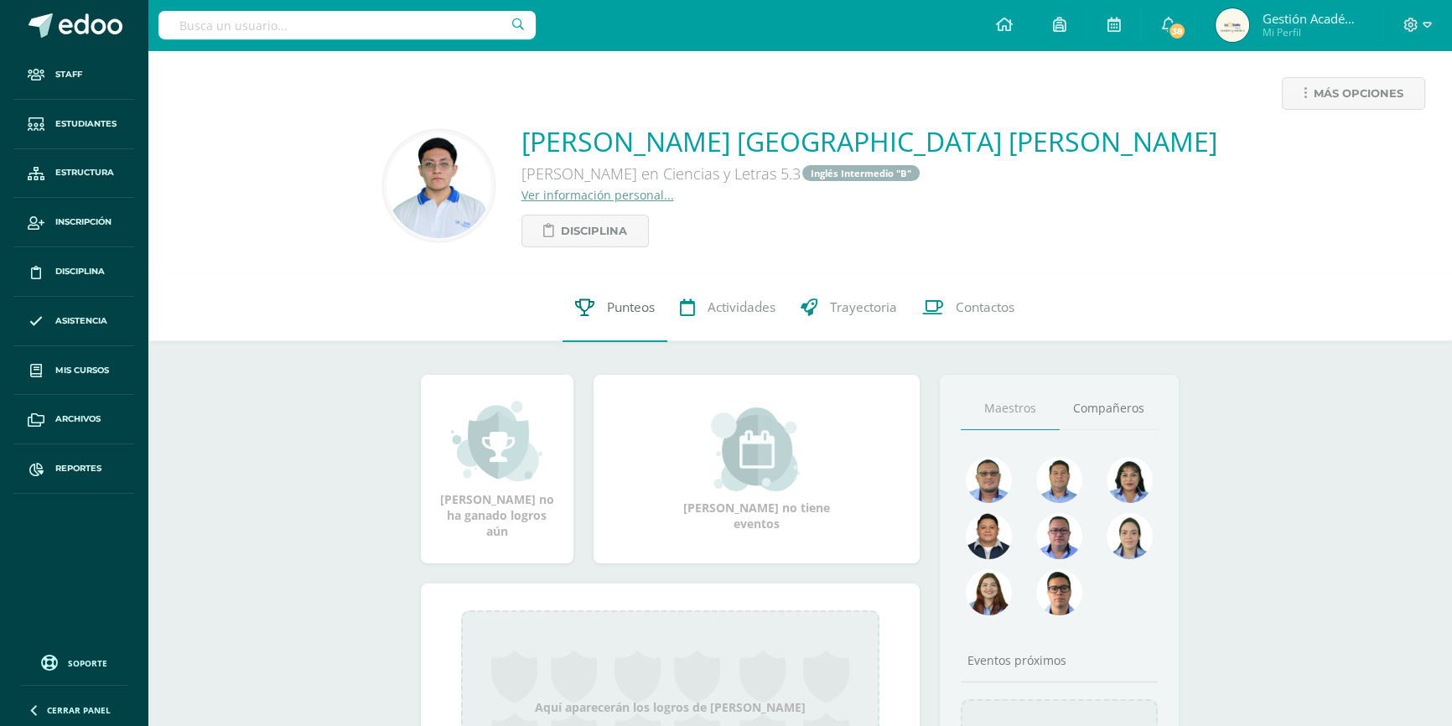
click at [614, 300] on span "Punteos" at bounding box center [631, 308] width 48 height 18
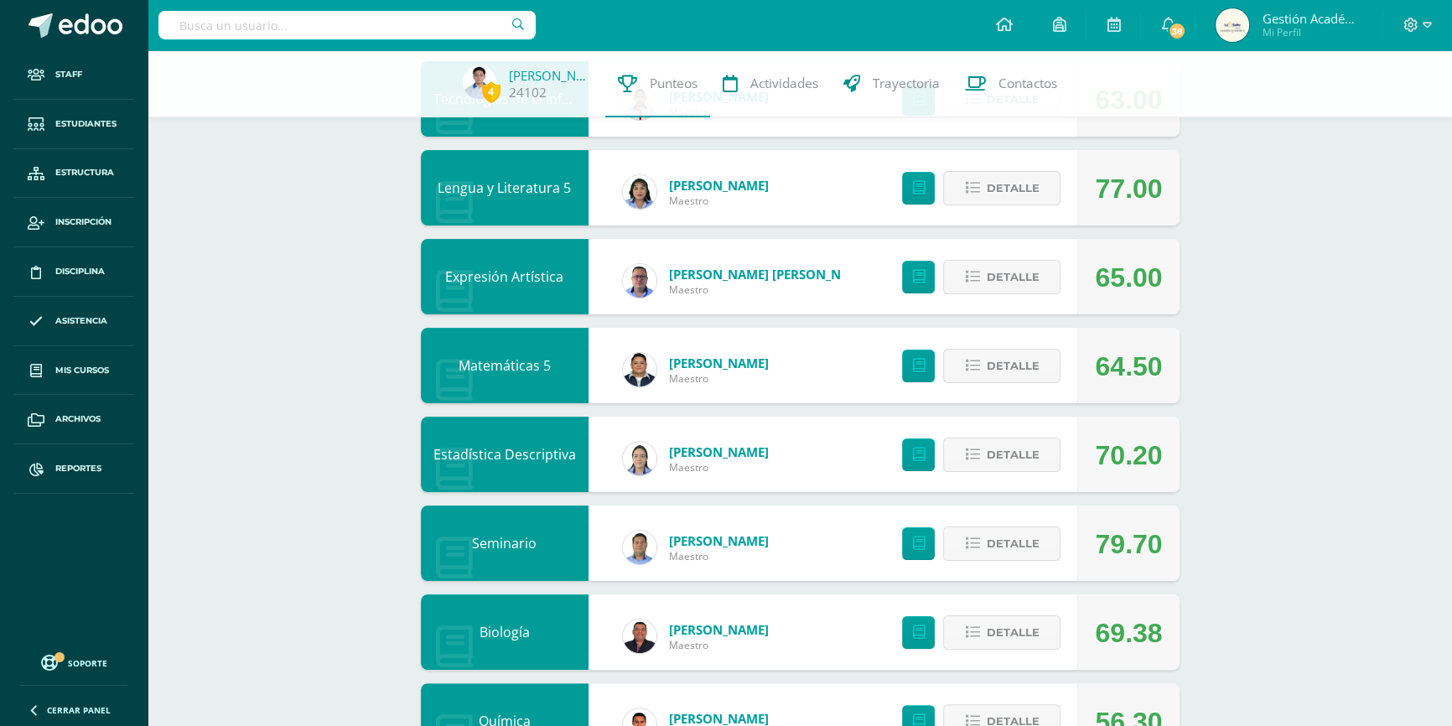
scroll to position [457, 0]
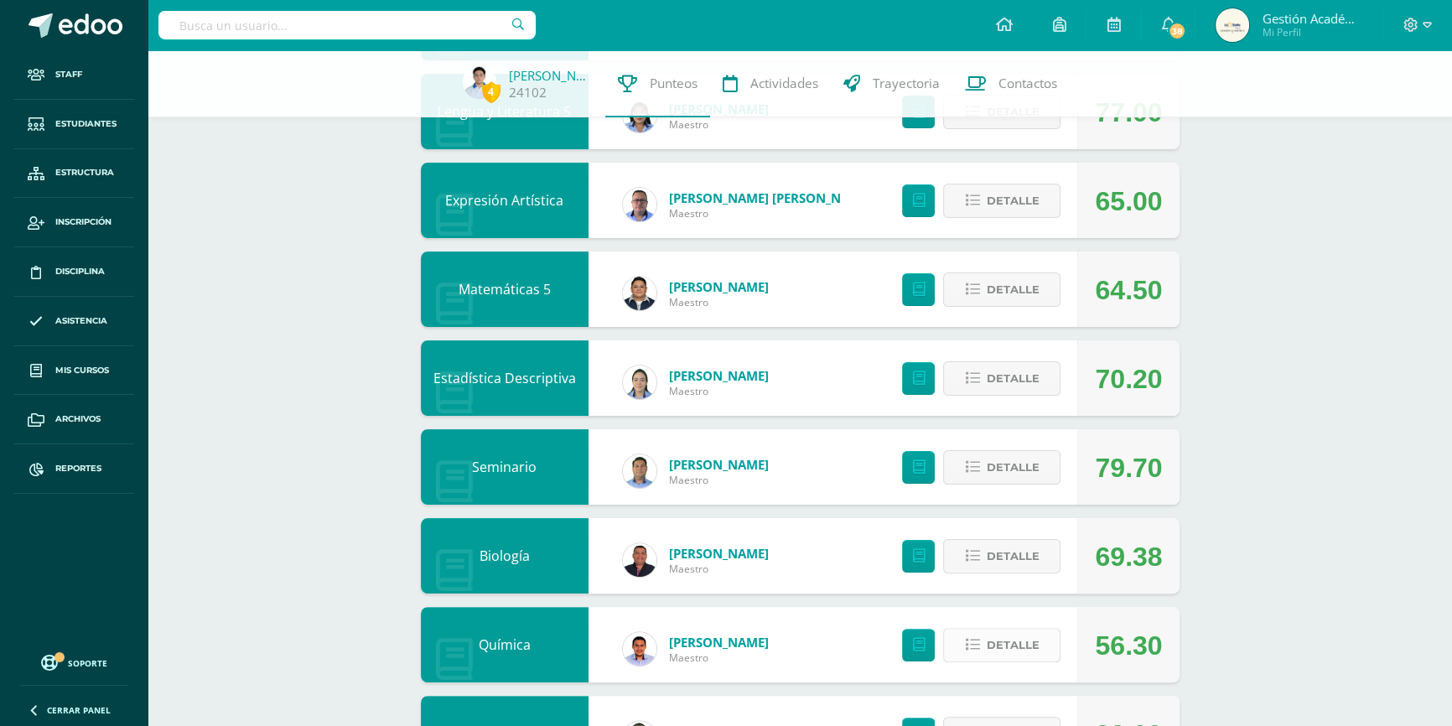
click at [1000, 646] on span "Detalle" at bounding box center [1012, 645] width 53 height 31
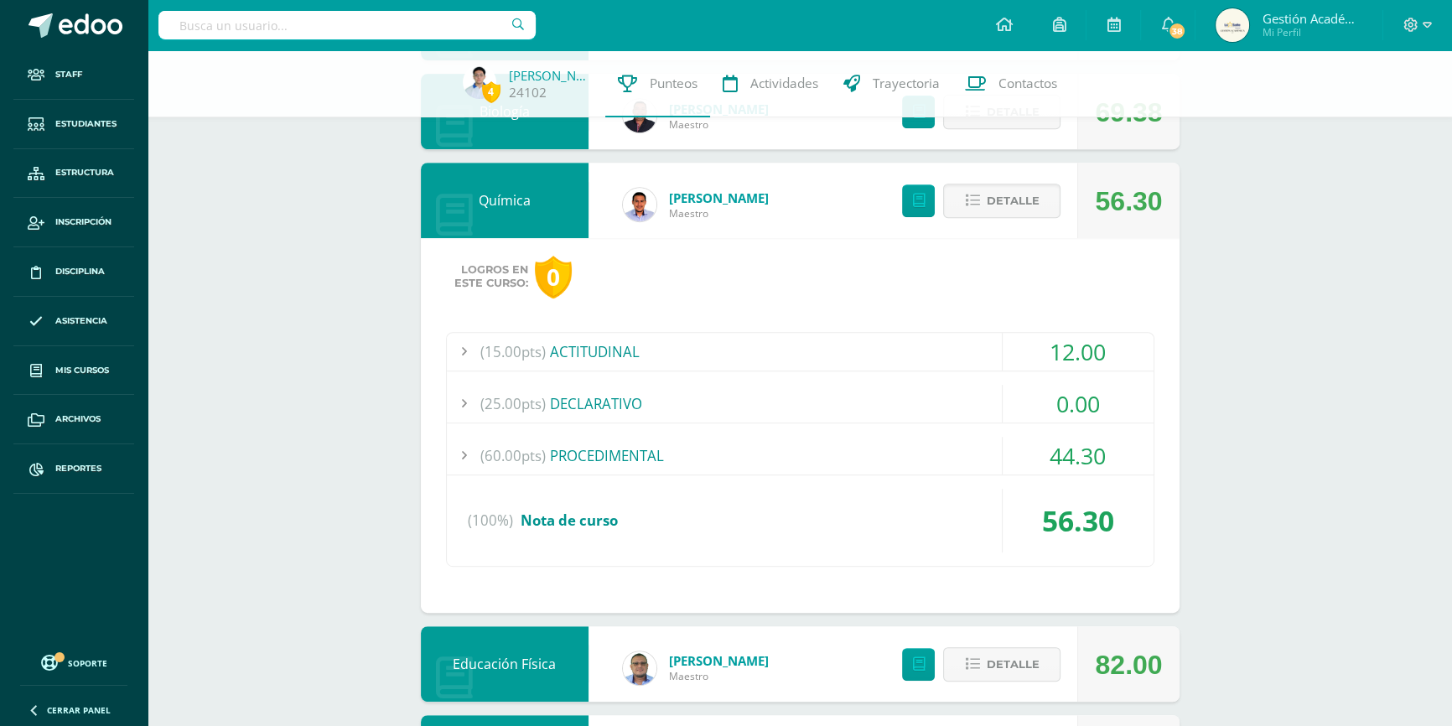
scroll to position [953, 0]
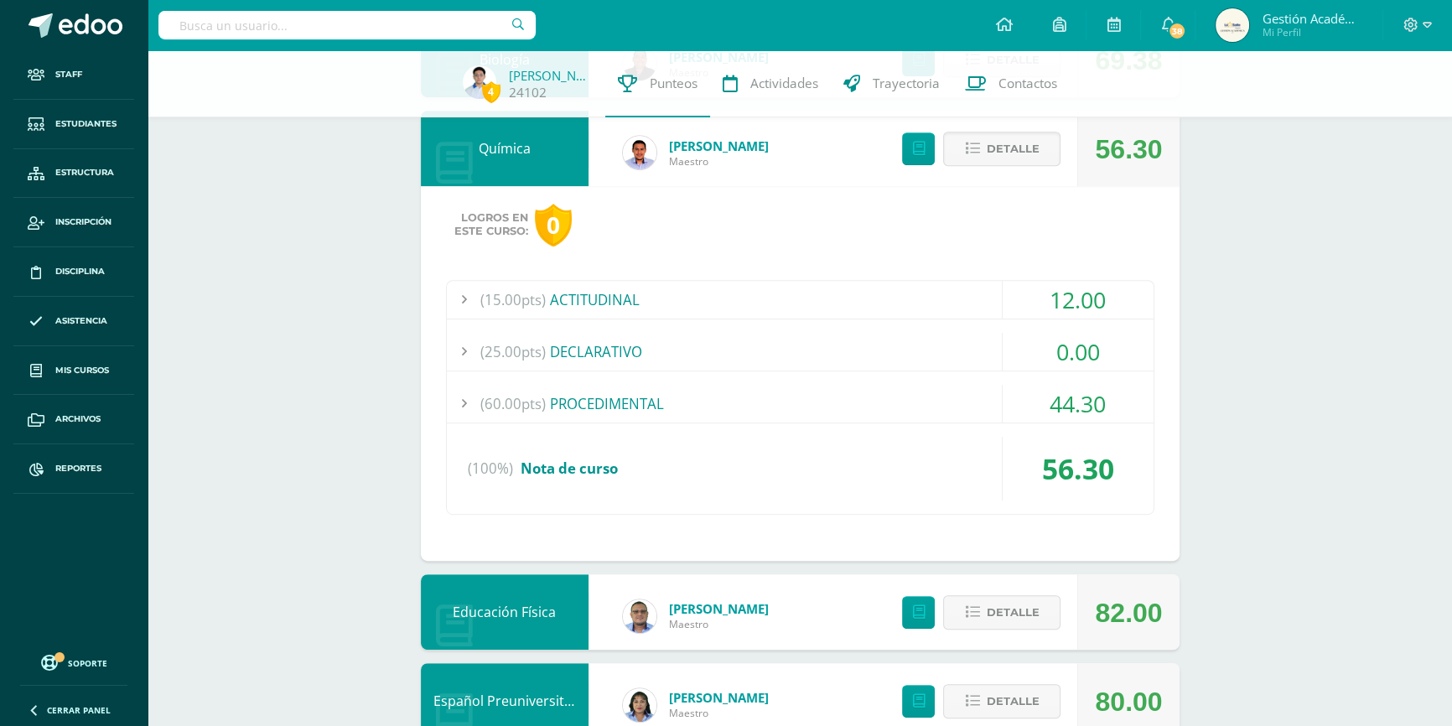
click at [590, 407] on div "(60.00pts) PROCEDIMENTAL" at bounding box center [800, 404] width 707 height 38
